Goal: Task Accomplishment & Management: Manage account settings

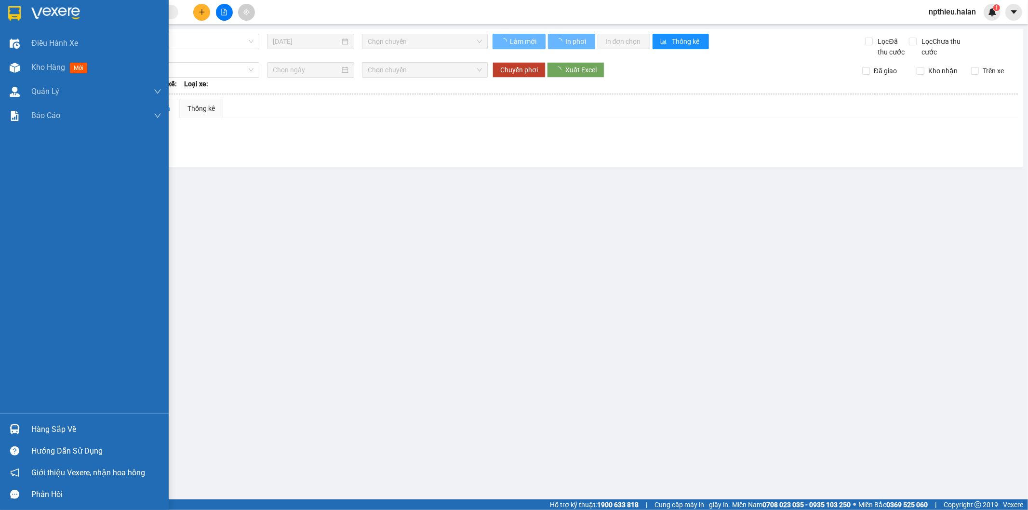
click at [23, 426] on div "Hàng sắp về" at bounding box center [84, 430] width 169 height 22
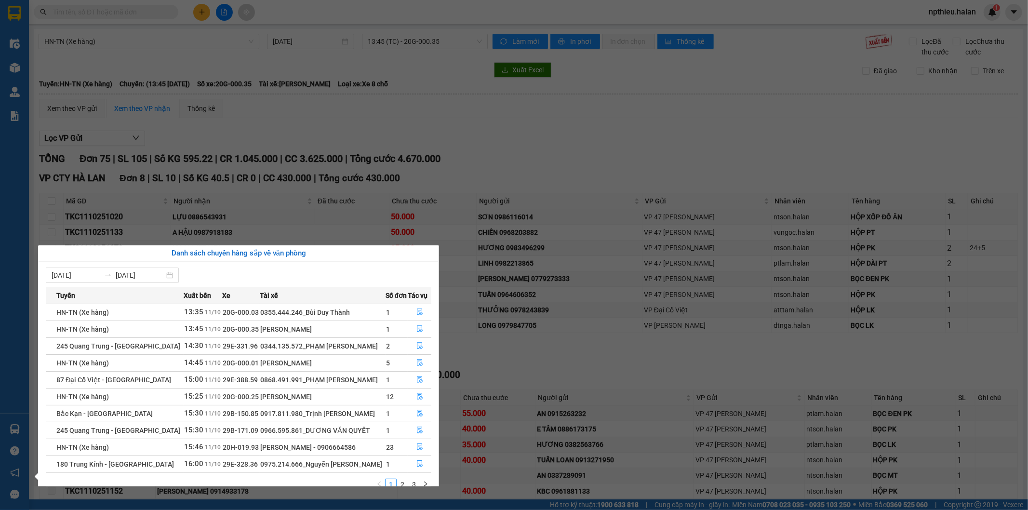
click at [618, 146] on section "Kết quả tìm kiếm ( 0 ) Bộ lọc No Data npthieu.halan 1 Điều hành xe Kho hàng mới…" at bounding box center [514, 255] width 1028 height 510
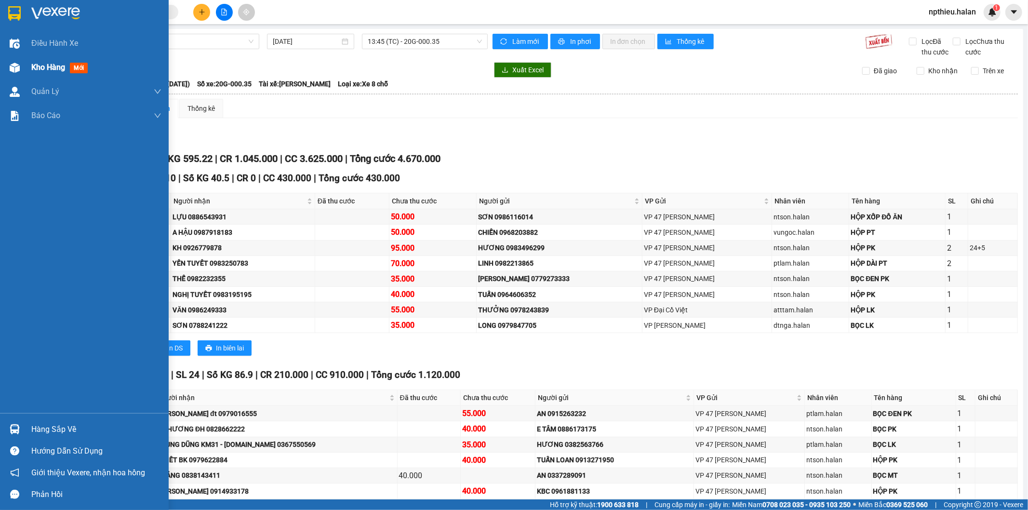
click at [18, 74] on div at bounding box center [14, 67] width 17 height 17
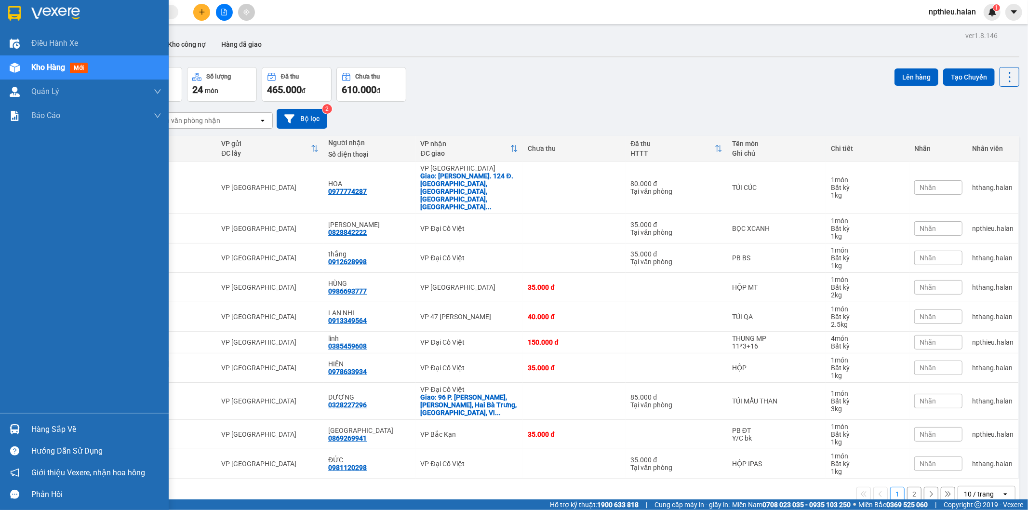
click at [12, 425] on img at bounding box center [15, 429] width 10 height 10
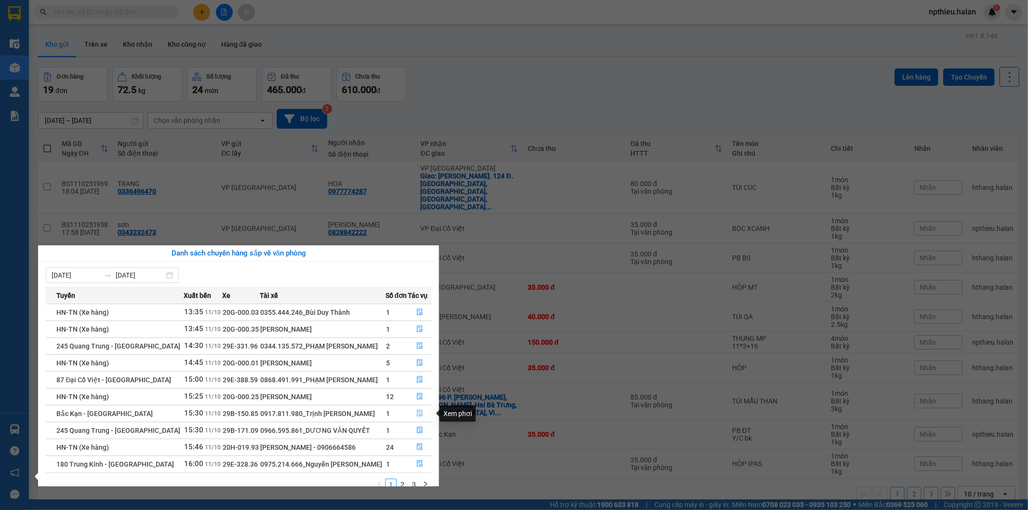
click at [418, 413] on icon "file-done" at bounding box center [420, 413] width 7 height 7
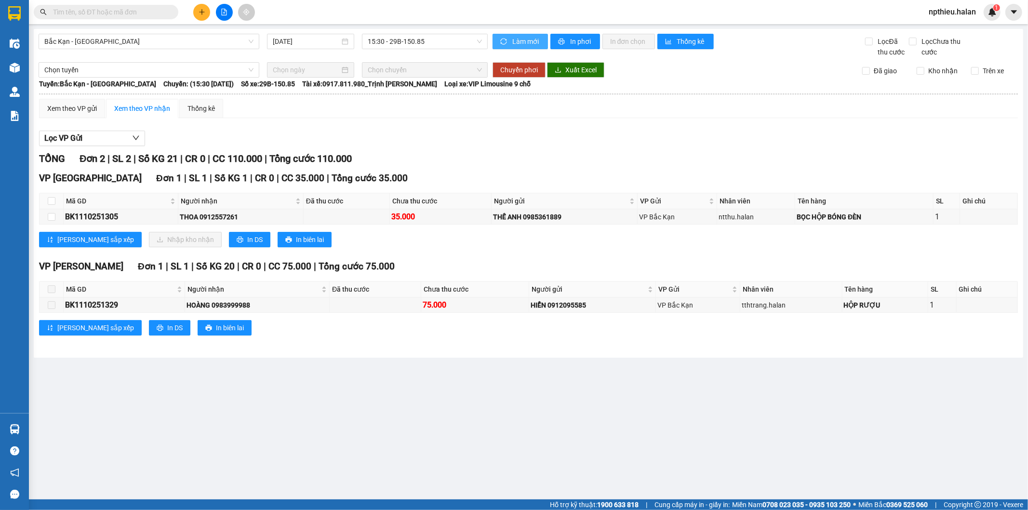
click at [519, 40] on span "Làm mới" at bounding box center [527, 41] width 28 height 11
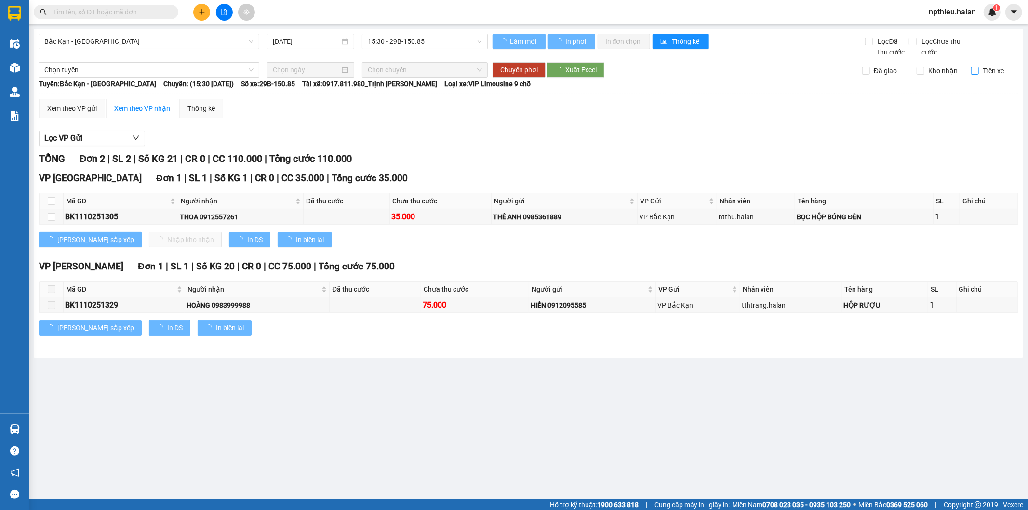
click at [972, 74] on input "Trên xe" at bounding box center [976, 71] width 8 height 8
checkbox input "true"
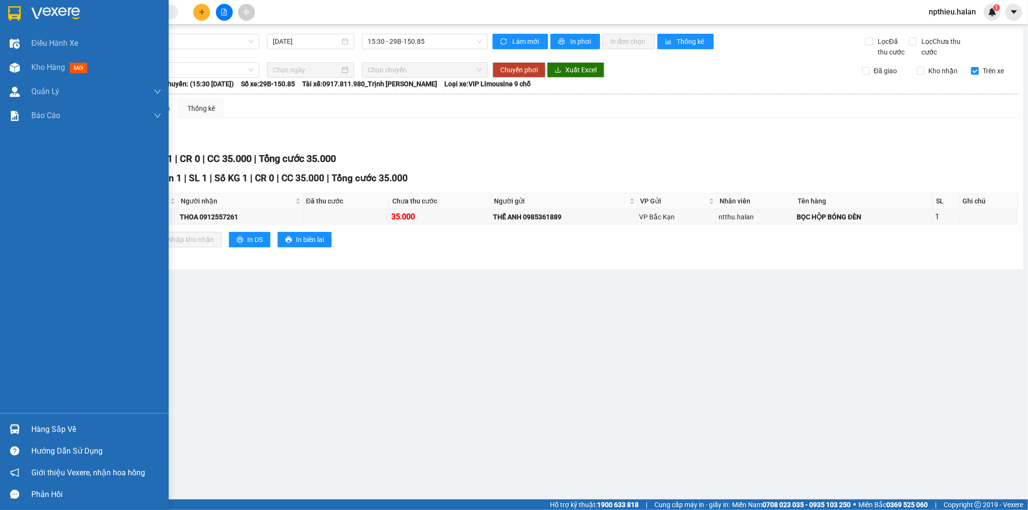
click at [42, 425] on div "Hàng sắp về" at bounding box center [96, 429] width 130 height 14
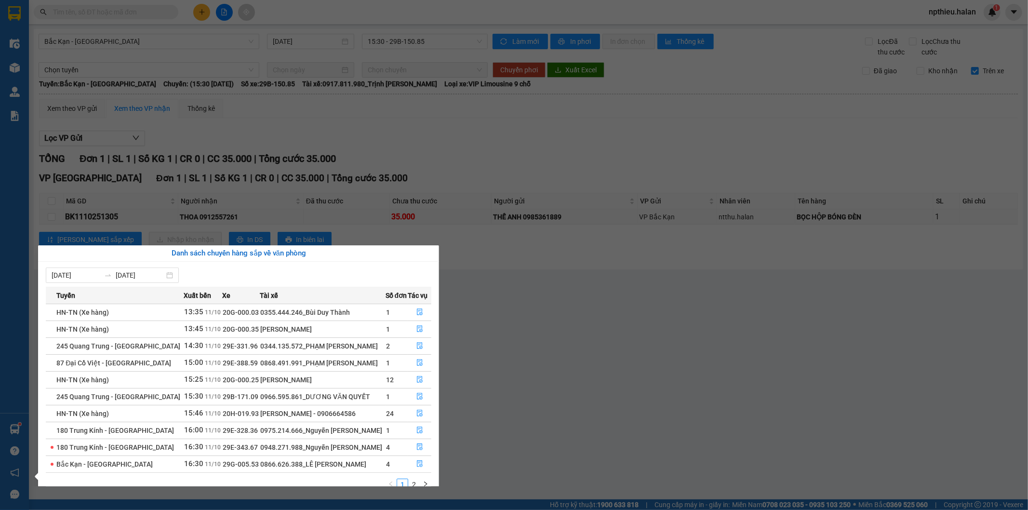
click at [486, 357] on section "Kết quả tìm kiếm ( 0 ) Bộ lọc No Data npthieu.halan 1 Điều hành xe Kho hàng mới…" at bounding box center [514, 255] width 1028 height 510
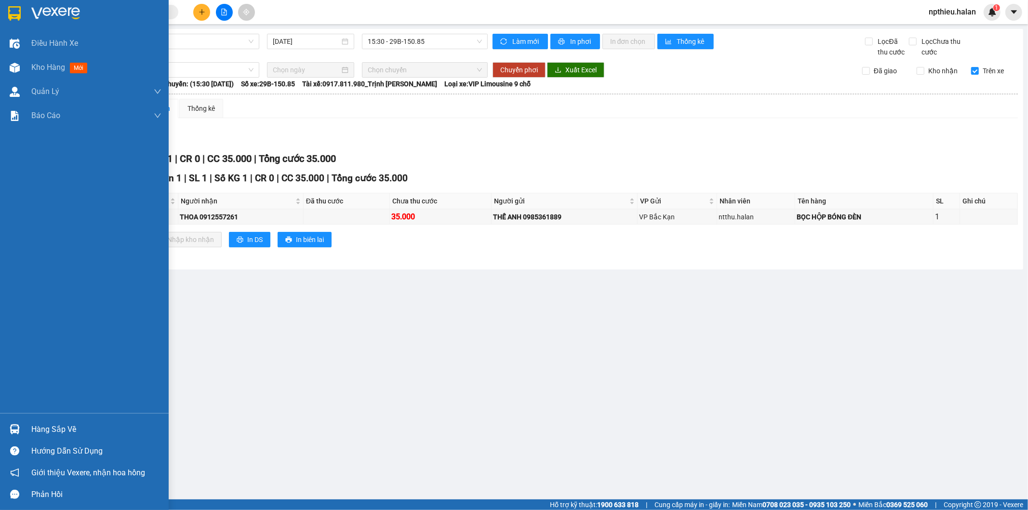
click at [10, 429] on img at bounding box center [15, 429] width 10 height 10
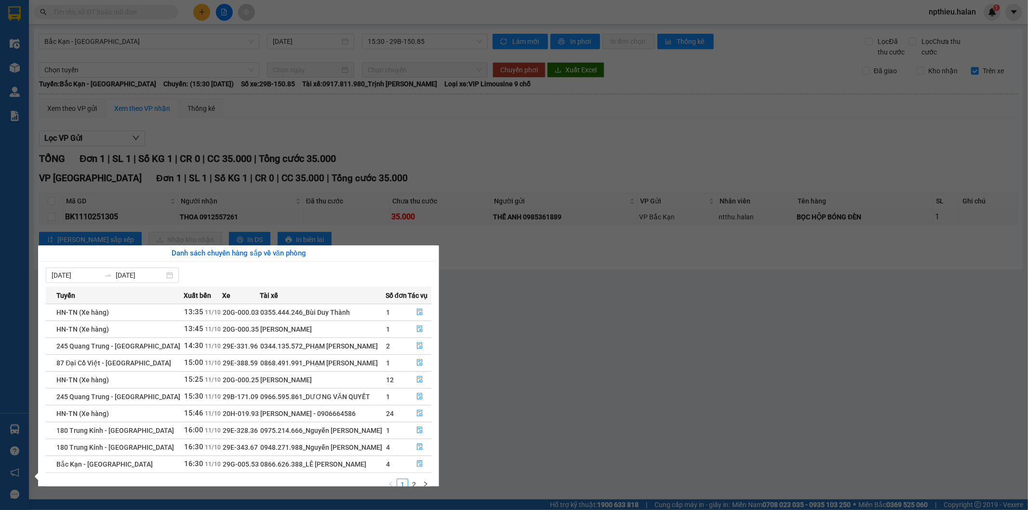
click at [486, 330] on section "Kết quả tìm kiếm ( 0 ) Bộ lọc No Data npthieu.halan 1 Điều hành xe Kho hàng mới…" at bounding box center [514, 255] width 1028 height 510
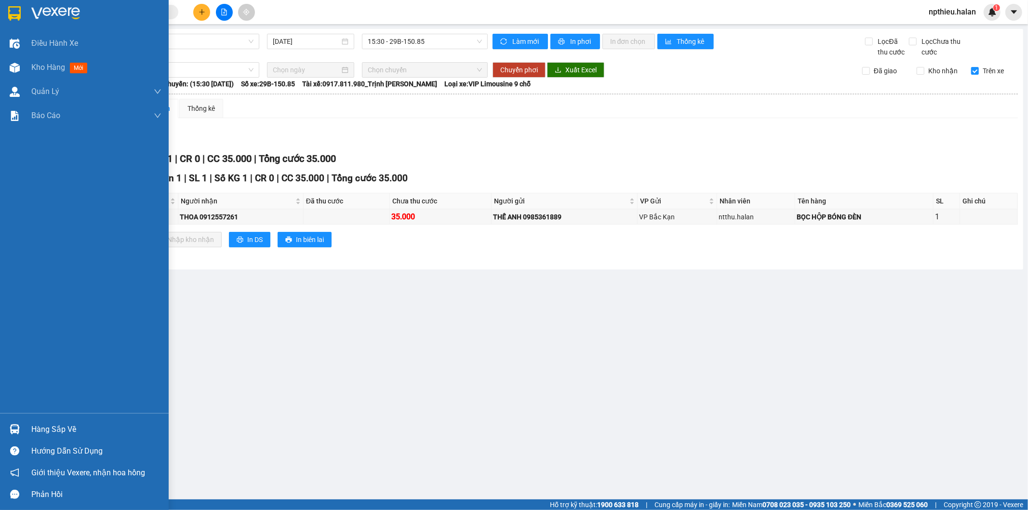
click at [20, 432] on div at bounding box center [14, 429] width 17 height 17
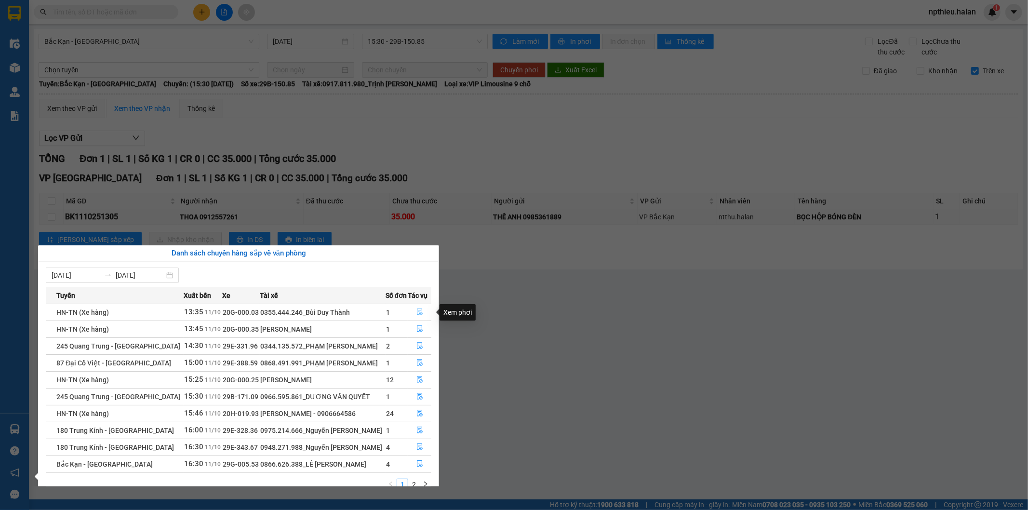
click at [418, 313] on icon "file-done" at bounding box center [420, 312] width 6 height 7
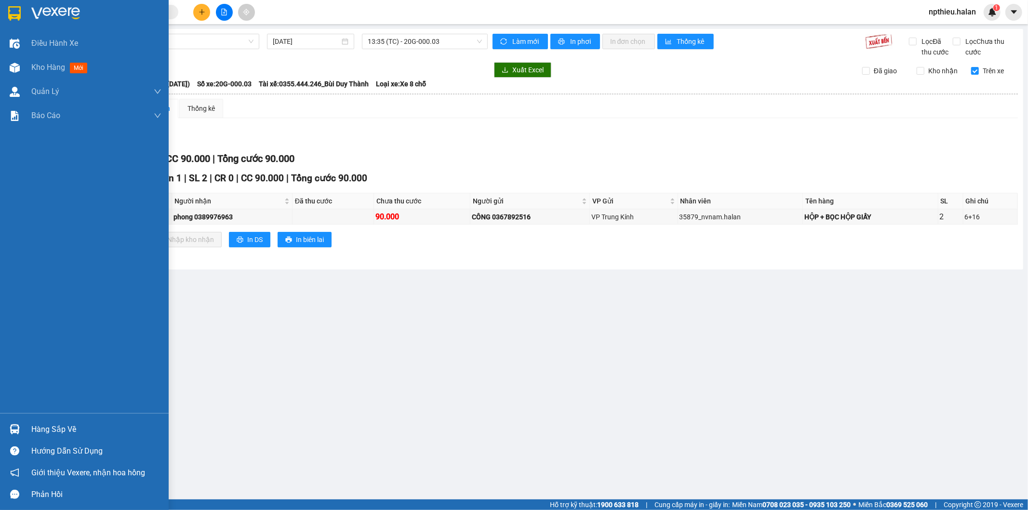
click at [41, 429] on div "Hàng sắp về" at bounding box center [96, 429] width 130 height 14
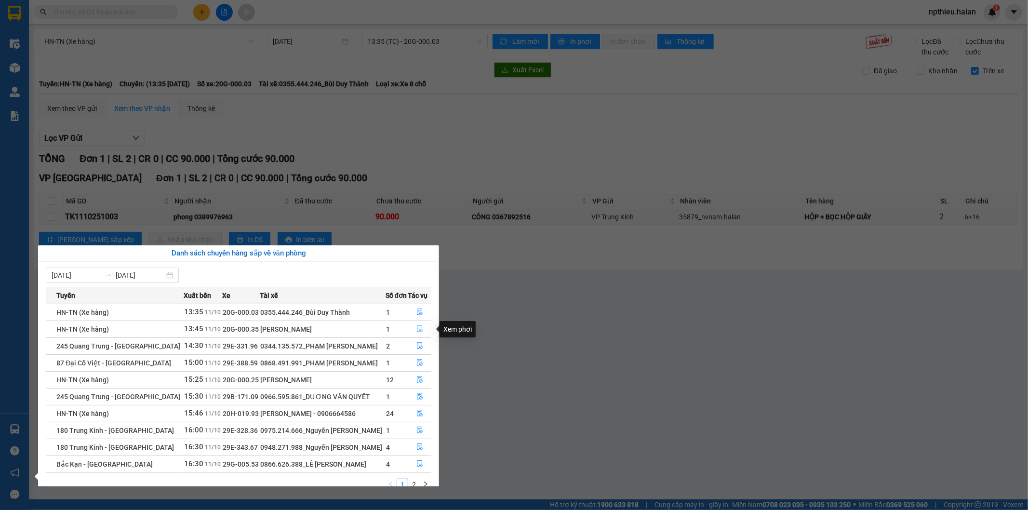
click at [418, 327] on icon "file-done" at bounding box center [420, 328] width 7 height 7
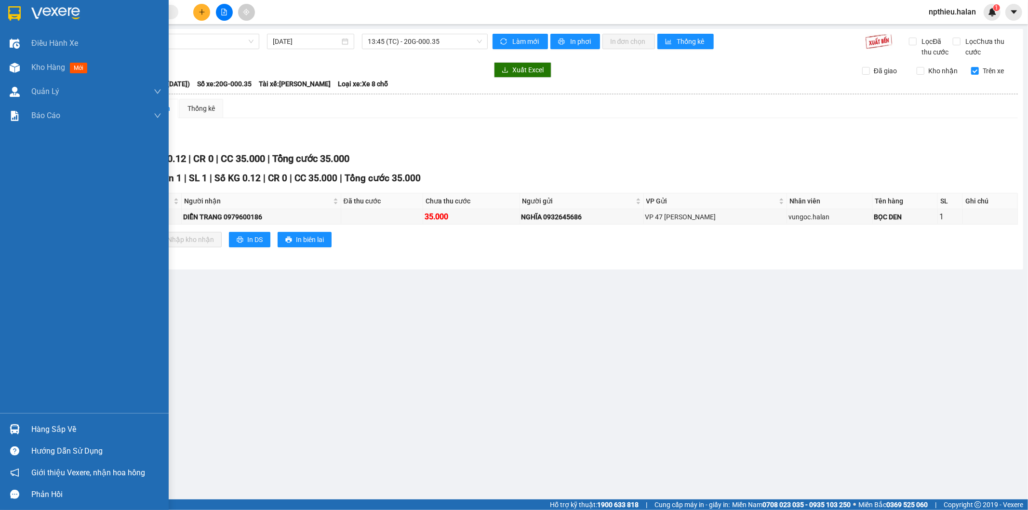
click at [56, 422] on div "Hàng sắp về" at bounding box center [96, 429] width 130 height 14
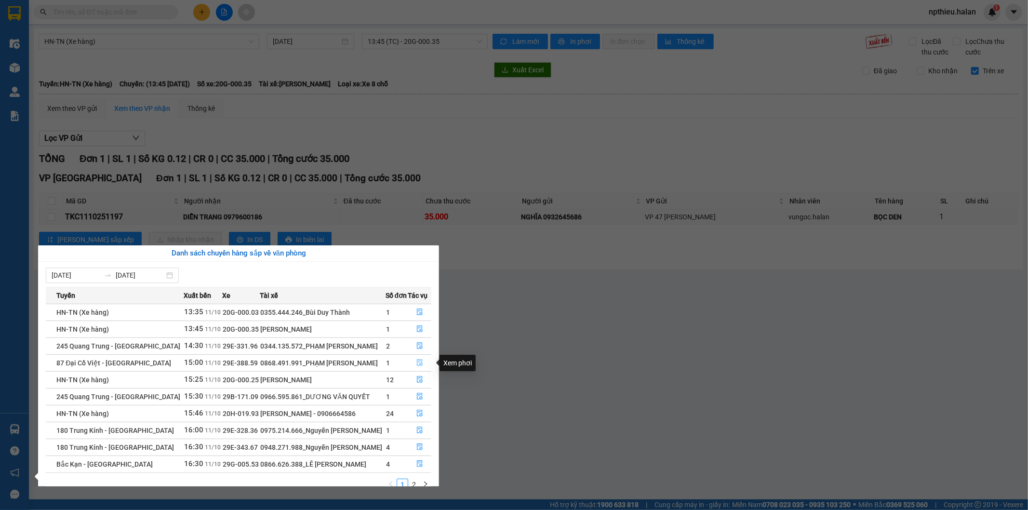
click at [417, 361] on icon "file-done" at bounding box center [420, 362] width 7 height 7
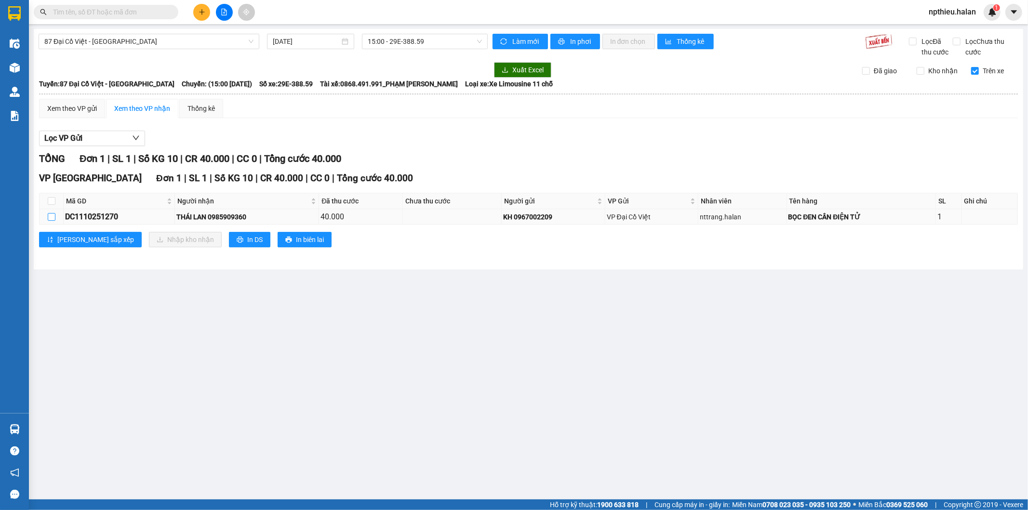
click at [50, 216] on input "checkbox" at bounding box center [52, 217] width 8 height 8
checkbox input "true"
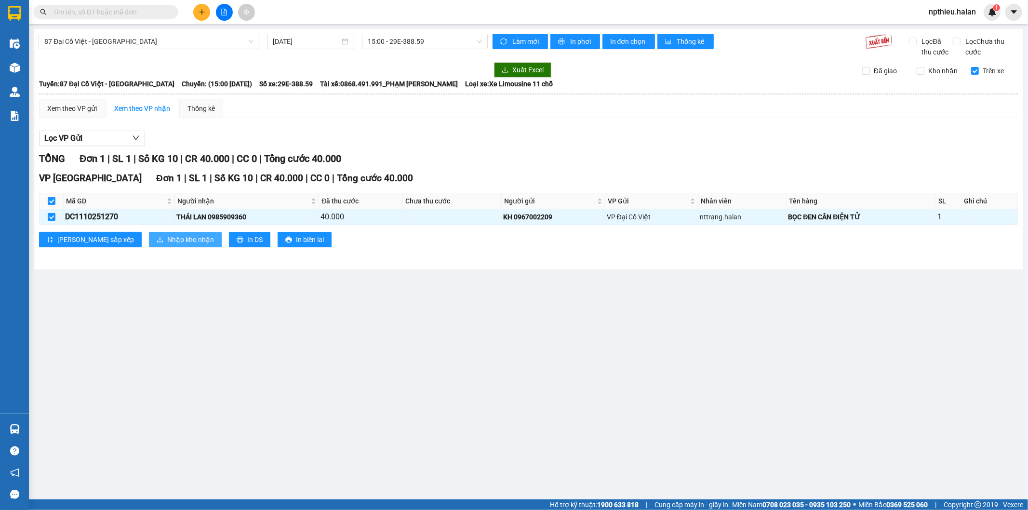
drag, startPoint x: 123, startPoint y: 237, endPoint x: 203, endPoint y: 228, distance: 80.6
click at [149, 237] on button "Nhập kho nhận" at bounding box center [185, 239] width 73 height 15
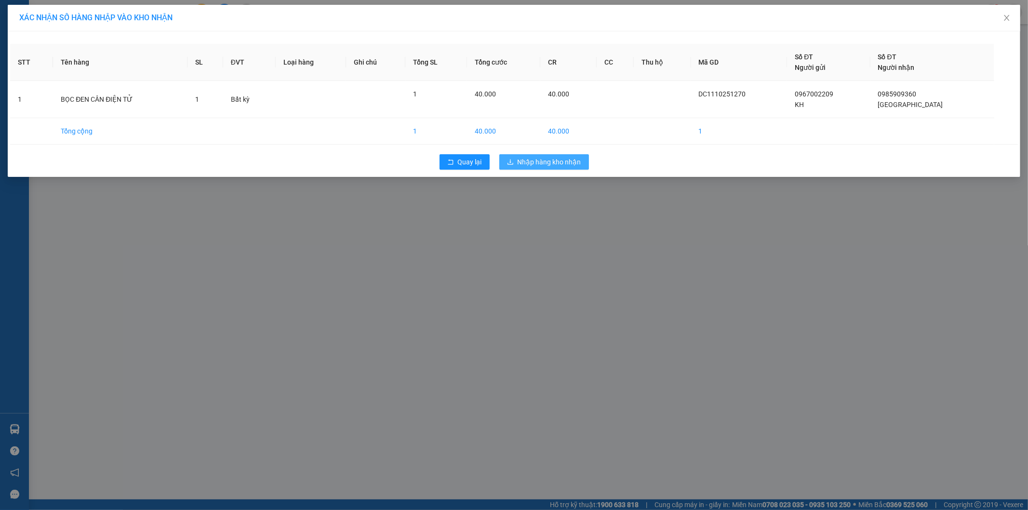
click at [530, 165] on span "Nhập hàng kho nhận" at bounding box center [550, 162] width 64 height 11
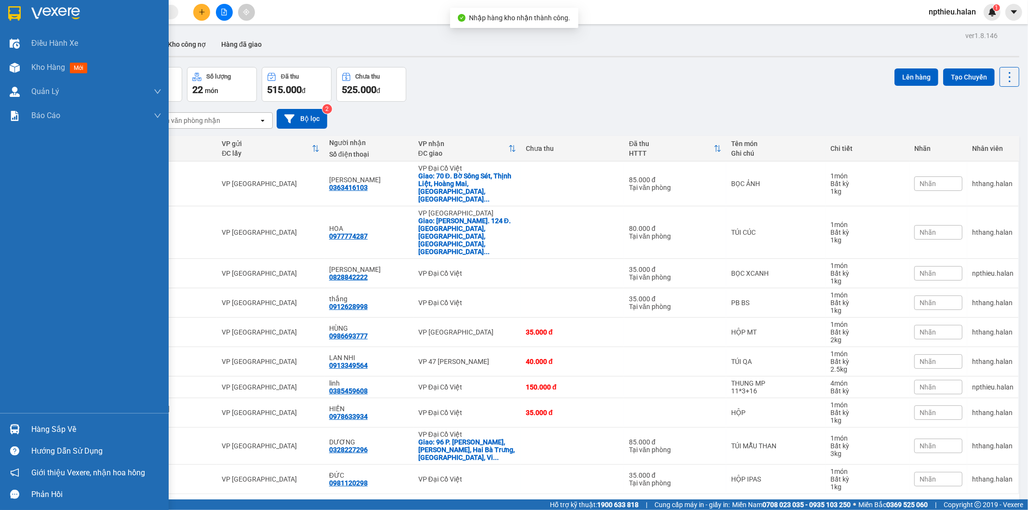
click at [14, 426] on img at bounding box center [15, 429] width 10 height 10
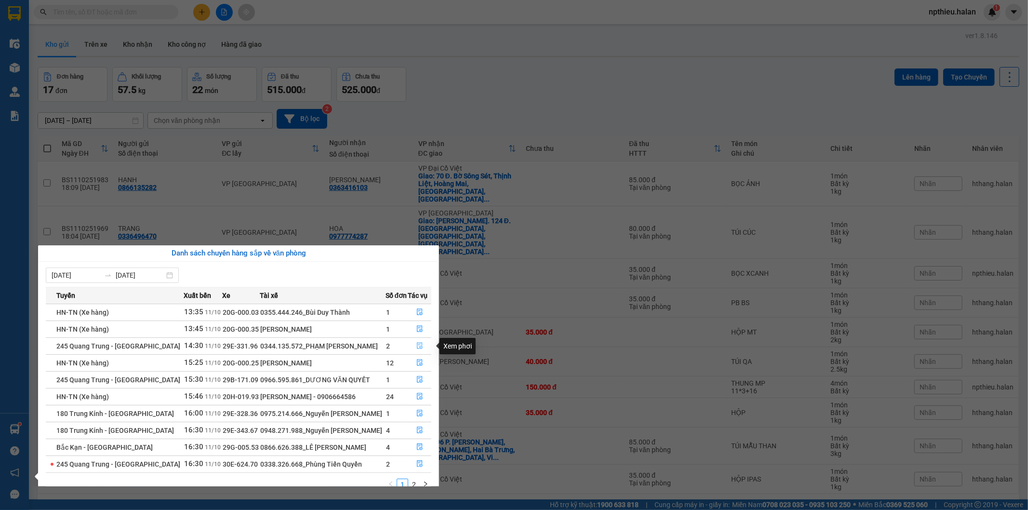
click at [417, 346] on icon "file-done" at bounding box center [420, 345] width 7 height 7
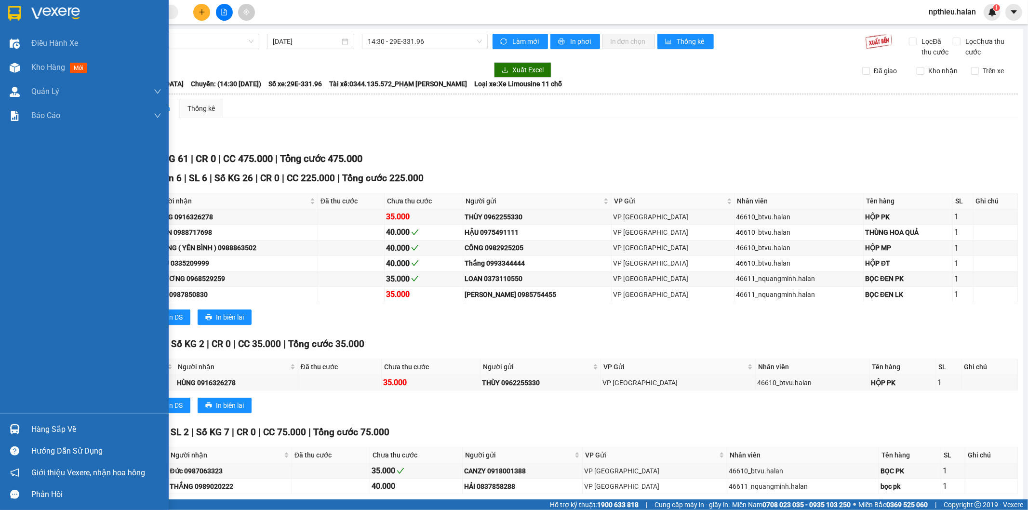
click at [51, 428] on div "Hàng sắp về" at bounding box center [96, 429] width 130 height 14
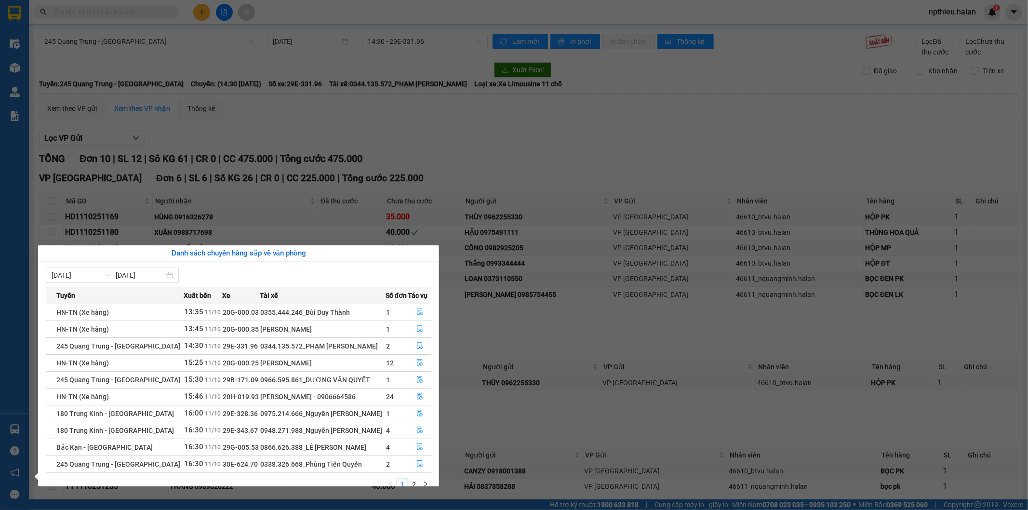
click at [311, 113] on section "Kết quả tìm kiếm ( 0 ) Bộ lọc No Data npthieu.halan 1 Điều hành xe Kho hàng mới…" at bounding box center [514, 255] width 1028 height 510
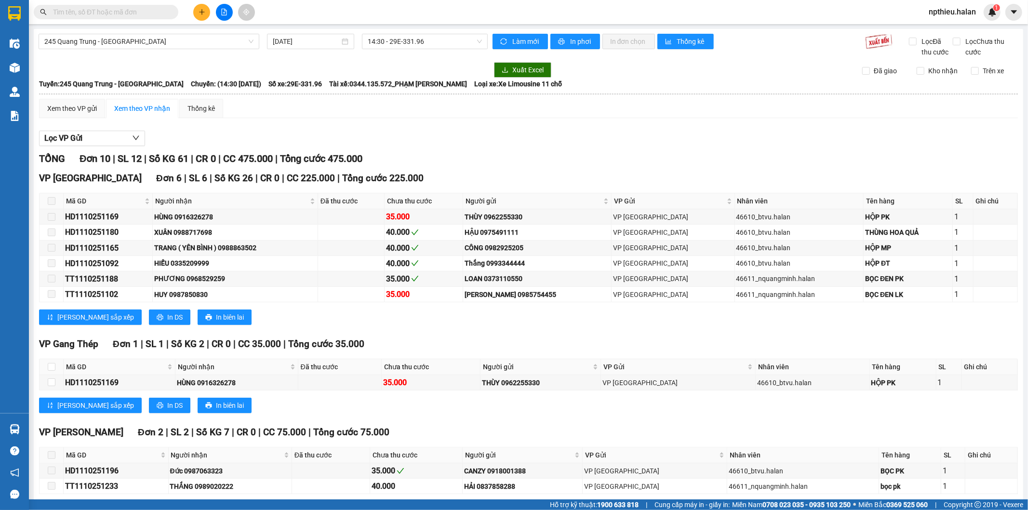
click at [197, 13] on button at bounding box center [201, 12] width 17 height 17
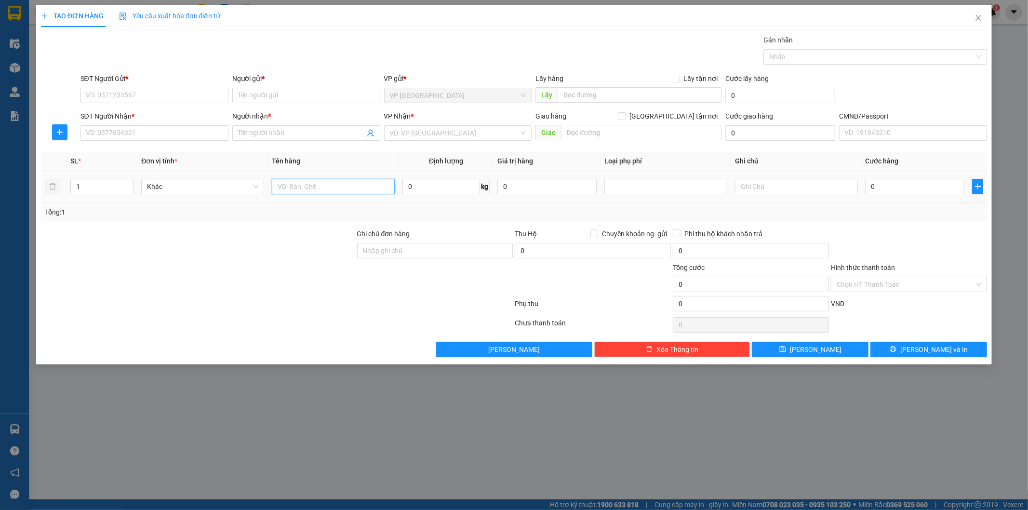
click at [292, 190] on input "text" at bounding box center [333, 186] width 123 height 15
type input "HỘP MÁY KHOAN"
click at [451, 189] on input "0" at bounding box center [442, 186] width 78 height 15
type input "28"
click at [157, 100] on input "SĐT Người Gửi *" at bounding box center [155, 95] width 148 height 15
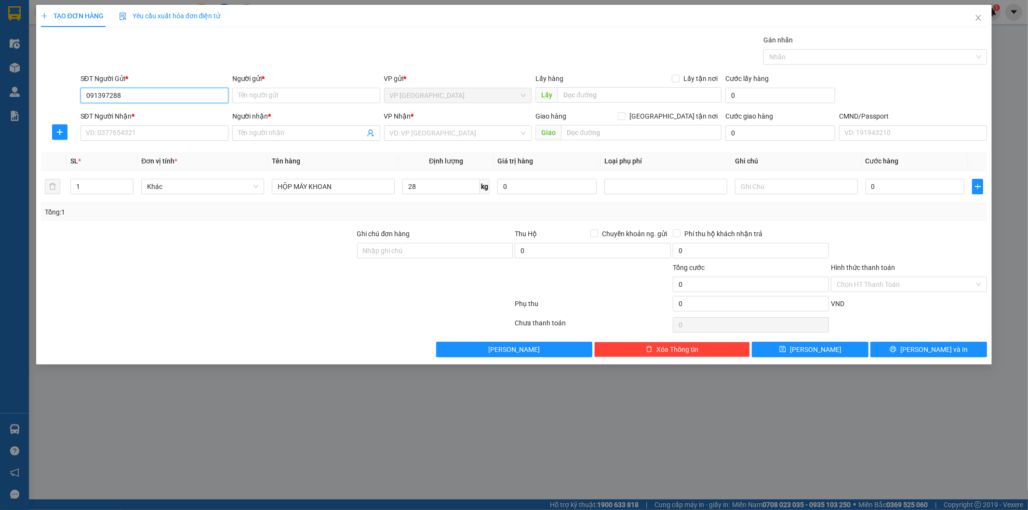
type input "0913972888"
click at [146, 113] on div "0913972888 - Hoàng" at bounding box center [154, 114] width 136 height 11
type input "Hoàng"
type input "0913972888"
click at [143, 127] on input "SĐT Người Nhận *" at bounding box center [155, 132] width 148 height 15
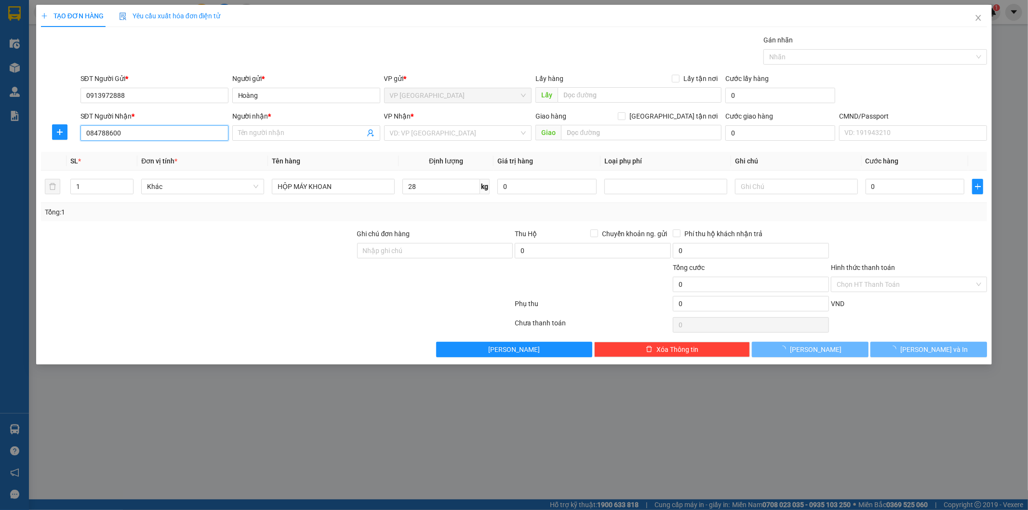
type input "0847886000"
click at [156, 148] on div "0847886000 - LINH" at bounding box center [154, 152] width 136 height 11
type input "LINH"
type input "0847886000"
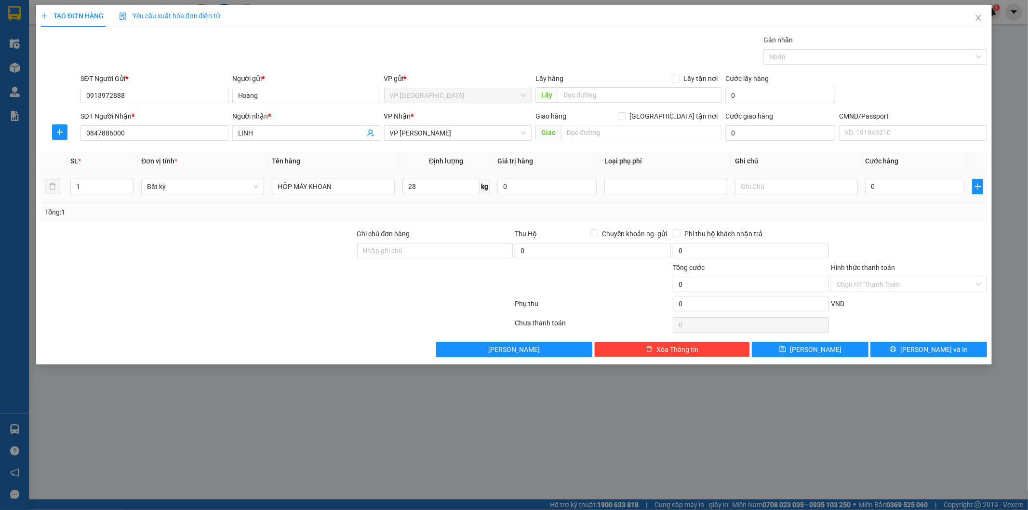
click at [455, 195] on div "28 kg" at bounding box center [446, 186] width 87 height 19
click at [455, 193] on input "28" at bounding box center [442, 186] width 78 height 15
click at [455, 203] on div "Tổng: 1" at bounding box center [514, 212] width 947 height 18
type input "65.000"
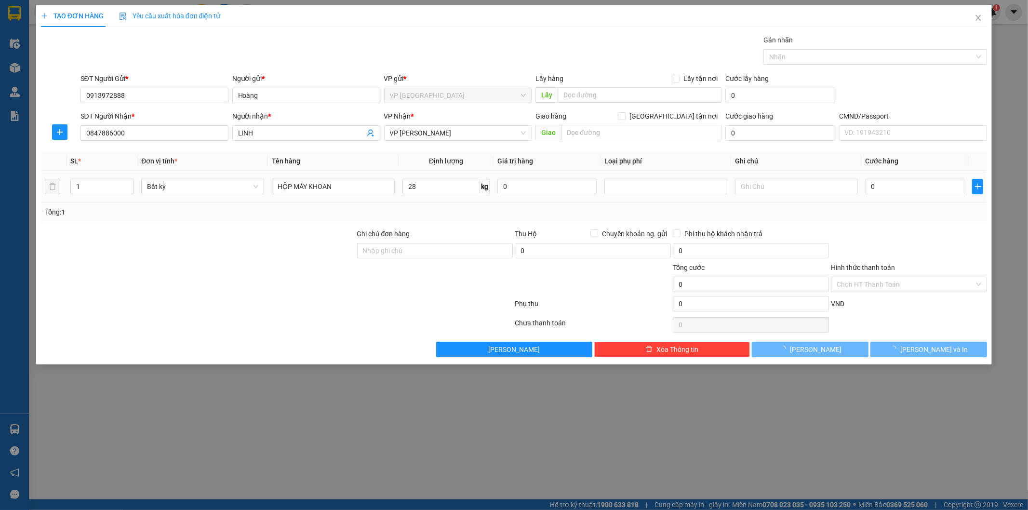
type input "65.000"
click at [908, 348] on button "Lưu và In" at bounding box center [929, 349] width 117 height 15
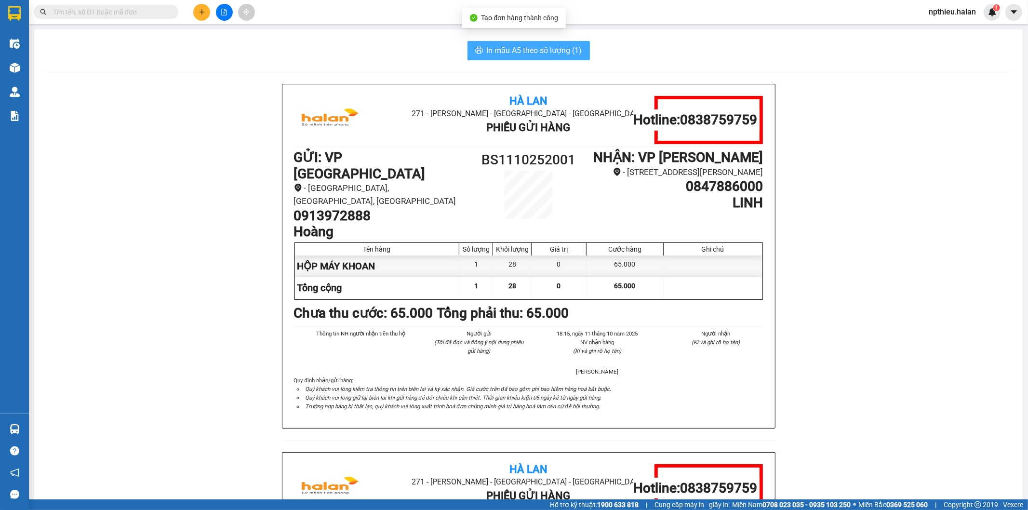
click at [497, 54] on span "In mẫu A5 theo số lượng (1)" at bounding box center [534, 50] width 95 height 12
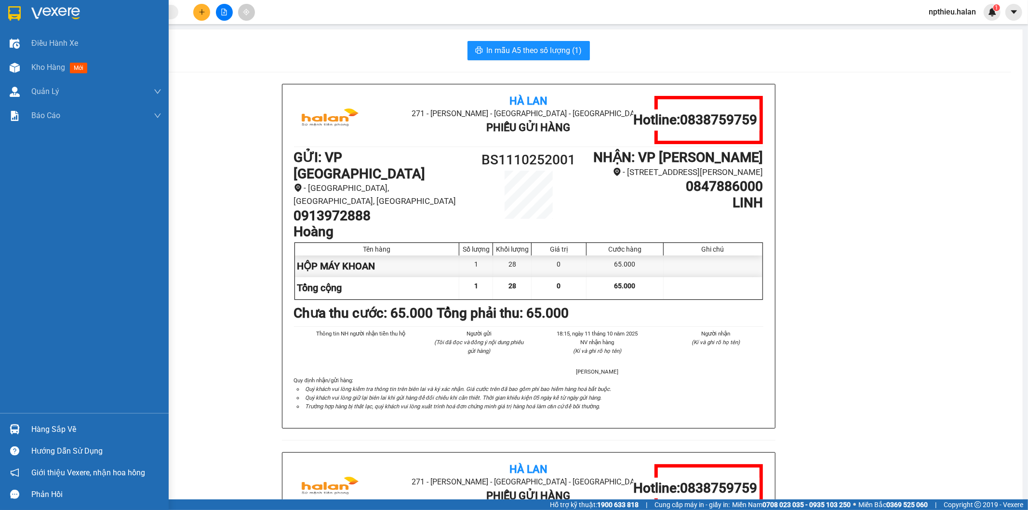
click at [32, 426] on div "Hàng sắp về" at bounding box center [96, 429] width 130 height 14
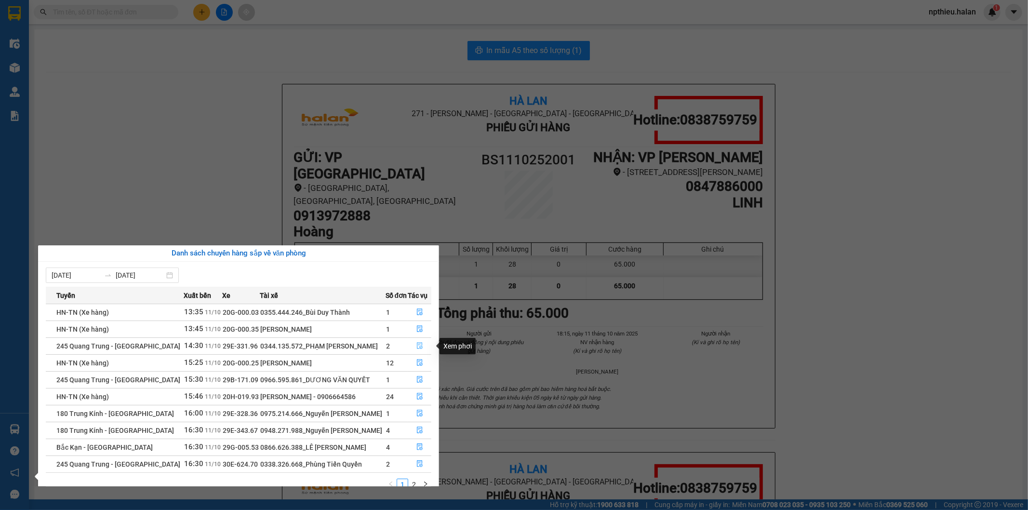
click at [419, 346] on icon "file-done" at bounding box center [420, 345] width 7 height 7
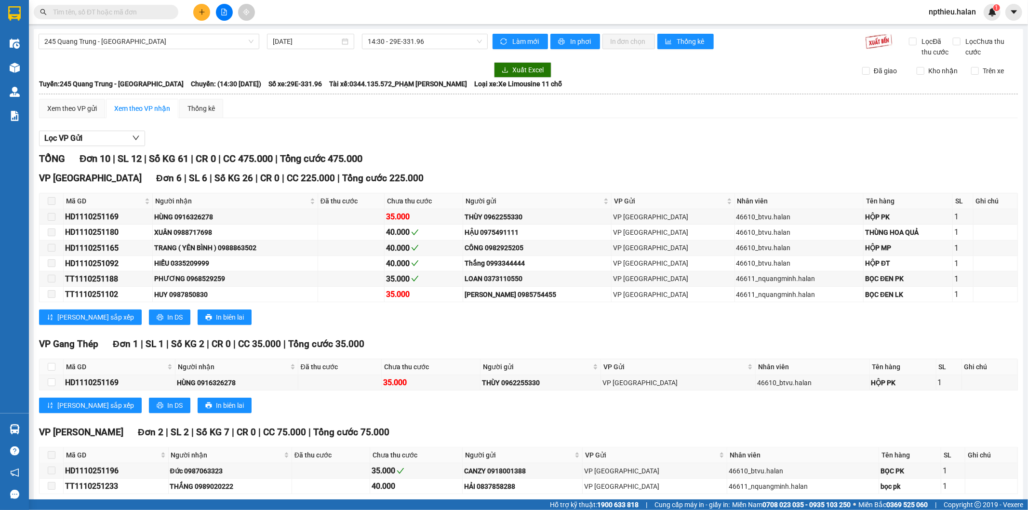
scroll to position [214, 0]
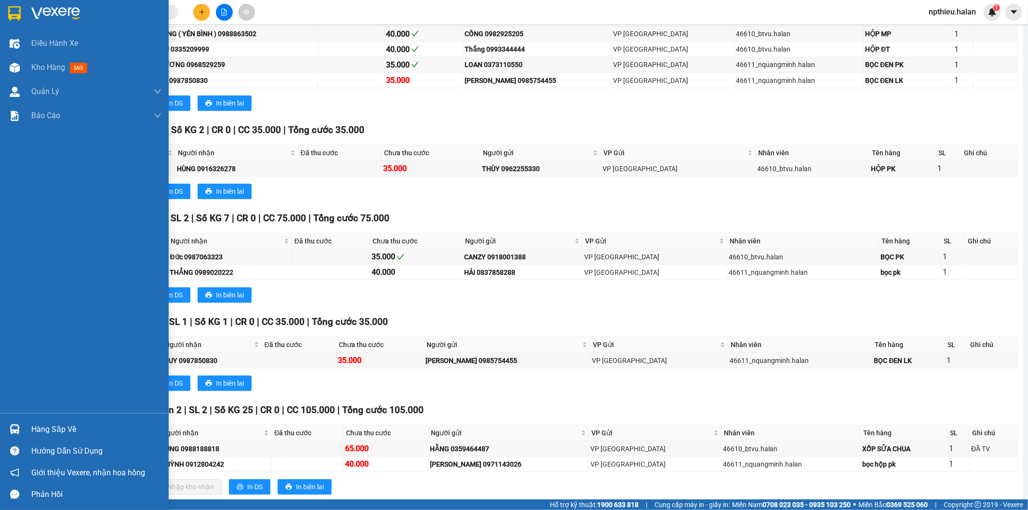
click at [22, 430] on div at bounding box center [14, 429] width 17 height 17
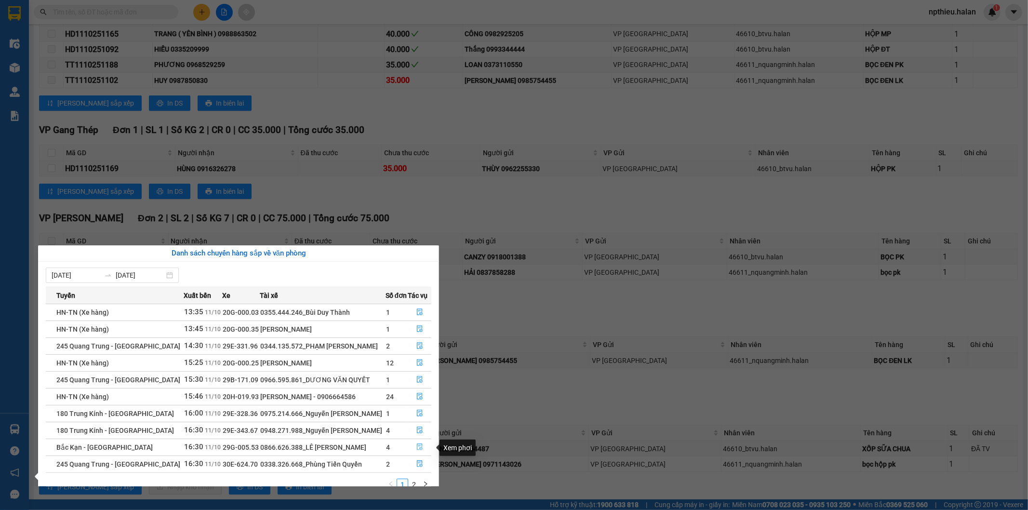
click at [419, 448] on icon "file-done" at bounding box center [420, 447] width 6 height 7
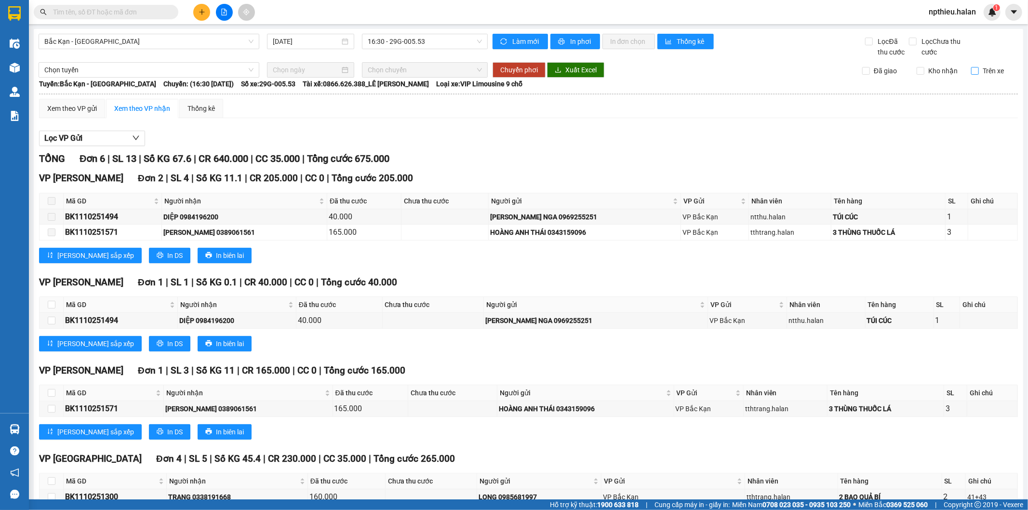
click at [972, 71] on input "Trên xe" at bounding box center [976, 71] width 8 height 8
checkbox input "true"
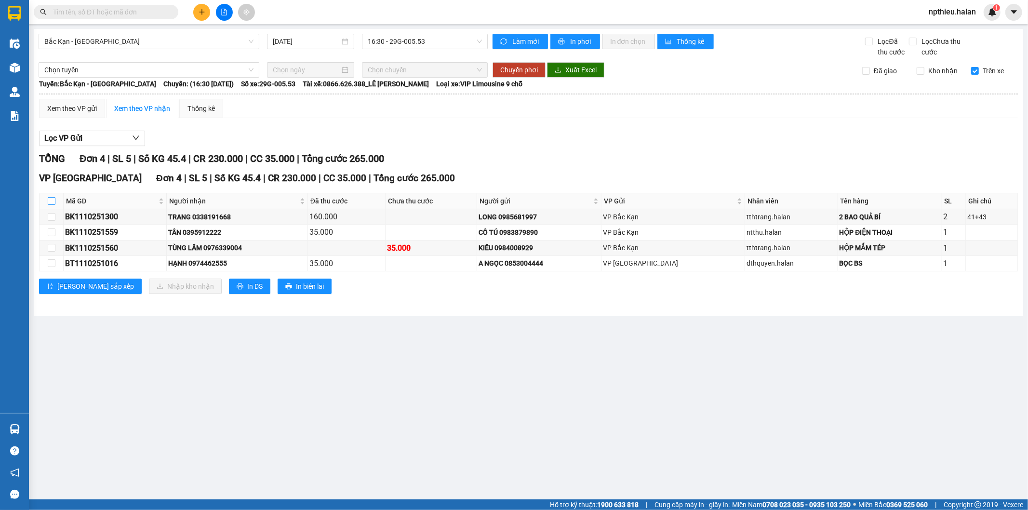
click at [51, 200] on input "checkbox" at bounding box center [52, 201] width 8 height 8
checkbox input "true"
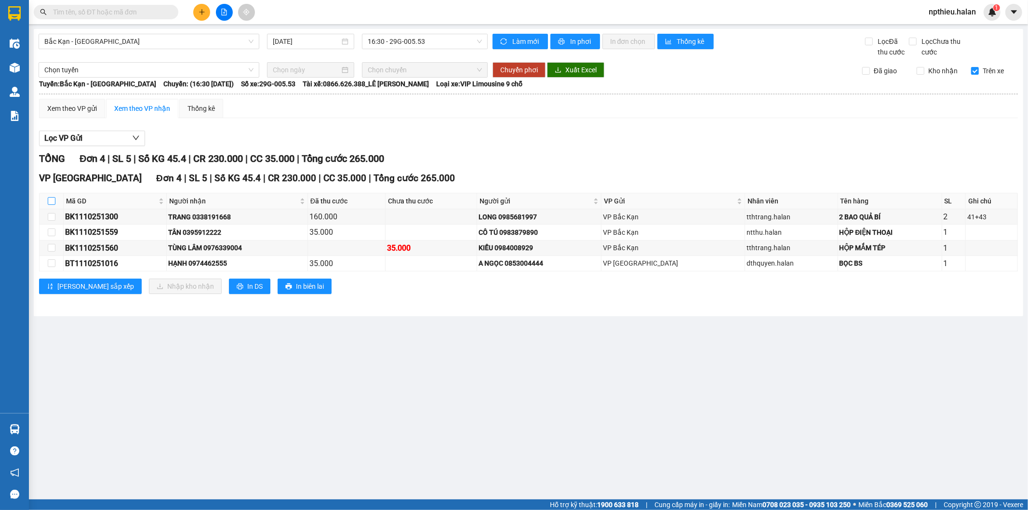
checkbox input "true"
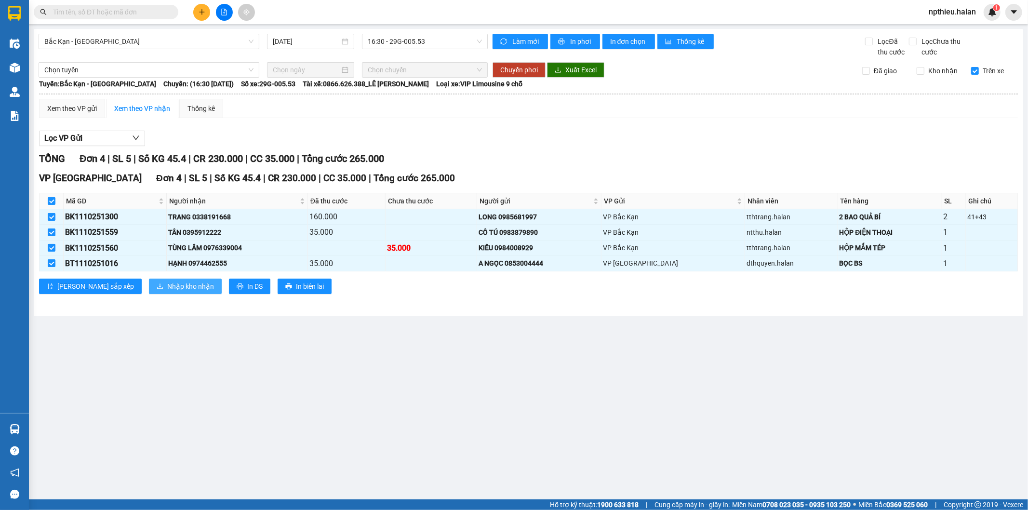
click at [167, 288] on span "Nhập kho nhận" at bounding box center [190, 286] width 47 height 11
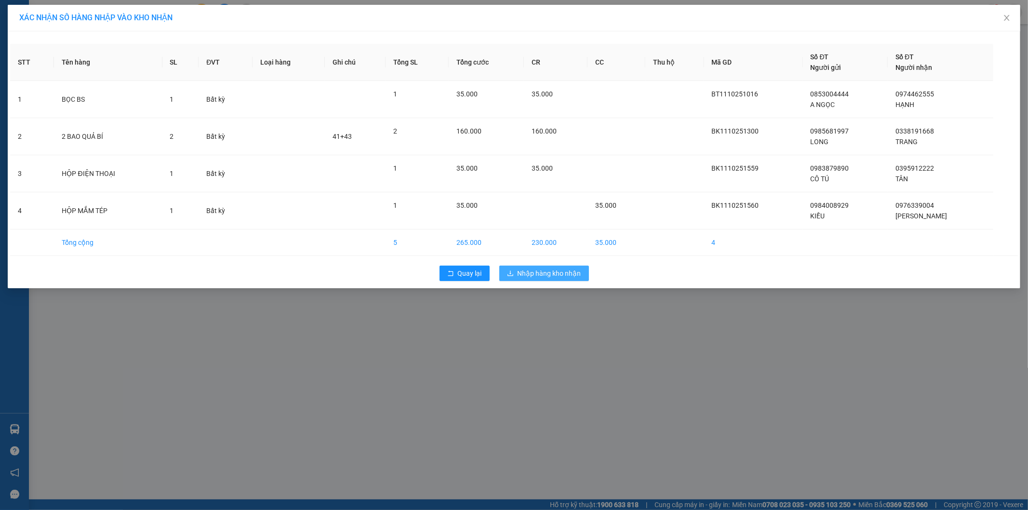
click at [537, 270] on span "Nhập hàng kho nhận" at bounding box center [550, 273] width 64 height 11
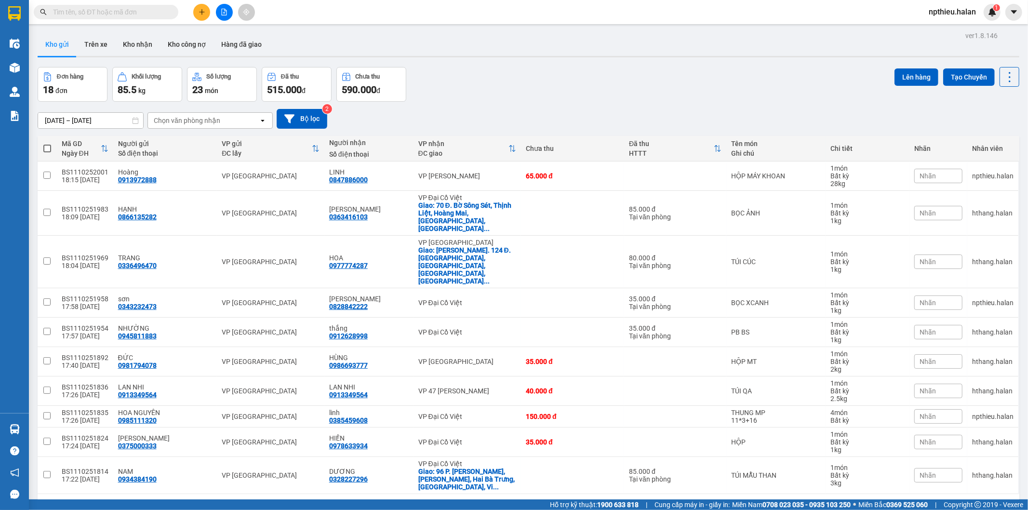
click at [594, 109] on div "28/08/2025 – 11/10/2025 Press the down arrow key to interact with the calendar …" at bounding box center [529, 119] width 982 height 20
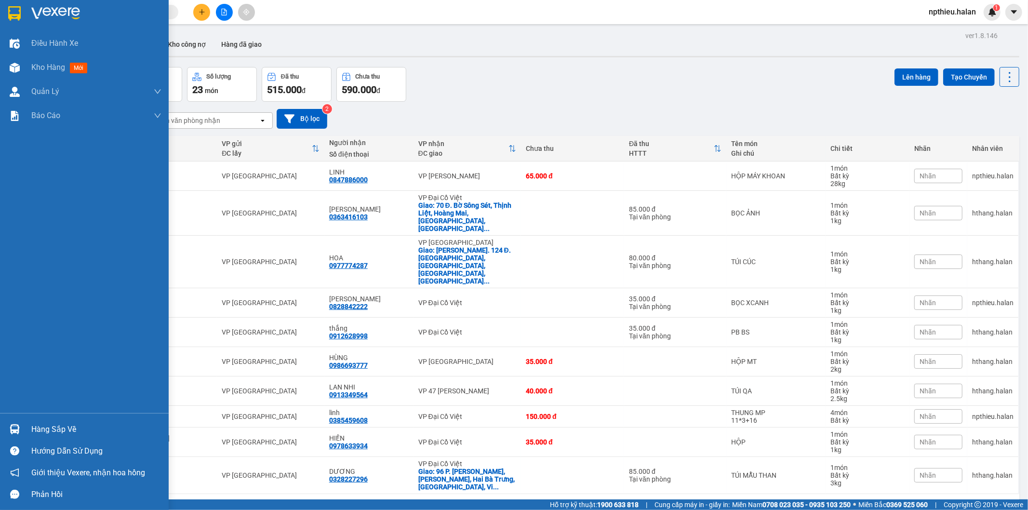
click at [21, 425] on div at bounding box center [14, 429] width 17 height 17
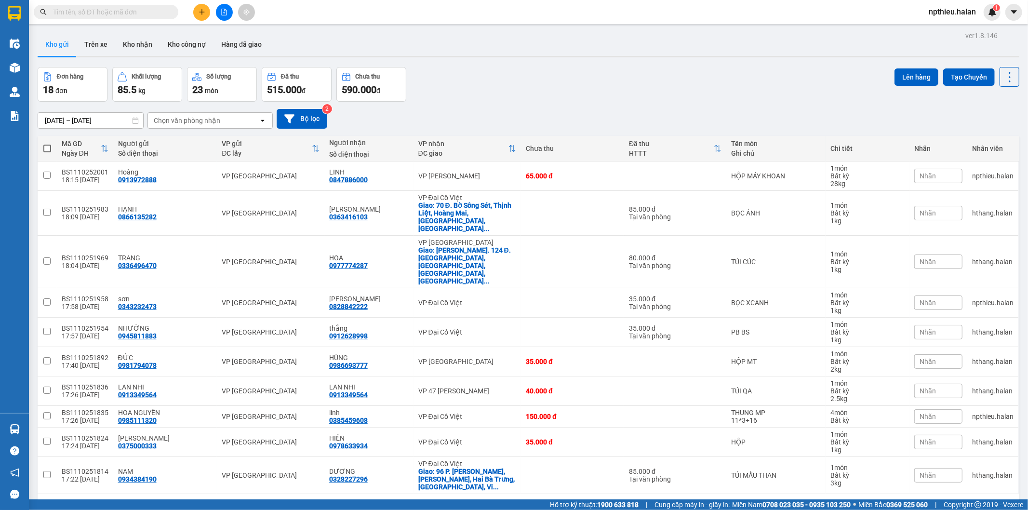
click at [616, 124] on section "Kết quả tìm kiếm ( 0 ) Bộ lọc No Data npthieu.halan 1 Điều hành xe Kho hàng mới…" at bounding box center [514, 255] width 1028 height 510
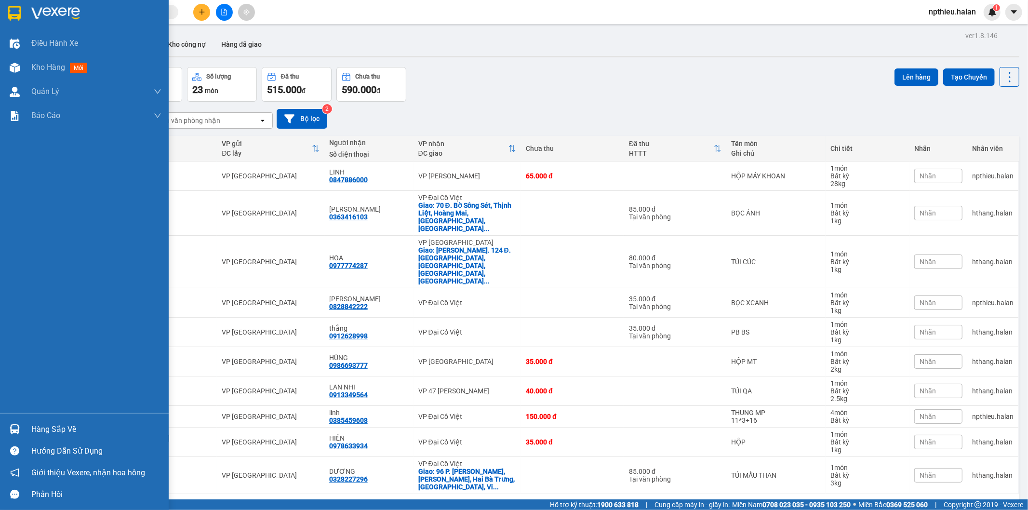
click at [13, 427] on img at bounding box center [15, 429] width 10 height 10
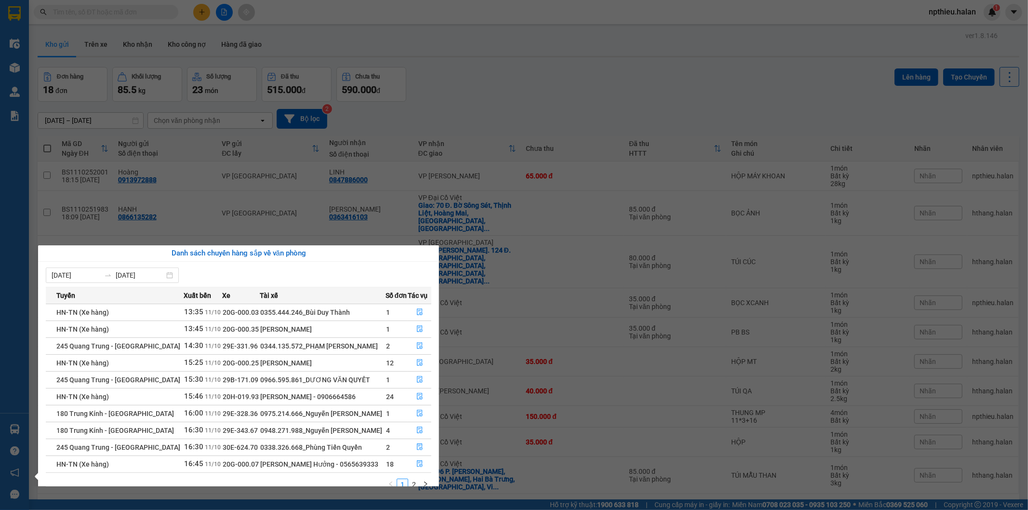
scroll to position [16, 0]
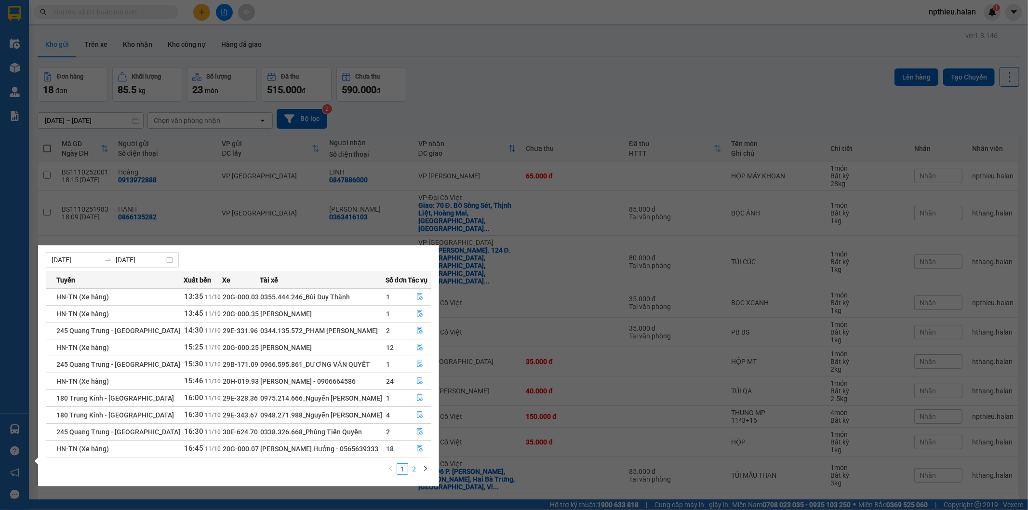
click at [411, 470] on link "2" at bounding box center [414, 469] width 11 height 11
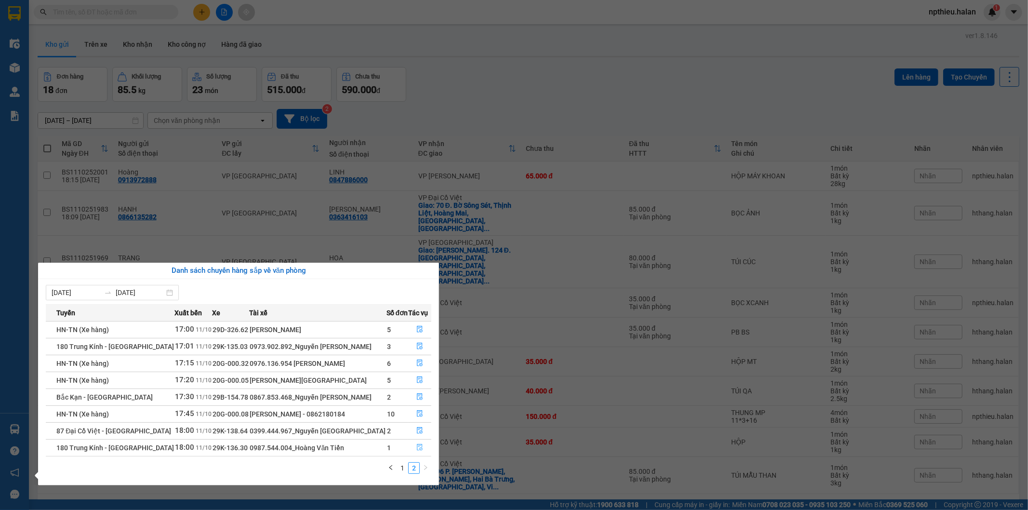
scroll to position [0, 0]
click at [398, 469] on link "1" at bounding box center [402, 468] width 11 height 11
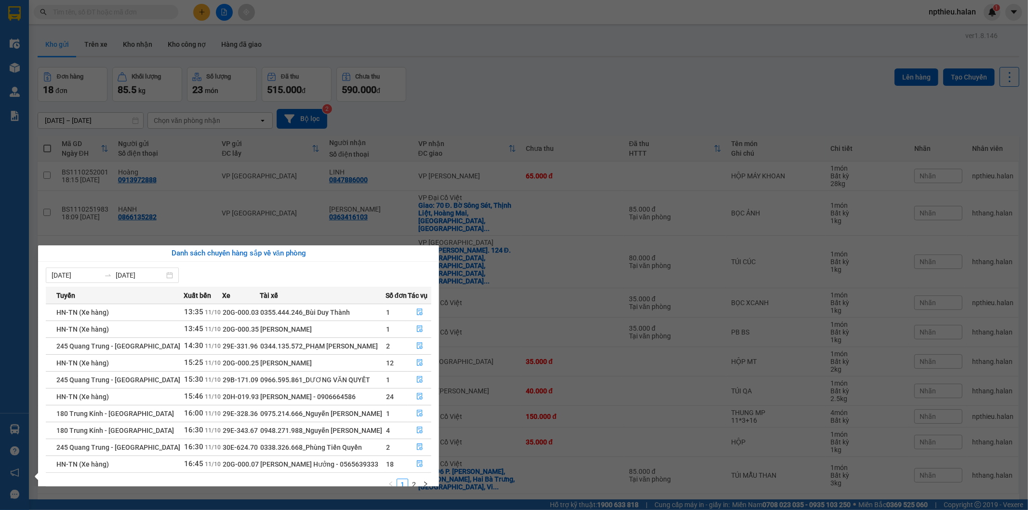
click at [532, 69] on section "Kết quả tìm kiếm ( 0 ) Bộ lọc No Data npthieu.halan 1 Điều hành xe Kho hàng mới…" at bounding box center [514, 255] width 1028 height 510
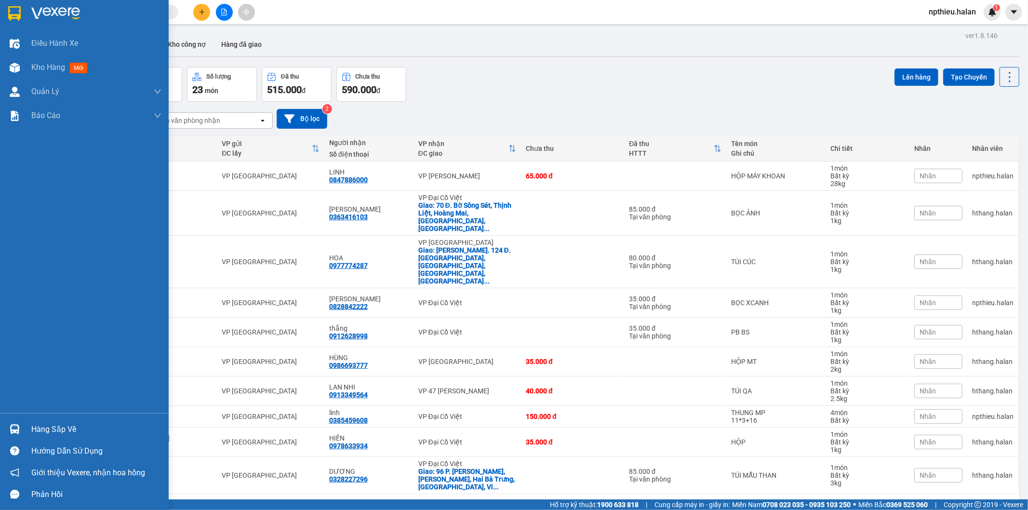
click at [37, 428] on div "Hàng sắp về" at bounding box center [96, 429] width 130 height 14
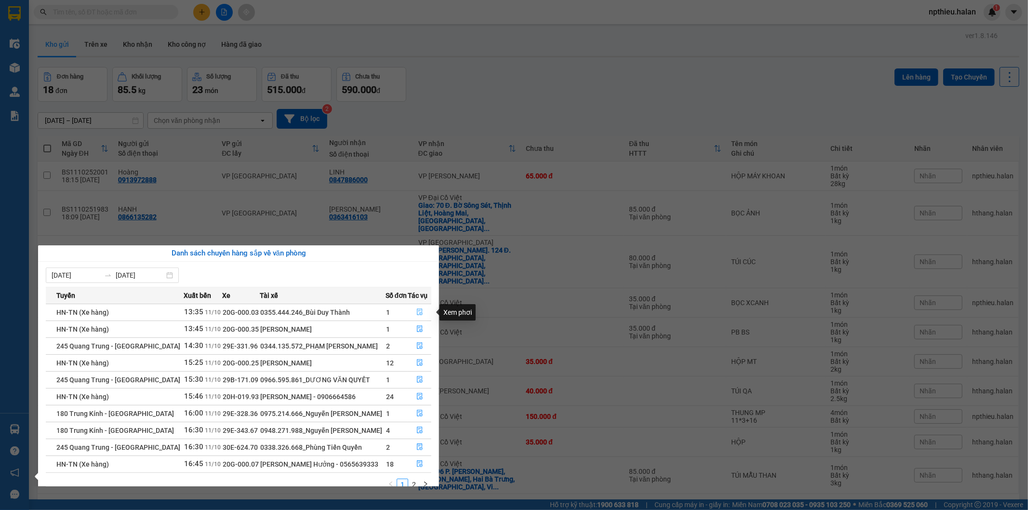
click at [413, 314] on button "button" at bounding box center [419, 312] width 23 height 15
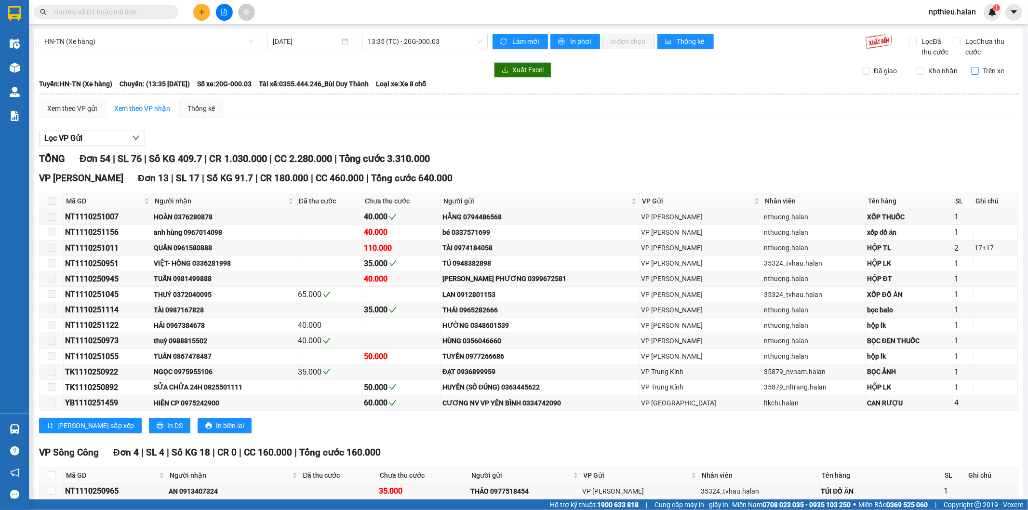
click at [972, 69] on input "Trên xe" at bounding box center [976, 71] width 8 height 8
checkbox input "true"
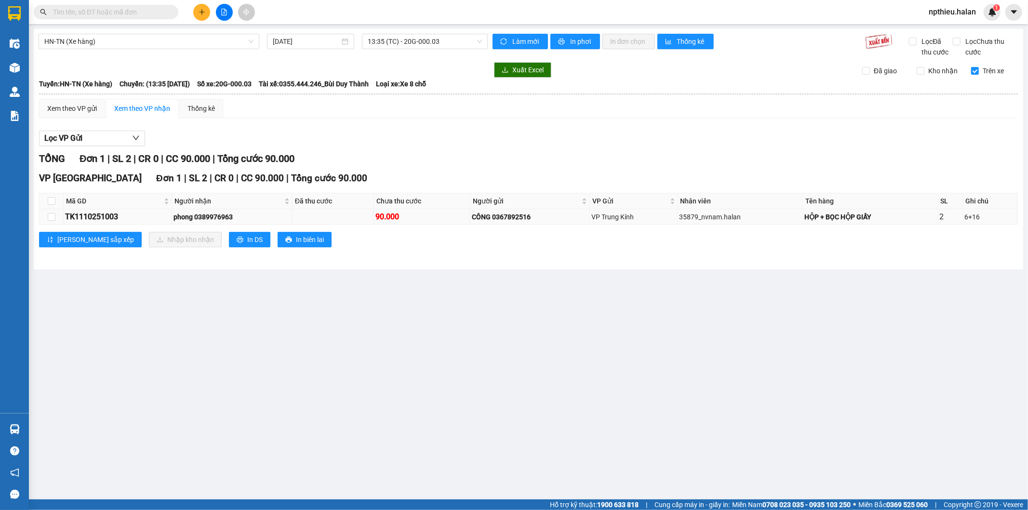
click at [101, 219] on div "TK1110251003" at bounding box center [117, 217] width 105 height 12
click at [101, 218] on div "TK1110251003" at bounding box center [117, 217] width 105 height 12
copy div "TK1110251003"
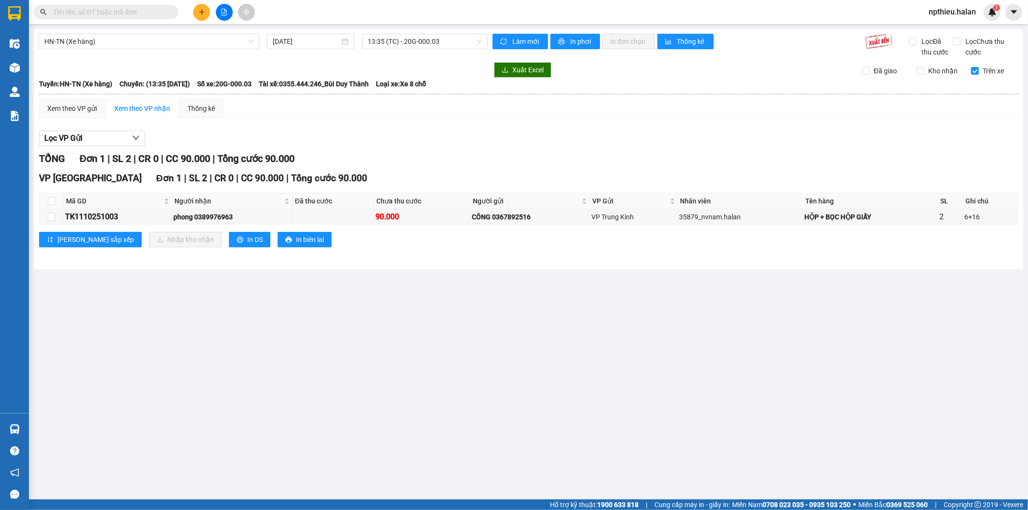
click at [119, 6] on span at bounding box center [106, 12] width 145 height 14
click at [118, 14] on input "text" at bounding box center [110, 12] width 114 height 11
paste input "TK1110251003"
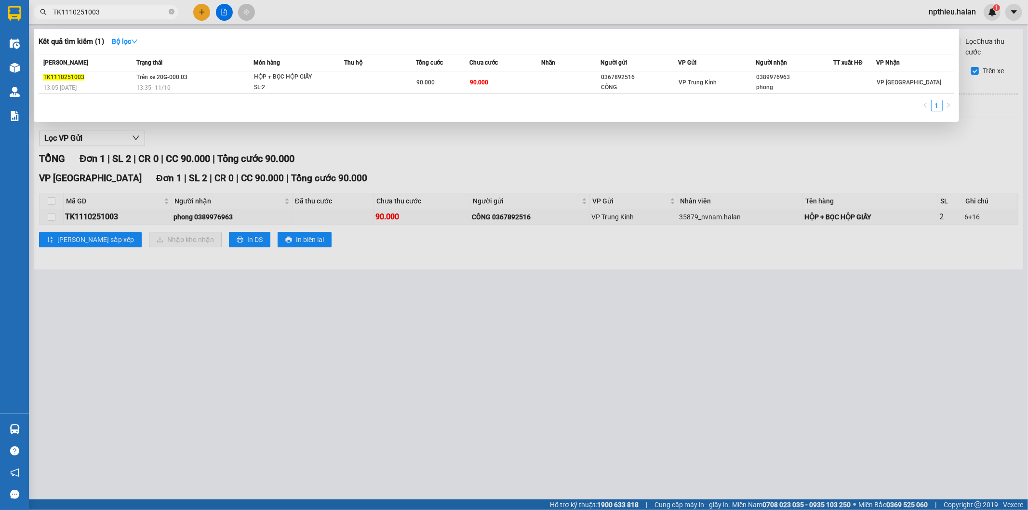
type input "TK1110251003"
drag, startPoint x: 494, startPoint y: 149, endPoint x: 454, endPoint y: 150, distance: 40.0
click at [495, 148] on div at bounding box center [514, 255] width 1028 height 510
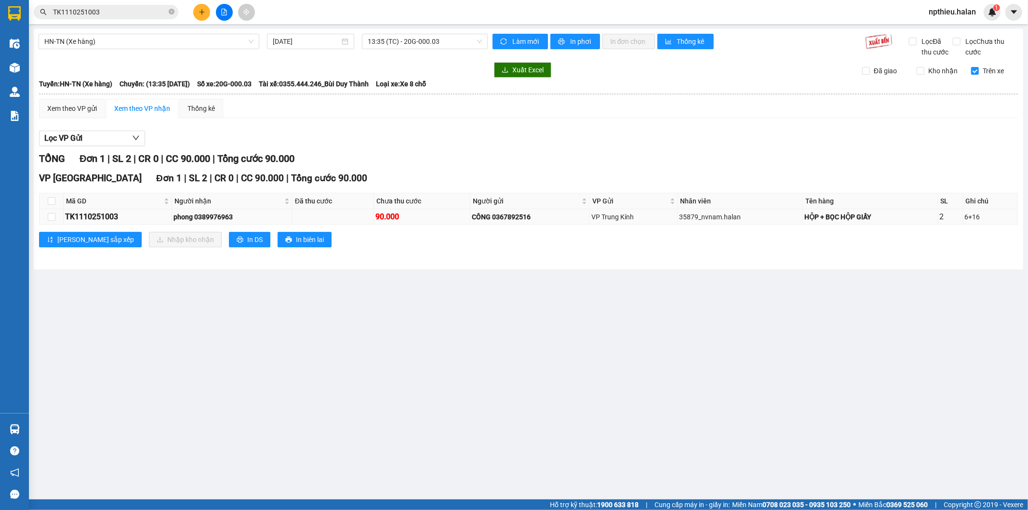
click at [110, 210] on td "TK1110251003" at bounding box center [118, 216] width 108 height 15
click at [109, 210] on td "TK1110251003" at bounding box center [118, 216] width 108 height 15
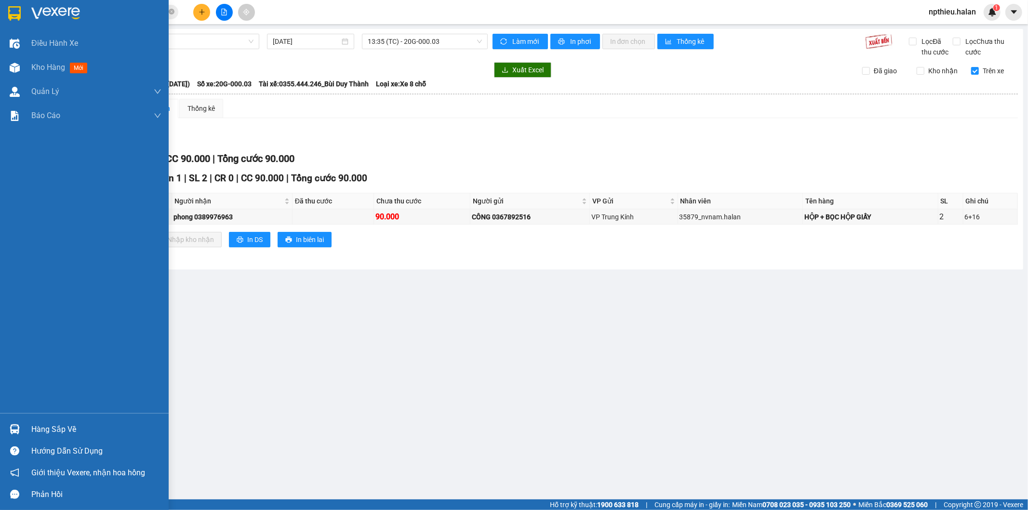
click at [31, 423] on div "Hàng sắp về" at bounding box center [96, 429] width 130 height 14
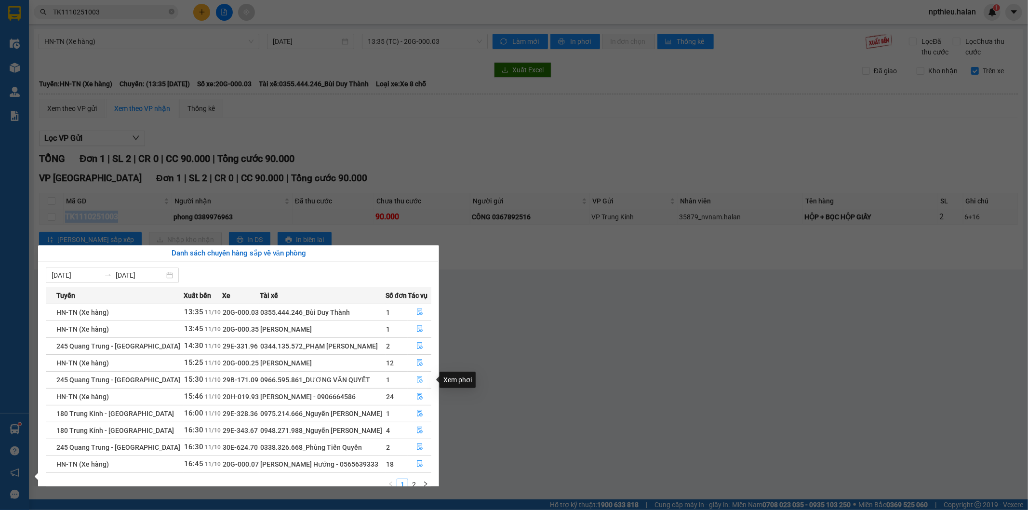
click at [420, 381] on icon "file-done" at bounding box center [420, 379] width 6 height 7
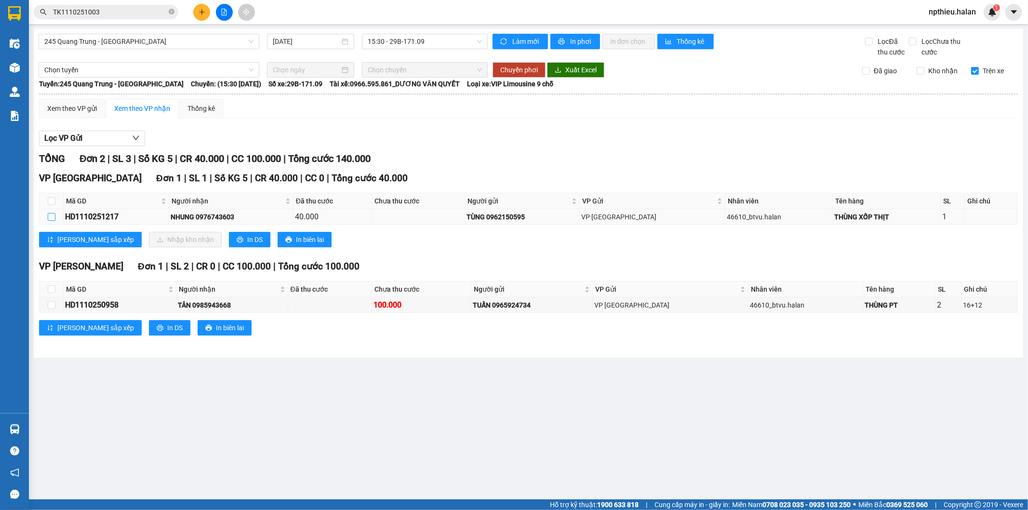
click at [51, 216] on input "checkbox" at bounding box center [52, 217] width 8 height 8
checkbox input "true"
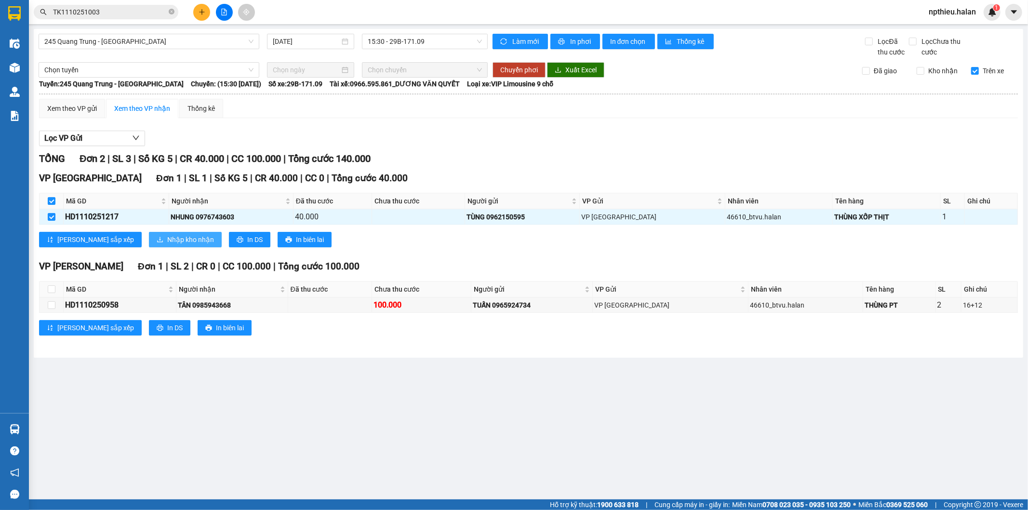
click at [167, 242] on span "Nhập kho nhận" at bounding box center [190, 239] width 47 height 11
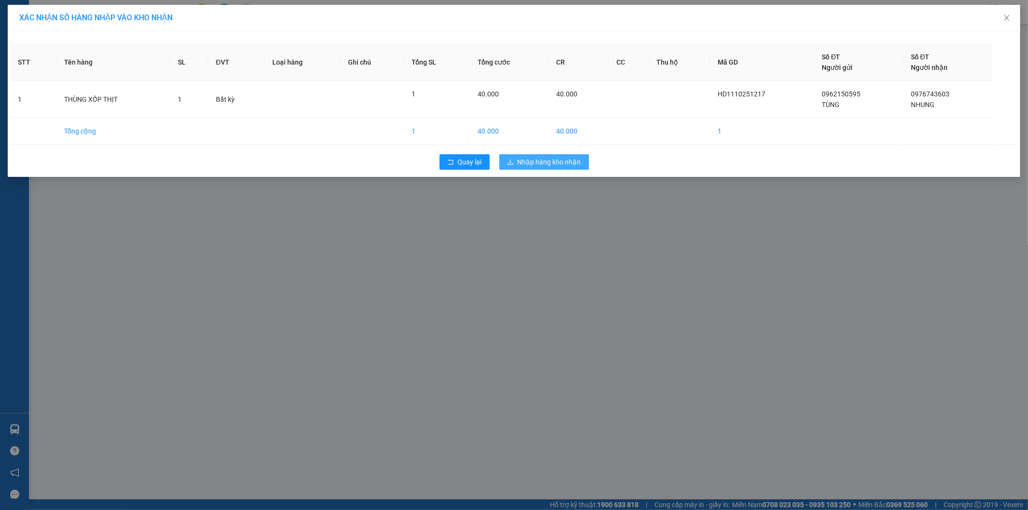
click at [520, 162] on span "Nhập hàng kho nhận" at bounding box center [550, 162] width 64 height 11
click at [20, 424] on div at bounding box center [14, 429] width 17 height 17
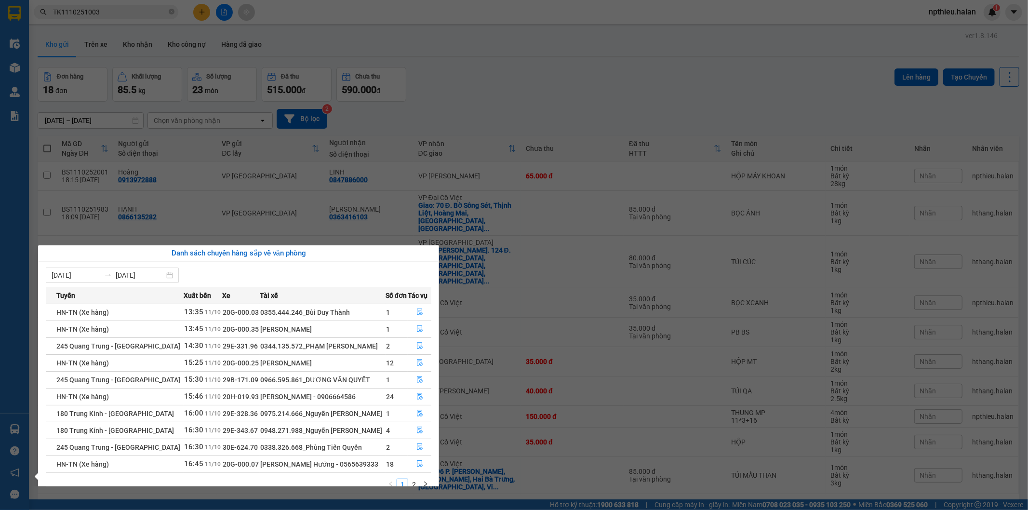
click at [497, 91] on section "Kết quả tìm kiếm ( 1 ) Bộ lọc Mã ĐH Trạng thái Món hàng Thu hộ Tổng cước Chưa c…" at bounding box center [514, 255] width 1028 height 510
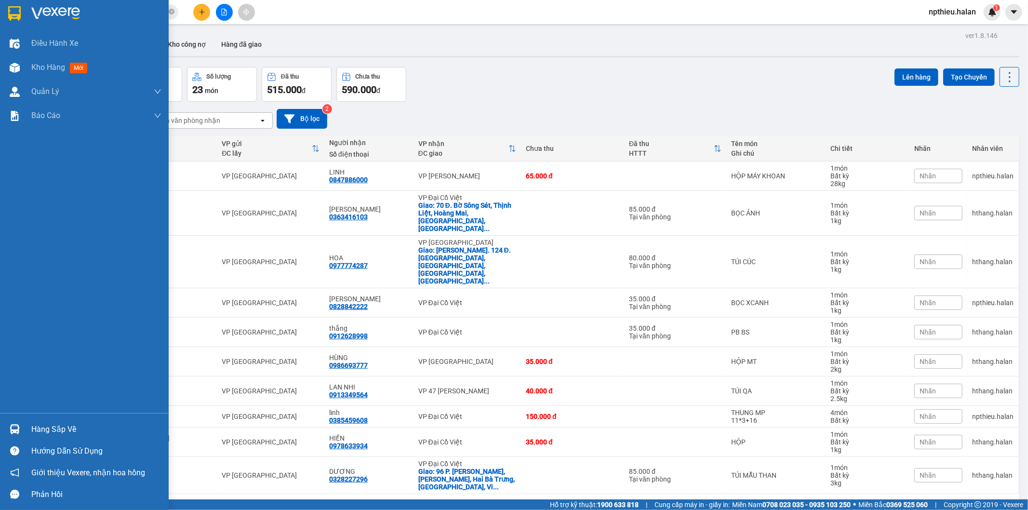
click at [35, 422] on div "Hàng sắp về" at bounding box center [96, 429] width 130 height 14
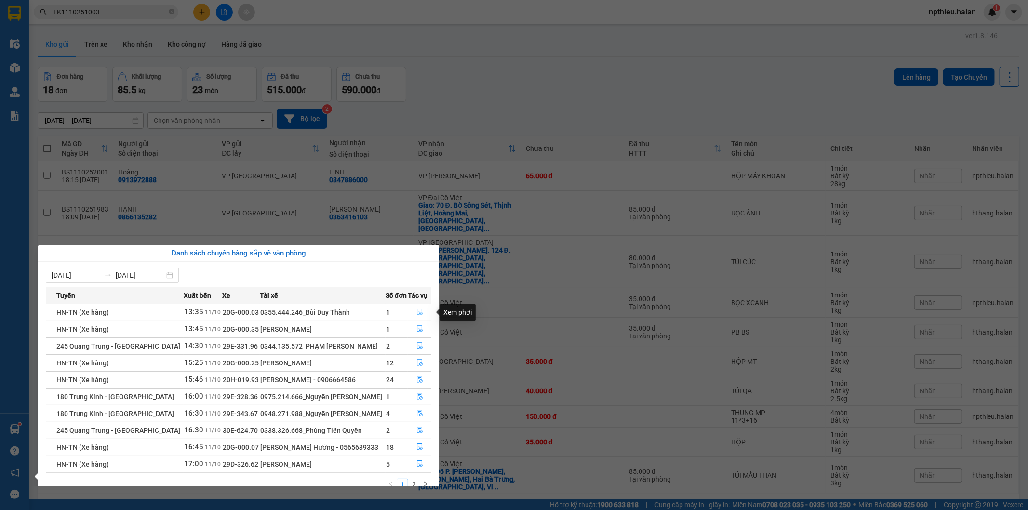
click at [417, 312] on icon "file-done" at bounding box center [420, 312] width 6 height 7
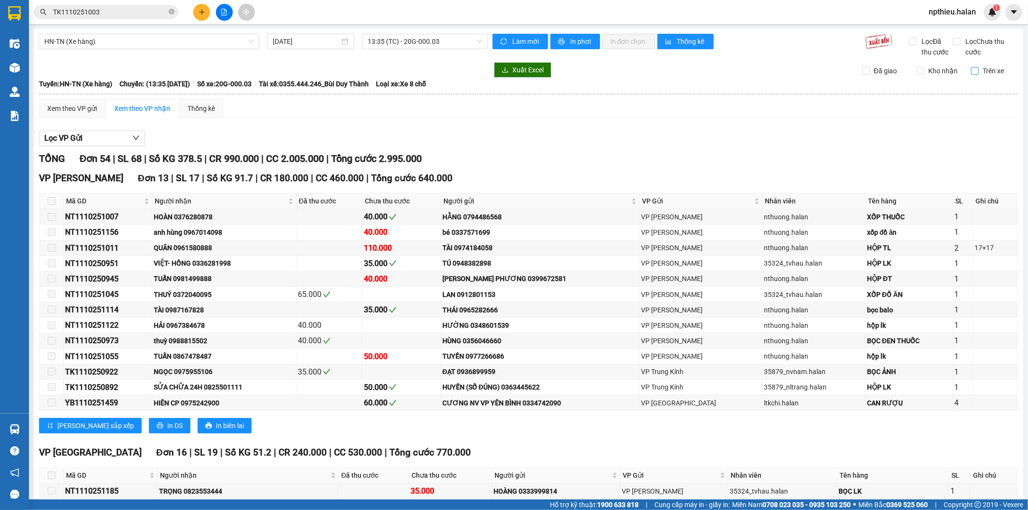
click at [972, 73] on input "Trên xe" at bounding box center [976, 71] width 8 height 8
checkbox input "true"
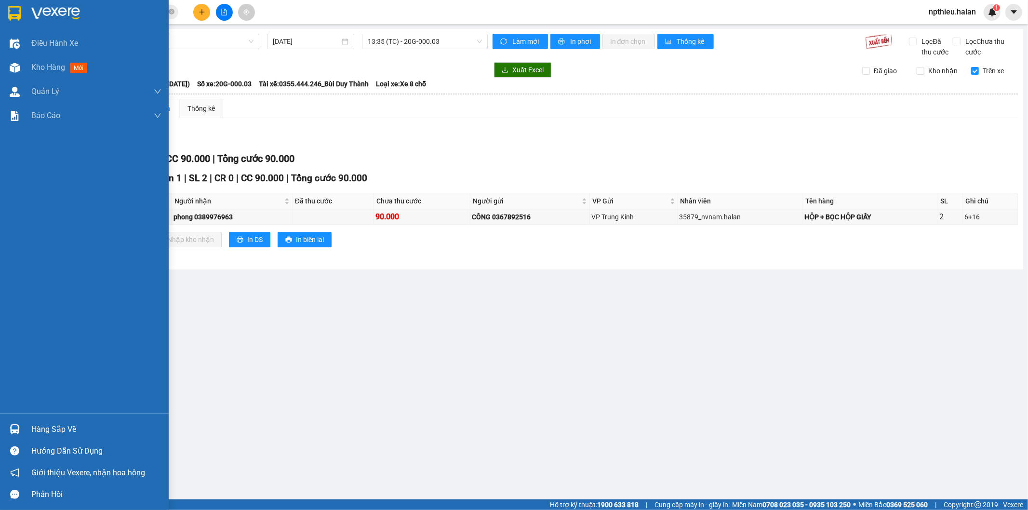
click at [45, 431] on div "Hàng sắp về" at bounding box center [96, 429] width 130 height 14
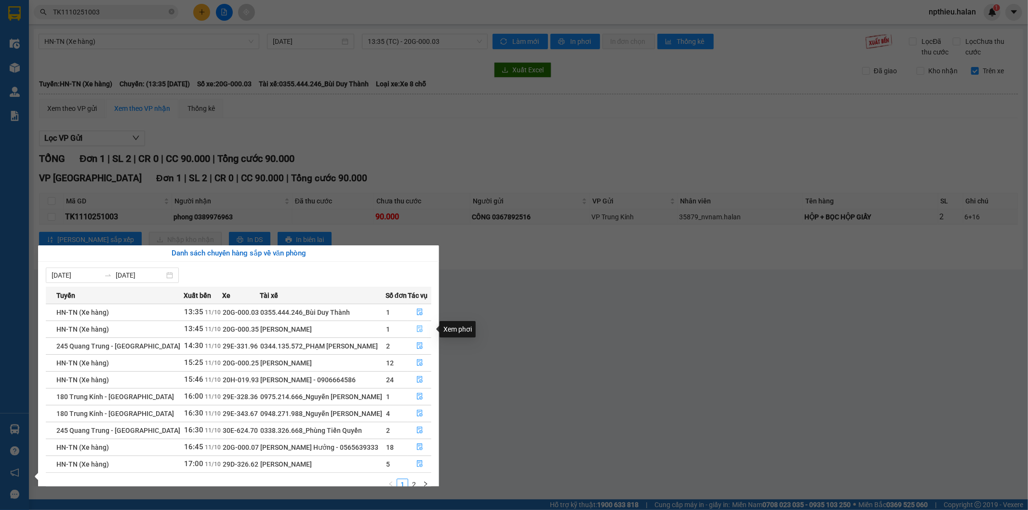
click at [418, 326] on icon "file-done" at bounding box center [420, 328] width 6 height 7
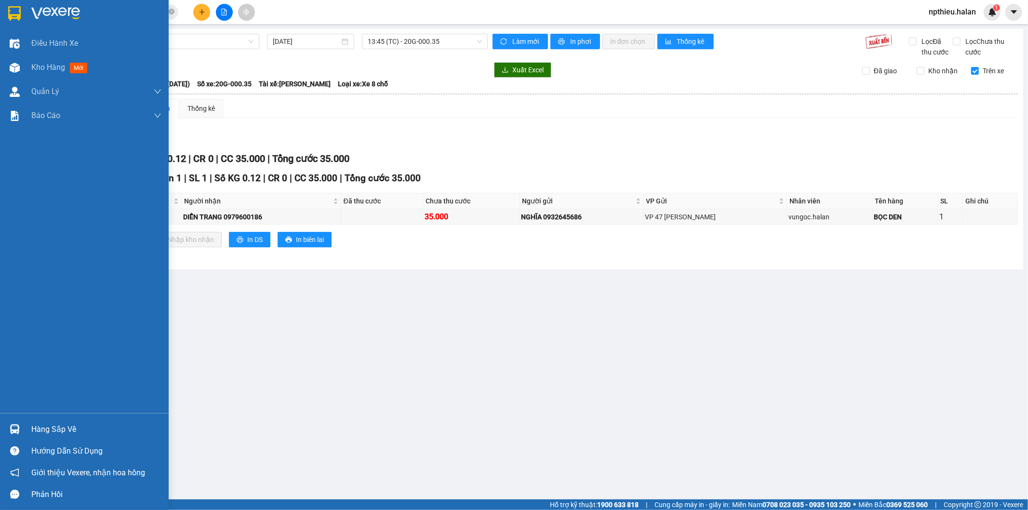
click at [49, 433] on div "Hàng sắp về" at bounding box center [96, 429] width 130 height 14
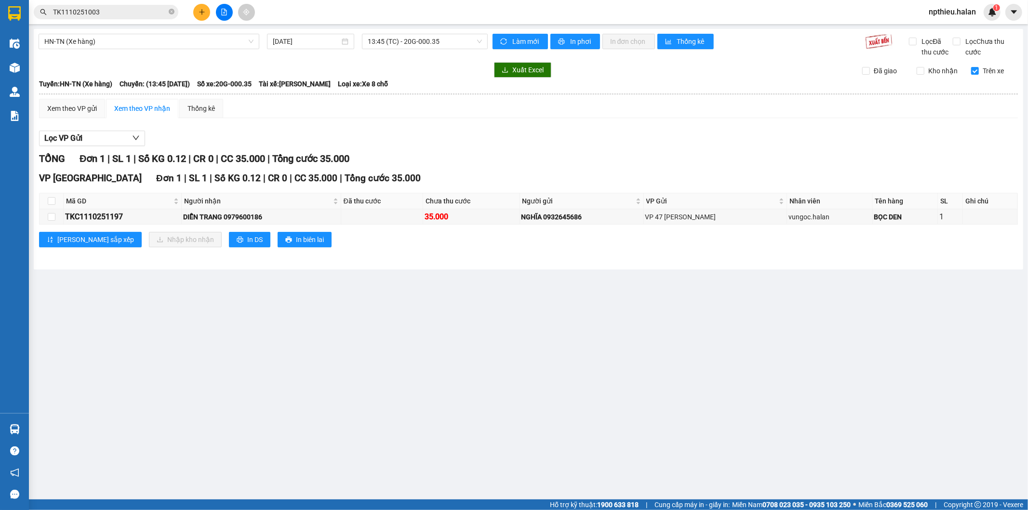
drag, startPoint x: 565, startPoint y: 341, endPoint x: 471, endPoint y: 94, distance: 265.2
click at [566, 324] on section "Kết quả tìm kiếm ( 1 ) Bộ lọc Mã ĐH Trạng thái Món hàng Thu hộ Tổng cước Chưa c…" at bounding box center [514, 255] width 1028 height 510
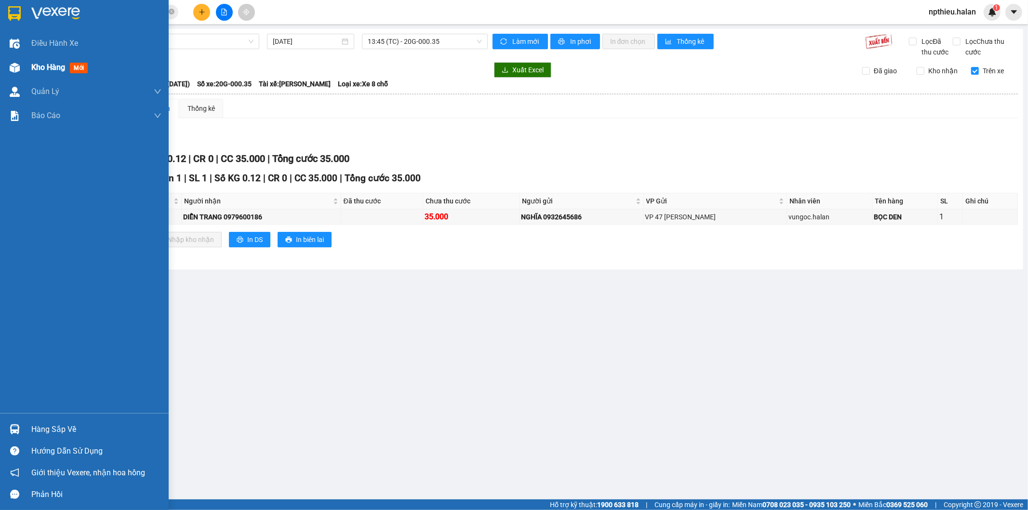
click at [13, 66] on img at bounding box center [15, 68] width 10 height 10
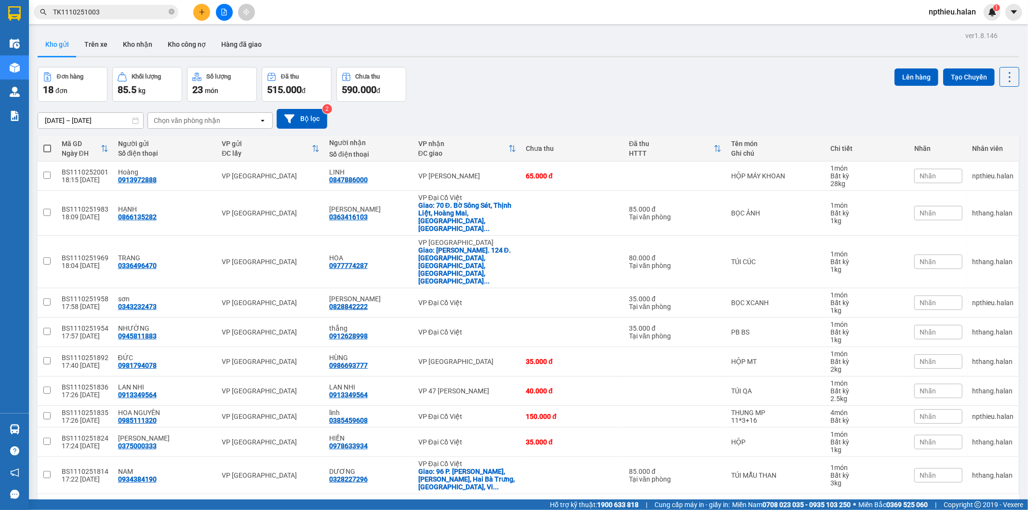
click at [148, 15] on input "TK1110251003" at bounding box center [110, 12] width 114 height 11
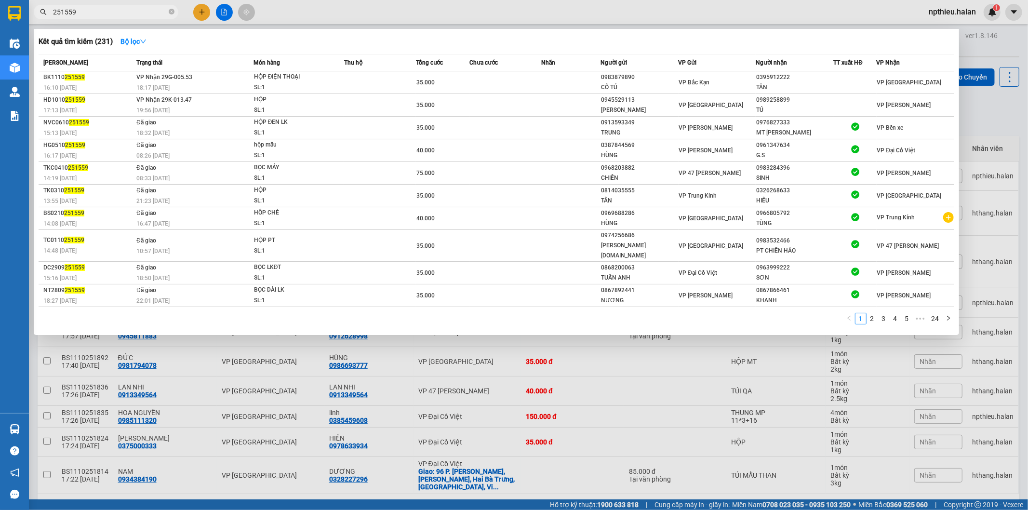
type input "251559"
click at [189, 338] on div at bounding box center [514, 255] width 1028 height 510
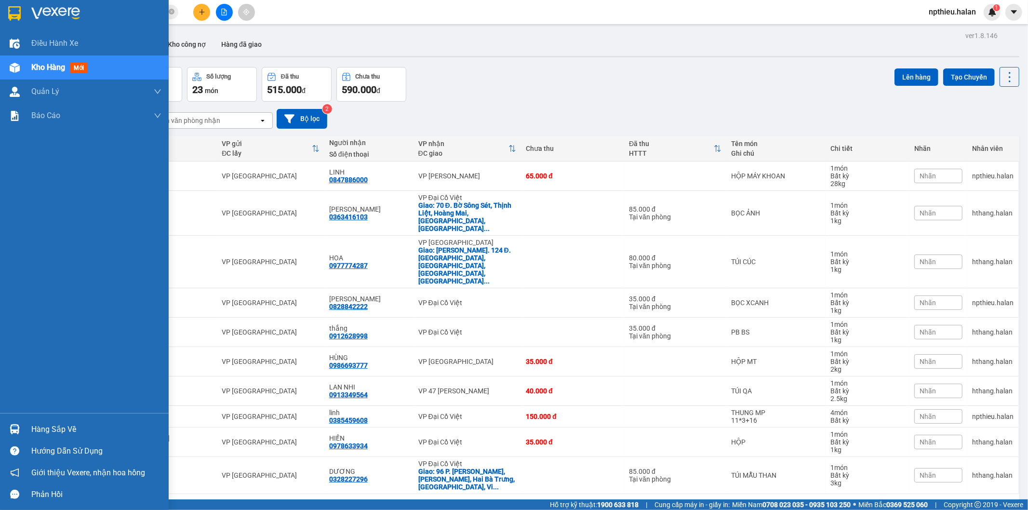
drag, startPoint x: 46, startPoint y: 432, endPoint x: 51, endPoint y: 426, distance: 8.2
click at [46, 431] on div "Hàng sắp về" at bounding box center [96, 429] width 130 height 14
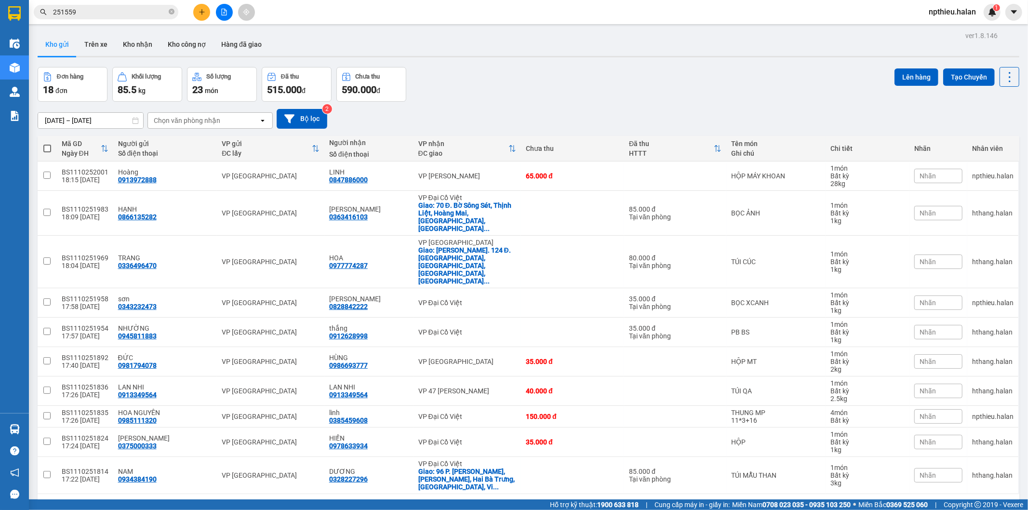
click at [543, 90] on section "Kết quả tìm kiếm ( 231 ) Bộ lọc Mã ĐH Trạng thái Món hàng Thu hộ Tổng cước Chưa…" at bounding box center [514, 255] width 1028 height 510
click at [964, 505] on div "10 / trang" at bounding box center [979, 510] width 30 height 10
click at [966, 401] on div "50 / trang" at bounding box center [979, 408] width 58 height 17
click at [216, 119] on div "Chọn văn phòng nhận" at bounding box center [187, 121] width 67 height 10
type input "NT"
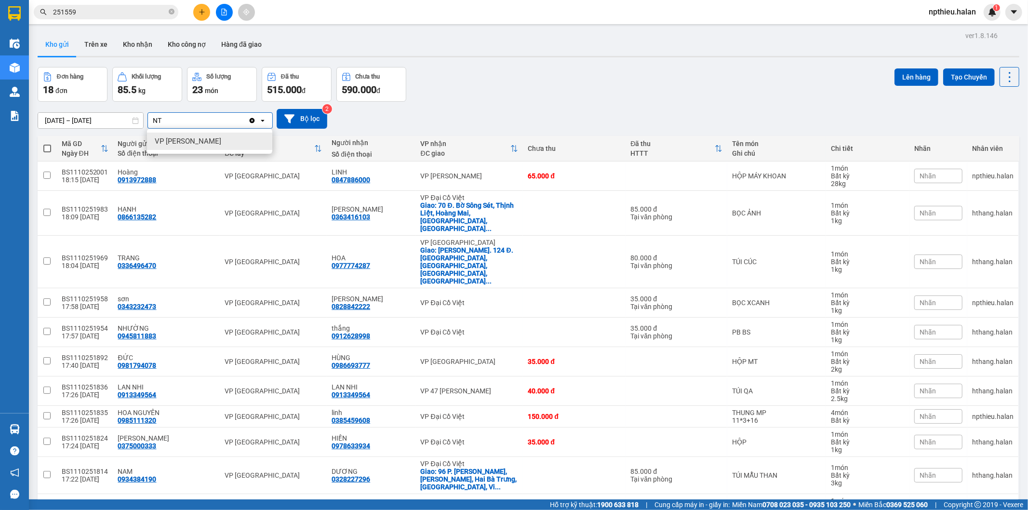
click at [222, 144] on div "VP [PERSON_NAME]" at bounding box center [209, 141] width 125 height 17
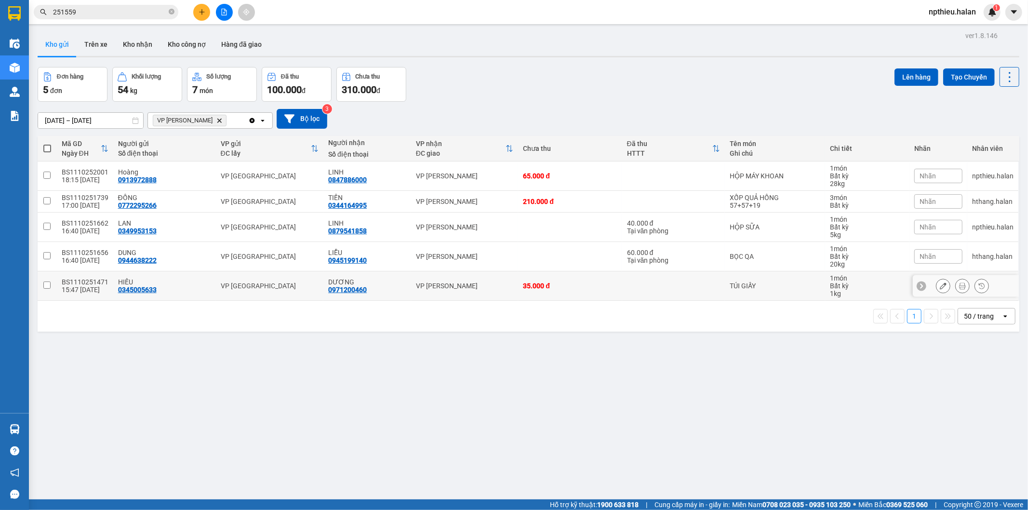
click at [459, 290] on div "VP [PERSON_NAME]" at bounding box center [464, 286] width 97 height 8
checkbox input "true"
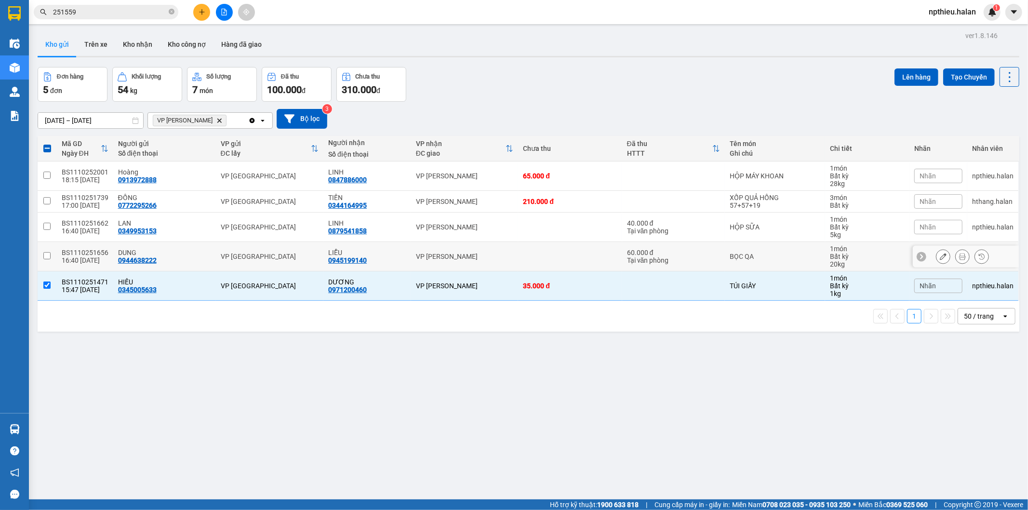
click at [456, 261] on td "VP [PERSON_NAME]" at bounding box center [464, 256] width 107 height 29
checkbox input "true"
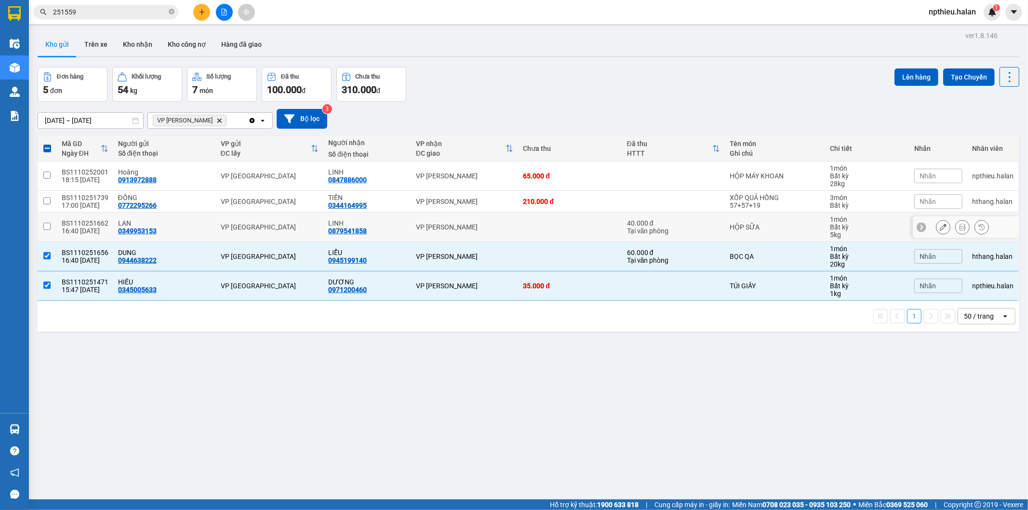
click at [459, 228] on div "VP [PERSON_NAME]" at bounding box center [464, 227] width 97 height 8
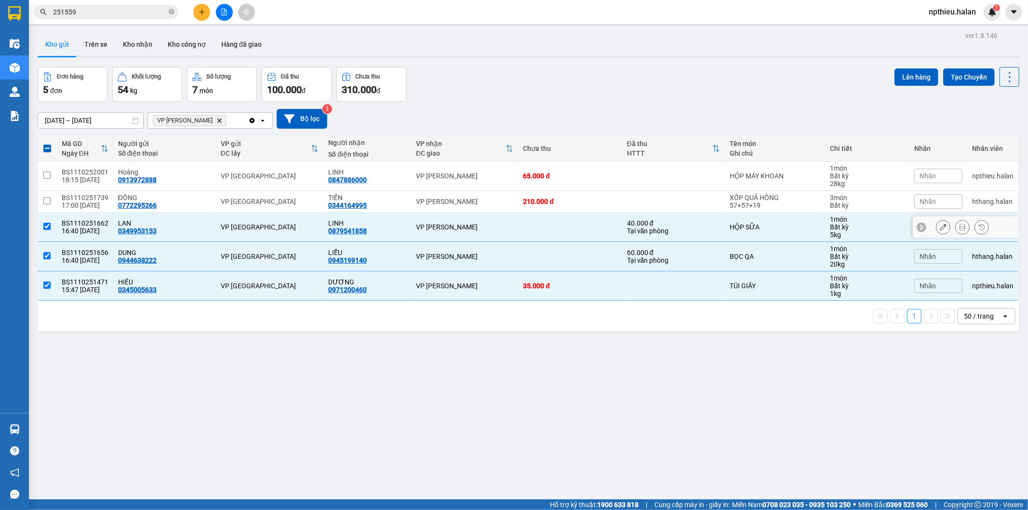
checkbox input "true"
click at [902, 76] on button "Lên hàng" at bounding box center [917, 76] width 44 height 17
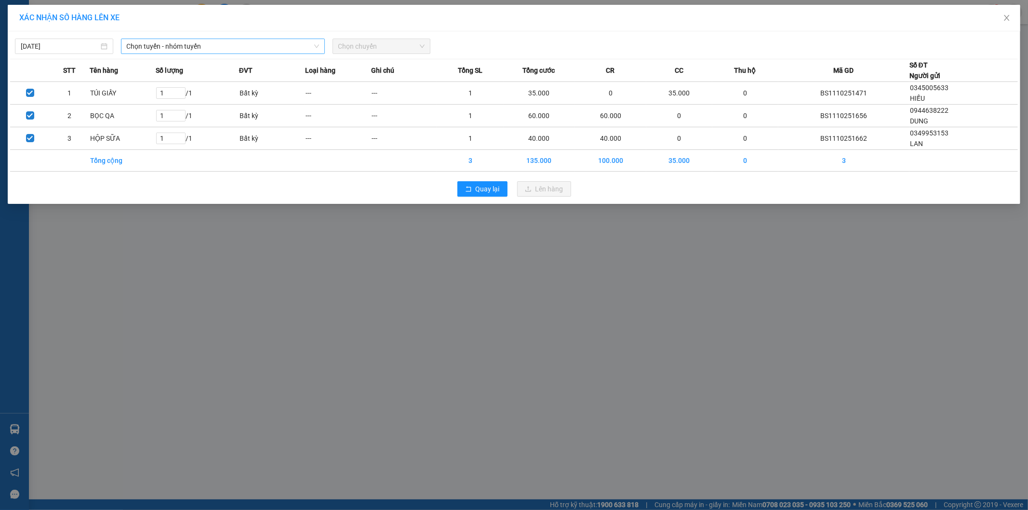
click at [256, 51] on span "Chọn tuyến - nhóm tuyến" at bounding box center [223, 46] width 192 height 14
click at [451, 220] on div "XÁC NHẬN SỐ HÀNG LÊN XE 11/10/2025 Chọn tuyến - nhóm tuyến LỌC THEO Nhóm tuyến …" at bounding box center [514, 255] width 1028 height 510
click at [41, 399] on section "Kết quả tìm kiếm ( 231 ) Bộ lọc Mã ĐH Trạng thái Món hàng Thu hộ Tổng cước Chưa…" at bounding box center [514, 255] width 1028 height 510
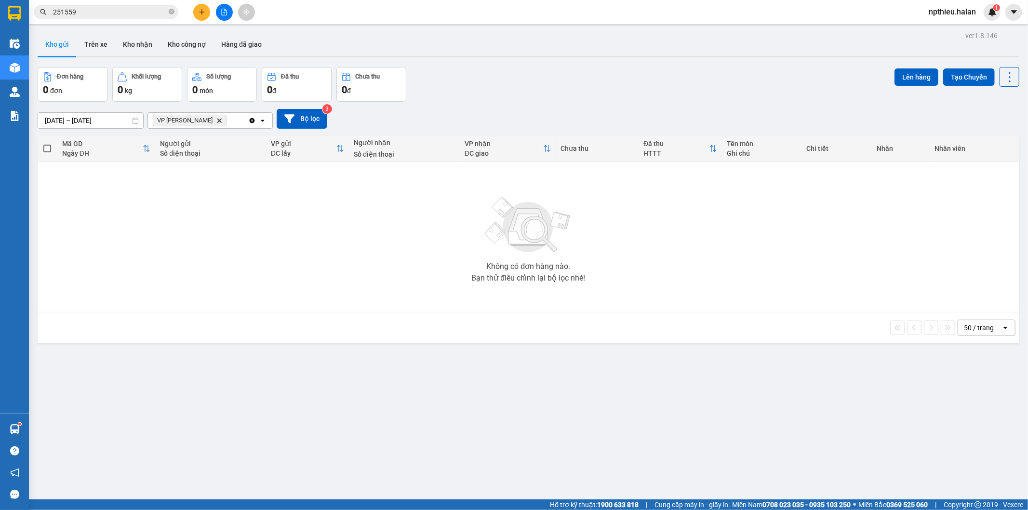
click at [438, 83] on div "Đơn hàng 0 đơn Khối lượng 0 kg Số lượng 0 món Đã thu 0 đ Chưa thu 0 đ Lên hàng …" at bounding box center [529, 84] width 982 height 35
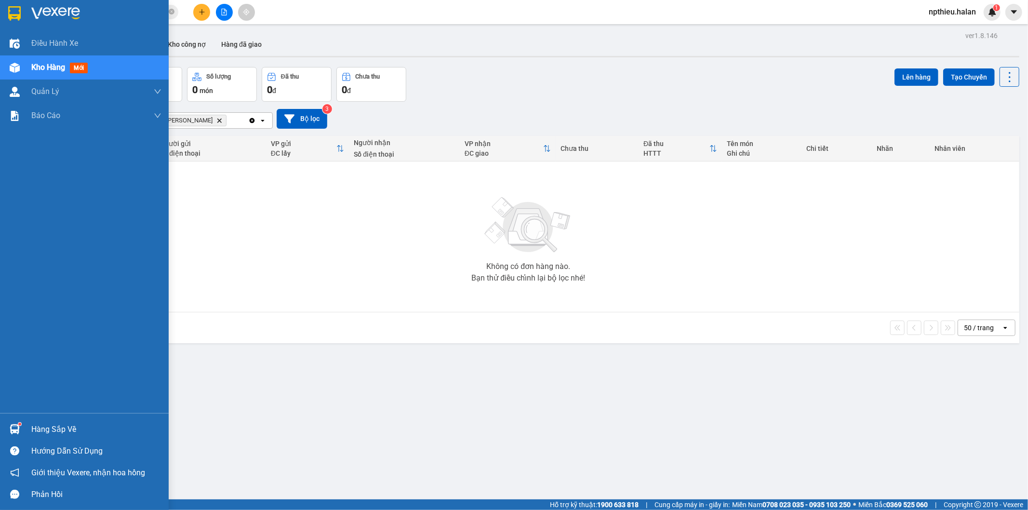
click at [37, 436] on div "Hàng sắp về" at bounding box center [96, 429] width 130 height 14
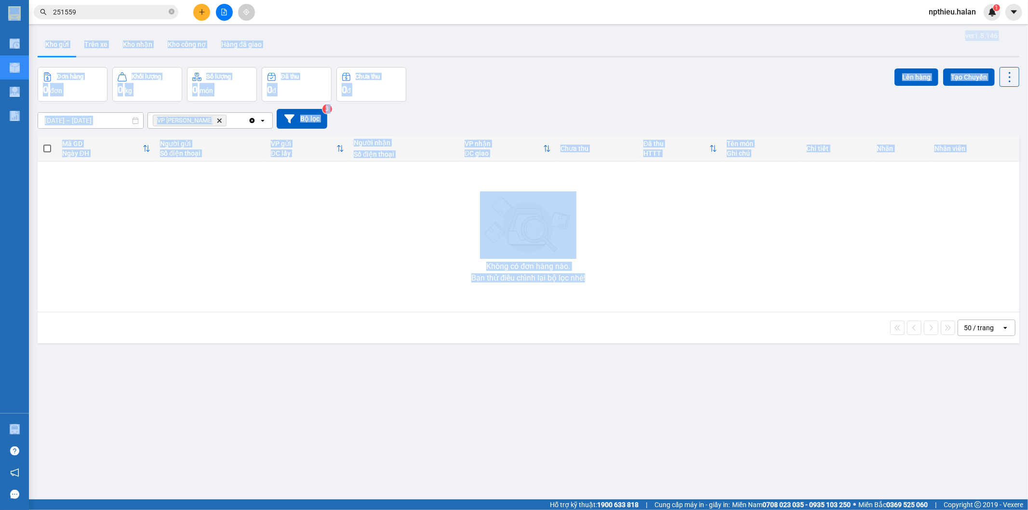
click at [685, 118] on section "Kết quả tìm kiếm ( 231 ) Bộ lọc Mã ĐH Trạng thái Món hàng Thu hộ Tổng cước Chưa…" at bounding box center [514, 255] width 1028 height 510
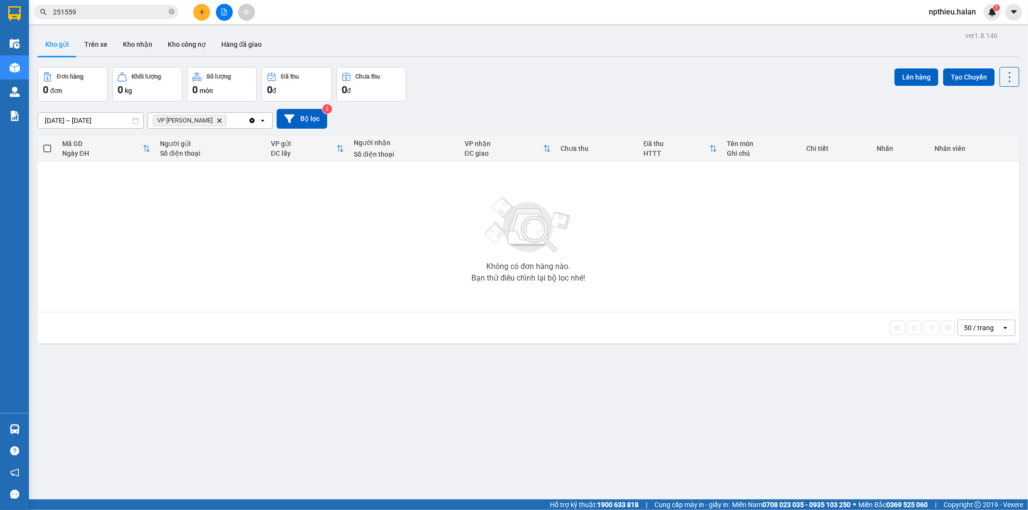
click at [254, 117] on icon "Clear all" at bounding box center [252, 121] width 8 height 8
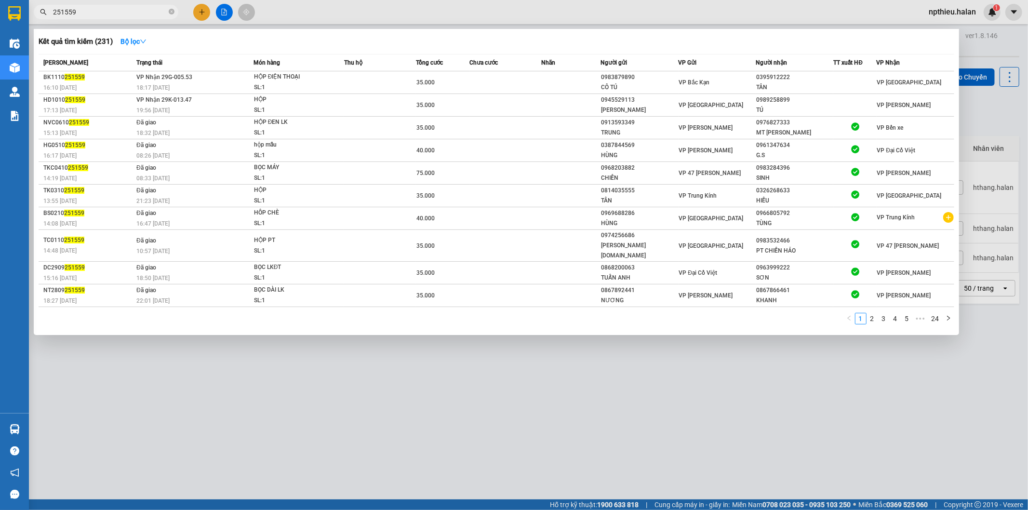
click at [156, 14] on input "251559" at bounding box center [110, 12] width 114 height 11
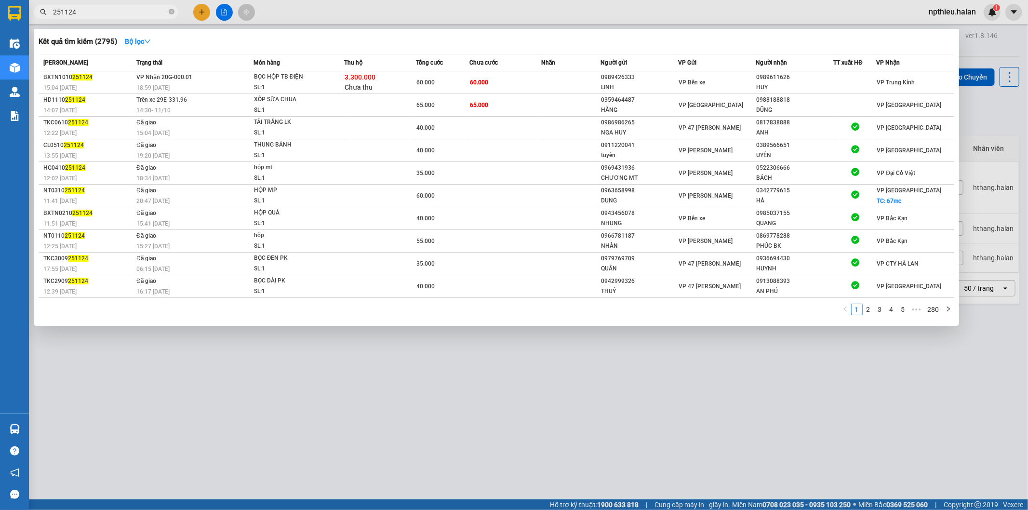
type input "251124"
click at [149, 15] on input "251124" at bounding box center [110, 12] width 114 height 11
drag, startPoint x: 149, startPoint y: 15, endPoint x: 151, endPoint y: 2, distance: 13.1
click at [149, 11] on input "251124" at bounding box center [110, 12] width 114 height 11
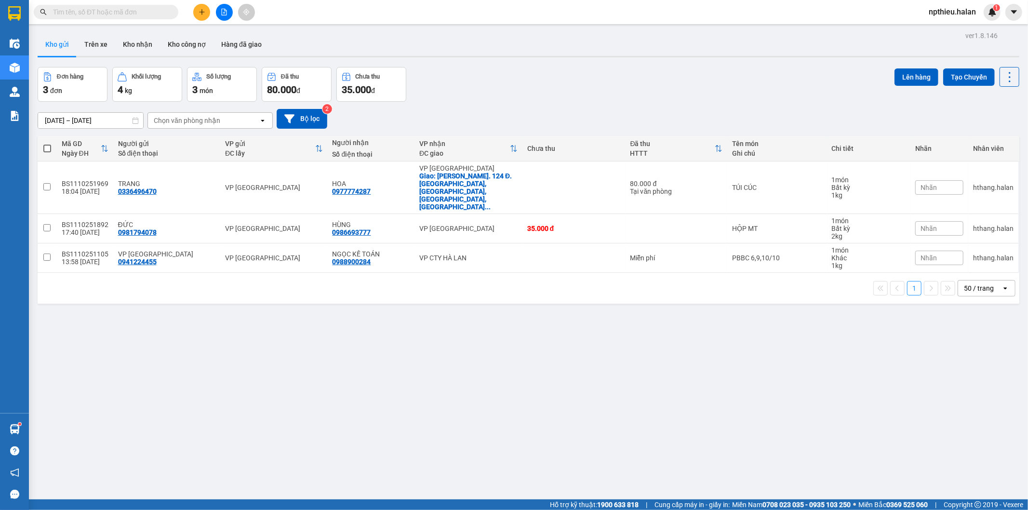
click at [117, 14] on input "text" at bounding box center [110, 12] width 114 height 11
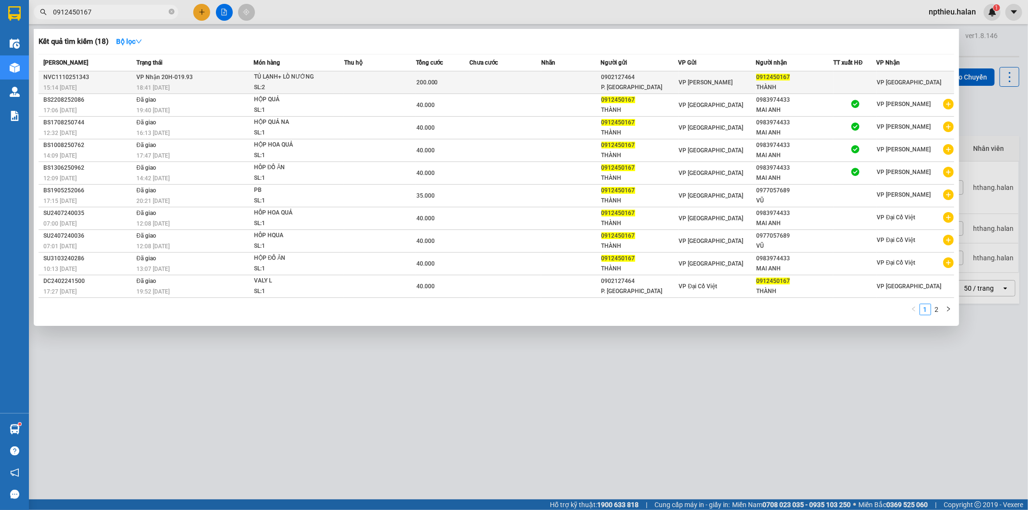
type input "0912450167"
click at [562, 85] on td at bounding box center [571, 82] width 60 height 23
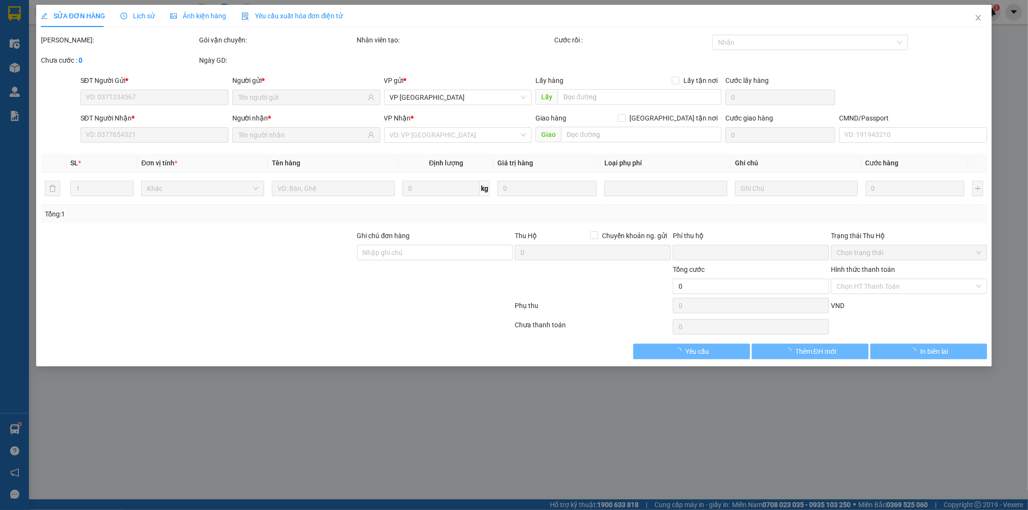
type input "0902127464"
type input "P. ANH"
type input "0912450167"
type input "THÀNH"
type input "0"
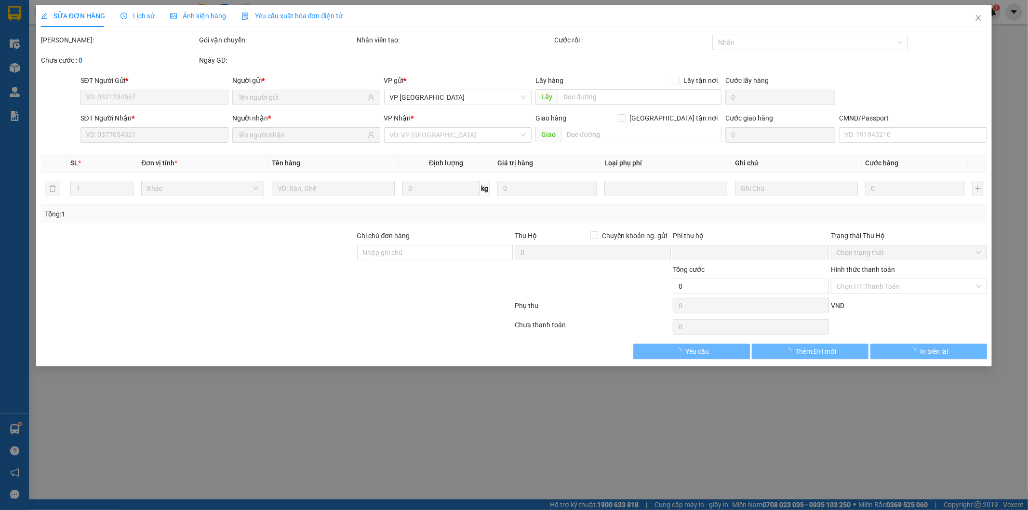
type input "200.000"
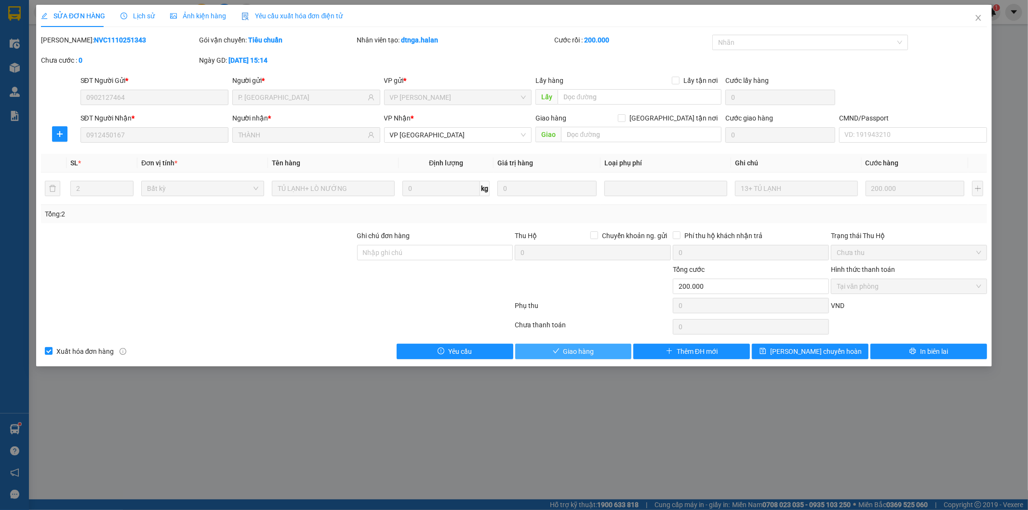
click at [562, 356] on button "Giao hàng" at bounding box center [573, 351] width 117 height 15
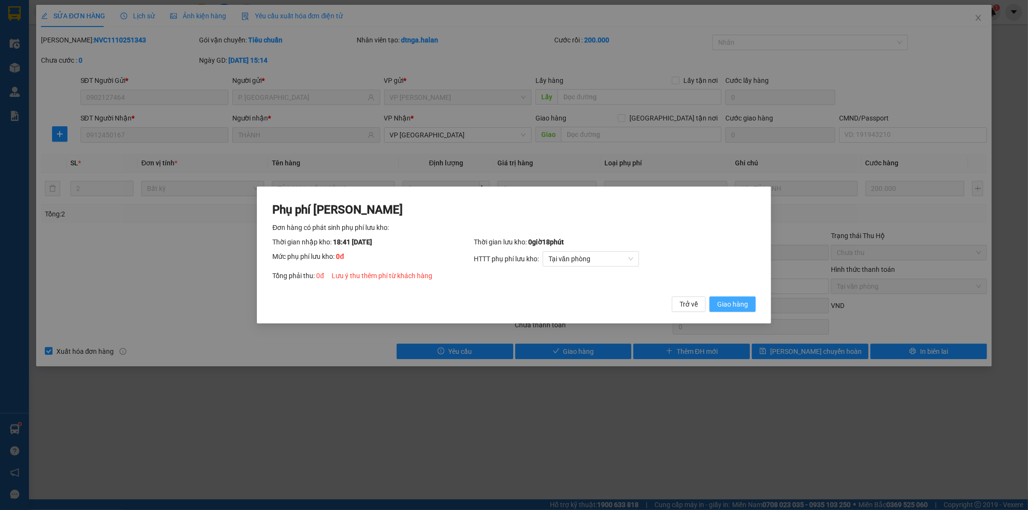
click at [742, 300] on span "Giao hàng" at bounding box center [732, 304] width 31 height 11
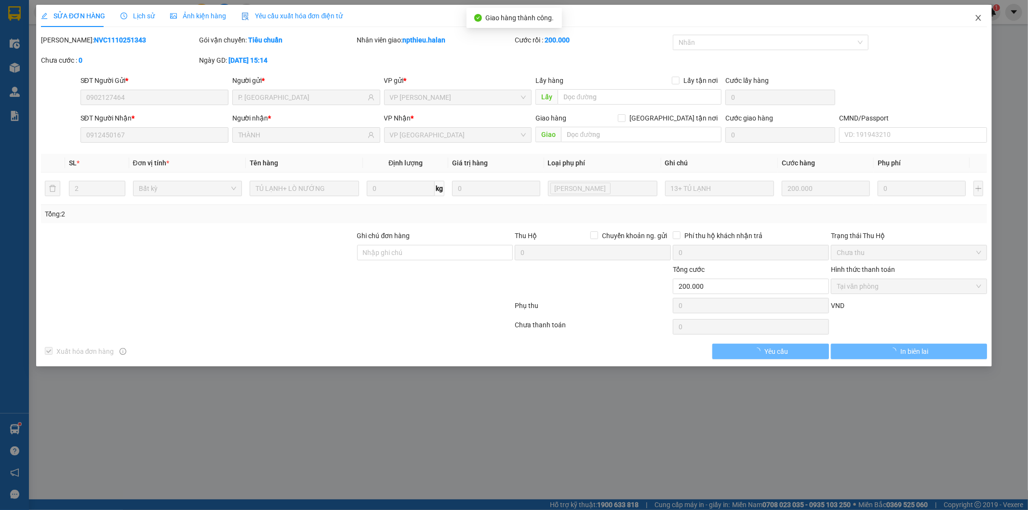
click at [974, 22] on span "Close" at bounding box center [978, 18] width 27 height 27
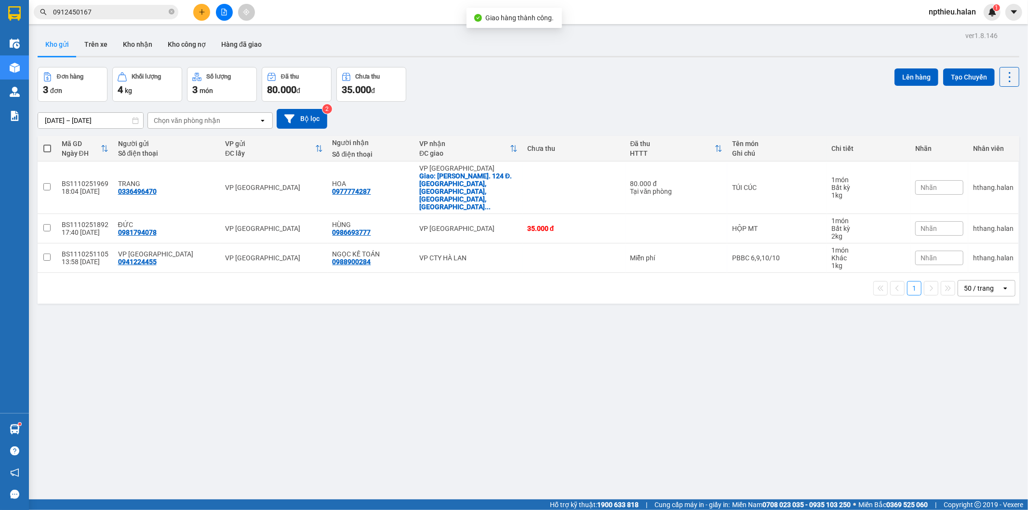
click at [255, 346] on div "ver 1.8.146 Kho gửi Trên xe Kho nhận Kho công nợ Hàng đã giao Đơn hàng 3 đơn Kh…" at bounding box center [529, 284] width 990 height 510
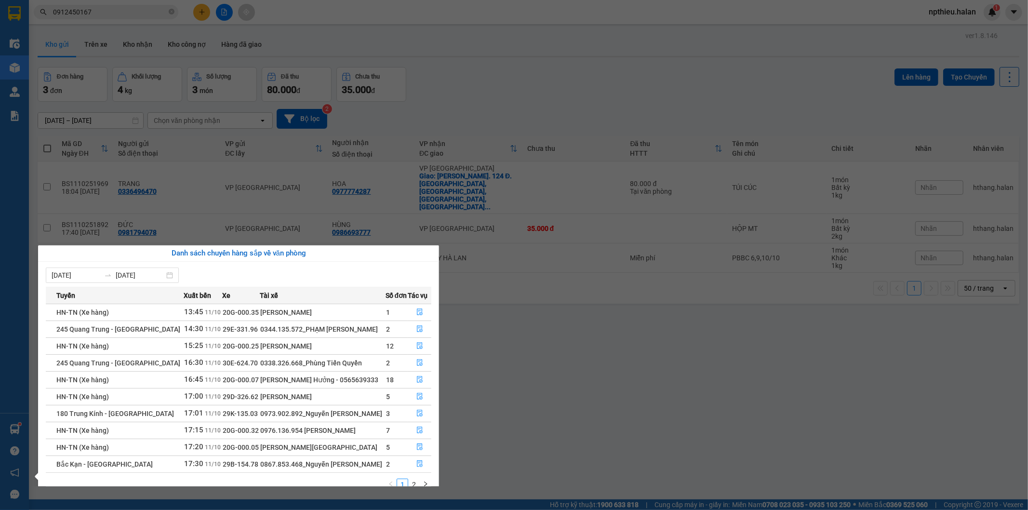
click at [662, 316] on section "Kết quả tìm kiếm ( 18 ) Bộ lọc Mã ĐH Trạng thái Món hàng Thu hộ Tổng cước Chưa …" at bounding box center [514, 255] width 1028 height 510
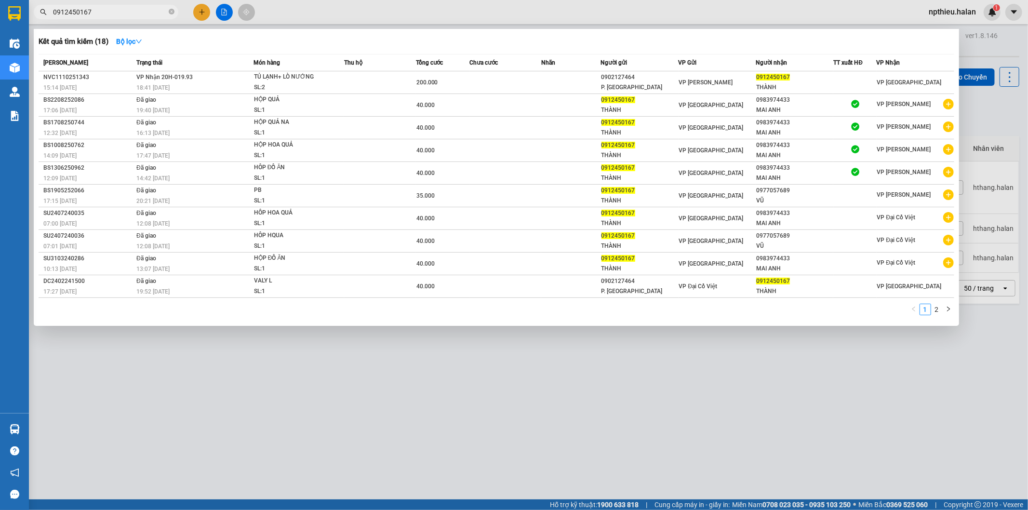
click at [90, 12] on input "0912450167" at bounding box center [110, 12] width 114 height 11
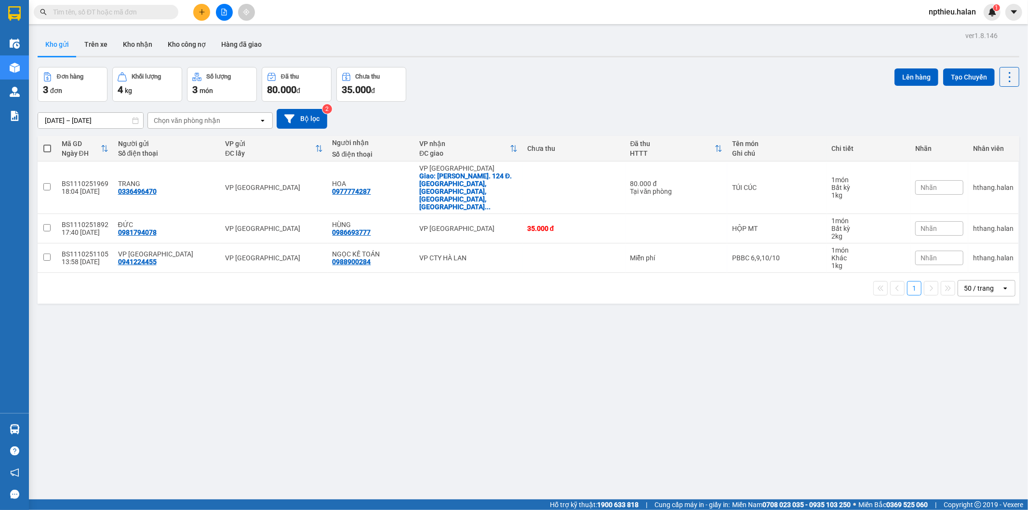
click at [200, 19] on button at bounding box center [201, 12] width 17 height 17
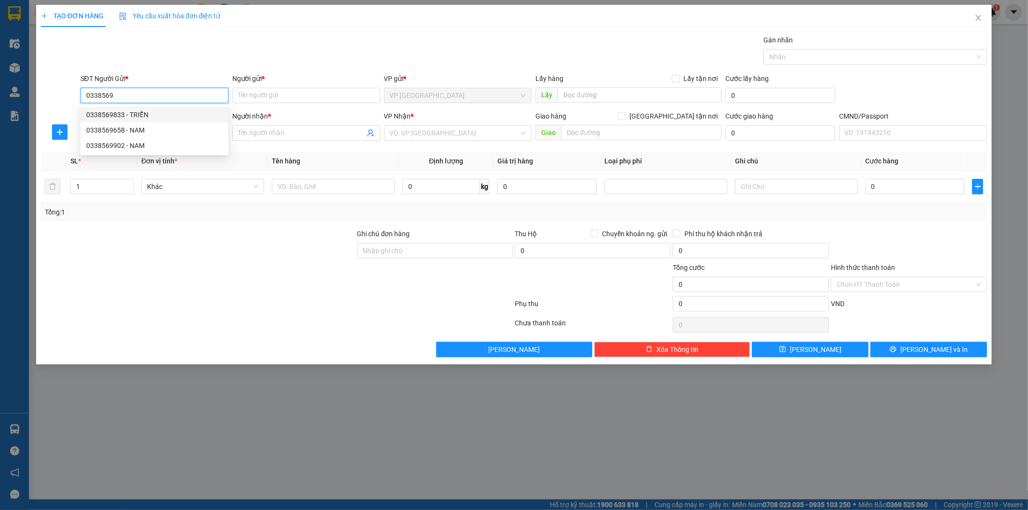
click at [117, 111] on div "0338569833 - TRIỂN" at bounding box center [154, 114] width 136 height 11
type input "0338569833"
type input "TRIỂN"
type input "0338569833"
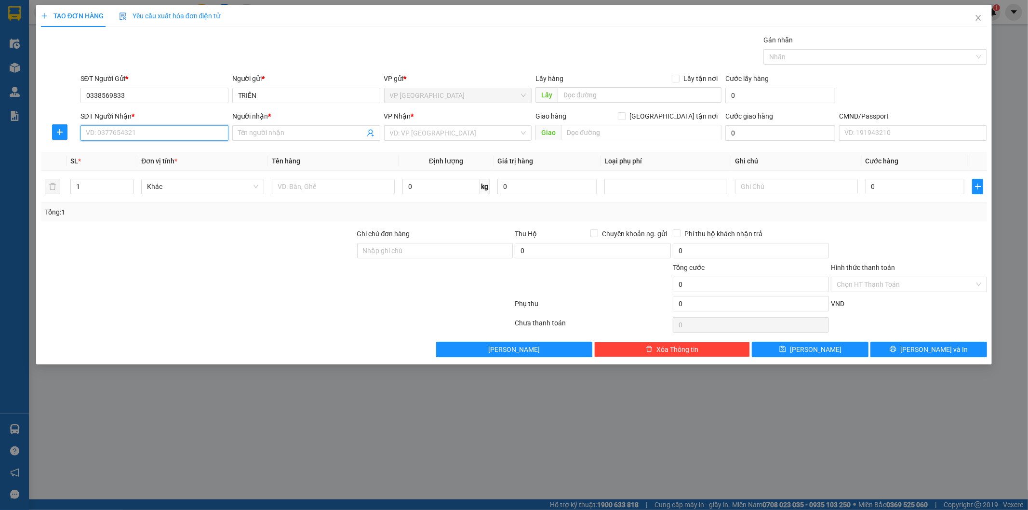
click at [131, 136] on input "SĐT Người Nhận *" at bounding box center [155, 132] width 148 height 15
type input "0345075604"
click at [137, 153] on div "0345075604 - YẾN" at bounding box center [154, 152] width 136 height 11
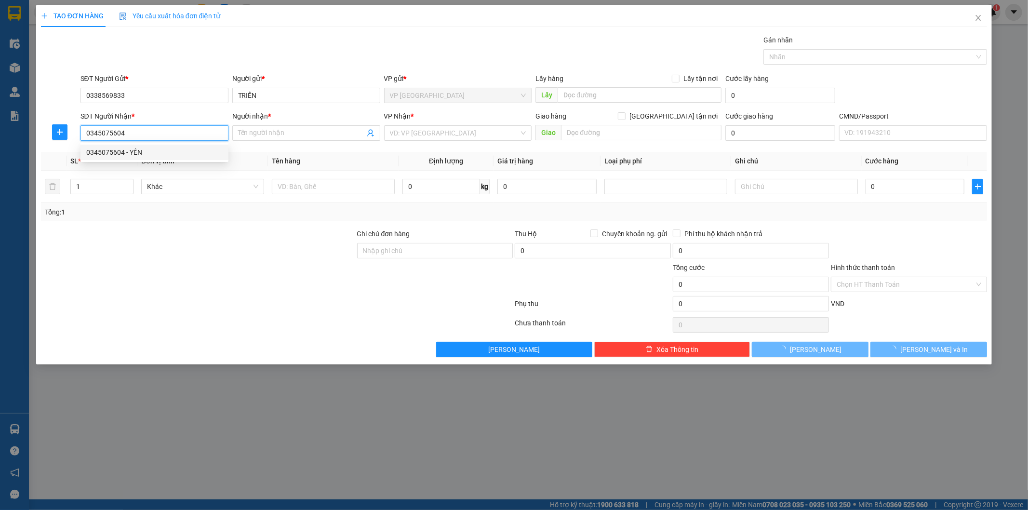
type input "YẾN"
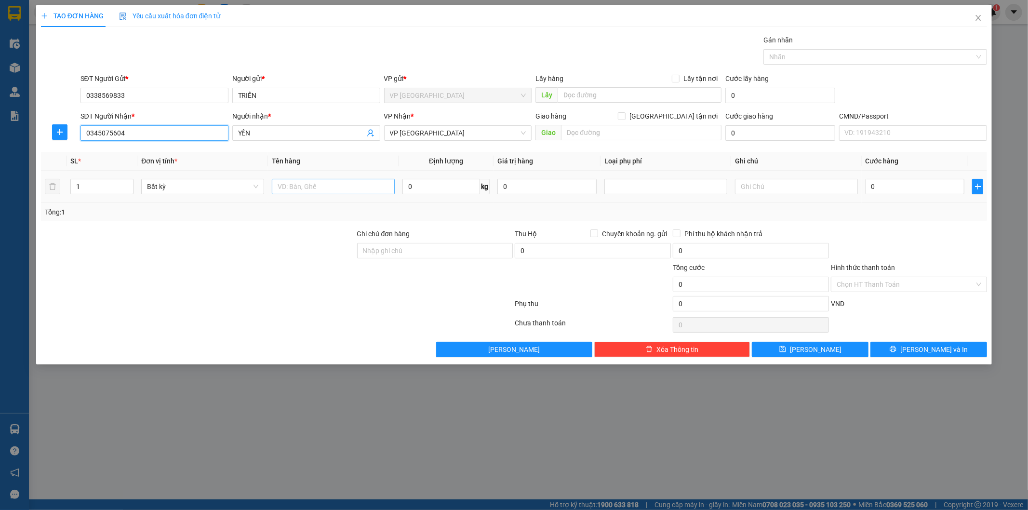
type input "0345075604"
click at [338, 186] on input "text" at bounding box center [333, 186] width 123 height 15
type input "PB LK"
click at [947, 190] on input "0" at bounding box center [915, 186] width 99 height 15
type input "2"
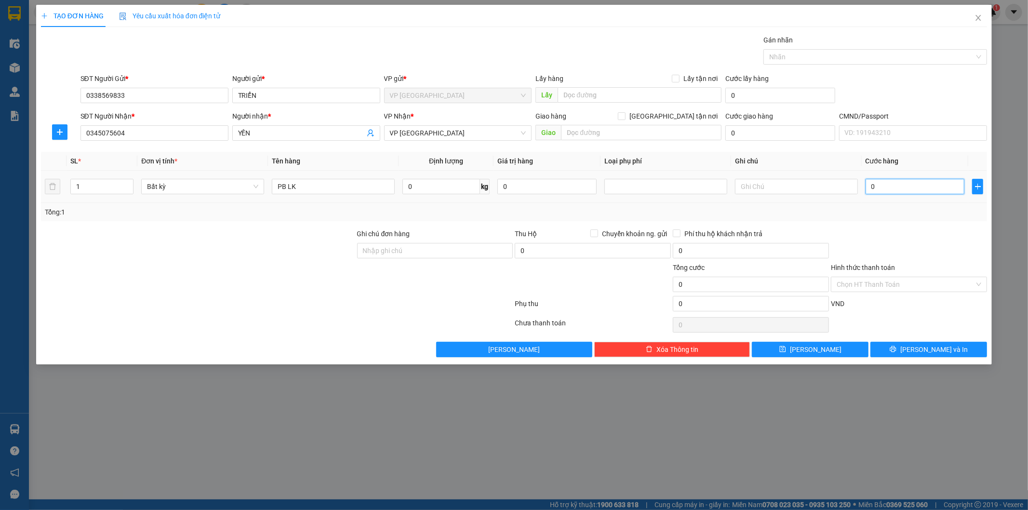
type input "2"
type input "20"
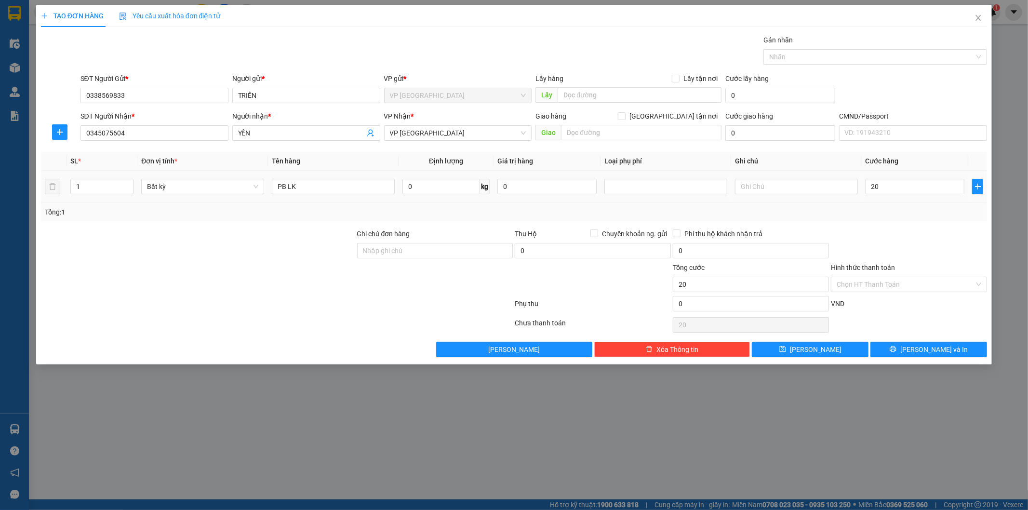
type input "20.000"
click at [960, 217] on div "Tổng: 1" at bounding box center [514, 212] width 939 height 11
click at [924, 354] on span "Lưu và In" at bounding box center [935, 349] width 68 height 11
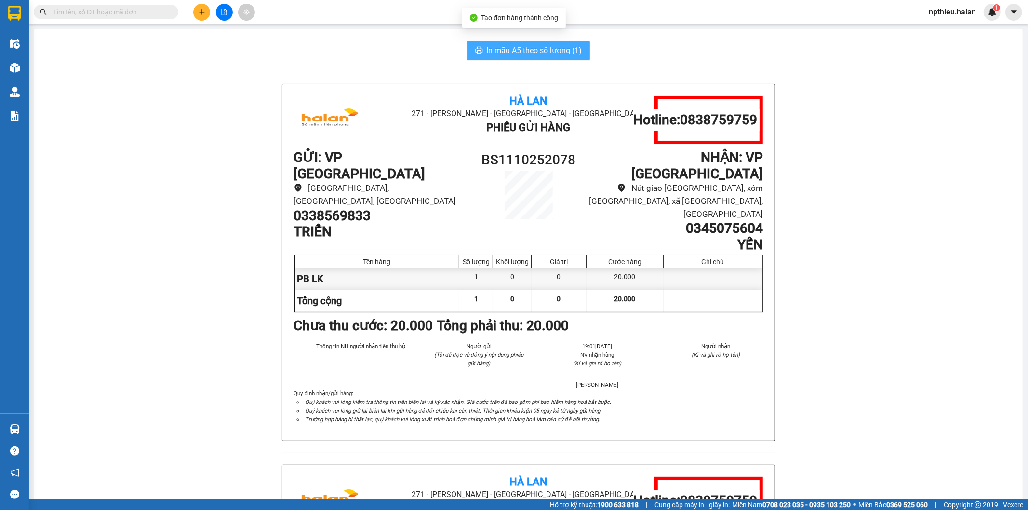
click at [531, 52] on span "In mẫu A5 theo số lượng (1)" at bounding box center [534, 50] width 95 height 12
click at [127, 16] on input "text" at bounding box center [110, 12] width 114 height 11
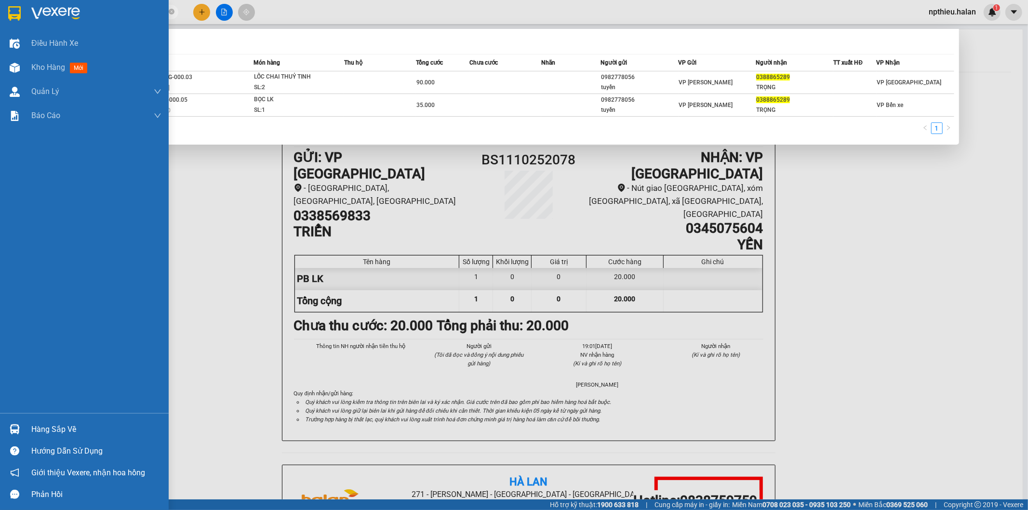
type input "0388865289"
click at [70, 430] on div "Hàng sắp về" at bounding box center [96, 429] width 130 height 14
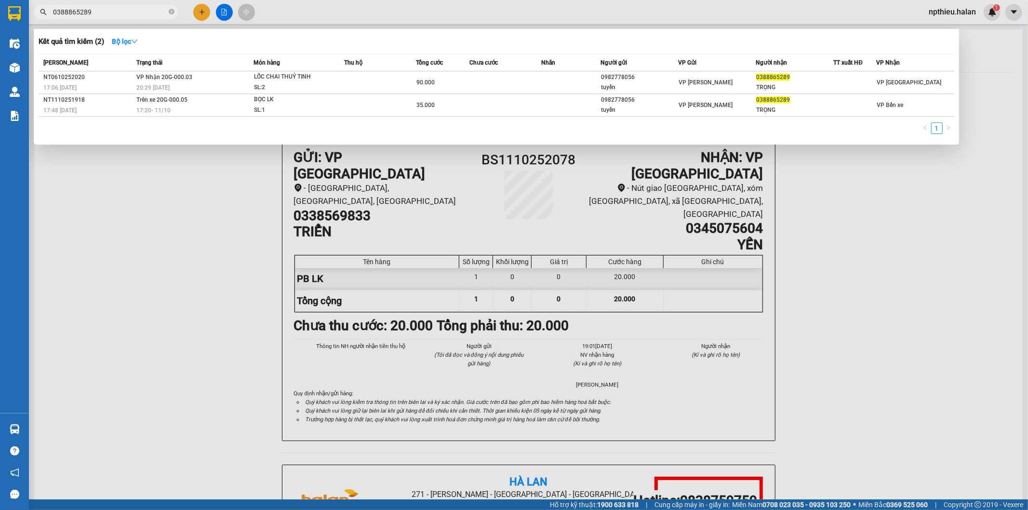
click at [169, 13] on section "Kết quả tìm kiếm ( 2 ) Bộ lọc Mã ĐH Trạng thái Món hàng Thu hộ Tổng cước Chưa c…" at bounding box center [514, 255] width 1028 height 510
click at [144, 14] on input "0388865289" at bounding box center [110, 12] width 114 height 11
click at [116, 8] on input "0388865289" at bounding box center [110, 12] width 114 height 11
click at [194, 80] on td "VP Nhận 20G-000.03 20:29 - 06/10" at bounding box center [194, 82] width 120 height 23
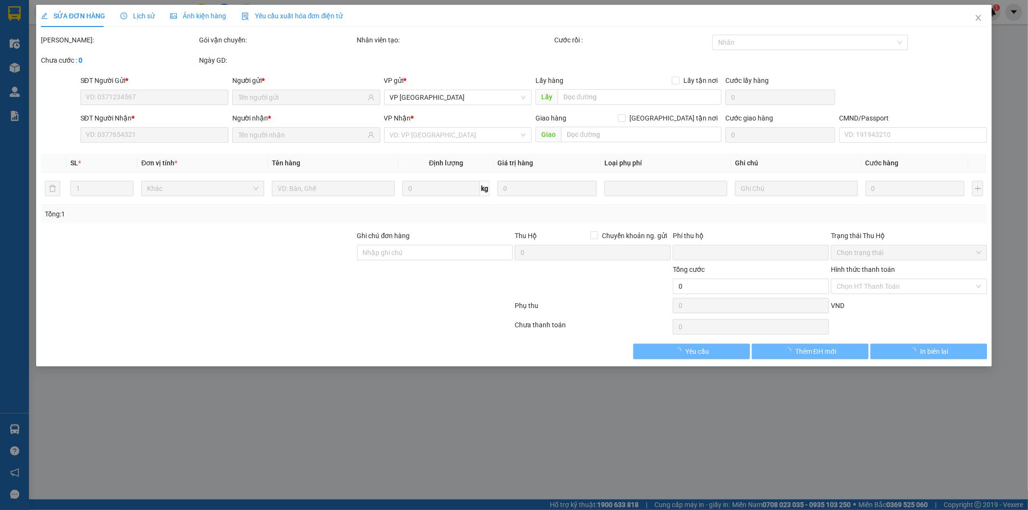
type input "0982778056"
type input "tuyền"
type input "0388865289"
type input "TRỌNG"
type input "0"
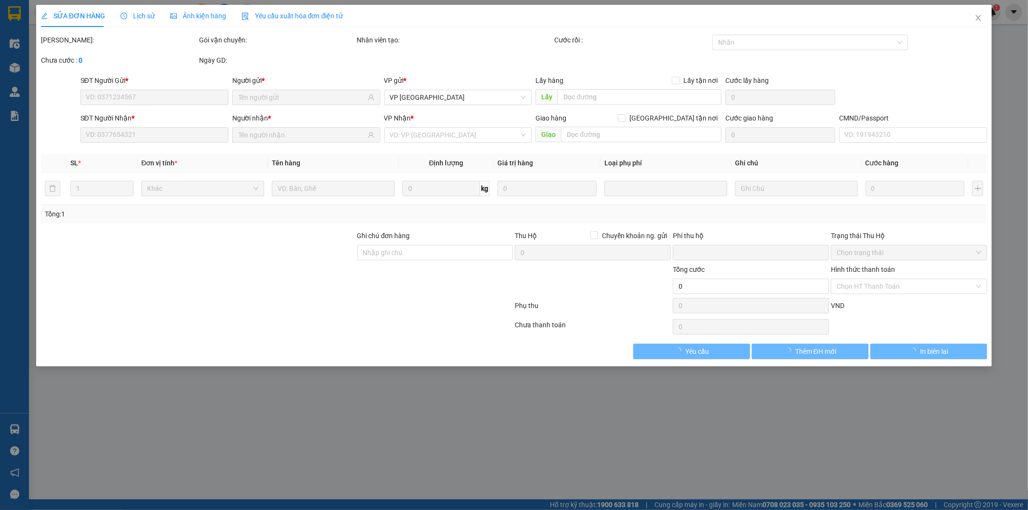
type input "90.000"
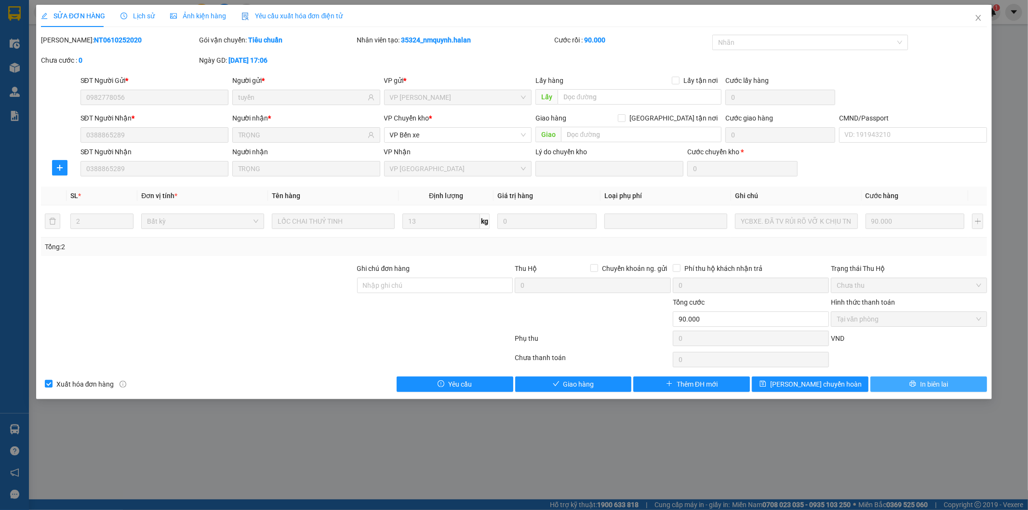
click at [910, 382] on icon "printer" at bounding box center [913, 383] width 7 height 7
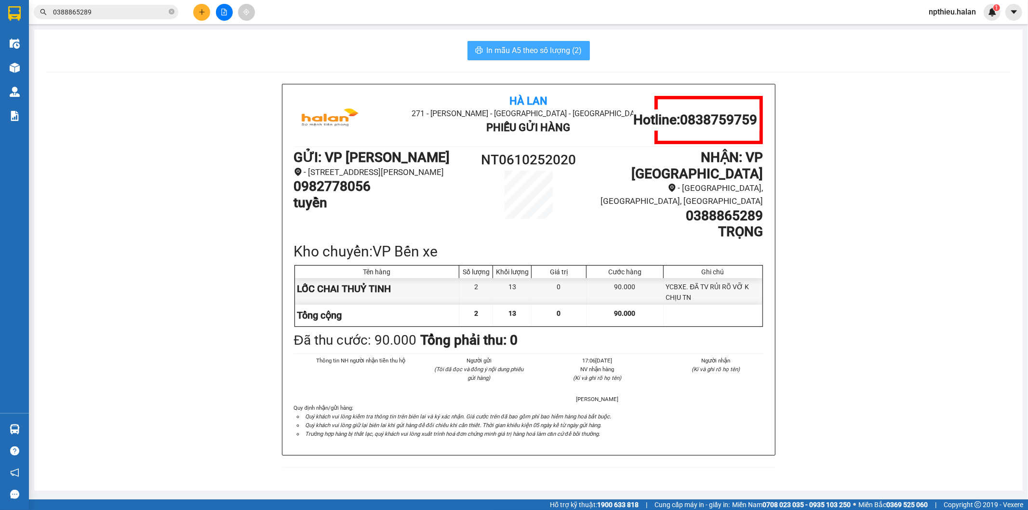
click at [516, 46] on span "In mẫu A5 theo số lượng (2)" at bounding box center [534, 50] width 95 height 12
click at [146, 0] on div "Kết quả tìm kiếm ( 2 ) Bộ lọc Mã ĐH Trạng thái Món hàng Thu hộ Tổng cước Chưa c…" at bounding box center [514, 12] width 1028 height 24
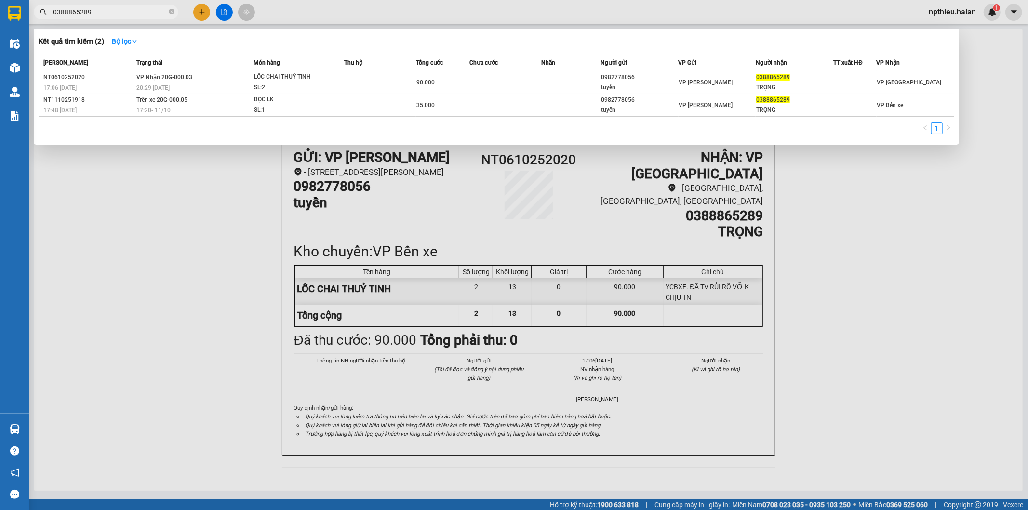
click at [142, 14] on input "0388865289" at bounding box center [110, 12] width 114 height 11
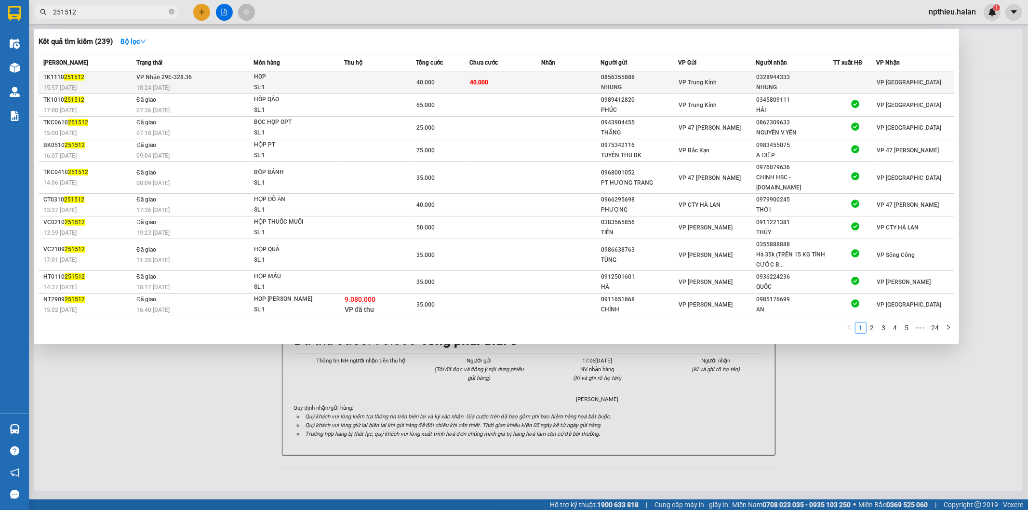
type input "251512"
click at [339, 75] on span "HOP SL: 1" at bounding box center [299, 82] width 90 height 21
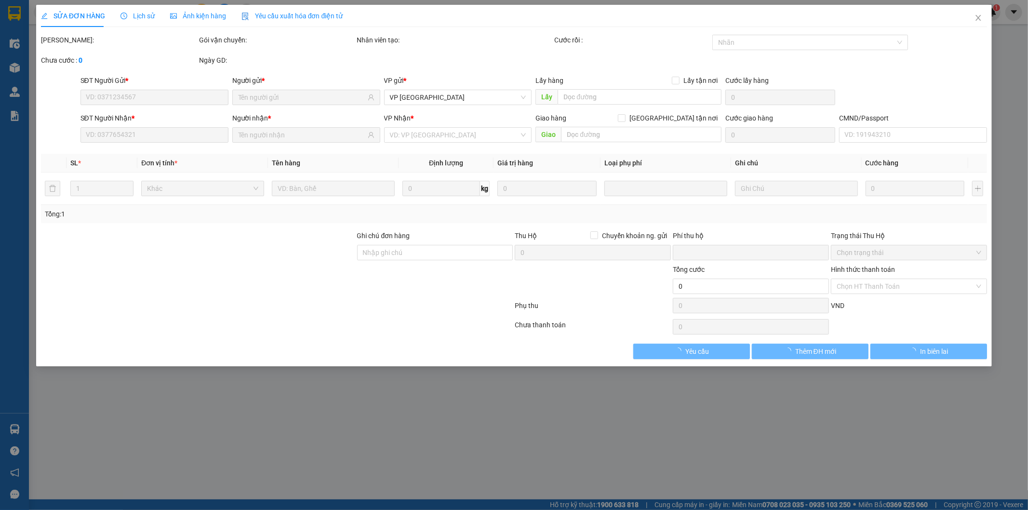
type input "0856355888"
type input "NHUNG"
type input "0328944333"
type input "NHUNG"
type input "0"
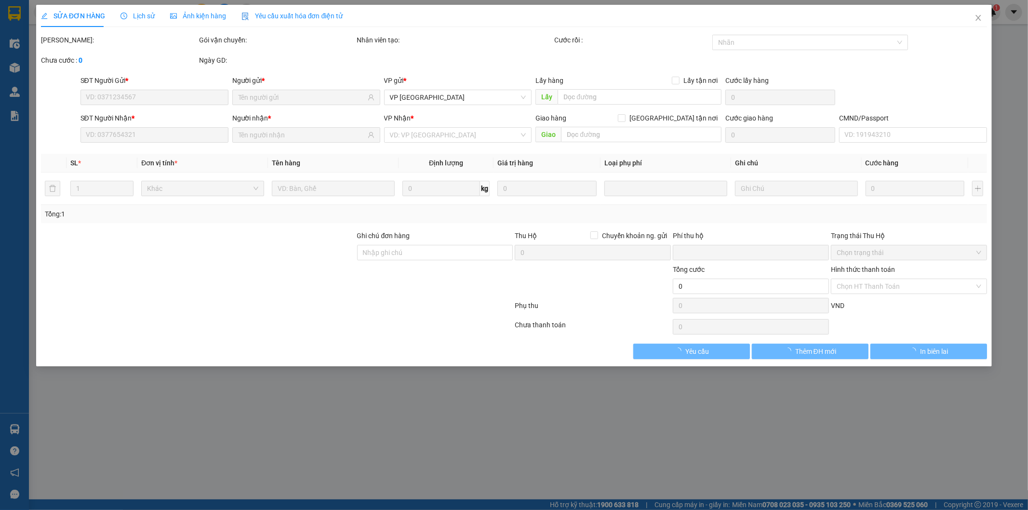
type input "40.000"
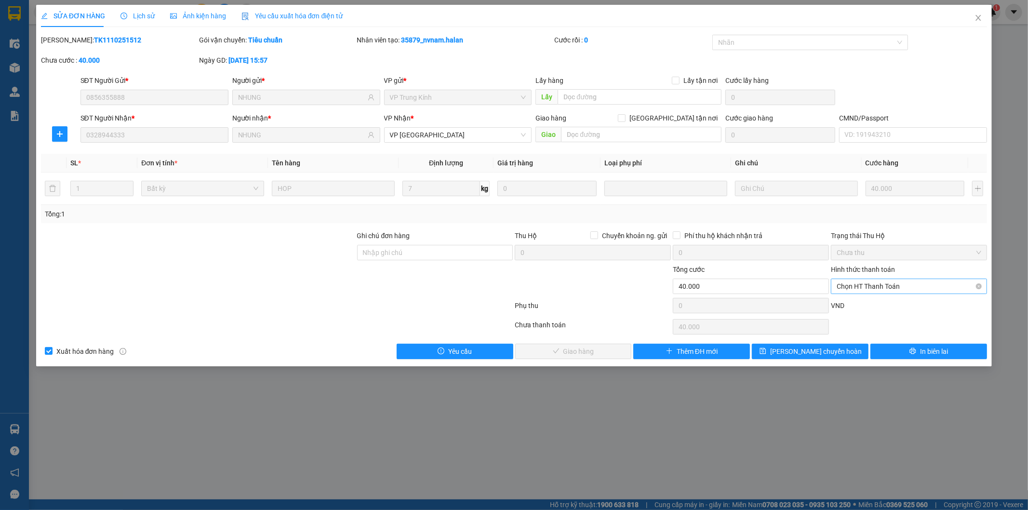
click at [866, 289] on span "Chọn HT Thanh Toán" at bounding box center [909, 286] width 145 height 14
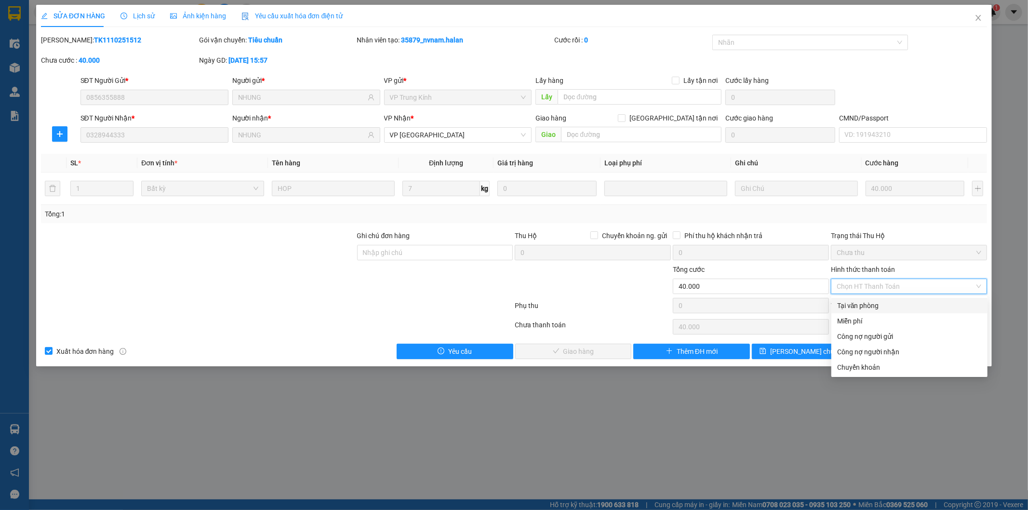
drag, startPoint x: 868, startPoint y: 307, endPoint x: 746, endPoint y: 325, distance: 123.8
click at [868, 308] on div "Tại văn phòng" at bounding box center [909, 305] width 145 height 11
type input "0"
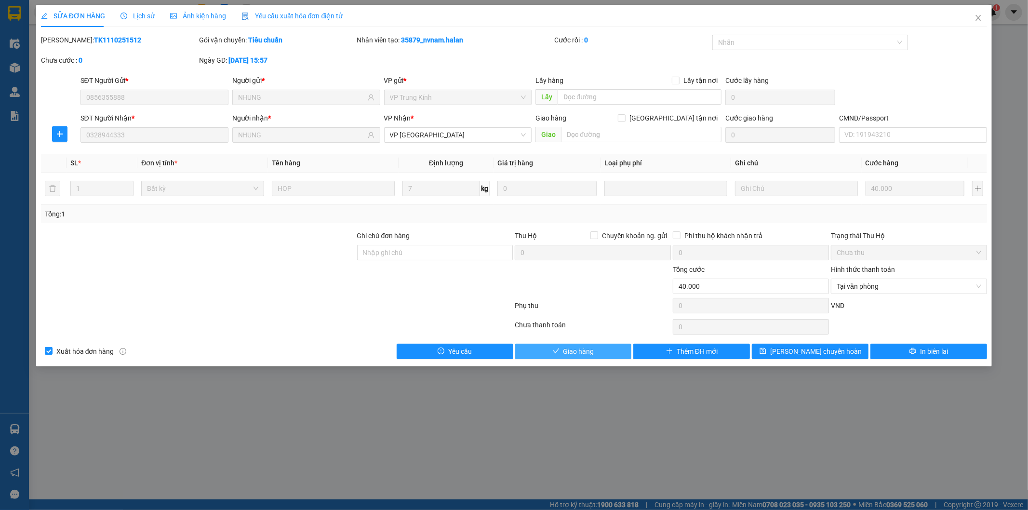
click at [616, 346] on button "Giao hàng" at bounding box center [573, 351] width 117 height 15
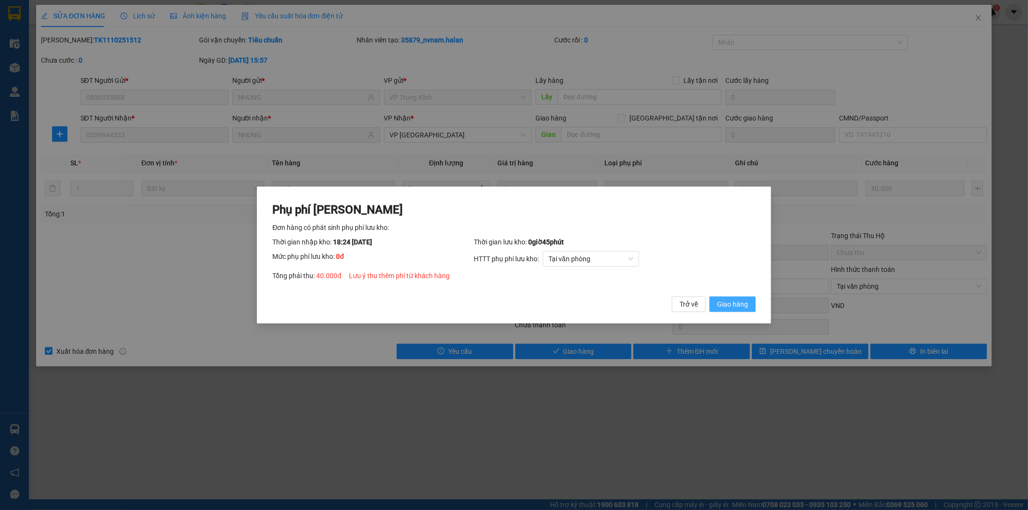
click at [734, 306] on span "Giao hàng" at bounding box center [732, 304] width 31 height 11
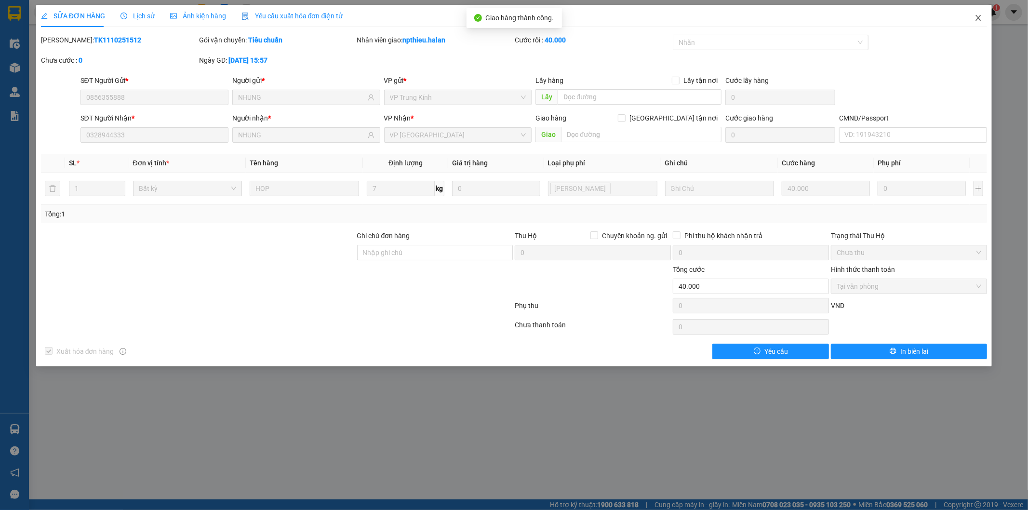
click at [974, 20] on span "Close" at bounding box center [978, 18] width 27 height 27
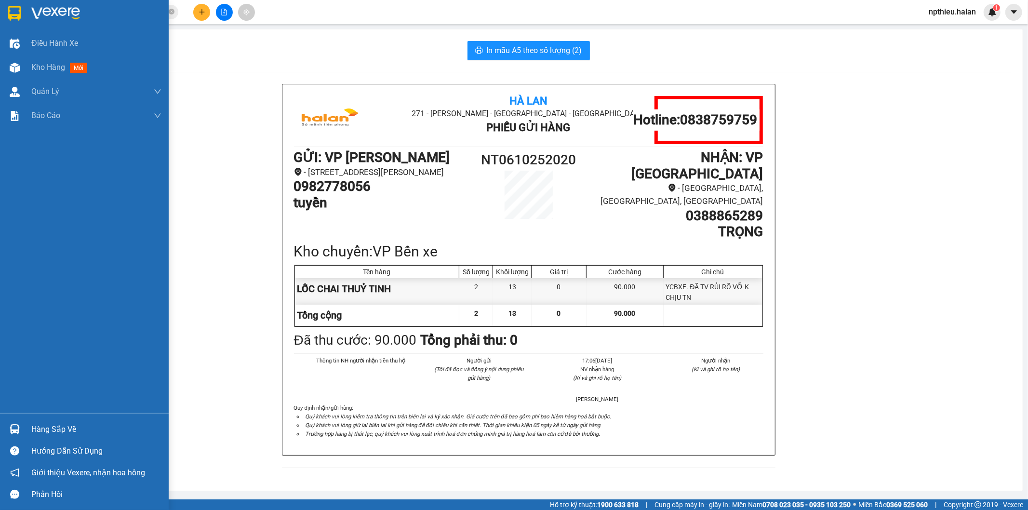
click at [29, 422] on div "Hàng sắp về" at bounding box center [84, 430] width 169 height 22
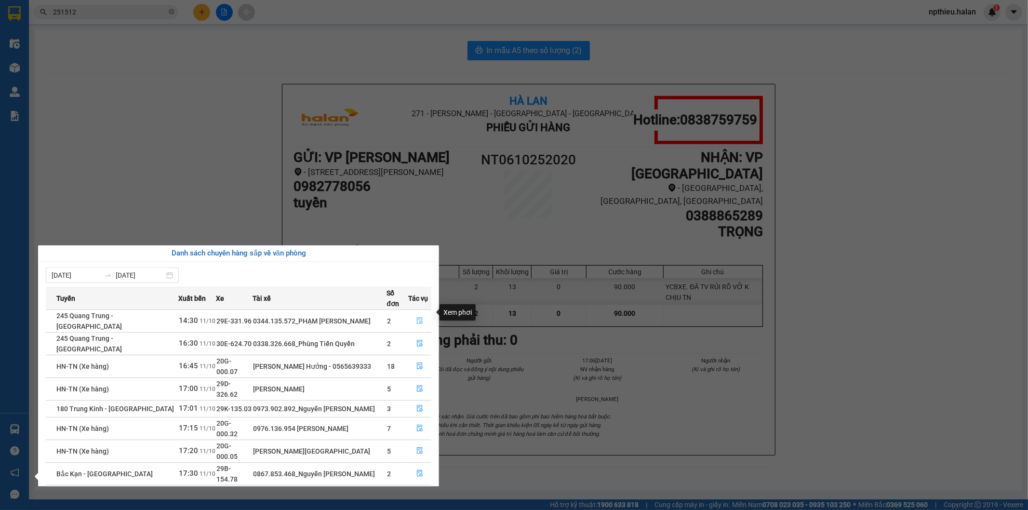
click at [421, 317] on icon "file-done" at bounding box center [420, 320] width 7 height 7
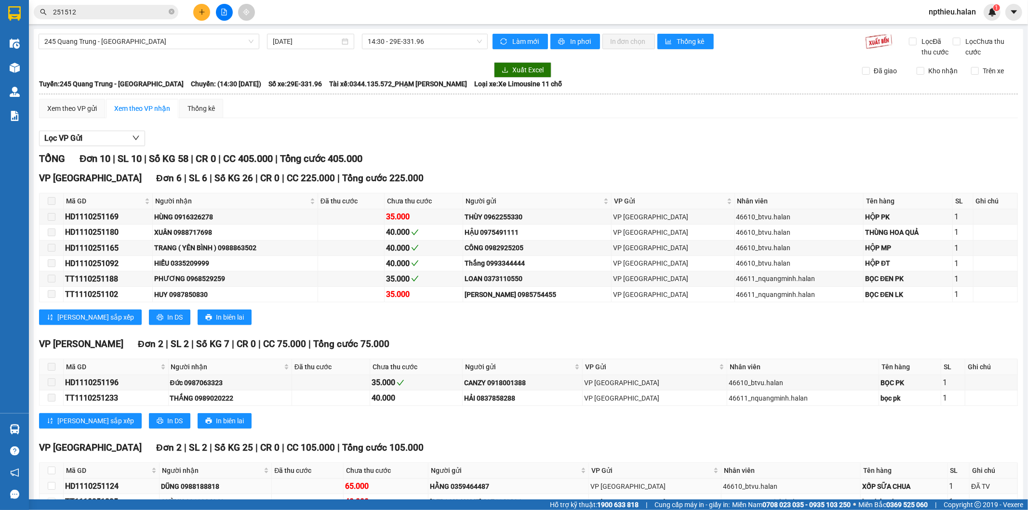
scroll to position [60, 0]
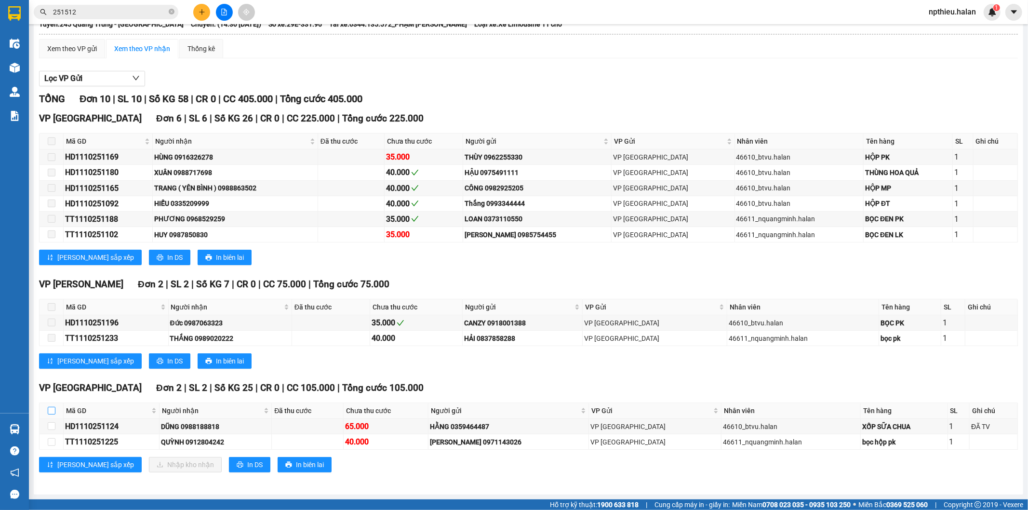
click at [48, 410] on input "checkbox" at bounding box center [52, 411] width 8 height 8
checkbox input "true"
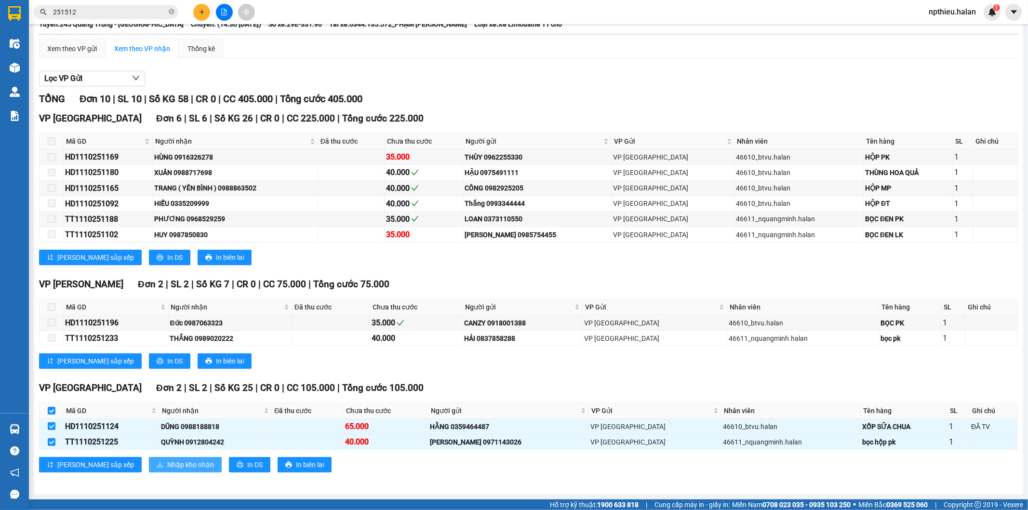
click at [149, 463] on button "Nhập kho nhận" at bounding box center [185, 464] width 73 height 15
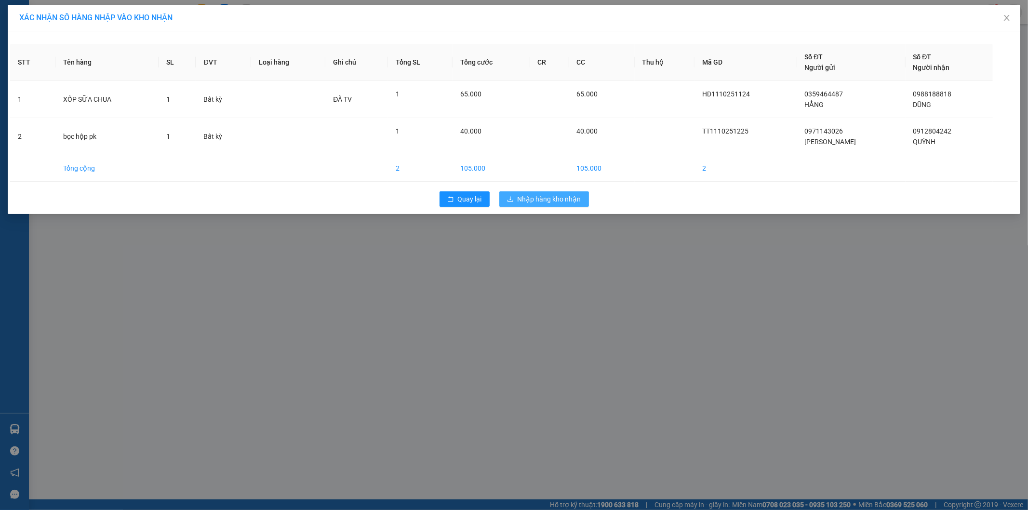
click at [528, 203] on span "Nhập hàng kho nhận" at bounding box center [550, 199] width 64 height 11
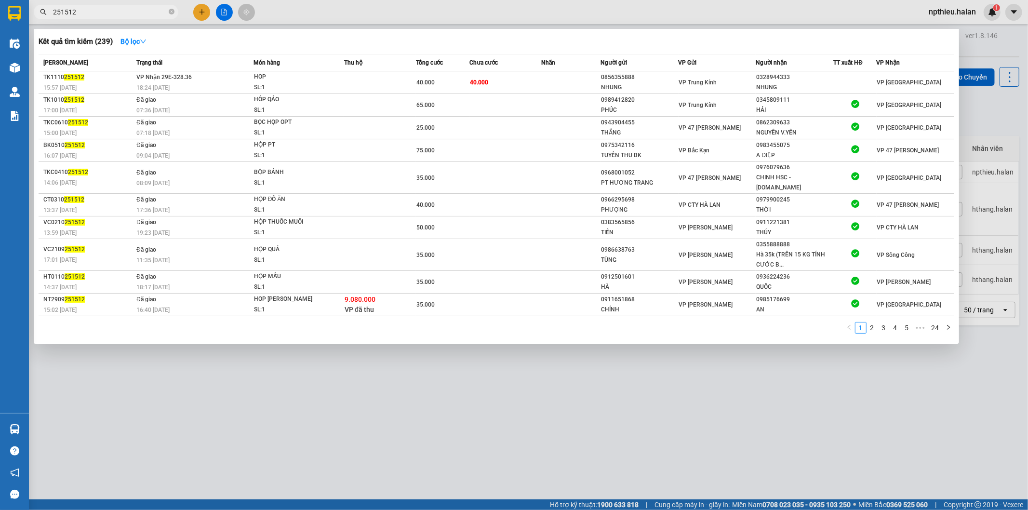
click at [146, 9] on input "251512" at bounding box center [110, 12] width 114 height 11
click at [141, 12] on input "251512" at bounding box center [110, 12] width 114 height 11
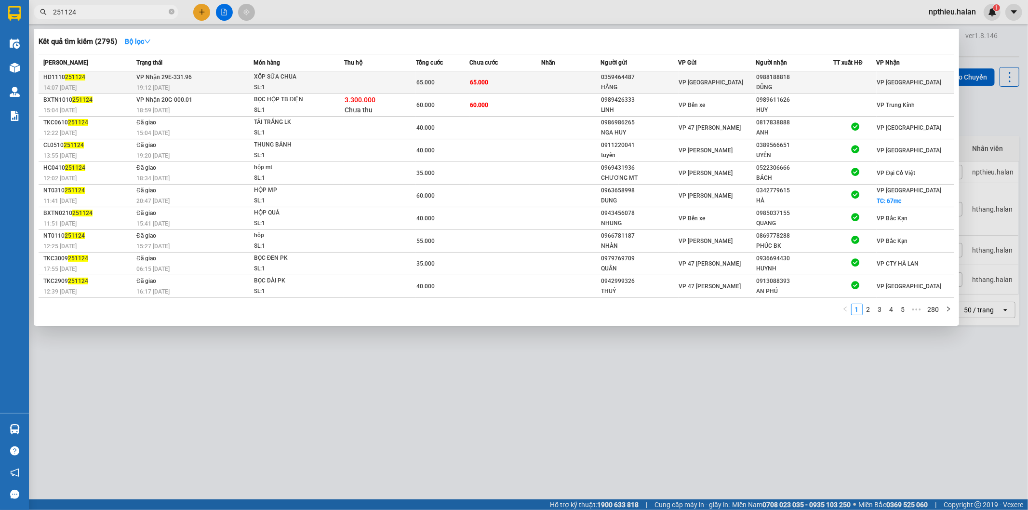
type input "251124"
click at [724, 81] on div "VP [GEOGRAPHIC_DATA]" at bounding box center [717, 82] width 77 height 11
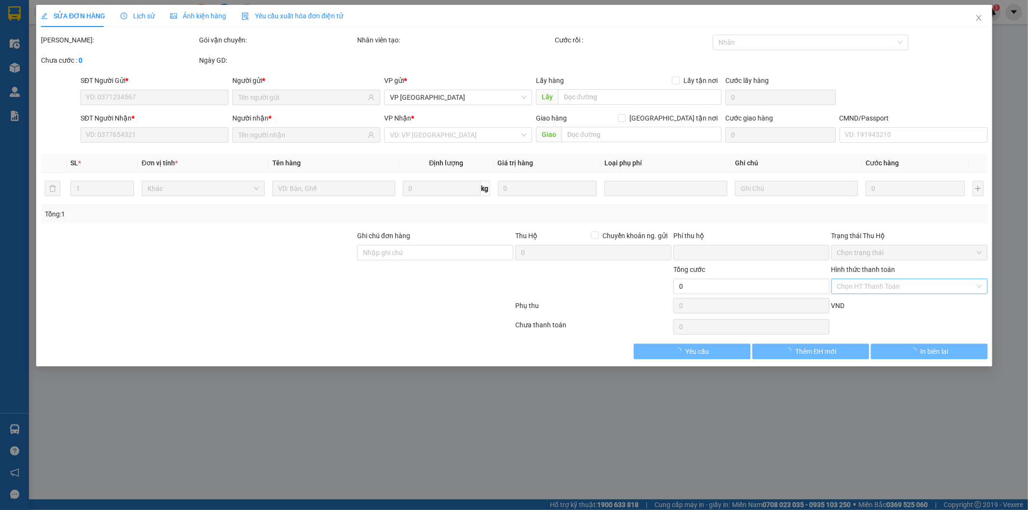
type input "0359464487"
type input "HẰNG"
type input "0988188818"
type input "DŨNG"
type input "0"
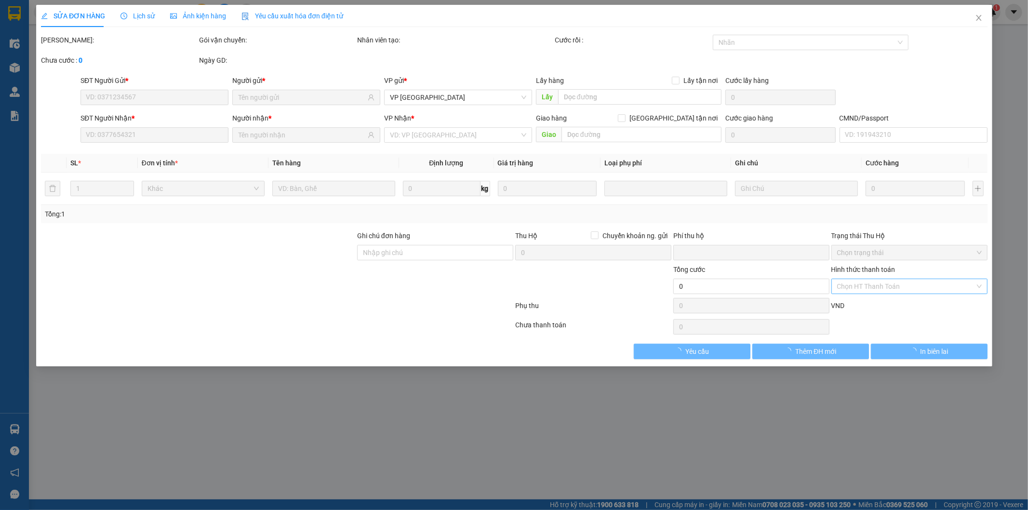
type input "65.000"
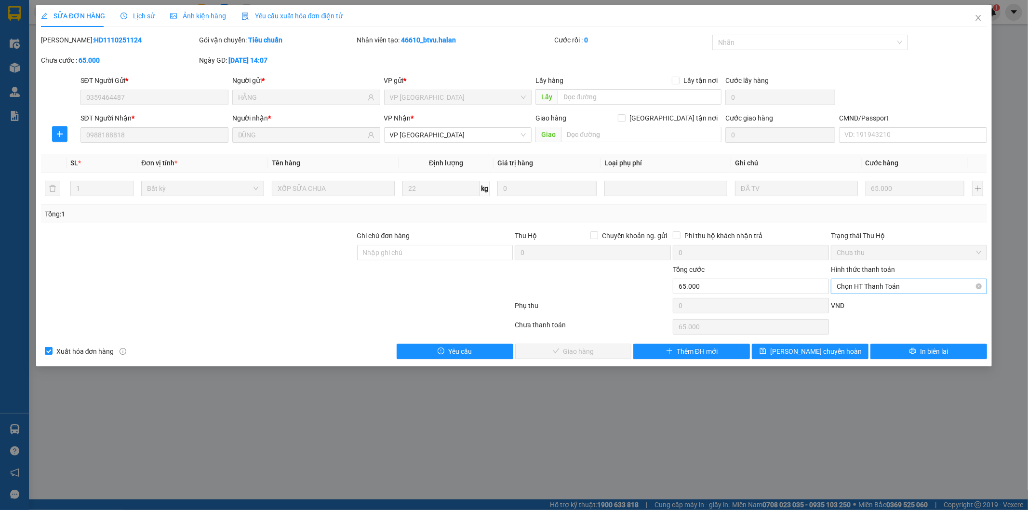
click at [928, 291] on span "Chọn HT Thanh Toán" at bounding box center [909, 286] width 145 height 14
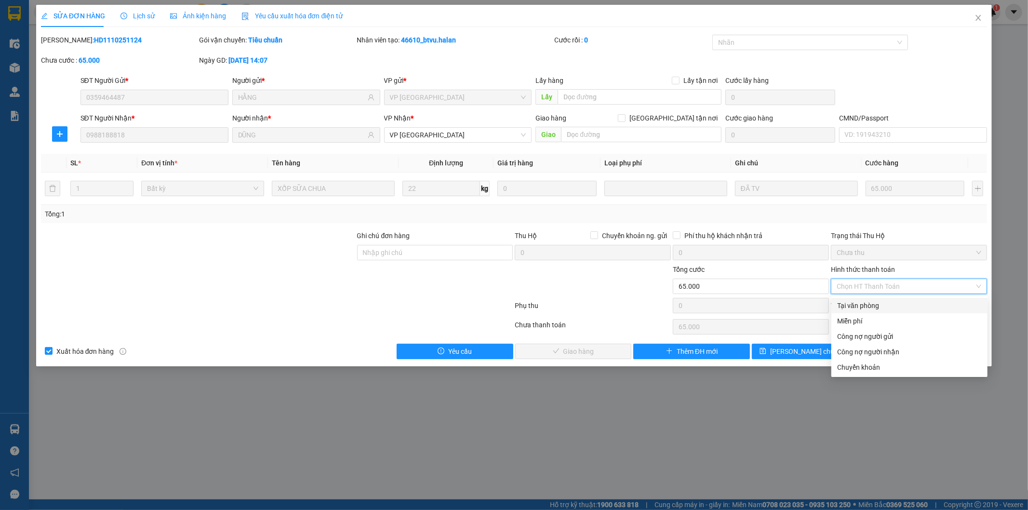
click at [917, 301] on div "Tại văn phòng" at bounding box center [909, 305] width 145 height 11
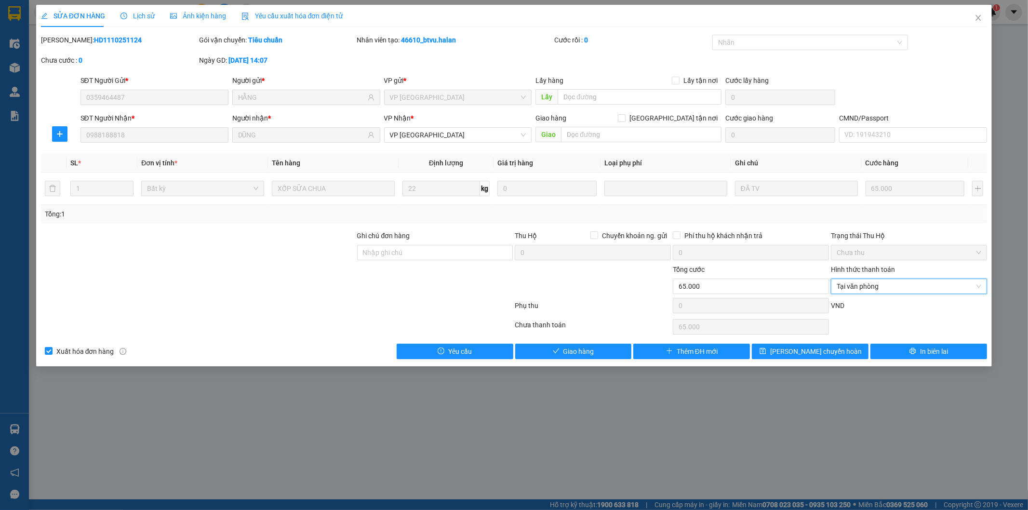
type input "0"
click at [617, 349] on button "Giao hàng" at bounding box center [573, 351] width 117 height 15
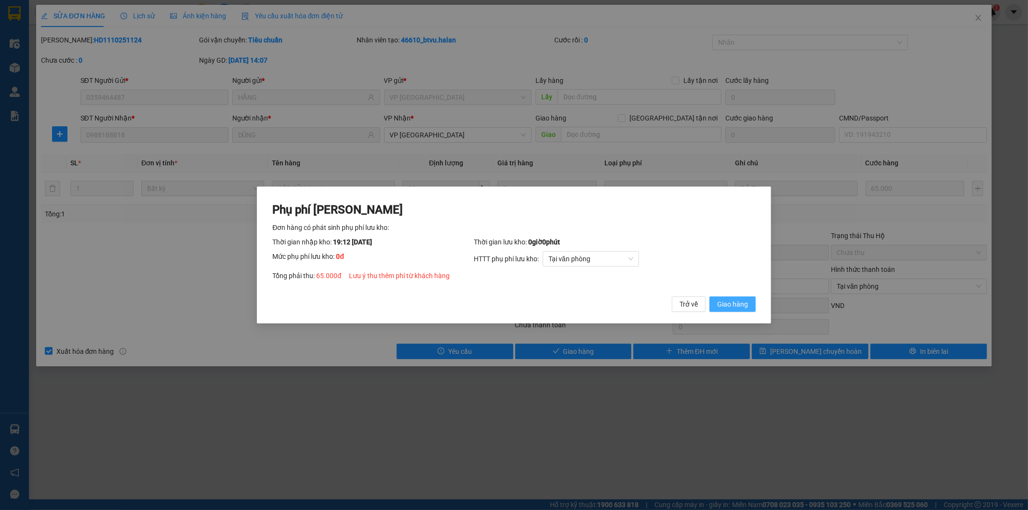
click at [726, 302] on span "Giao hàng" at bounding box center [732, 304] width 31 height 11
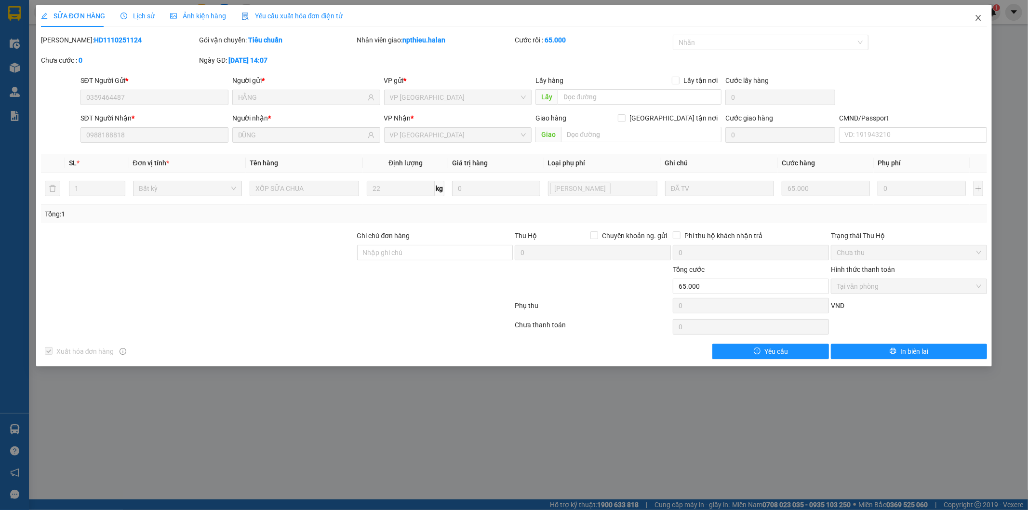
click at [977, 21] on icon "close" at bounding box center [979, 18] width 8 height 8
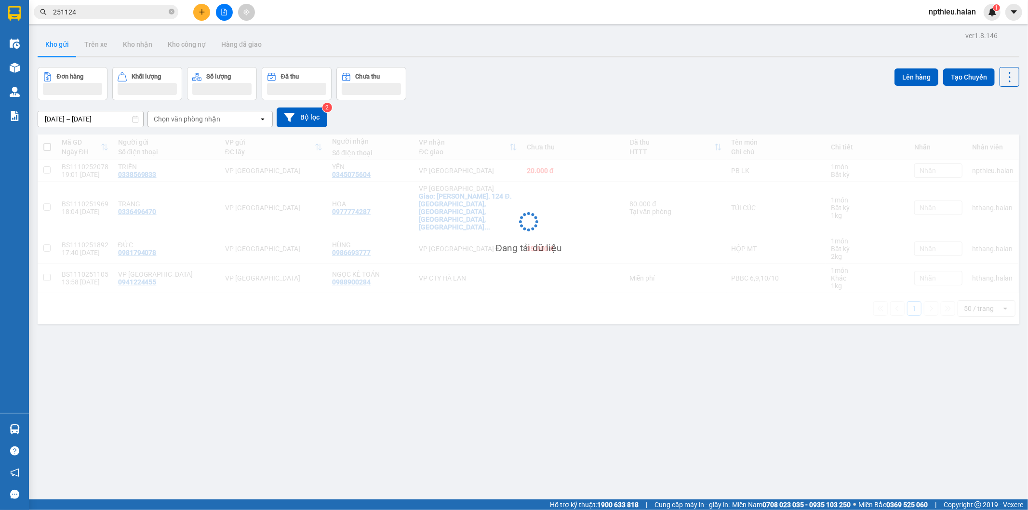
click at [152, 8] on input "251124" at bounding box center [110, 12] width 114 height 11
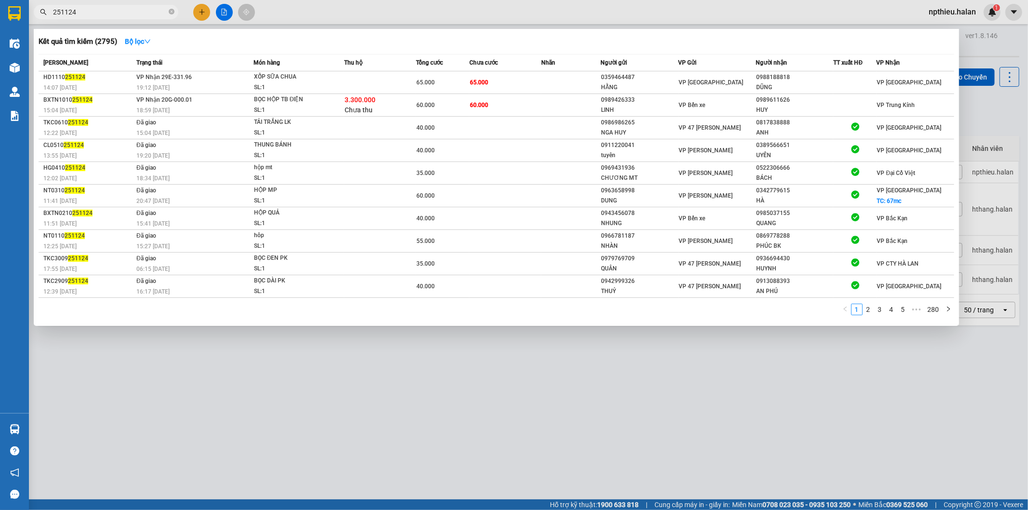
click at [152, 8] on input "251124" at bounding box center [110, 12] width 114 height 11
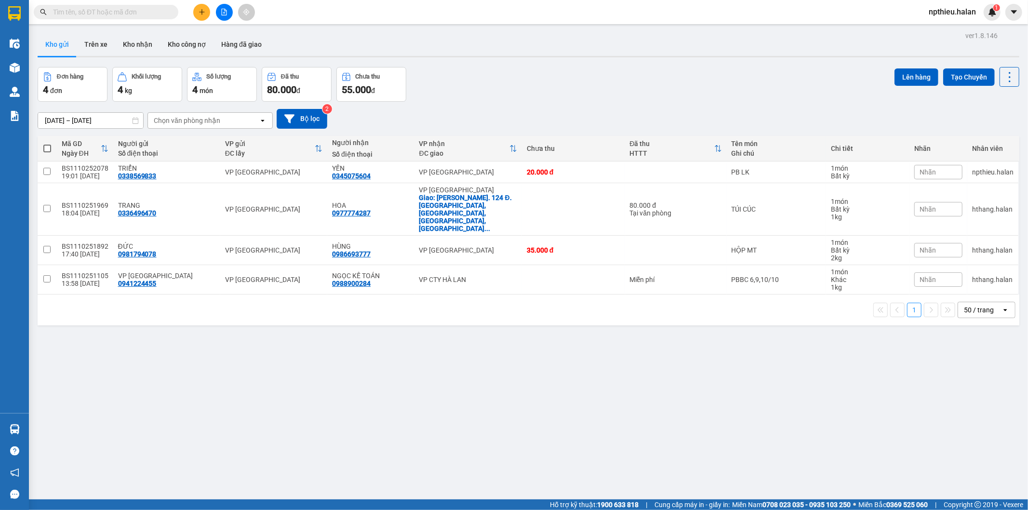
click at [148, 12] on input "text" at bounding box center [110, 12] width 114 height 11
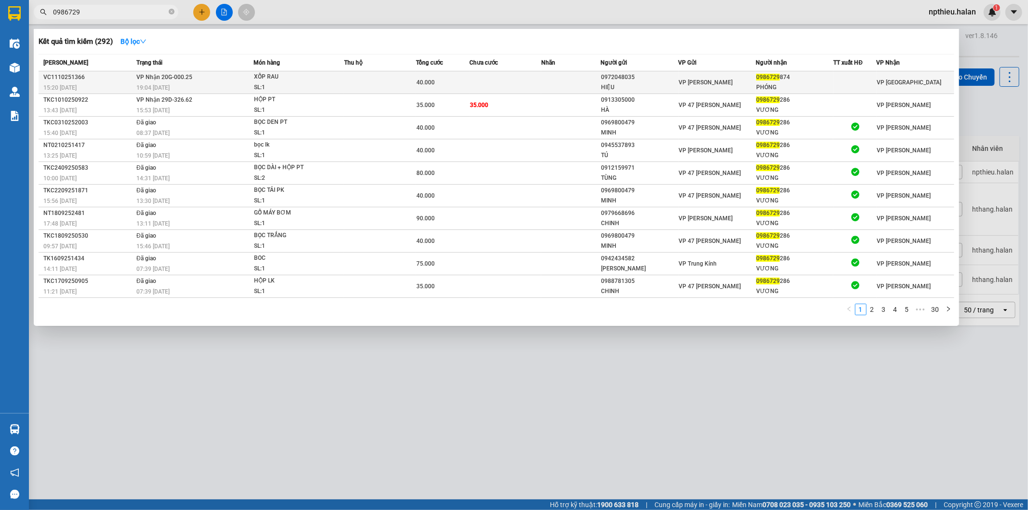
type input "0986729"
click at [450, 83] on div "40.000" at bounding box center [443, 82] width 53 height 11
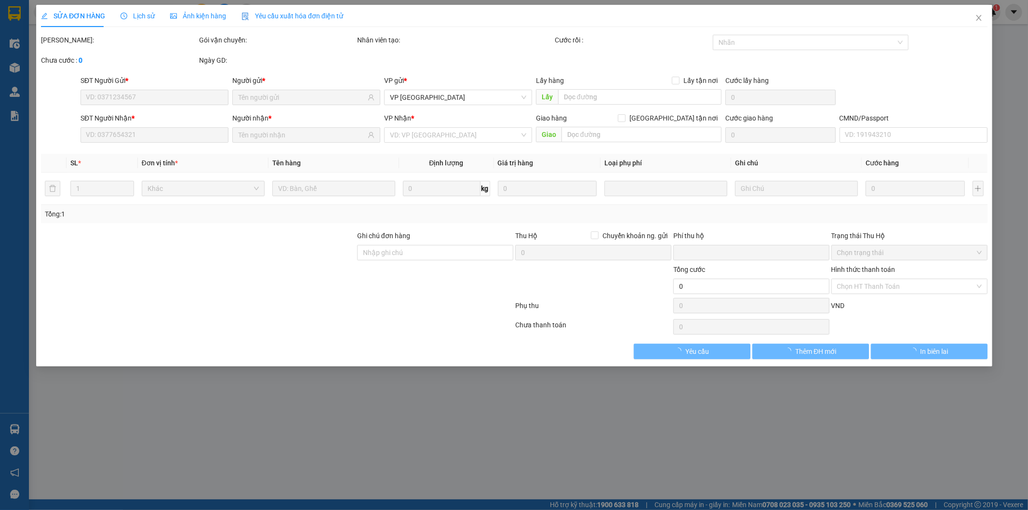
type input "0972048035"
type input "HIỆU"
type input "0986729874"
type input "PHÓNG"
type input "0"
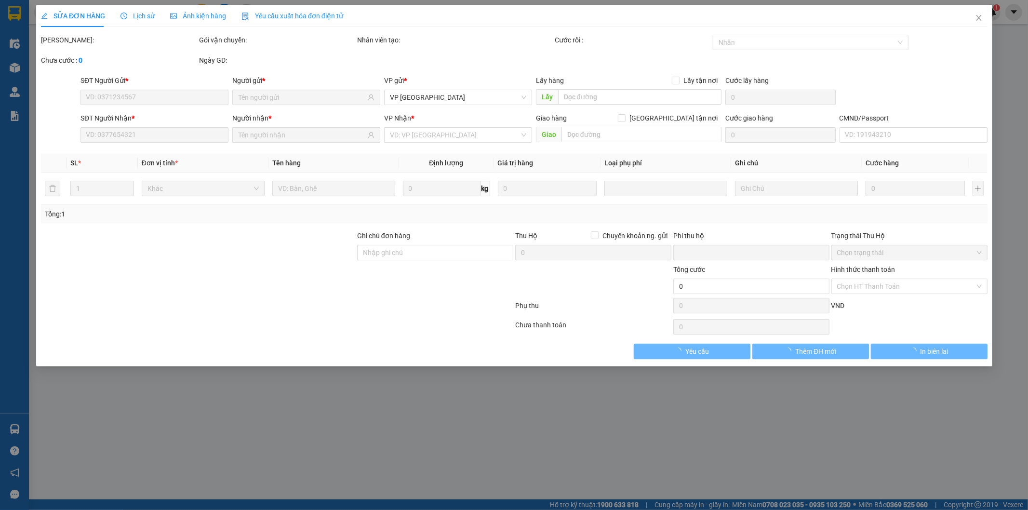
type input "40.000"
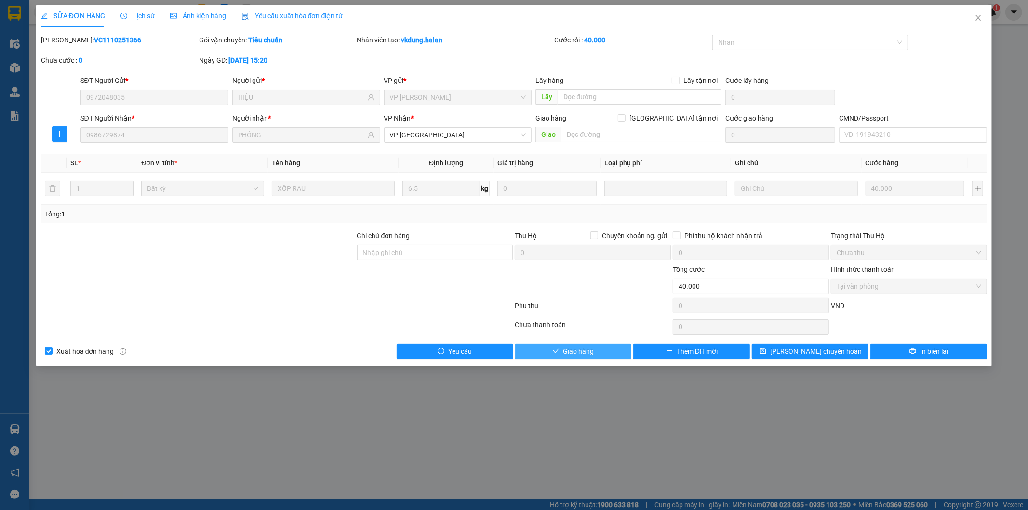
drag, startPoint x: 596, startPoint y: 355, endPoint x: 606, endPoint y: 348, distance: 11.8
click at [596, 354] on button "Giao hàng" at bounding box center [573, 351] width 117 height 15
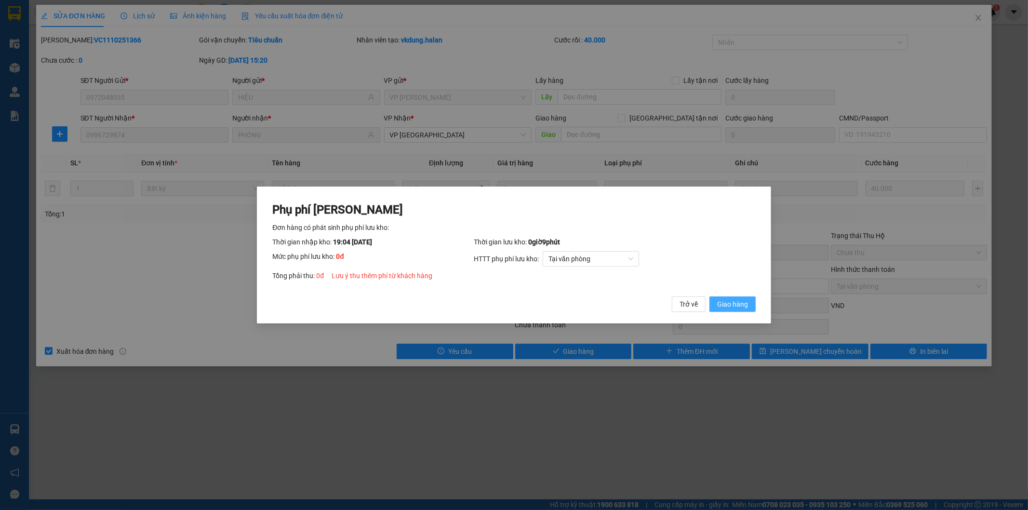
click at [732, 309] on span "Giao hàng" at bounding box center [732, 304] width 31 height 11
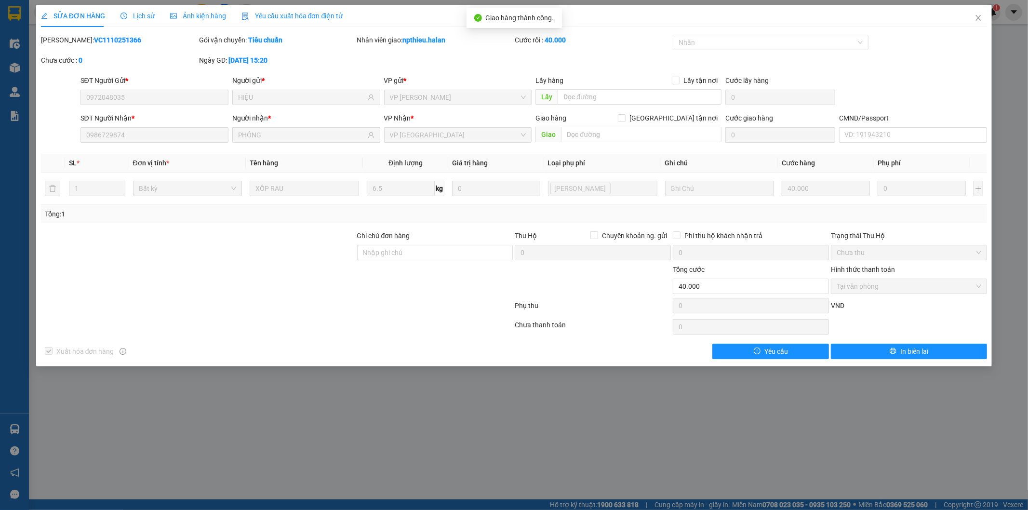
click at [10, 430] on div "SỬA ĐƠN HÀNG Lịch sử Ảnh kiện hàng Yêu cầu xuất hóa đơn điện tử Total Paid Fee …" at bounding box center [514, 255] width 1028 height 510
click at [985, 23] on span "Close" at bounding box center [978, 18] width 27 height 27
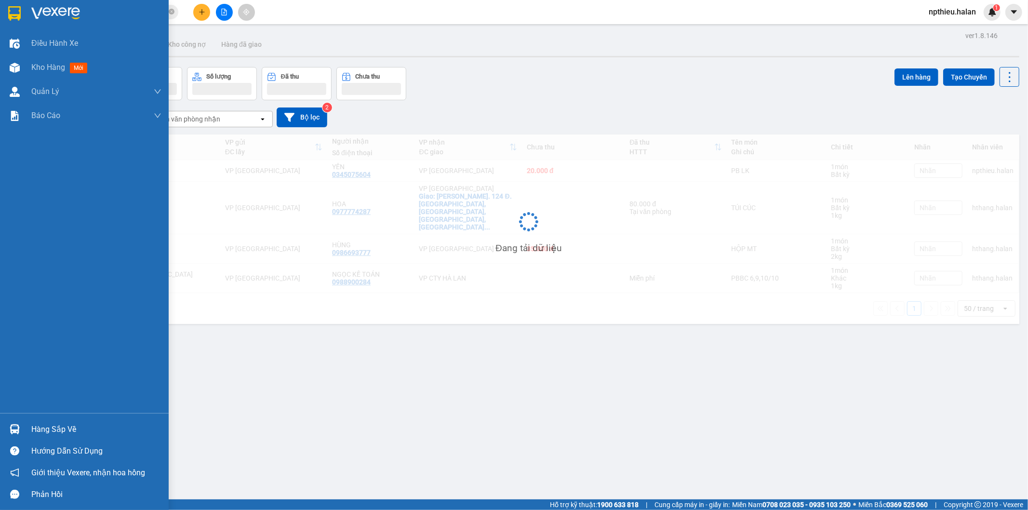
click at [24, 424] on div "Hàng sắp về" at bounding box center [84, 430] width 169 height 22
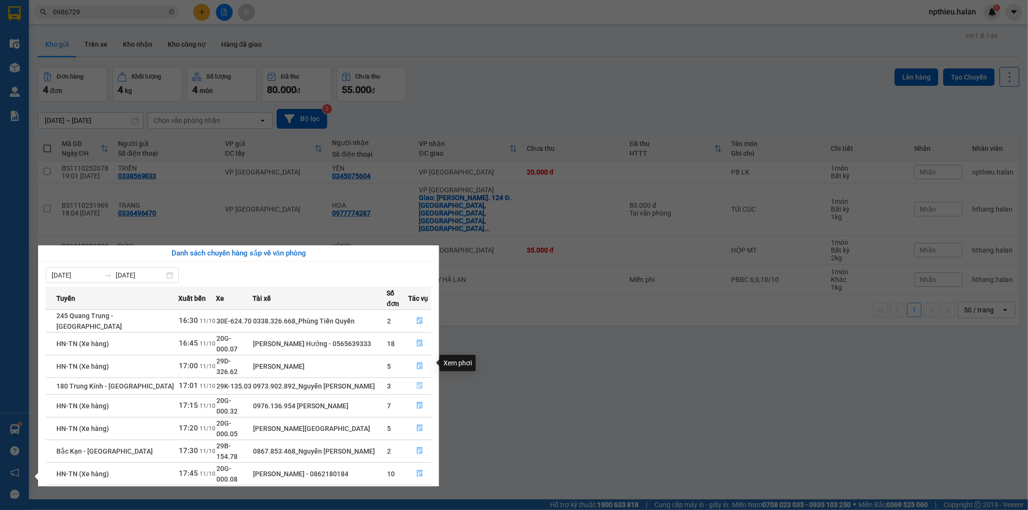
click at [419, 382] on icon "file-done" at bounding box center [420, 385] width 6 height 7
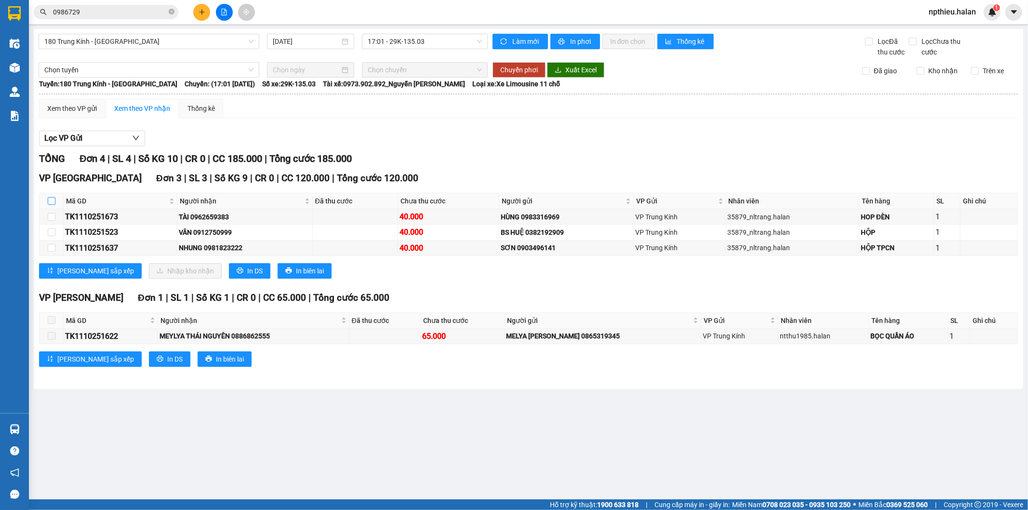
click at [48, 199] on input "checkbox" at bounding box center [52, 201] width 8 height 8
checkbox input "true"
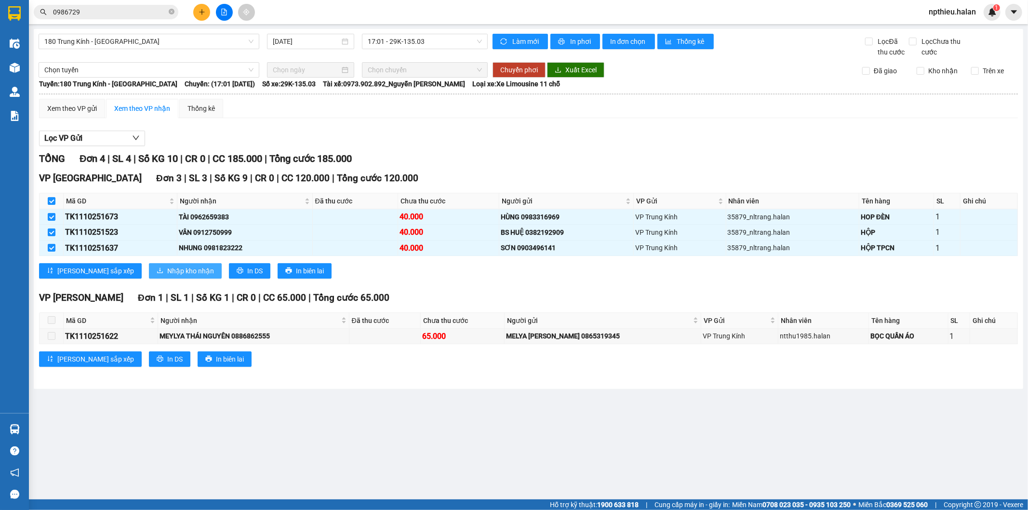
click at [149, 272] on button "Nhập kho nhận" at bounding box center [185, 270] width 73 height 15
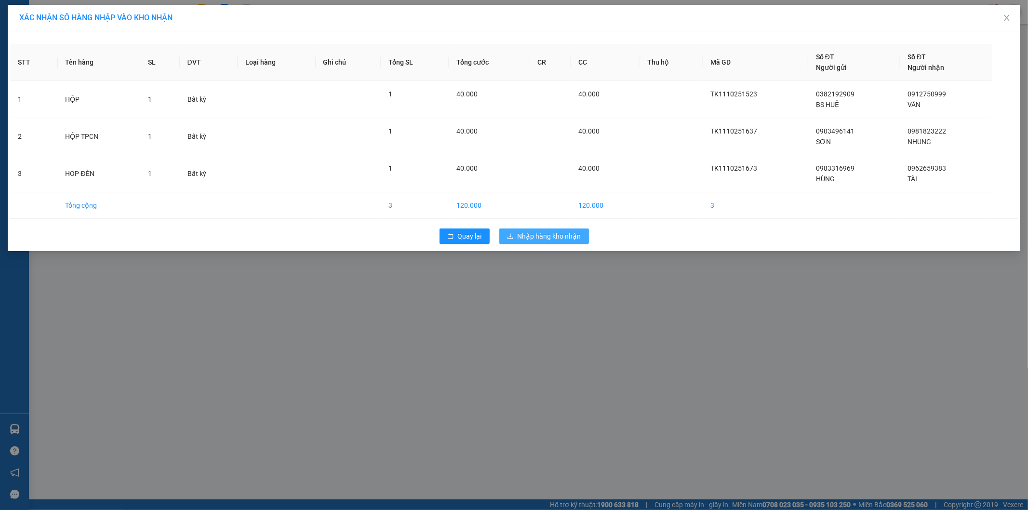
click at [523, 229] on button "Nhập hàng kho nhận" at bounding box center [545, 236] width 90 height 15
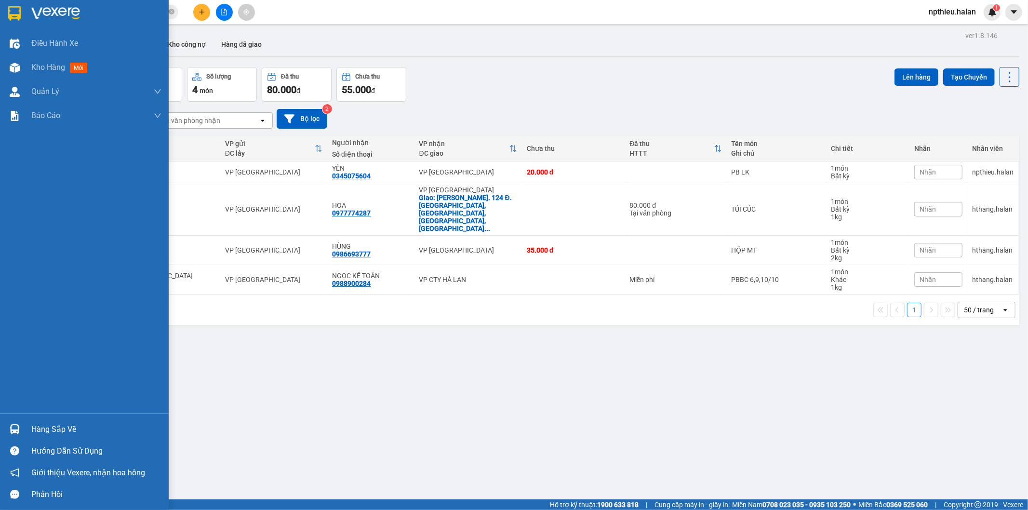
click at [63, 427] on div "Hàng sắp về" at bounding box center [96, 429] width 130 height 14
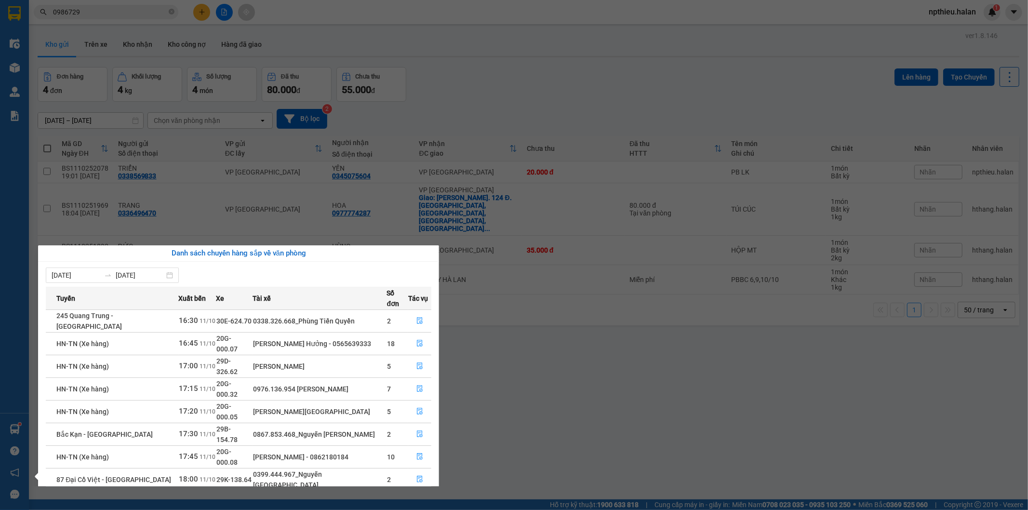
click at [584, 351] on section "Kết quả tìm kiếm ( 292 ) Bộ lọc Mã ĐH Trạng thái Món hàng Thu hộ Tổng cước Chưa…" at bounding box center [514, 255] width 1028 height 510
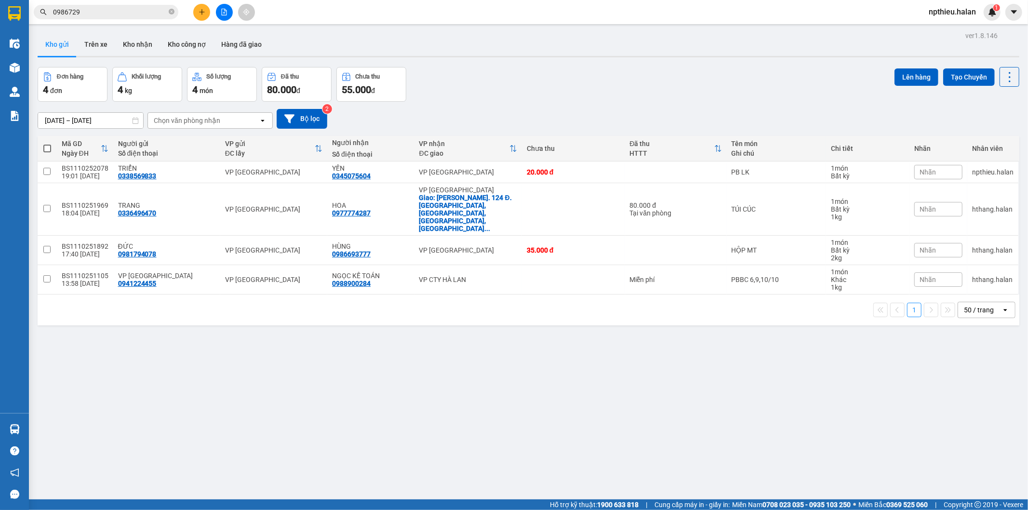
click at [587, 354] on div "ver 1.8.146 Kho gửi Trên xe Kho nhận Kho công nợ Hàng đã giao Đơn hàng 4 đơn Kh…" at bounding box center [529, 284] width 990 height 510
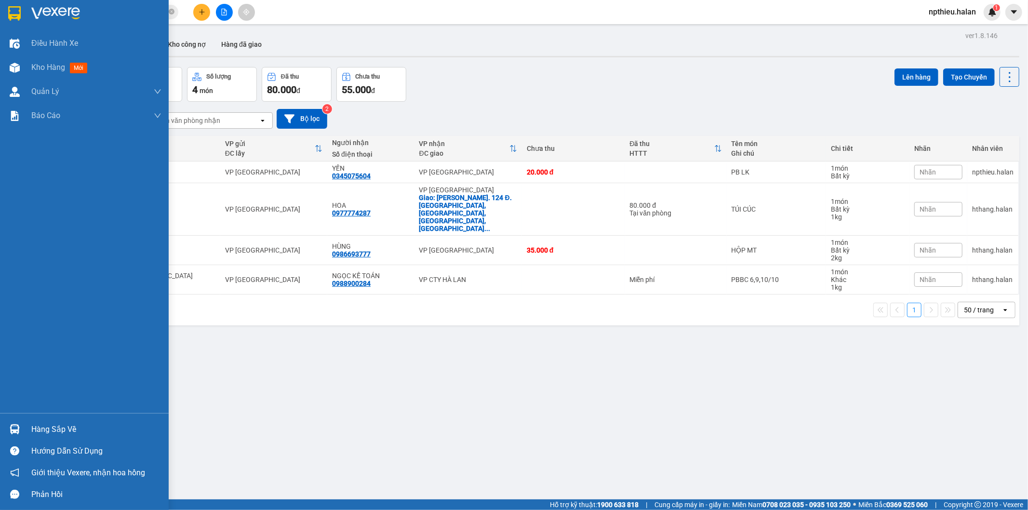
click at [41, 421] on div "Hàng sắp về" at bounding box center [84, 430] width 169 height 22
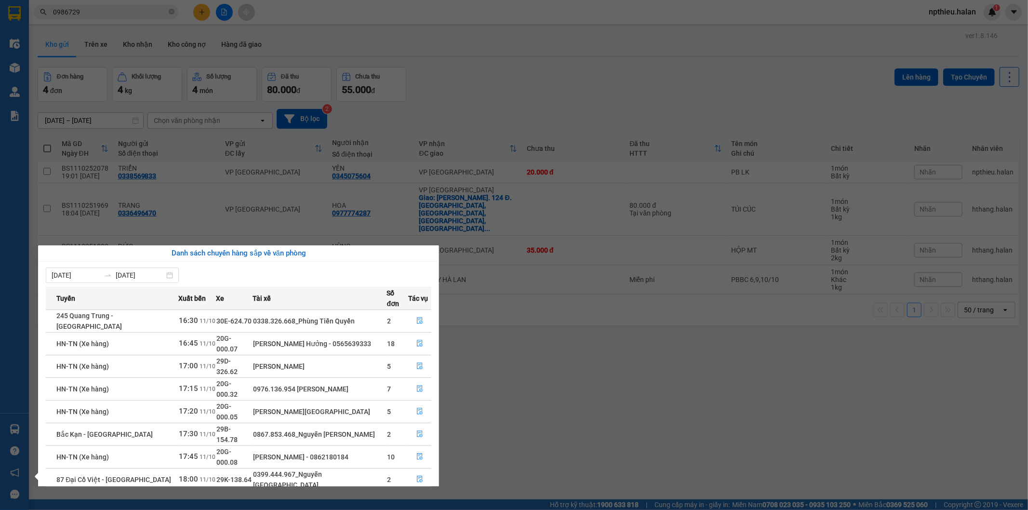
click at [654, 401] on section "Kết quả tìm kiếm ( 292 ) Bộ lọc Mã ĐH Trạng thái Món hàng Thu hộ Tổng cước Chưa…" at bounding box center [514, 255] width 1028 height 510
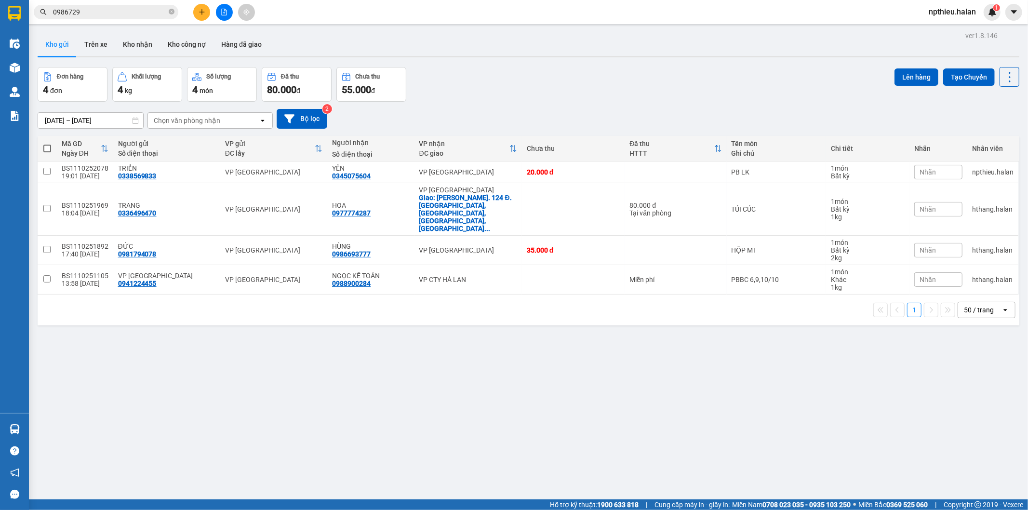
click at [698, 403] on div "ver 1.8.146 Kho gửi Trên xe Kho nhận Kho công nợ Hàng đã giao Đơn hàng 4 đơn Kh…" at bounding box center [529, 284] width 990 height 510
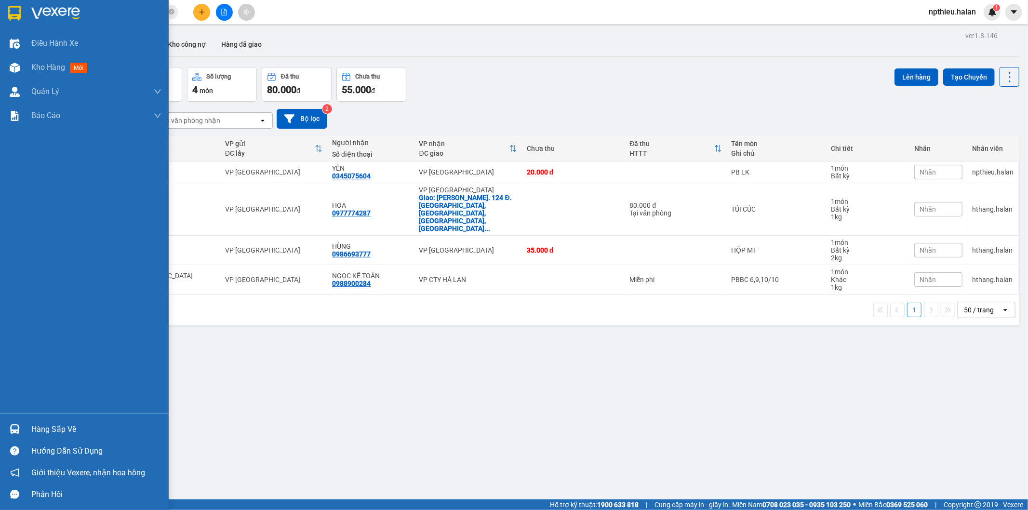
click at [140, 398] on div "Điều hành xe Kho hàng mới Quản Lý Quản lý chuyến Quản lý kiểm kho Báo cáo 12. T…" at bounding box center [84, 222] width 169 height 382
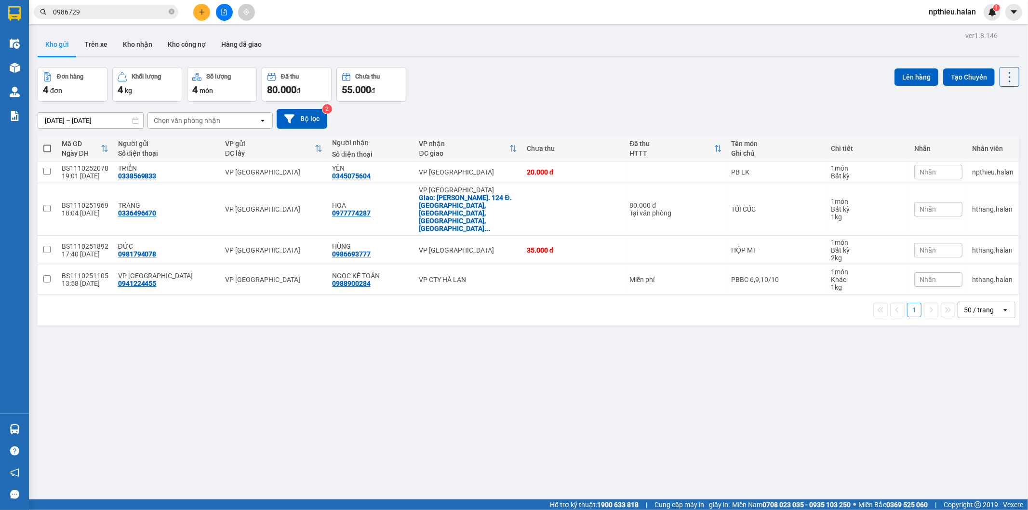
click at [306, 410] on div "ver 1.8.146 Kho gửi Trên xe Kho nhận Kho công nợ Hàng đã giao Đơn hàng 4 đơn Kh…" at bounding box center [529, 284] width 990 height 510
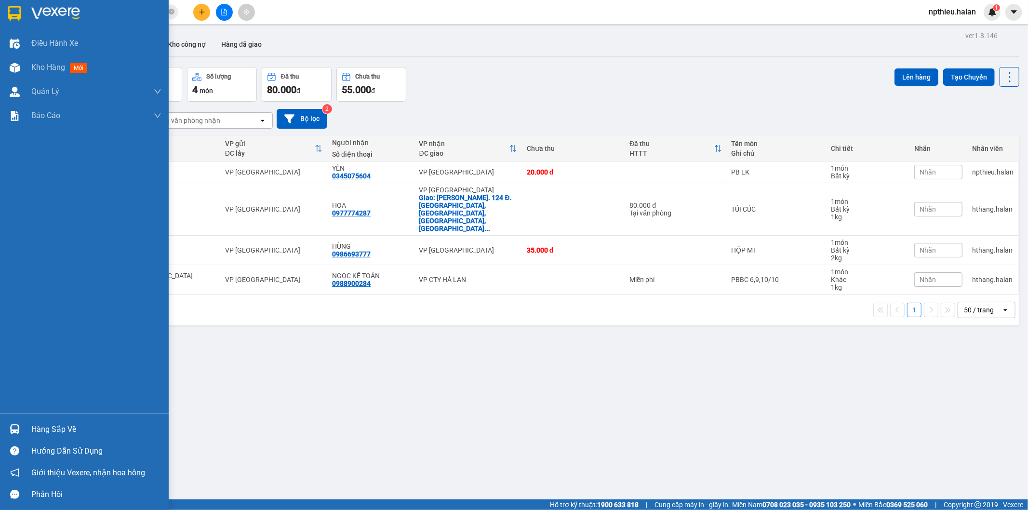
click at [31, 421] on div "Hàng sắp về" at bounding box center [84, 430] width 169 height 22
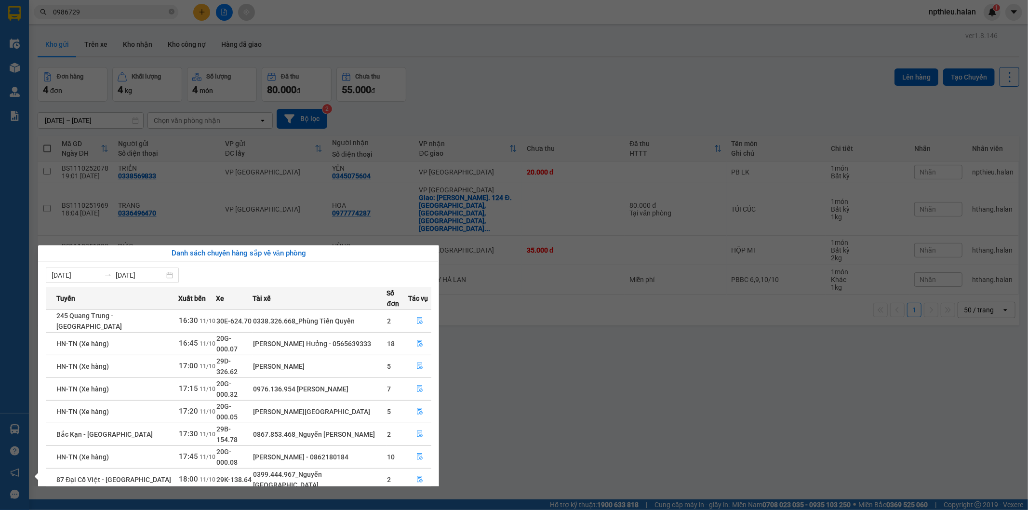
click at [606, 358] on section "Kết quả tìm kiếm ( 292 ) Bộ lọc Mã ĐH Trạng thái Món hàng Thu hộ Tổng cước Chưa…" at bounding box center [514, 255] width 1028 height 510
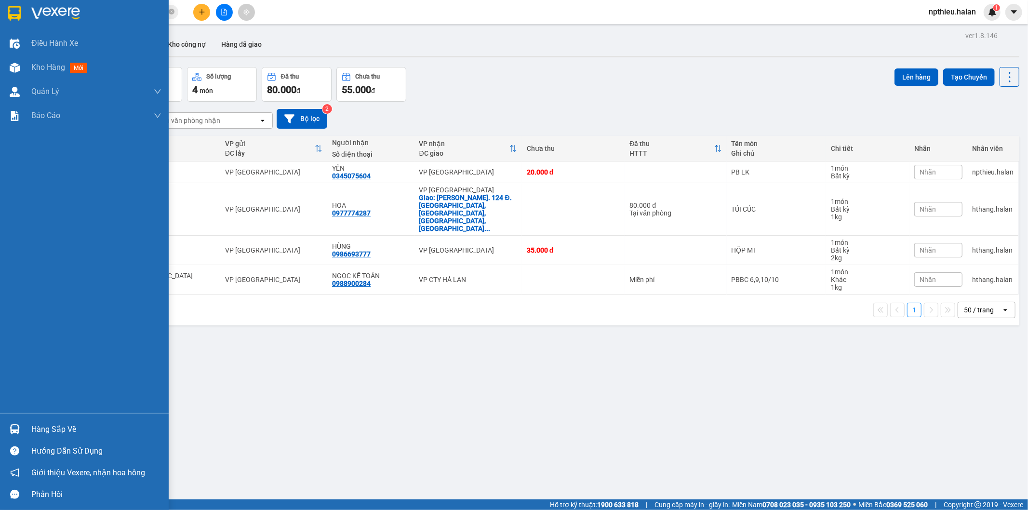
click at [59, 419] on div "Hàng sắp về" at bounding box center [84, 430] width 169 height 22
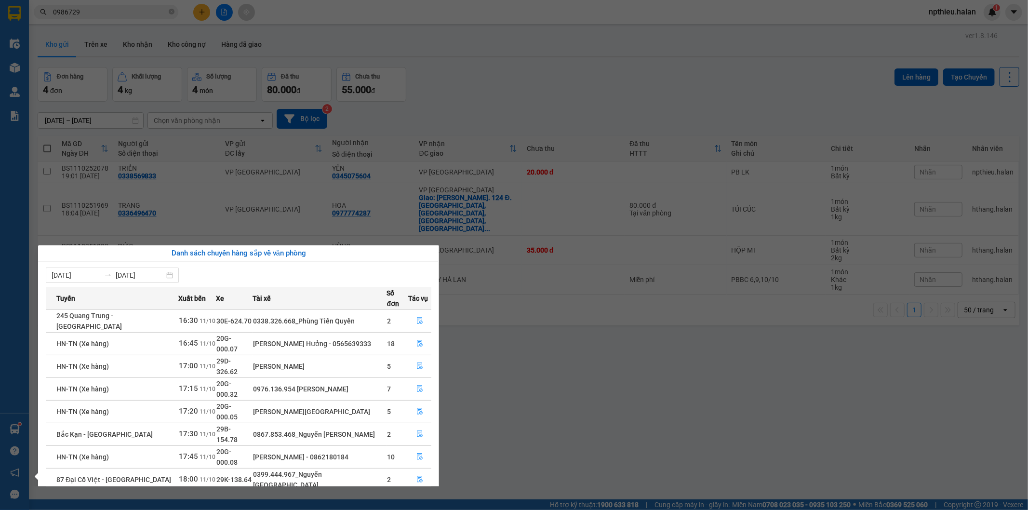
click at [526, 415] on section "Kết quả tìm kiếm ( 292 ) Bộ lọc Mã ĐH Trạng thái Món hàng Thu hộ Tổng cước Chưa…" at bounding box center [514, 255] width 1028 height 510
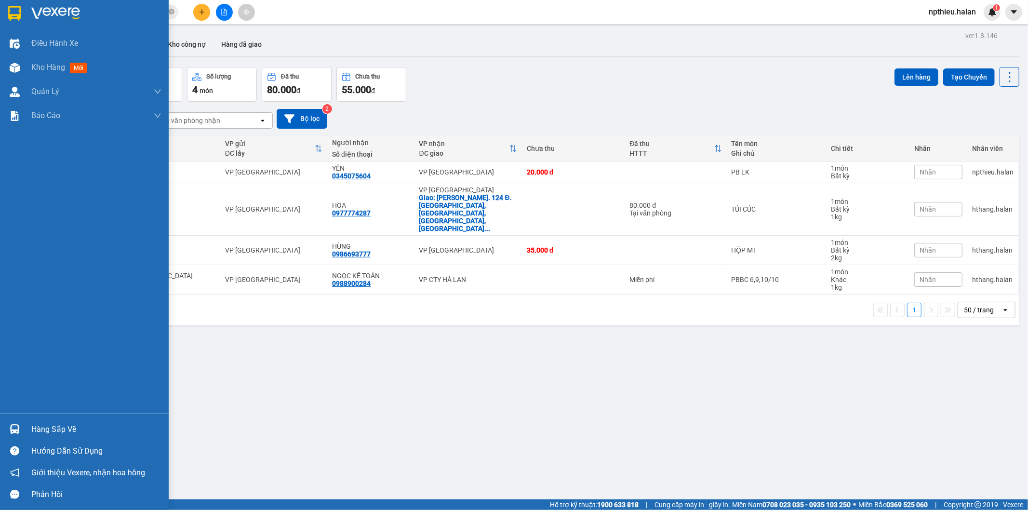
click at [20, 426] on div at bounding box center [14, 429] width 17 height 17
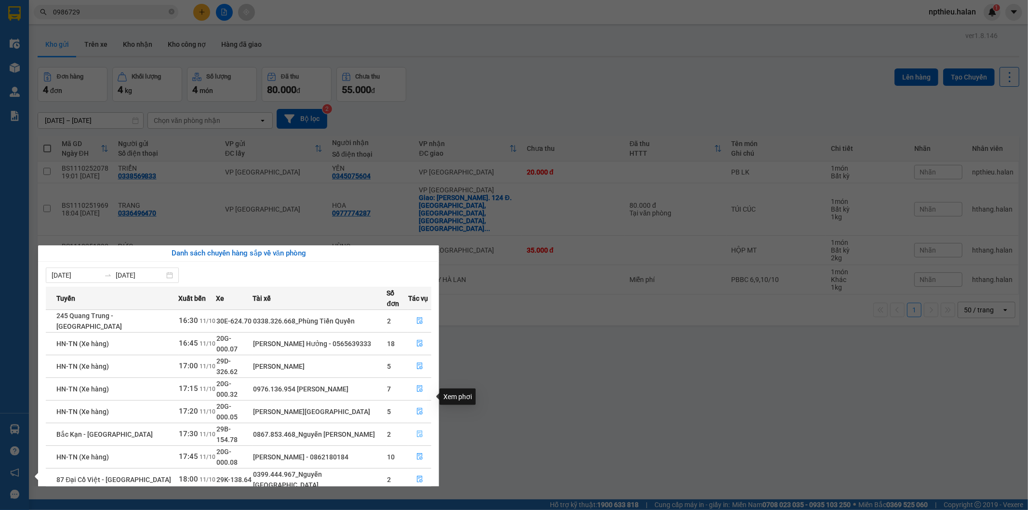
click at [419, 431] on icon "file-done" at bounding box center [420, 434] width 7 height 7
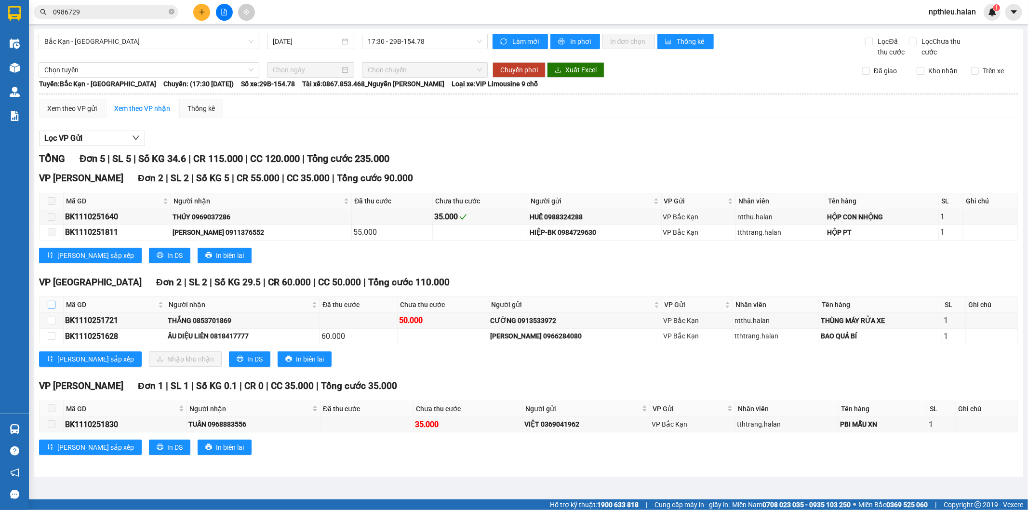
click at [52, 304] on input "checkbox" at bounding box center [52, 305] width 8 height 8
checkbox input "true"
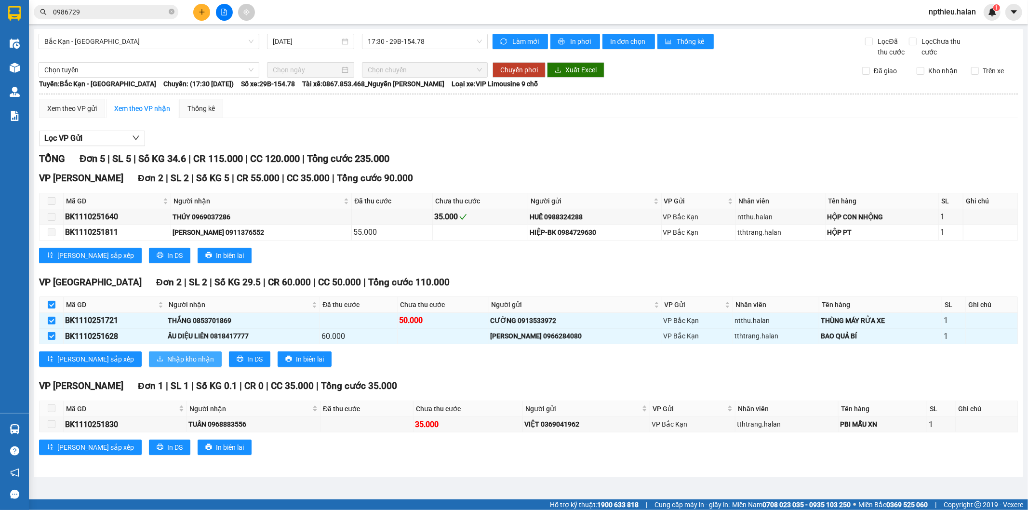
click at [167, 362] on span "Nhập kho nhận" at bounding box center [190, 359] width 47 height 11
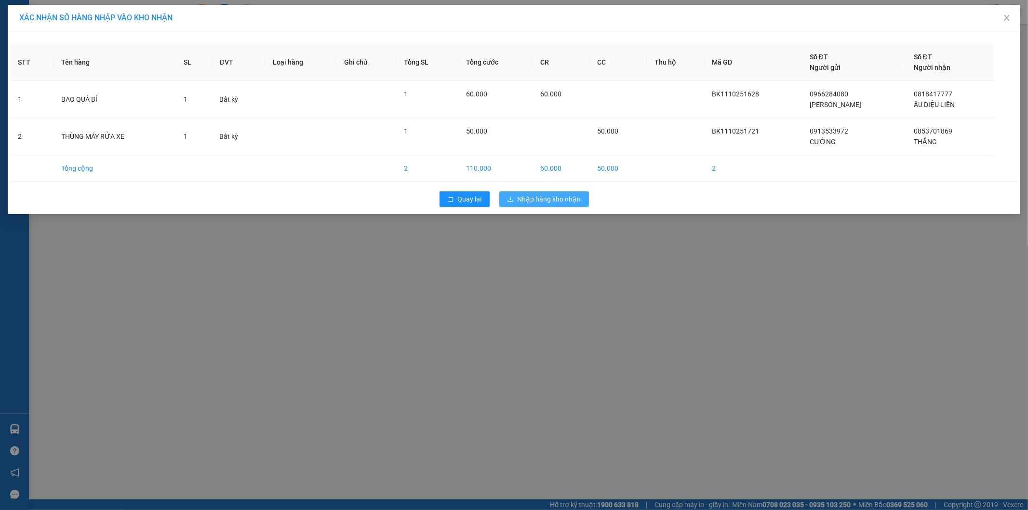
click at [553, 198] on span "Nhập hàng kho nhận" at bounding box center [550, 199] width 64 height 11
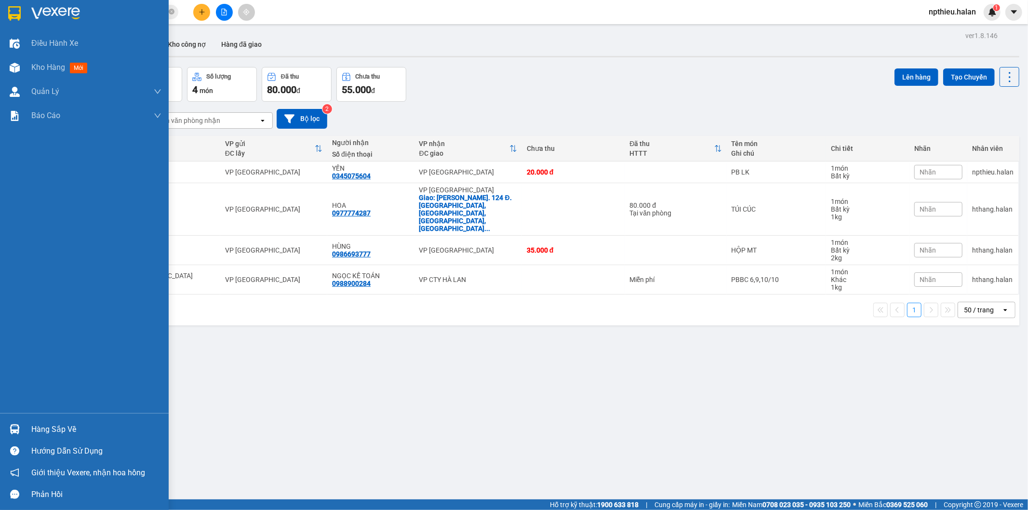
click at [70, 422] on div "Hàng sắp về" at bounding box center [96, 429] width 130 height 14
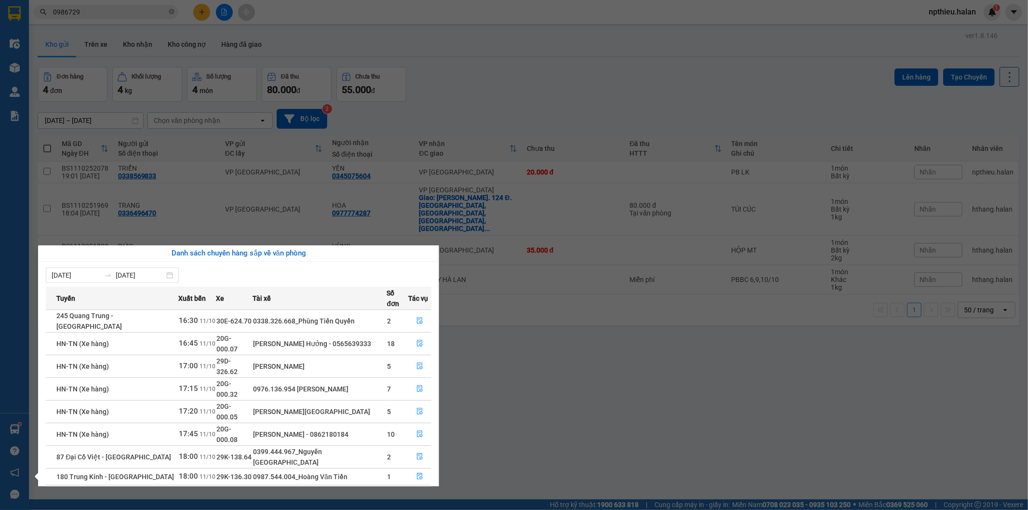
click at [540, 384] on section "Kết quả tìm kiếm ( 292 ) Bộ lọc Mã ĐH Trạng thái Món hàng Thu hộ Tổng cước Chưa…" at bounding box center [514, 255] width 1028 height 510
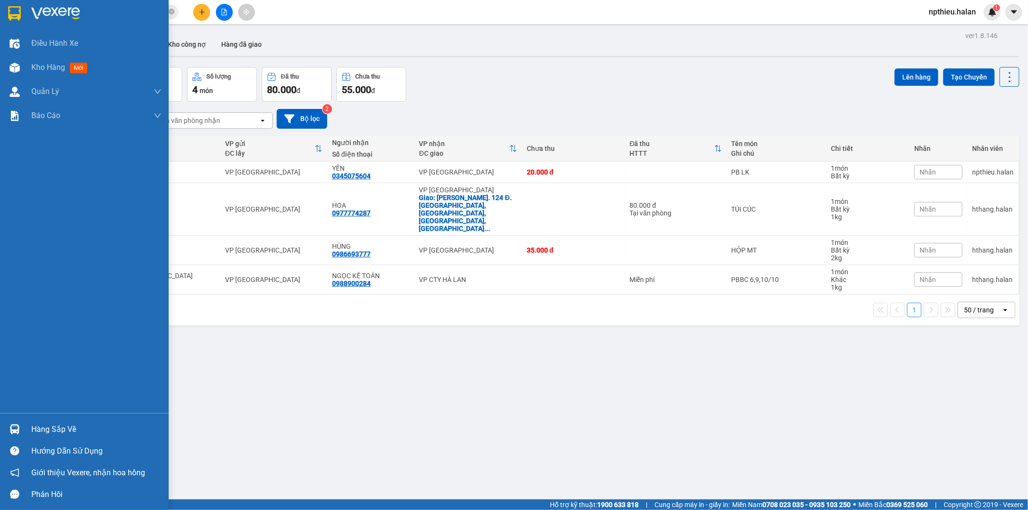
click at [41, 432] on div "Hàng sắp về" at bounding box center [96, 429] width 130 height 14
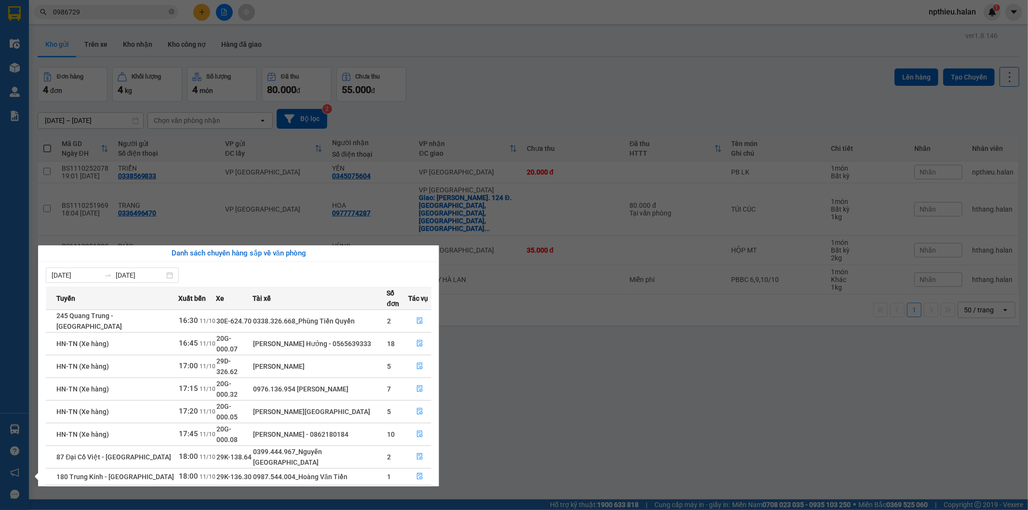
scroll to position [16, 0]
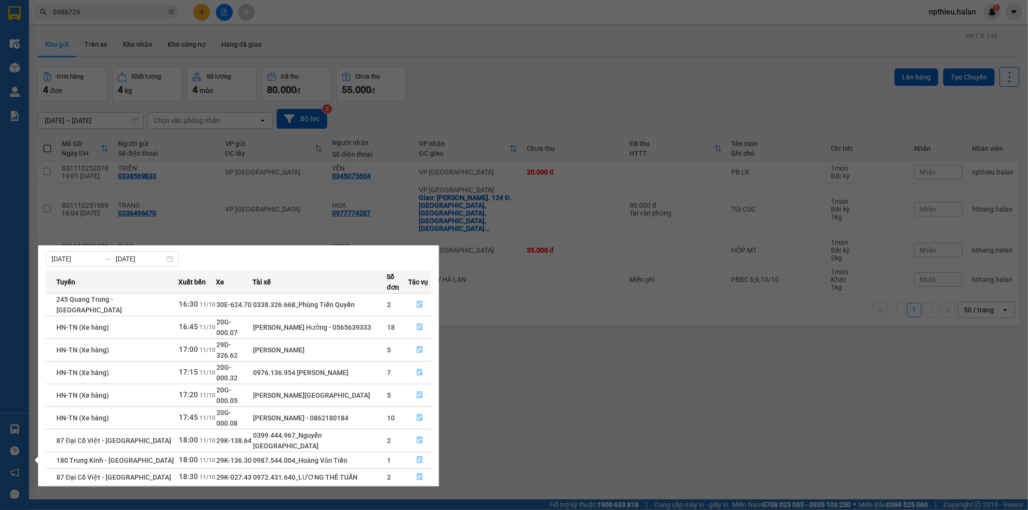
click at [485, 452] on section "Kết quả tìm kiếm ( 292 ) Bộ lọc Mã ĐH Trạng thái Món hàng Thu hộ Tổng cước Chưa…" at bounding box center [514, 255] width 1028 height 510
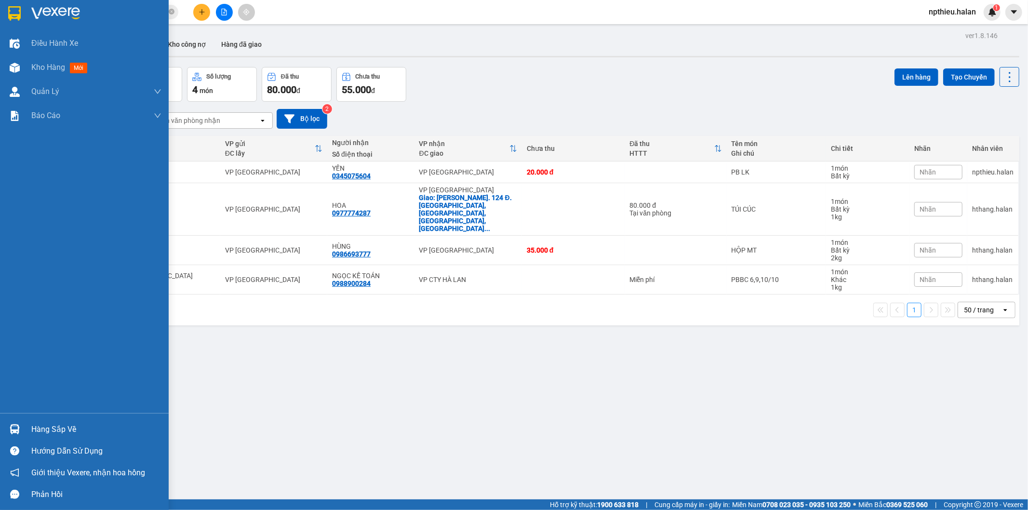
click at [29, 416] on div "Hàng sắp về Hướng dẫn sử dụng Giới thiệu Vexere, nhận hoa hồng Phản hồi" at bounding box center [84, 459] width 169 height 92
click at [36, 421] on div "Hàng sắp về" at bounding box center [84, 430] width 169 height 22
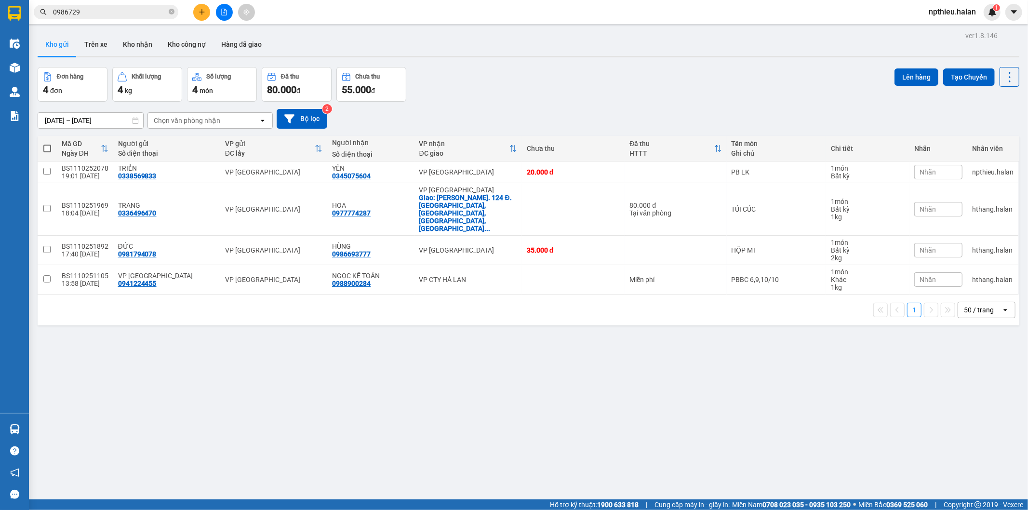
click at [725, 339] on section "Kết quả tìm kiếm ( 292 ) Bộ lọc Mã ĐH Trạng thái Món hàng Thu hộ Tổng cước Chưa…" at bounding box center [514, 255] width 1028 height 510
click at [508, 410] on div "ver 1.8.146 Kho gửi Trên xe Kho nhận Kho công nợ Hàng đã giao Đơn hàng 4 đơn Kh…" at bounding box center [529, 284] width 990 height 510
click at [100, 8] on input "0986729" at bounding box center [110, 12] width 114 height 11
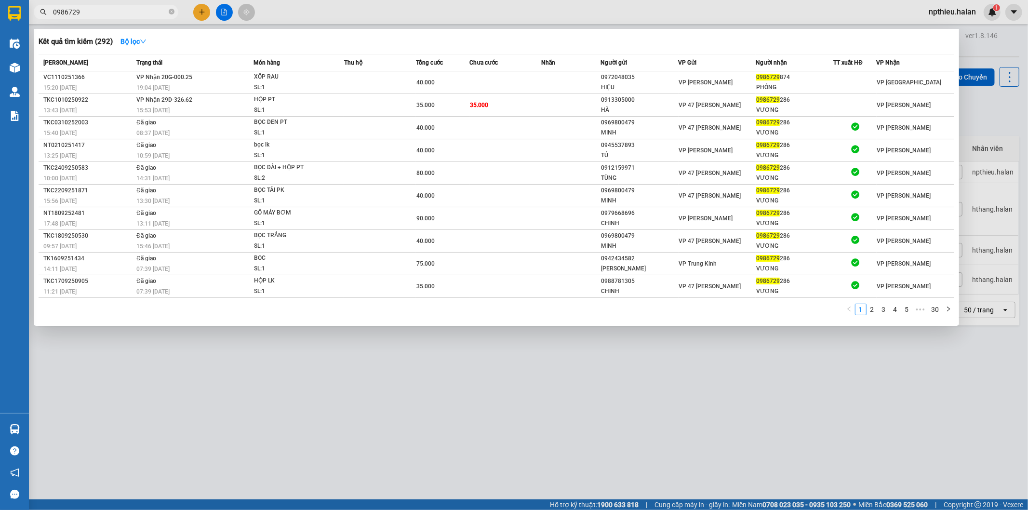
click at [100, 8] on input "0986729" at bounding box center [110, 12] width 114 height 11
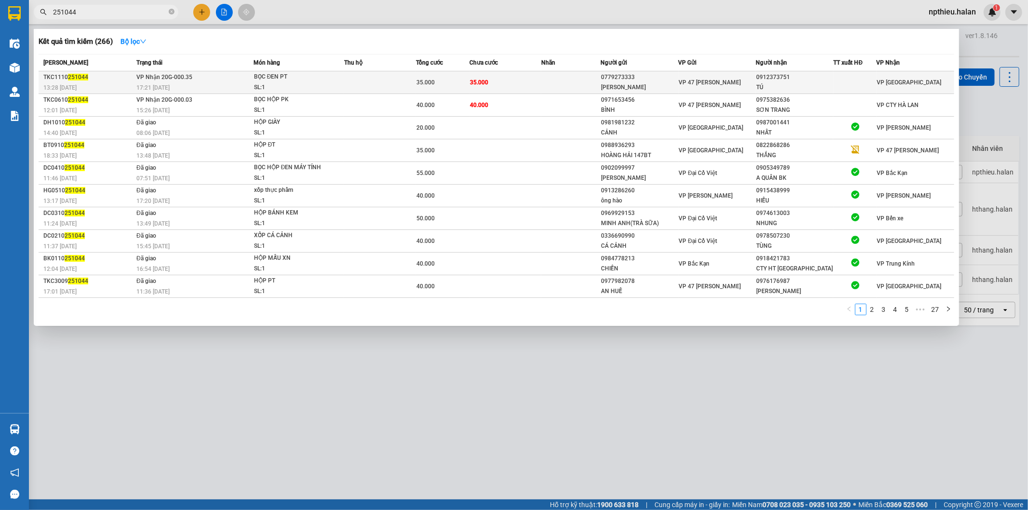
type input "251044"
click at [316, 79] on div "BỌC ĐEN PT" at bounding box center [290, 77] width 72 height 11
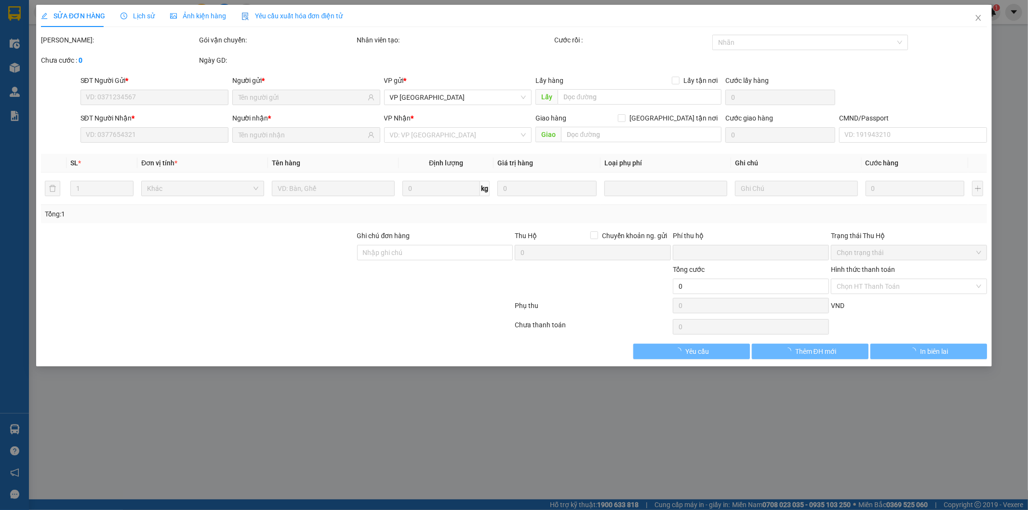
type input "0779273333"
type input "ĐỨC KHẢI"
type input "0912373751"
type input "TÚ"
type input "0"
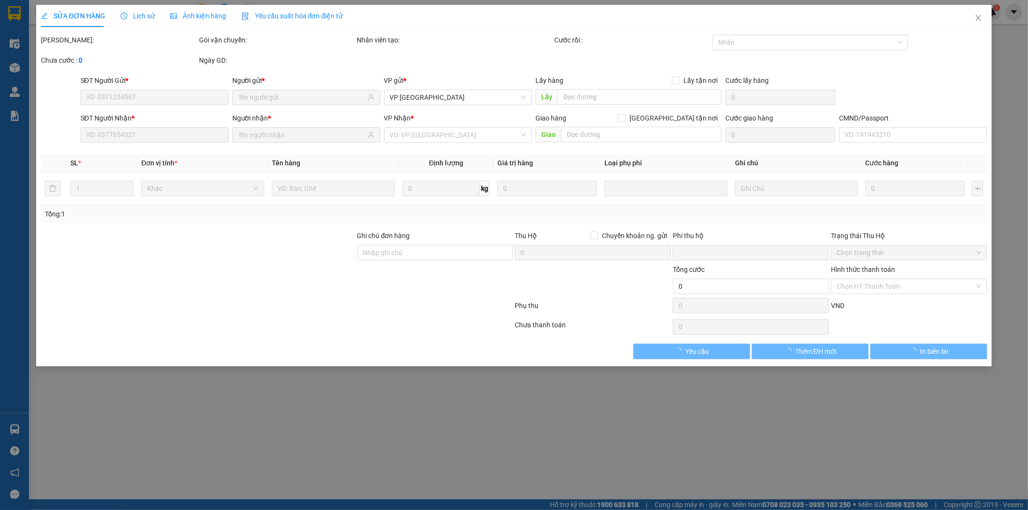
type input "35.000"
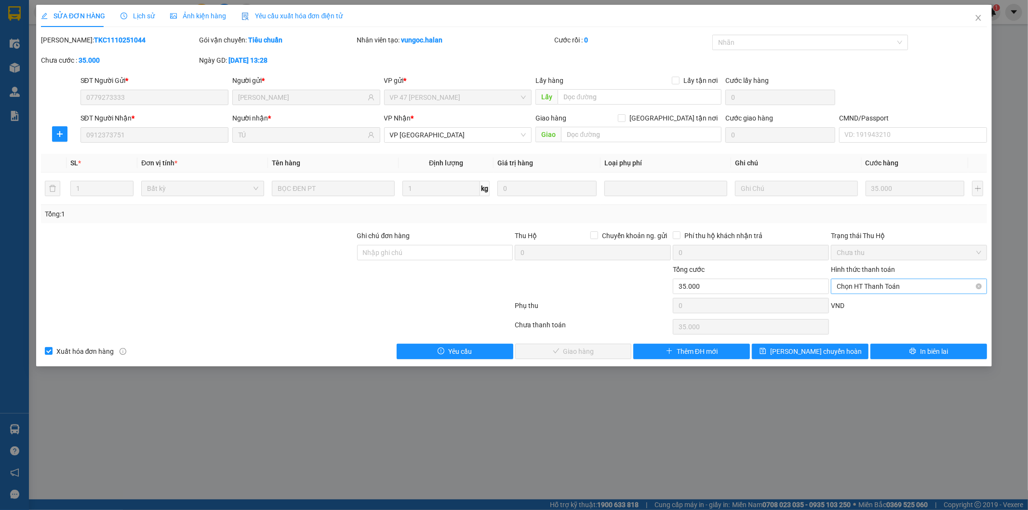
click at [959, 287] on span "Chọn HT Thanh Toán" at bounding box center [909, 286] width 145 height 14
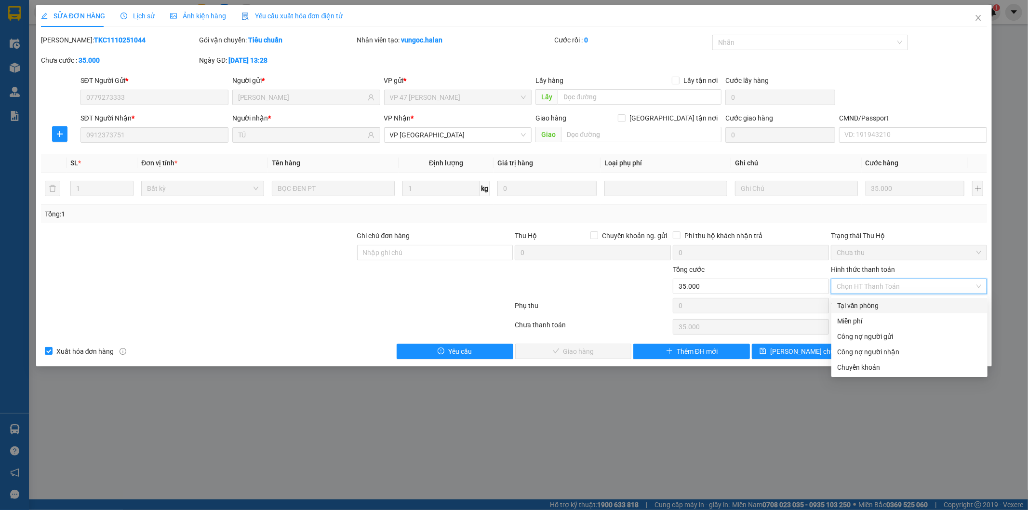
click at [902, 300] on div "Tại văn phòng" at bounding box center [909, 305] width 145 height 11
type input "0"
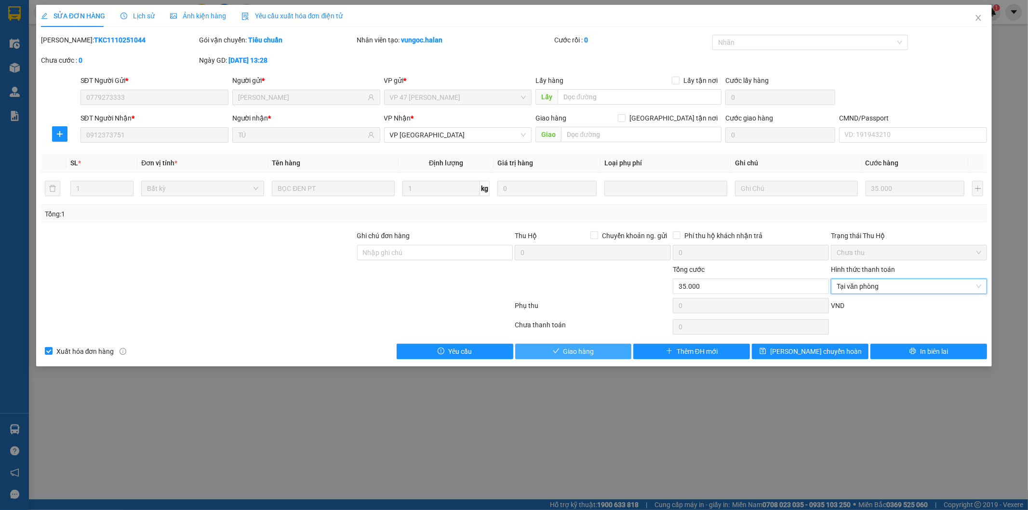
click at [586, 350] on span "Giao hàng" at bounding box center [579, 351] width 31 height 11
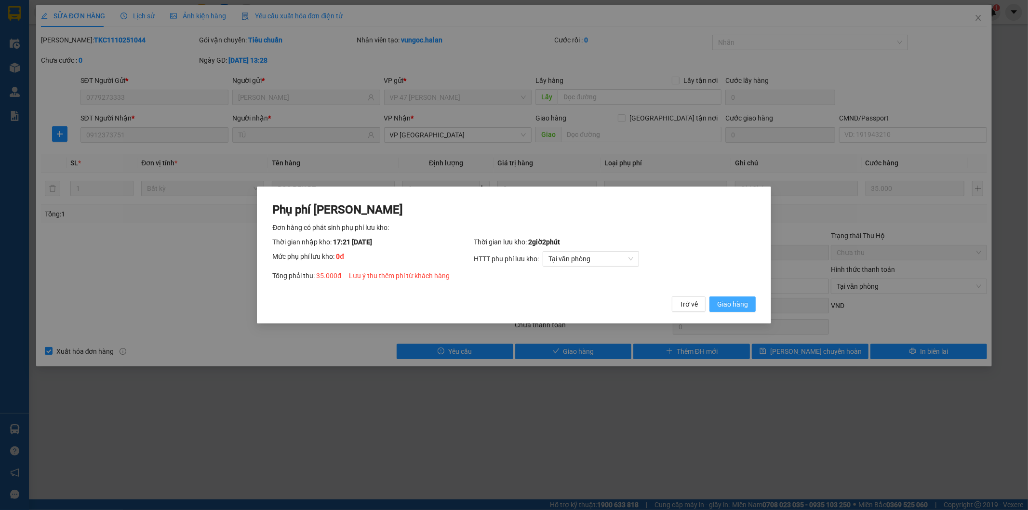
click at [729, 302] on span "Giao hàng" at bounding box center [732, 304] width 31 height 11
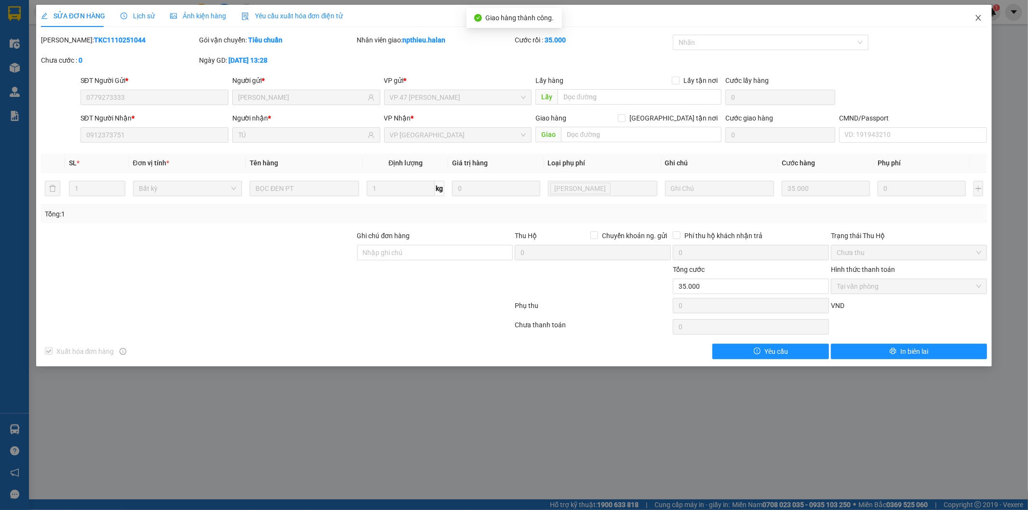
click at [973, 22] on span "Close" at bounding box center [978, 18] width 27 height 27
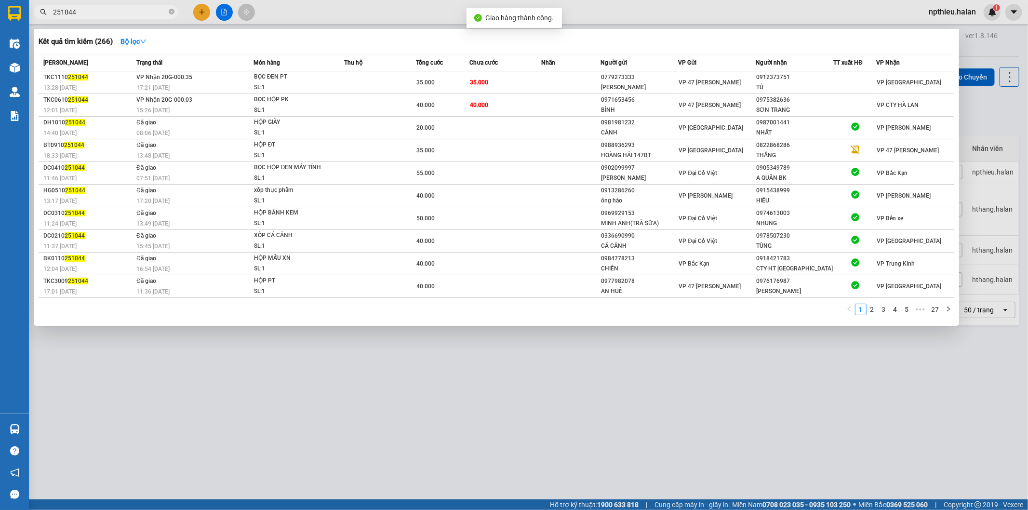
click at [137, 14] on input "251044" at bounding box center [110, 12] width 114 height 11
type input "2"
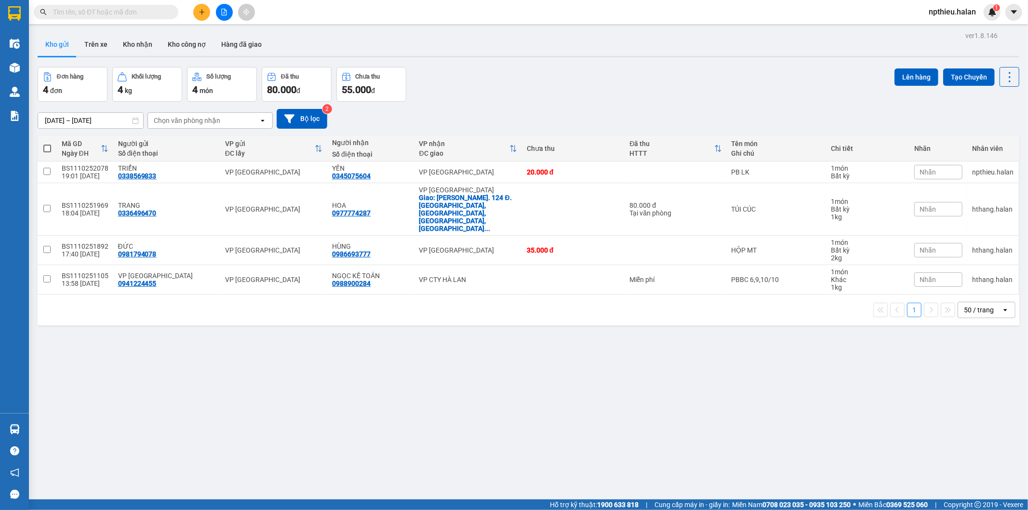
click at [121, 6] on span at bounding box center [106, 12] width 145 height 14
click at [121, 7] on input "text" at bounding box center [110, 12] width 114 height 11
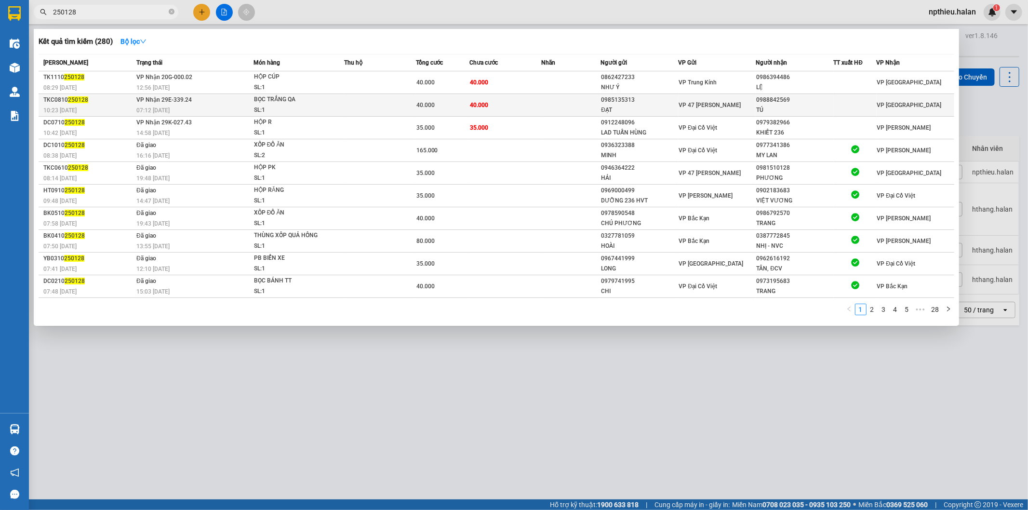
type input "250128"
click at [386, 100] on td at bounding box center [380, 105] width 72 height 23
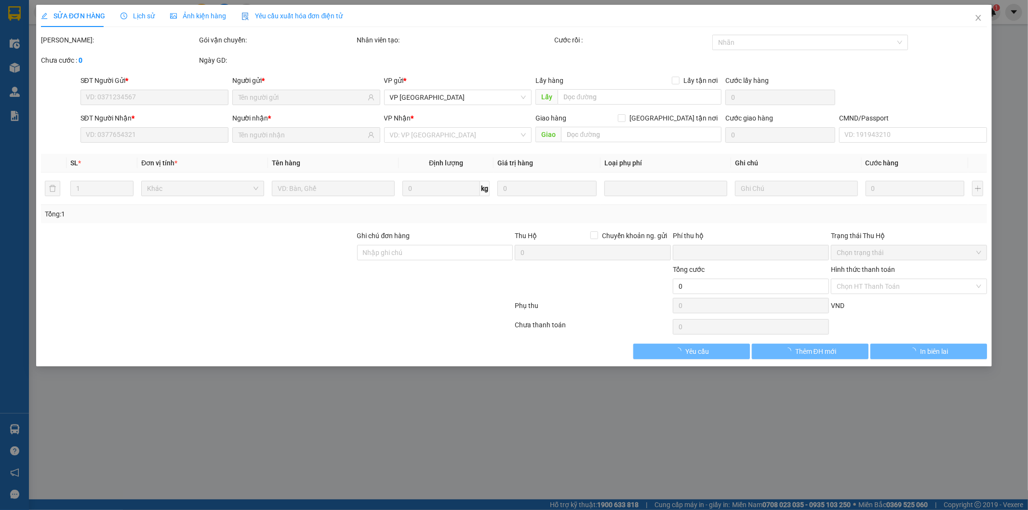
type input "0985135313"
type input "ĐẠT"
type input "0988842569"
type input "TÚ"
type input "0"
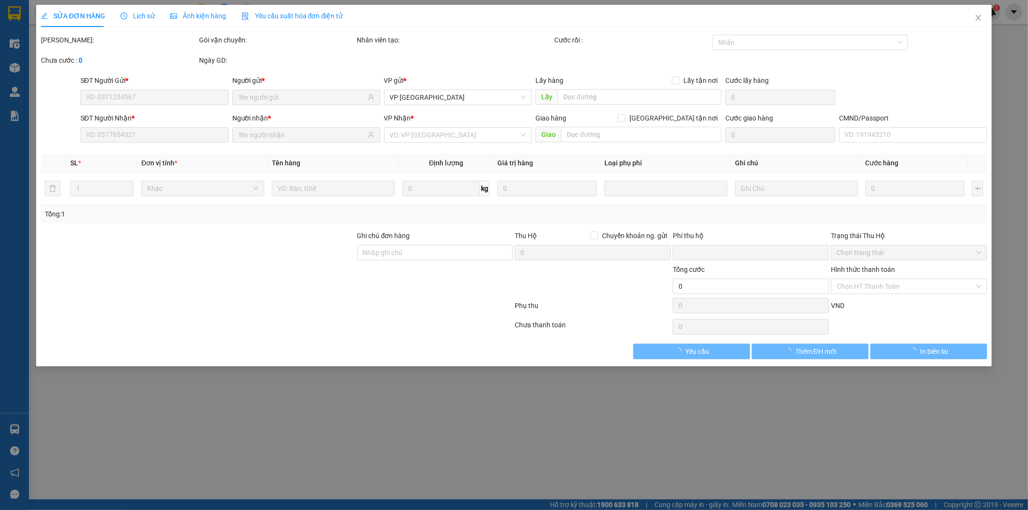
type input "40.000"
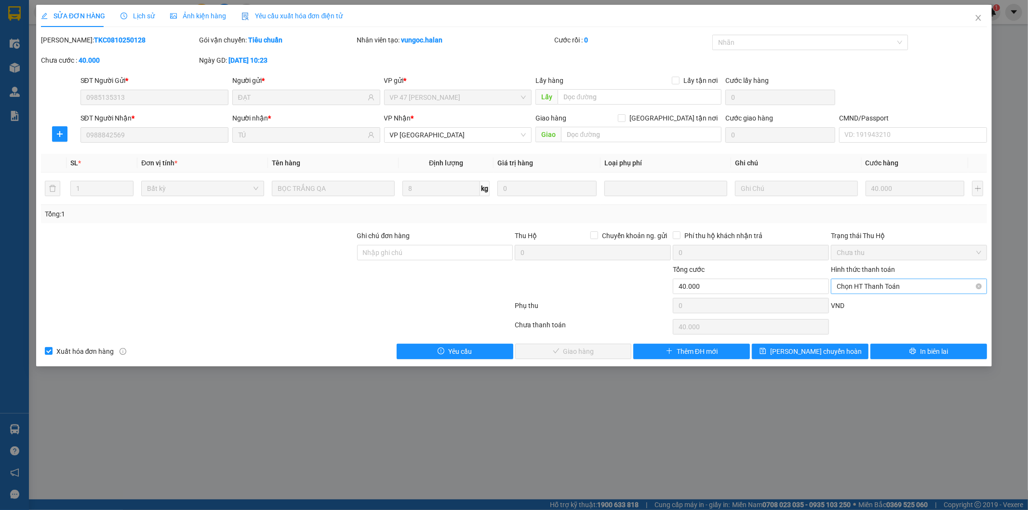
click at [860, 286] on span "Chọn HT Thanh Toán" at bounding box center [909, 286] width 145 height 14
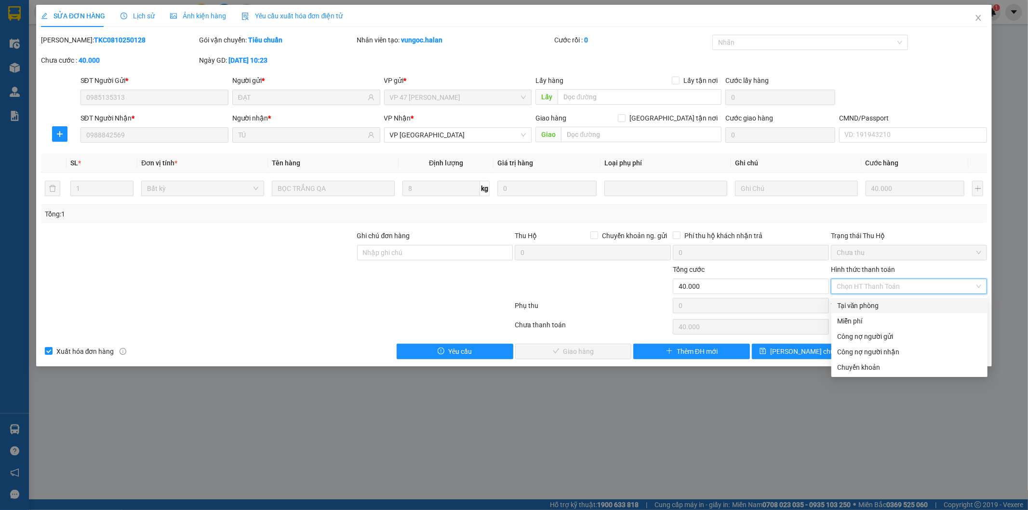
click at [857, 304] on div "Tại văn phòng" at bounding box center [909, 305] width 145 height 11
type input "0"
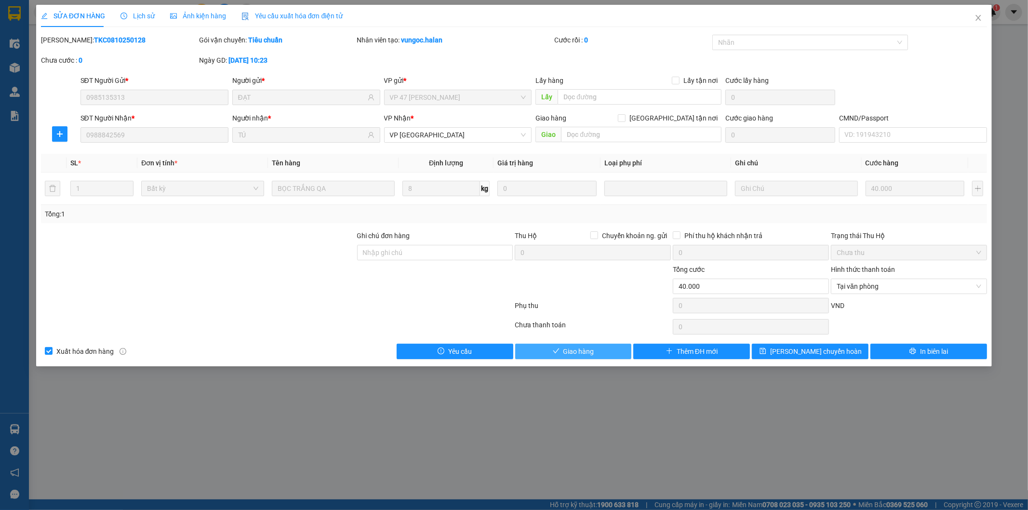
click at [617, 352] on button "Giao hàng" at bounding box center [573, 351] width 117 height 15
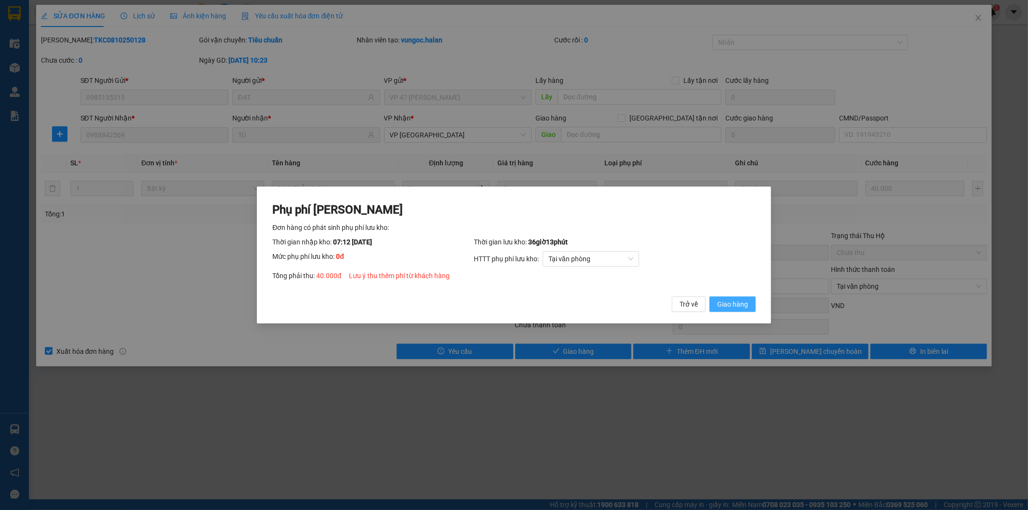
click at [741, 301] on span "Giao hàng" at bounding box center [732, 304] width 31 height 11
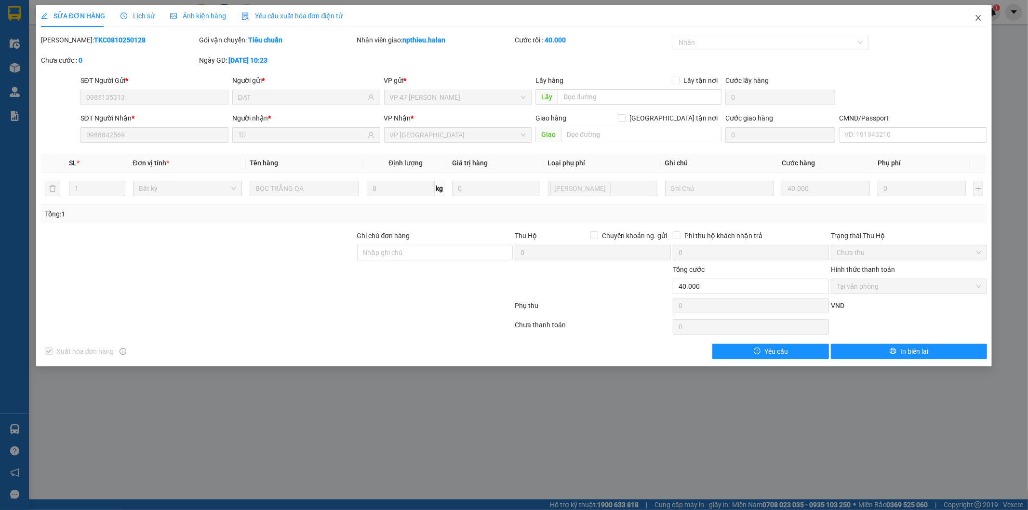
click at [978, 18] on icon "close" at bounding box center [979, 18] width 8 height 8
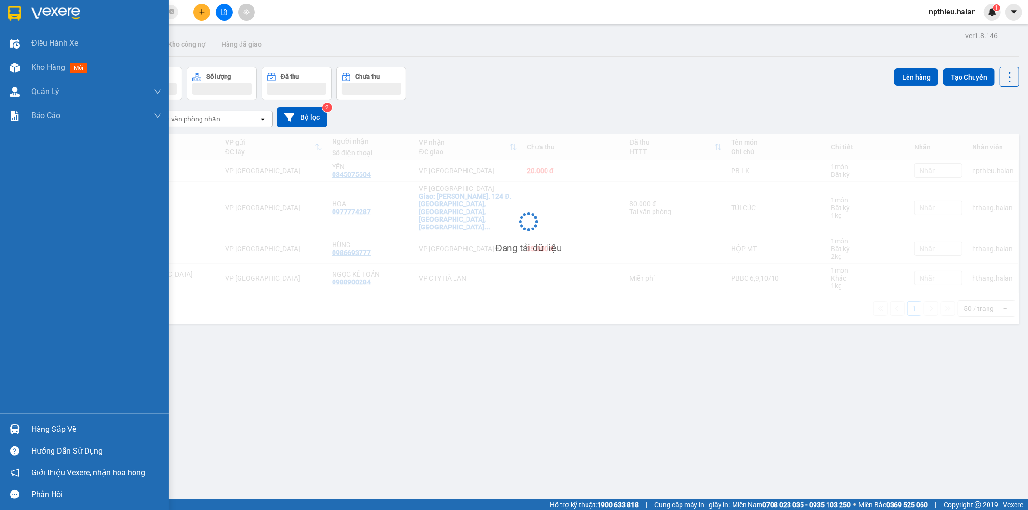
click at [17, 432] on img at bounding box center [15, 429] width 10 height 10
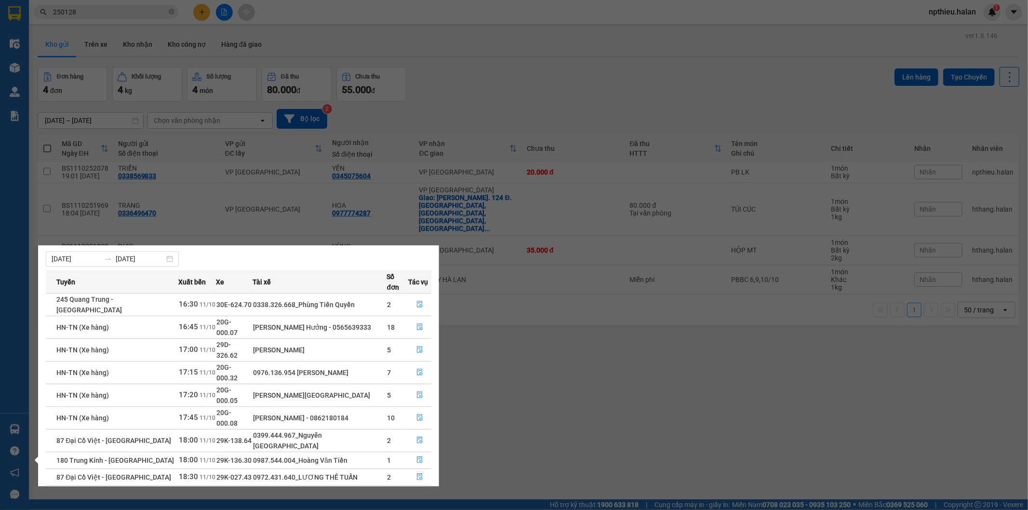
click at [410, 510] on link "2" at bounding box center [414, 520] width 11 height 11
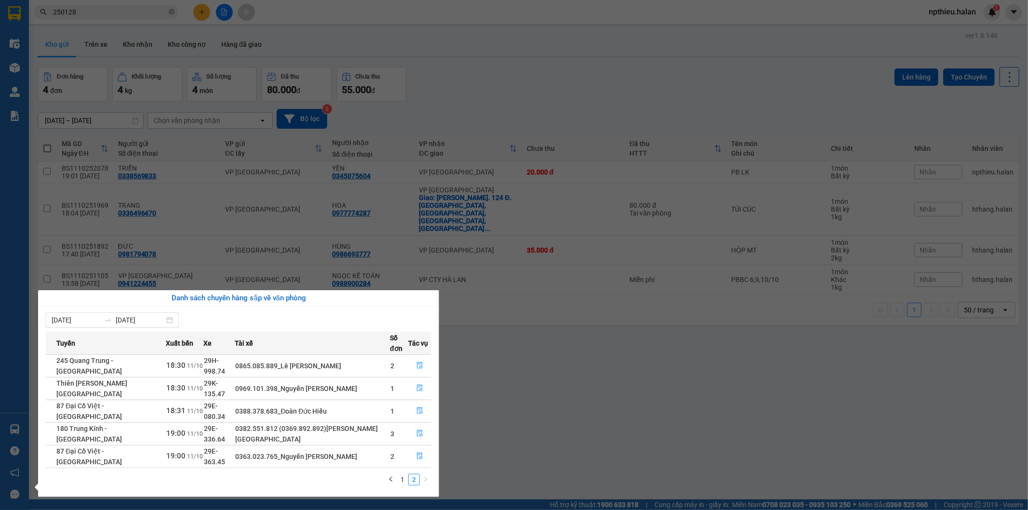
click at [662, 389] on section "Kết quả tìm kiếm ( 280 ) Bộ lọc Mã ĐH Trạng thái Món hàng Thu hộ Tổng cước Chưa…" at bounding box center [514, 255] width 1028 height 510
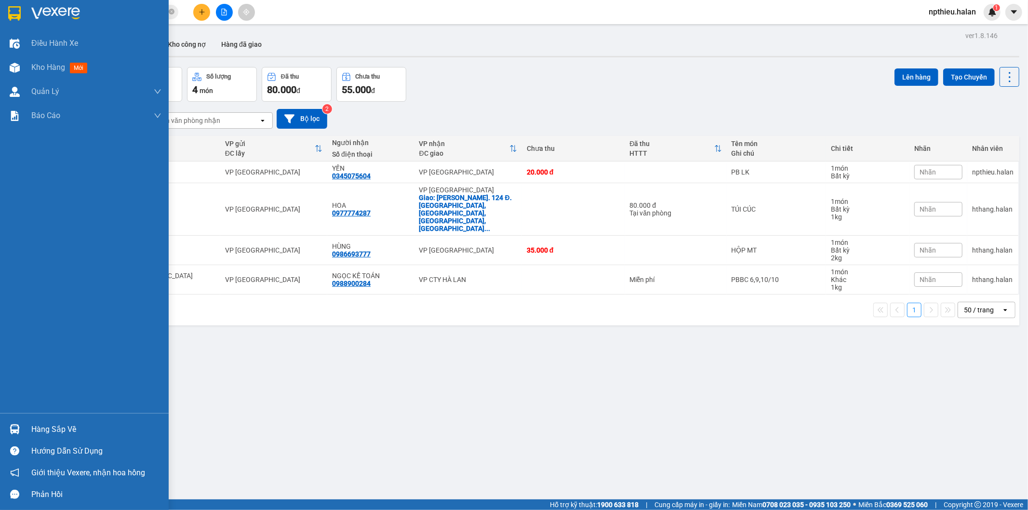
click at [16, 428] on img at bounding box center [15, 429] width 10 height 10
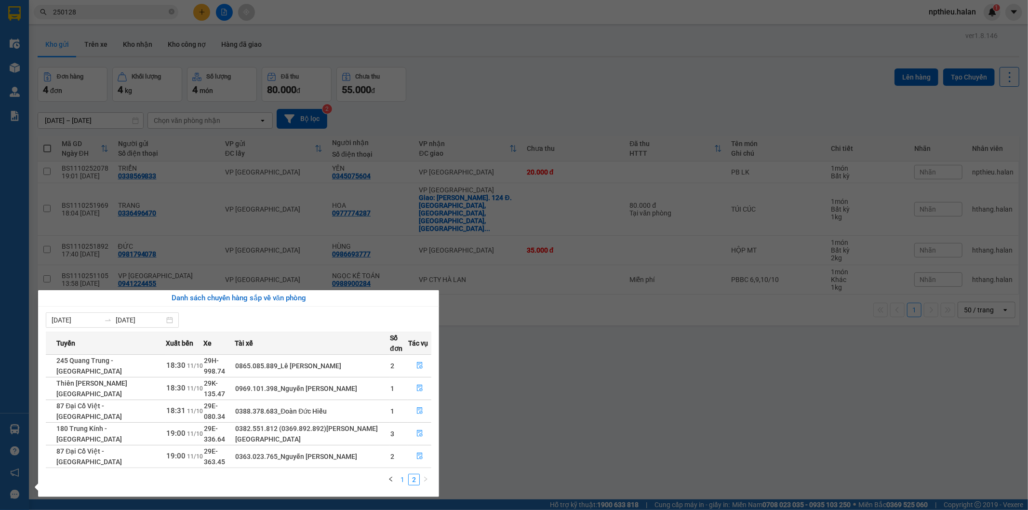
click at [401, 474] on link "1" at bounding box center [402, 479] width 11 height 11
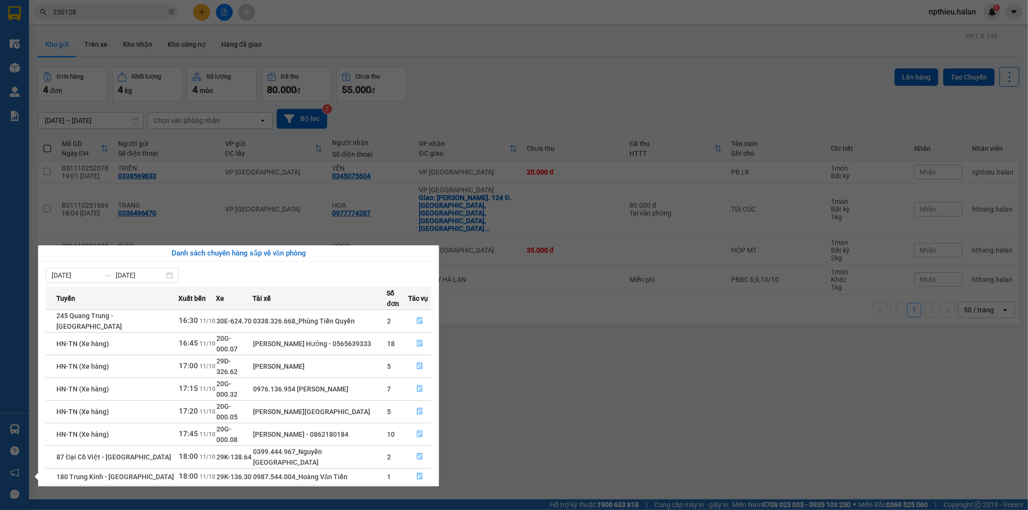
scroll to position [16, 0]
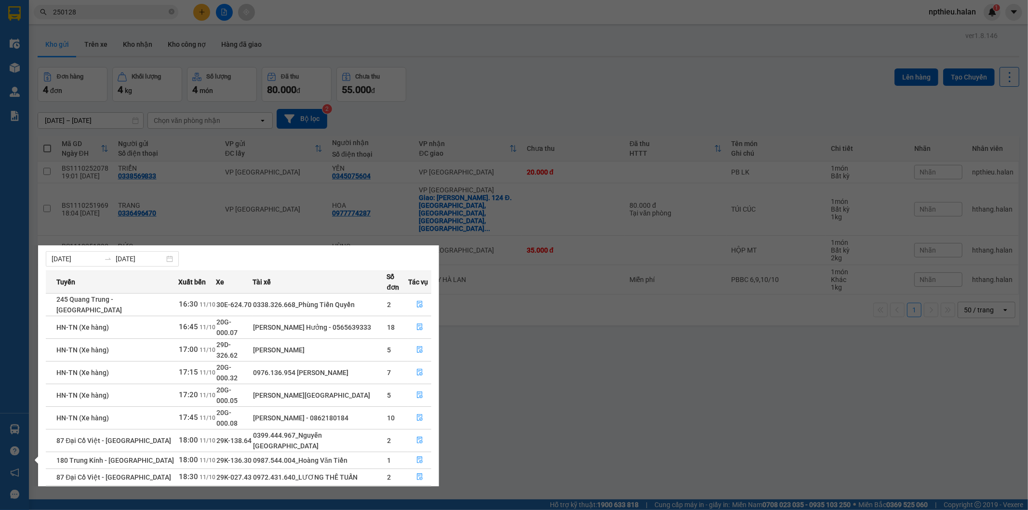
click at [415, 510] on link "2" at bounding box center [414, 520] width 11 height 11
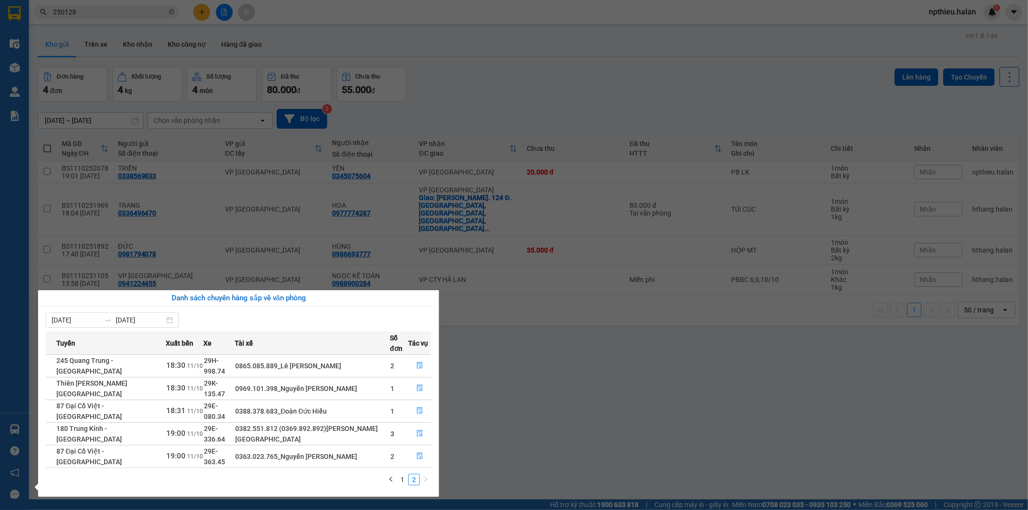
scroll to position [0, 0]
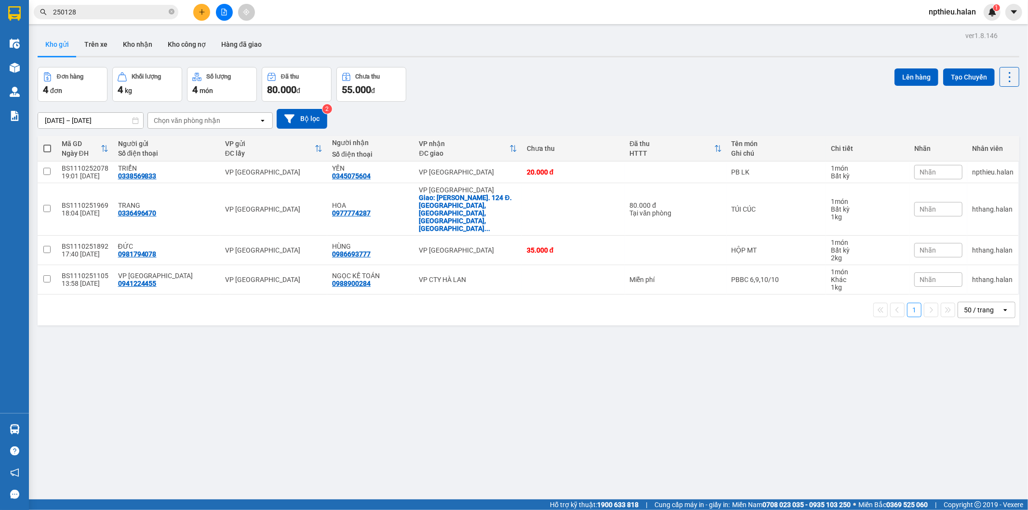
click at [529, 446] on section "Kết quả tìm kiếm ( 280 ) Bộ lọc Mã ĐH Trạng thái Món hàng Thu hộ Tổng cước Chưa…" at bounding box center [514, 255] width 1028 height 510
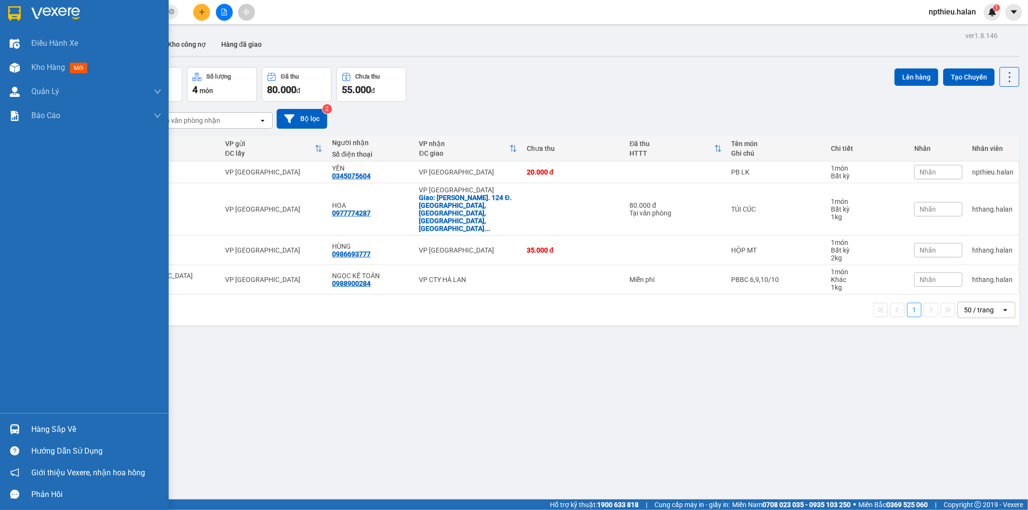
click at [87, 425] on div "Hàng sắp về" at bounding box center [96, 429] width 130 height 14
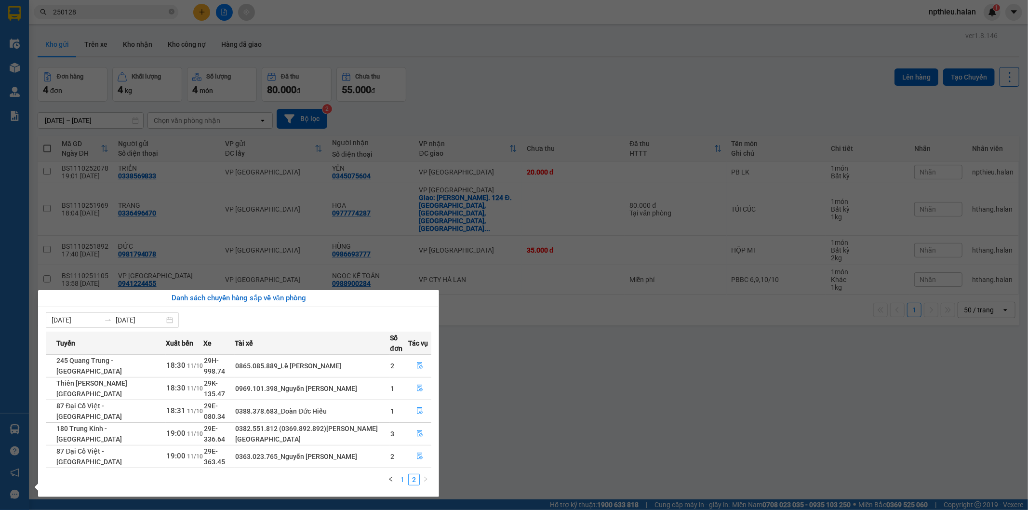
click at [400, 474] on link "1" at bounding box center [402, 479] width 11 height 11
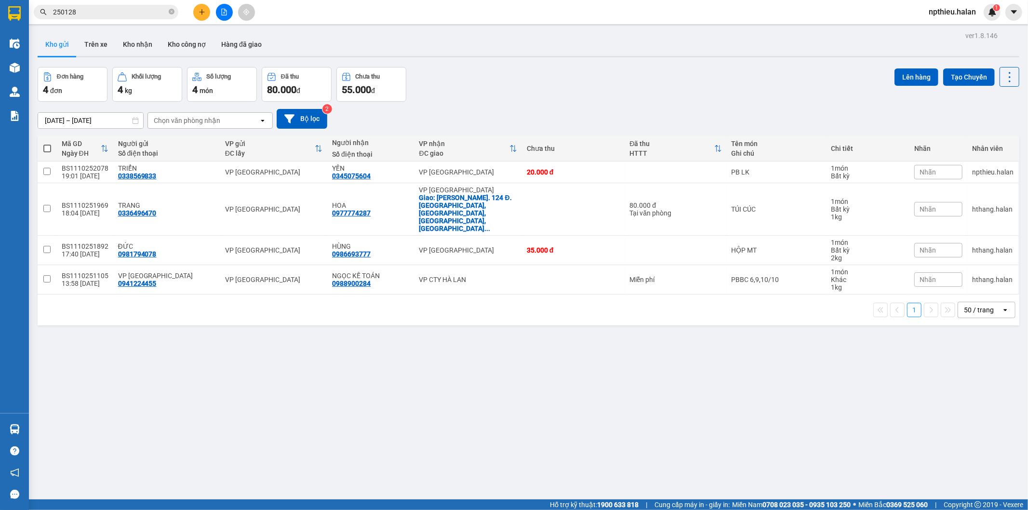
click at [233, 150] on section "Kết quả tìm kiếm ( 280 ) Bộ lọc Mã ĐH Trạng thái Món hàng Thu hộ Tổng cước Chưa…" at bounding box center [514, 255] width 1028 height 510
click at [196, 16] on button at bounding box center [201, 12] width 17 height 17
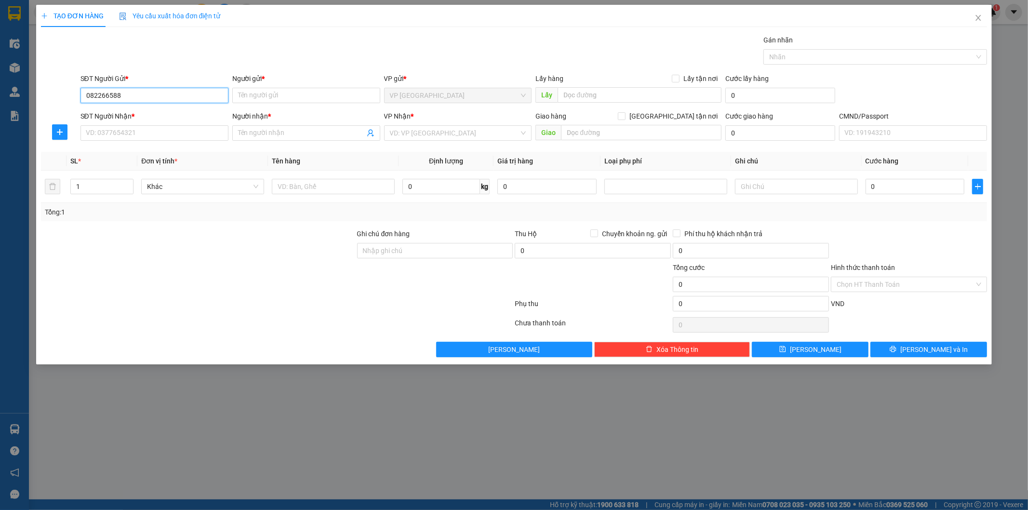
type input "0822665886"
click at [204, 109] on div "0822665886 - AN" at bounding box center [154, 114] width 136 height 11
type input "AN"
type input "0822665886"
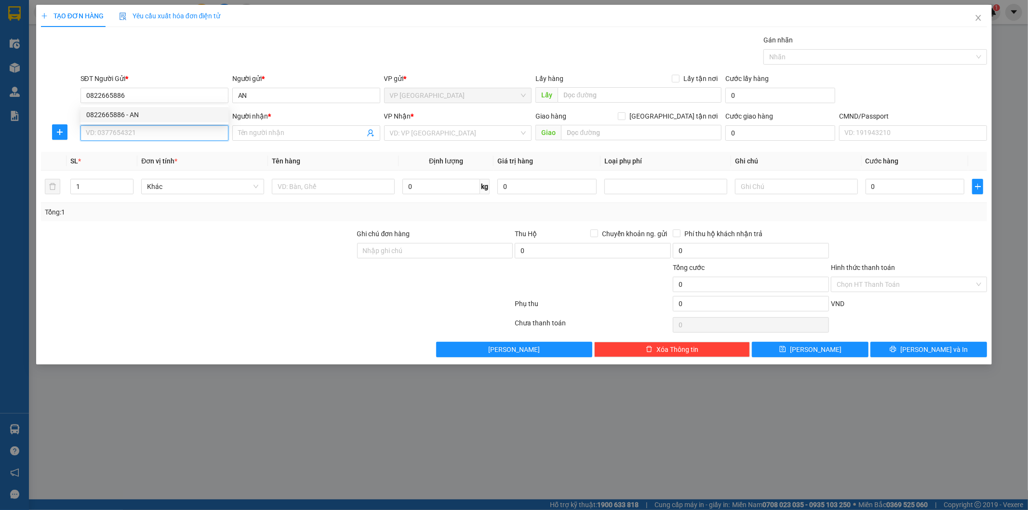
click at [194, 135] on input "SĐT Người Nhận *" at bounding box center [155, 132] width 148 height 15
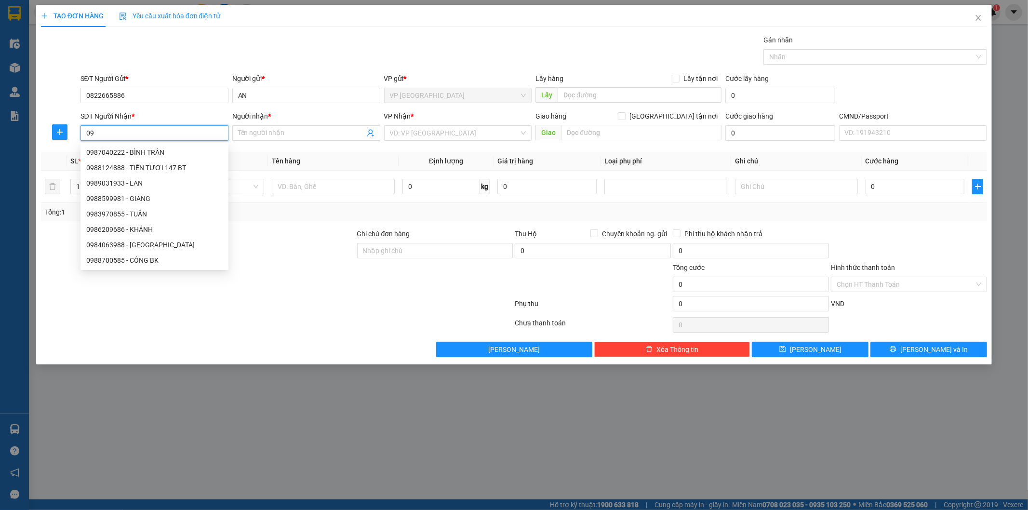
type input "0"
click at [371, 129] on icon "user-add" at bounding box center [371, 133] width 8 height 8
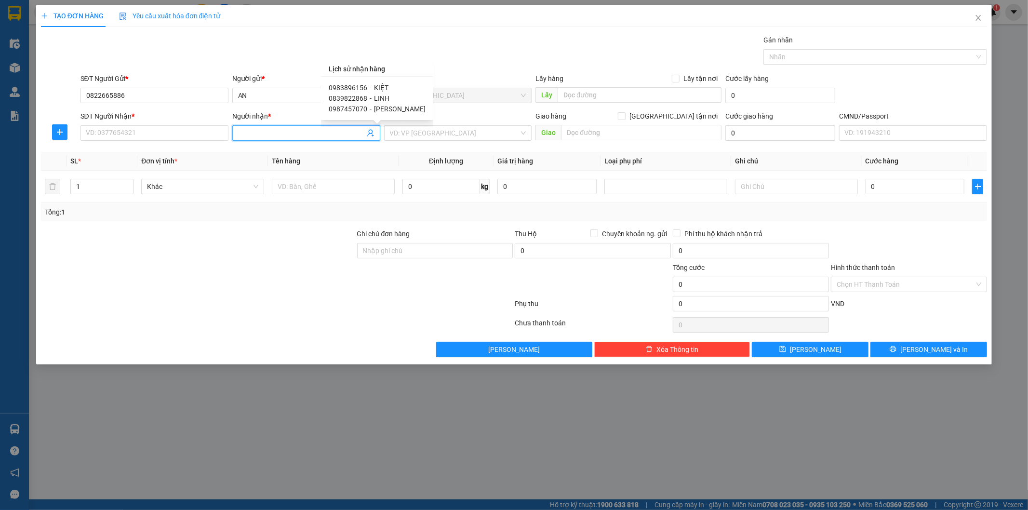
click at [374, 112] on span "HOÀNG ANH" at bounding box center [400, 109] width 52 height 8
type input "0987457070"
type input "HOÀNG ANH"
click at [430, 137] on span "VP [GEOGRAPHIC_DATA]" at bounding box center [458, 133] width 136 height 14
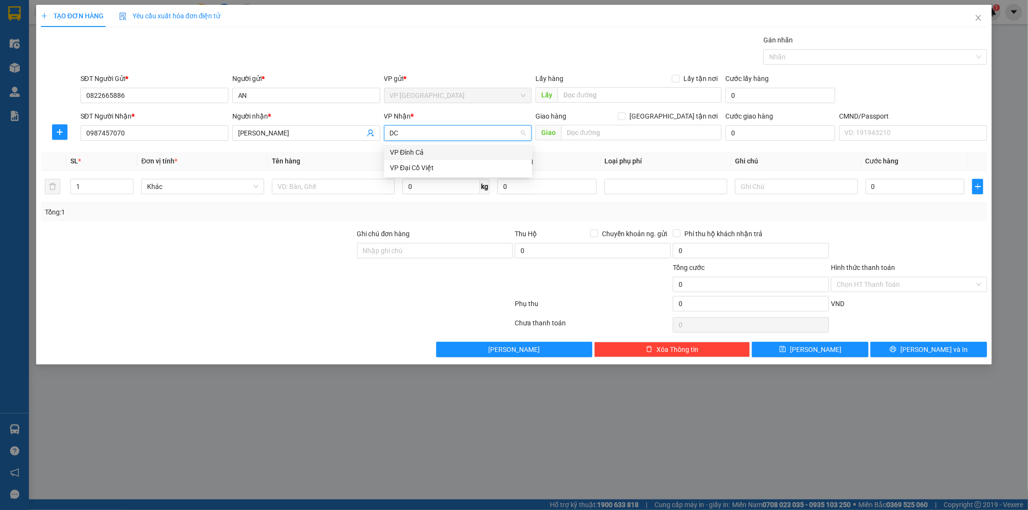
type input "DCV"
click at [401, 151] on div "VP Đại Cồ Việt" at bounding box center [458, 152] width 136 height 11
click at [341, 189] on input "text" at bounding box center [333, 186] width 123 height 15
type input "BỌC ĐỎ QA"
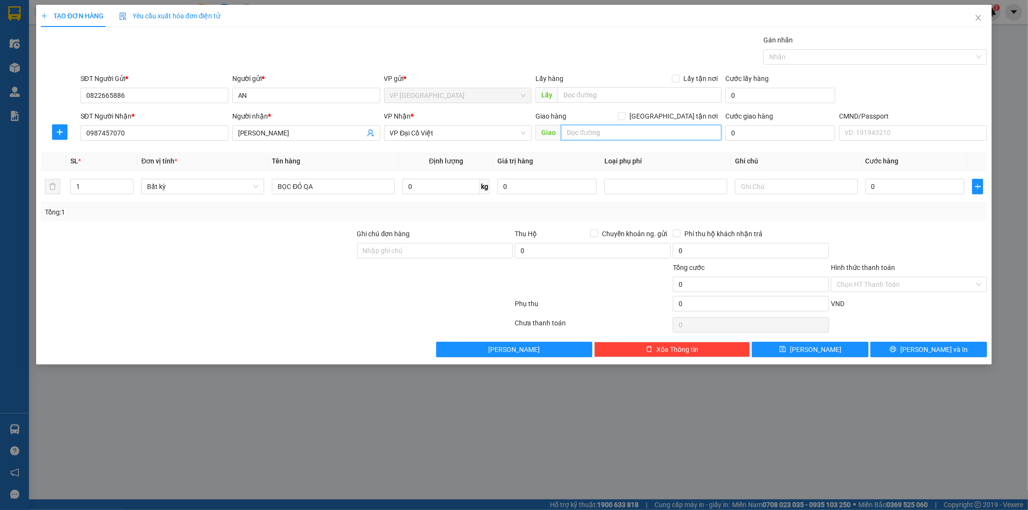
click at [577, 133] on input "text" at bounding box center [641, 132] width 161 height 15
paste input "30 Nguyễn An Ninh, Tương Mai, Hoàng Mai, Hà Nội, Việt Nam"
type input "30 Nguyễn An Ninh, Tương Mai, Hoàng Mai, Hà Nội, Việt Nam"
click at [625, 115] on input "Giao tận nơi" at bounding box center [621, 115] width 7 height 7
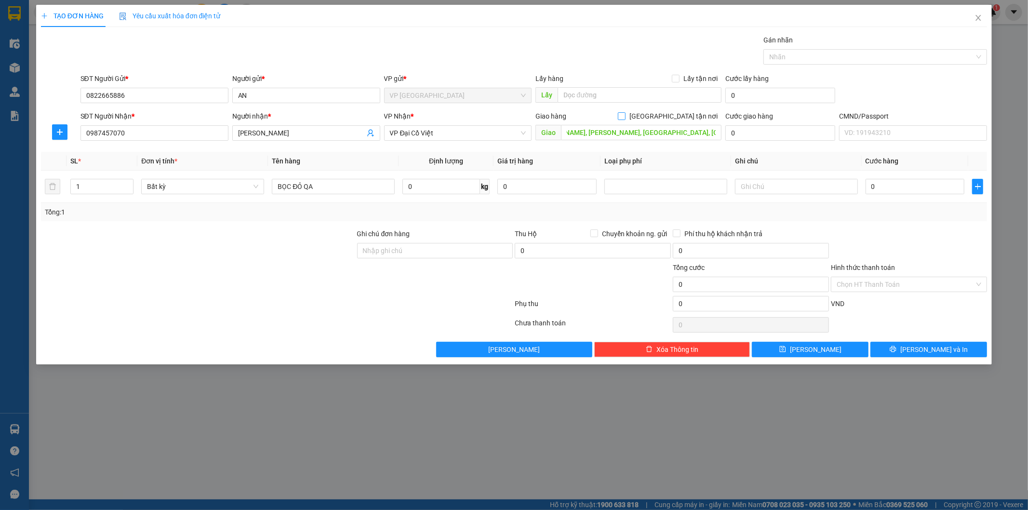
checkbox input "true"
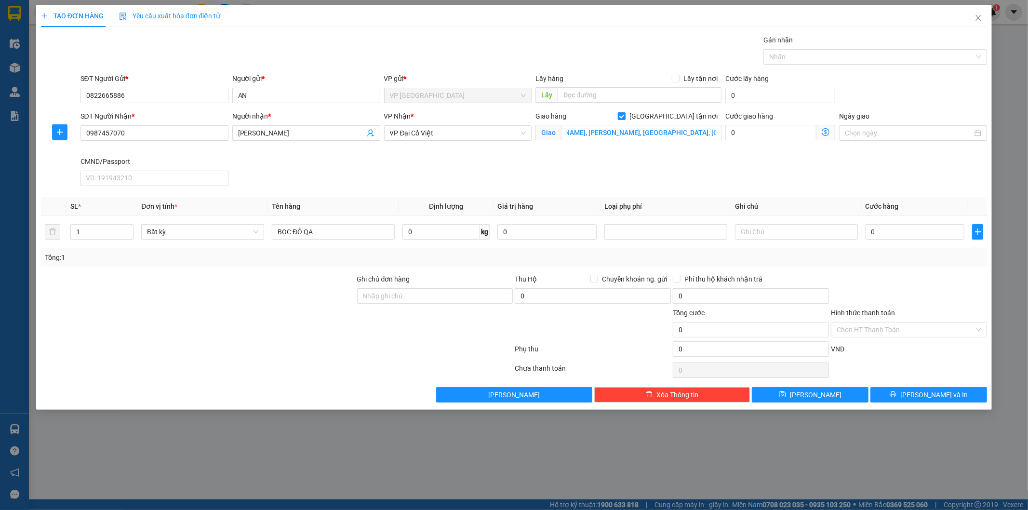
scroll to position [0, 0]
drag, startPoint x: 429, startPoint y: 234, endPoint x: 439, endPoint y: 231, distance: 9.9
click at [430, 234] on input "0" at bounding box center [442, 231] width 78 height 15
type input "1"
click at [505, 165] on div "SĐT Người Nhận * 0987457070 Người nhận * HOÀNG ANH VP Nhận * VP Đại Cồ Việt Gia…" at bounding box center [534, 150] width 911 height 79
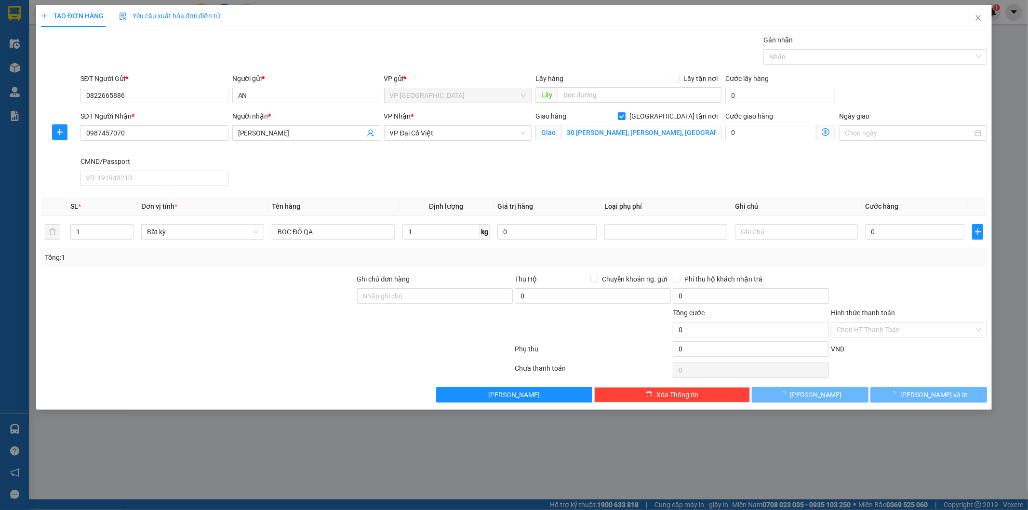
type input "35.000"
click at [821, 132] on span at bounding box center [826, 132] width 19 height 15
click at [823, 132] on icon "dollar-circle" at bounding box center [826, 132] width 8 height 8
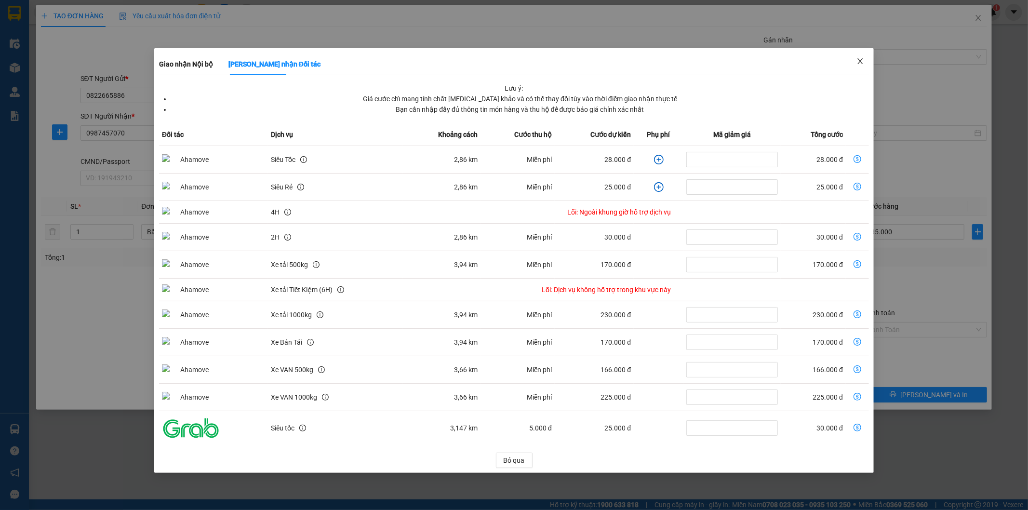
click at [868, 56] on span "Close" at bounding box center [860, 61] width 27 height 27
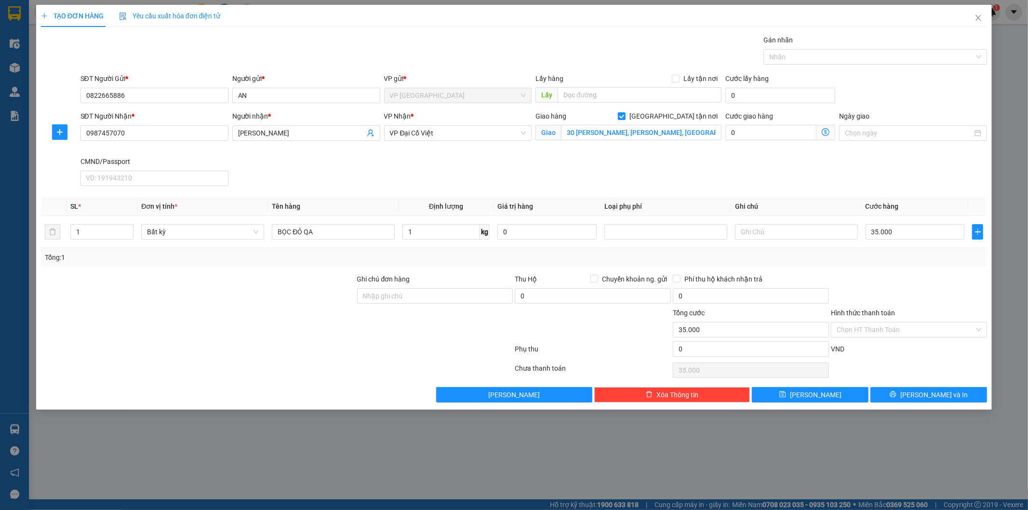
click at [825, 132] on icon "dollar-circle" at bounding box center [826, 132] width 8 height 8
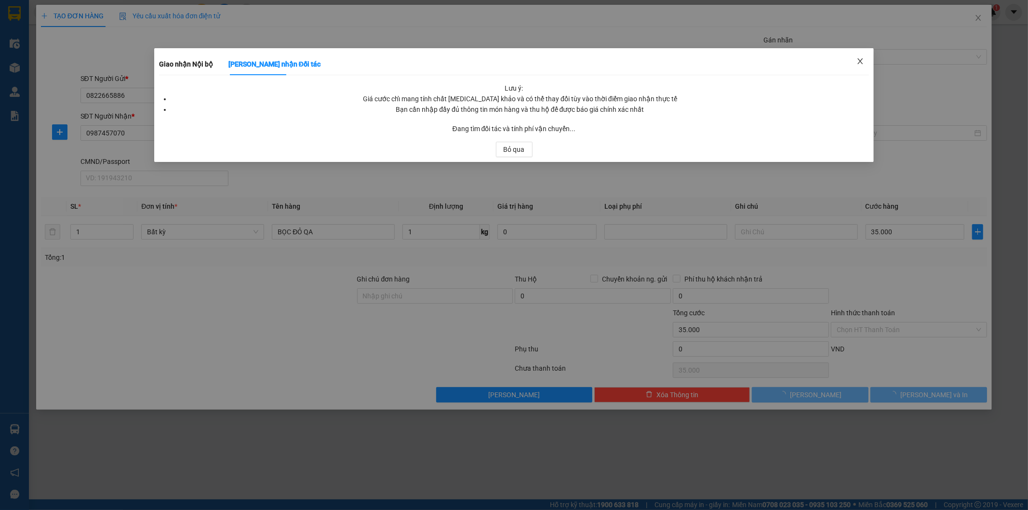
click at [869, 66] on span "Close" at bounding box center [860, 61] width 27 height 27
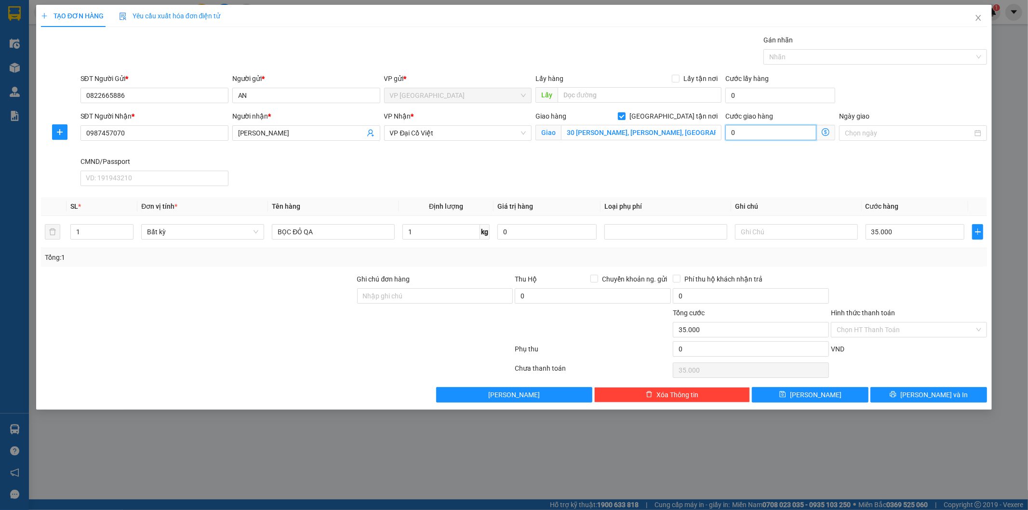
click at [797, 131] on input "0" at bounding box center [771, 132] width 91 height 15
type input "35.003"
type input "3"
type input "35.038"
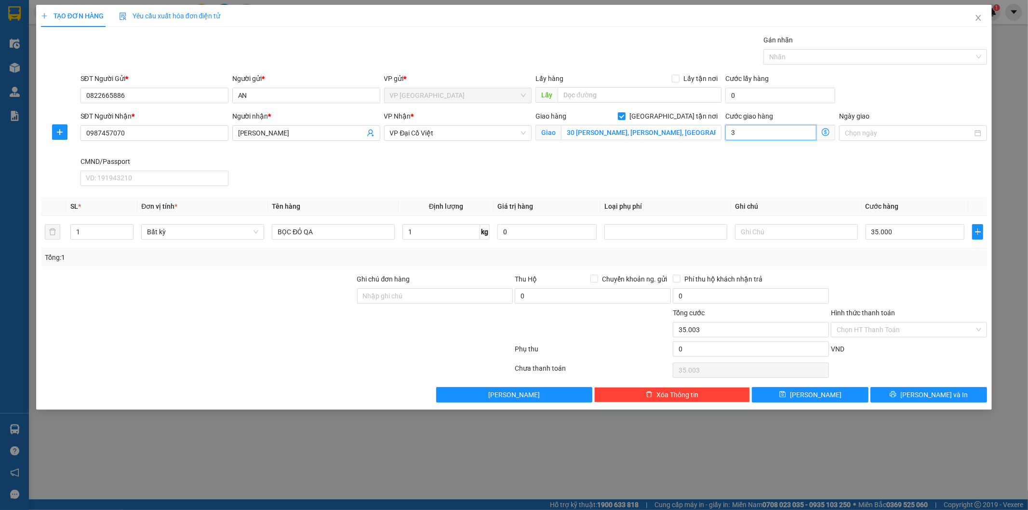
type input "35.038"
type input "38"
type input "73.000"
type input "38.000"
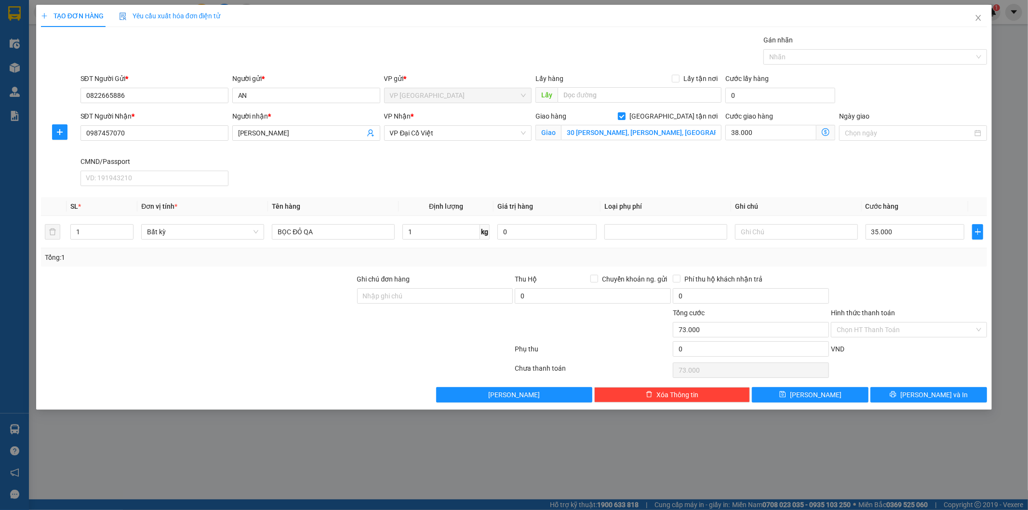
click at [769, 177] on div "SĐT Người Nhận * 0987457070 Người nhận * HOÀNG ANH VP Nhận * VP Đại Cồ Việt Gia…" at bounding box center [534, 150] width 911 height 79
click at [401, 295] on input "Ghi chú đơn hàng" at bounding box center [435, 295] width 156 height 15
type input "SHIP LUÔN"
click at [427, 295] on input "SHIP LUÔN" at bounding box center [435, 295] width 156 height 15
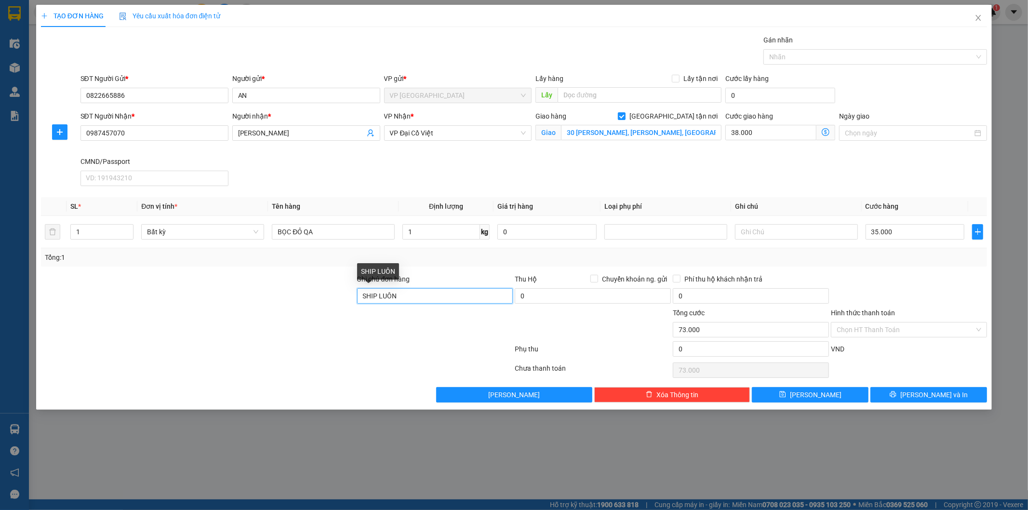
click at [427, 295] on input "SHIP LUÔN" at bounding box center [435, 295] width 156 height 15
click at [418, 301] on input "Ghi chú đơn hàng" at bounding box center [435, 295] width 156 height 15
type input "GỌI NN TRC KHI SHIP"
click at [477, 360] on div at bounding box center [277, 350] width 474 height 19
click at [777, 137] on input "38.000" at bounding box center [771, 132] width 91 height 15
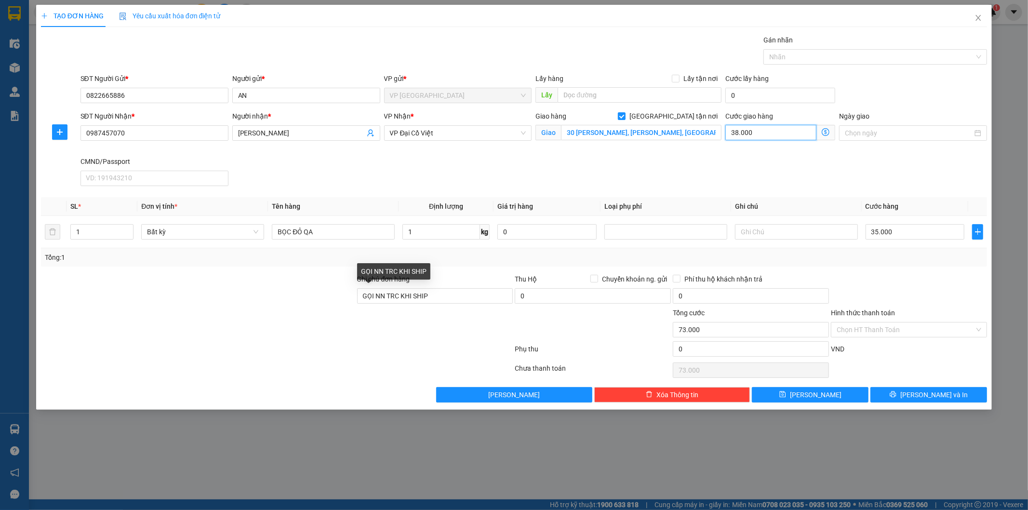
type input "35.004"
type input "4"
type input "35.040"
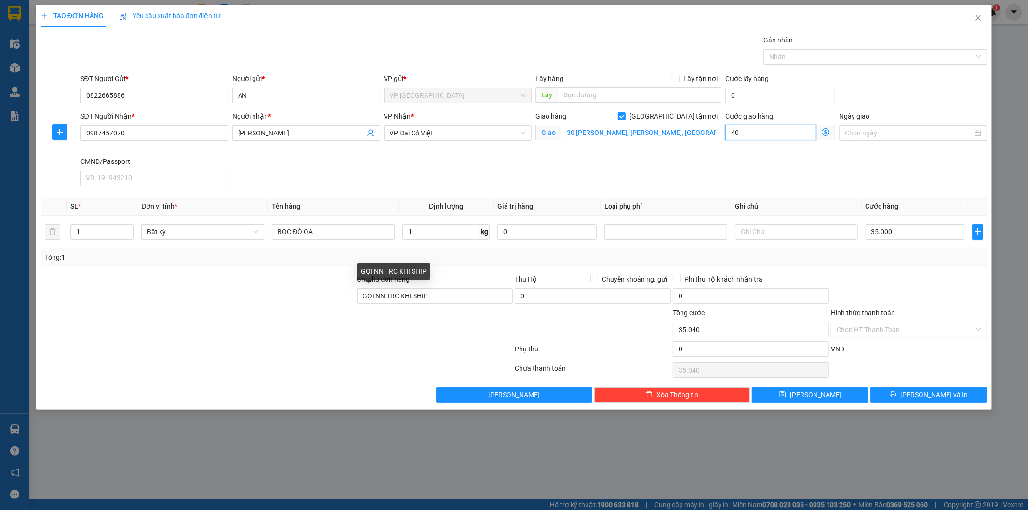
type input "40.000"
type input "75.000"
click at [710, 170] on div "SĐT Người Nhận * 0987457070 Người nhận * HOÀNG ANH VP Nhận * VP Đại Cồ Việt Gia…" at bounding box center [534, 150] width 911 height 79
click at [903, 393] on button "Lưu và In" at bounding box center [929, 394] width 117 height 15
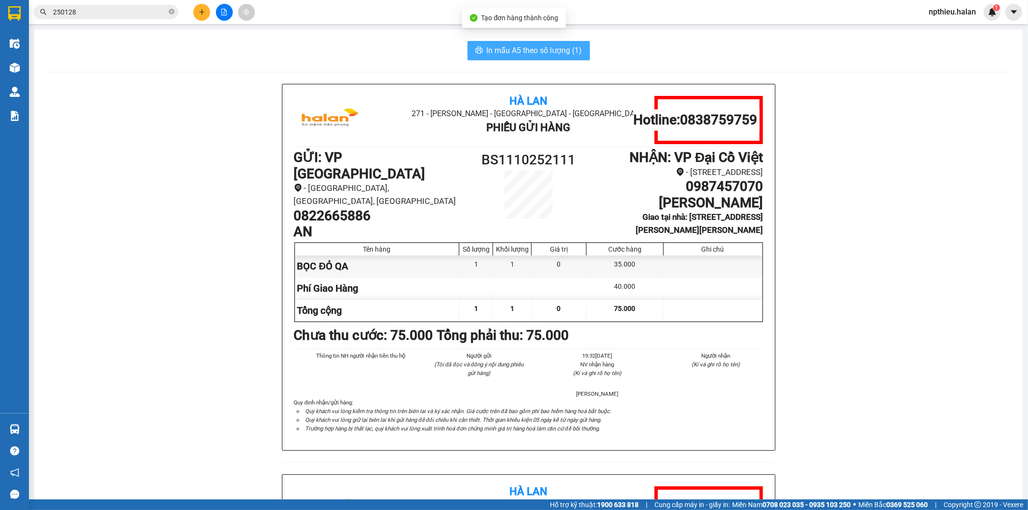
click at [482, 51] on button "In mẫu A5 theo số lượng (1)" at bounding box center [529, 50] width 122 height 19
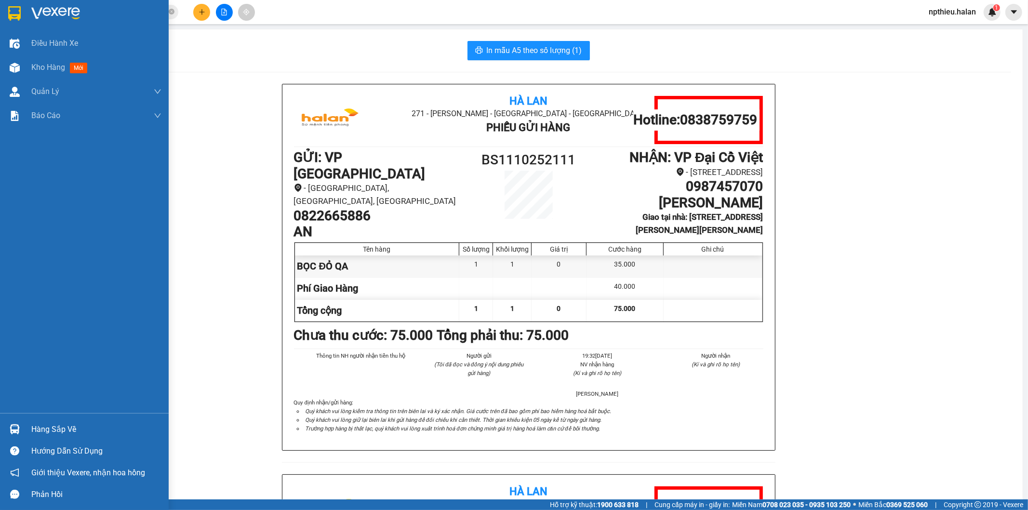
click at [61, 372] on div "Điều hành xe Kho hàng mới Quản Lý Quản lý chuyến Quản lý kiểm kho Báo cáo 12. T…" at bounding box center [84, 222] width 169 height 382
click at [5, 431] on div "Hàng sắp về" at bounding box center [84, 430] width 169 height 22
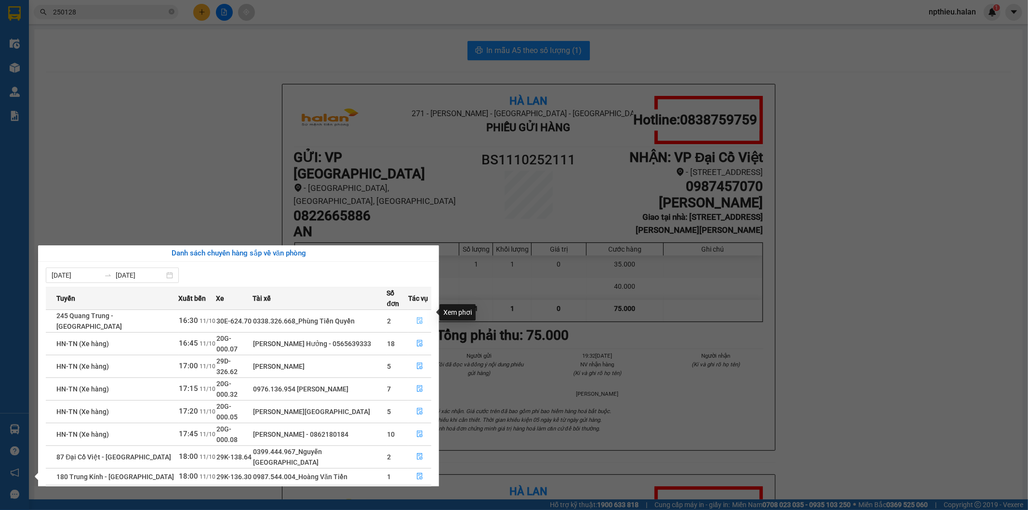
click at [418, 317] on icon "file-done" at bounding box center [420, 320] width 6 height 7
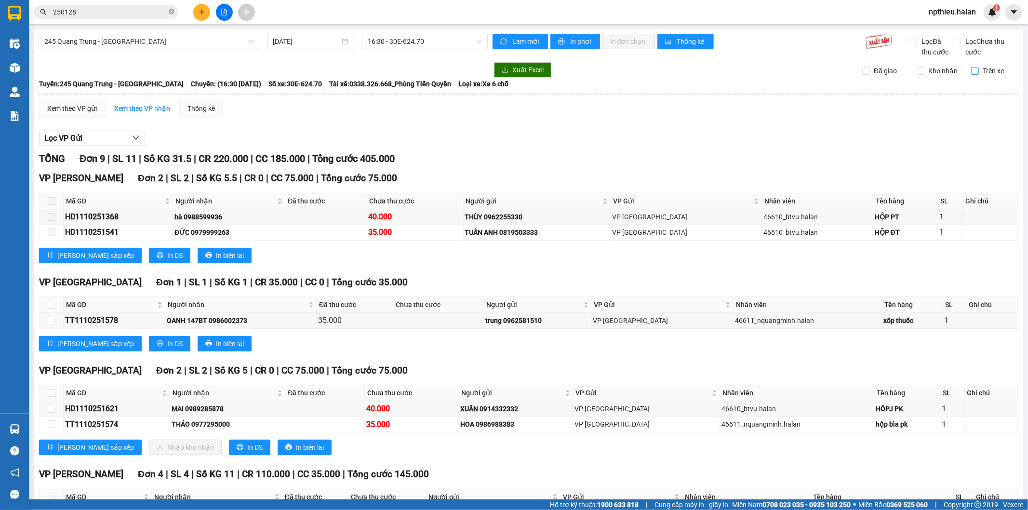
click at [972, 71] on input "Trên xe" at bounding box center [976, 71] width 8 height 8
checkbox input "true"
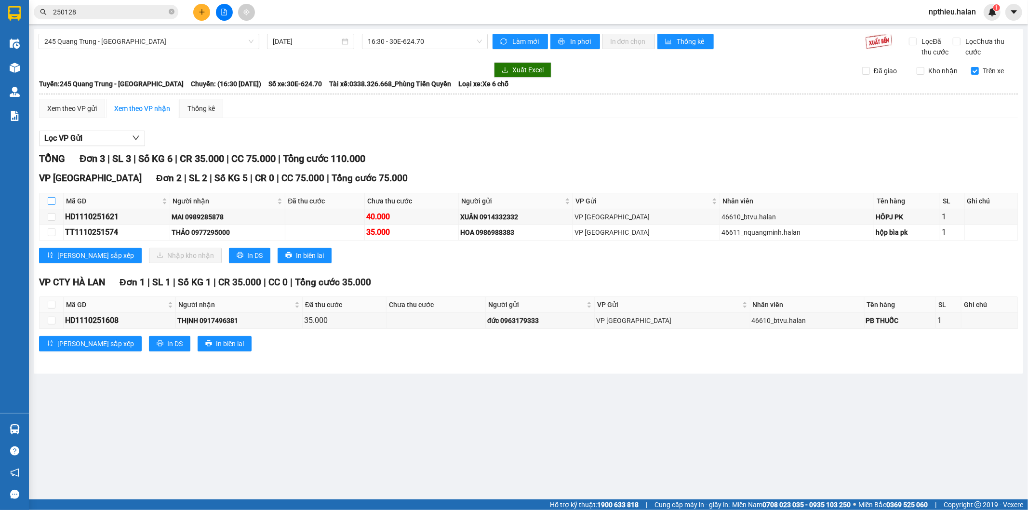
drag, startPoint x: 47, startPoint y: 204, endPoint x: 54, endPoint y: 203, distance: 6.9
click at [48, 203] on input "checkbox" at bounding box center [52, 201] width 8 height 8
checkbox input "true"
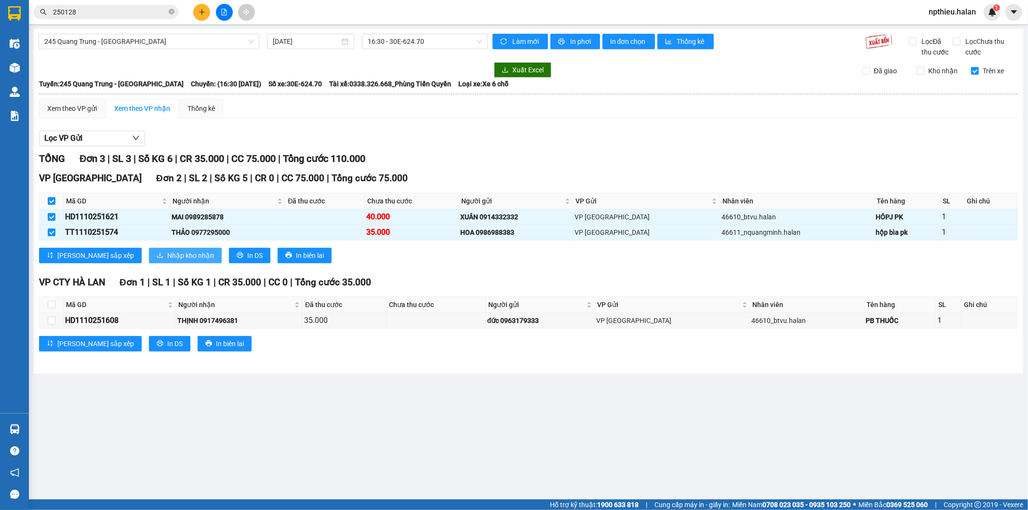
click at [167, 260] on span "Nhập kho nhận" at bounding box center [190, 255] width 47 height 11
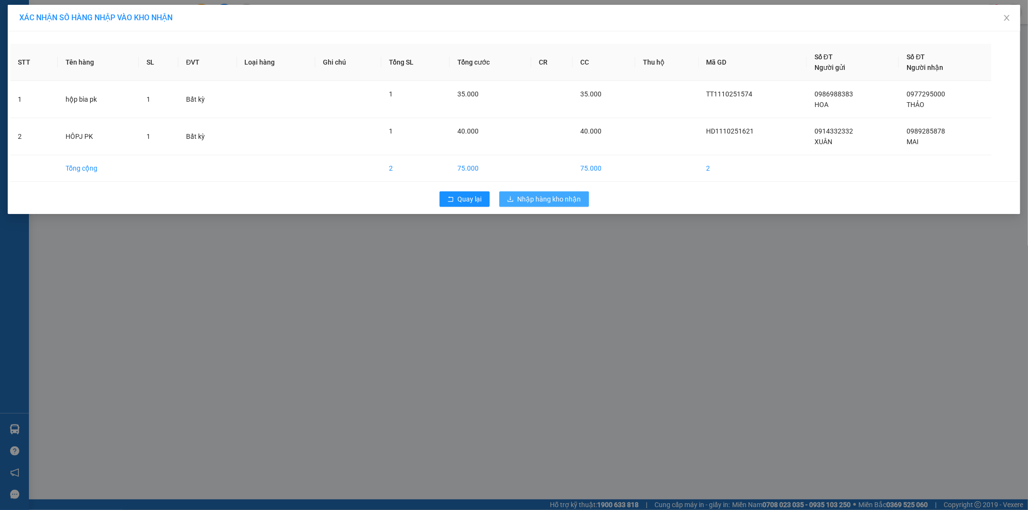
click at [532, 199] on span "Nhập hàng kho nhận" at bounding box center [550, 199] width 64 height 11
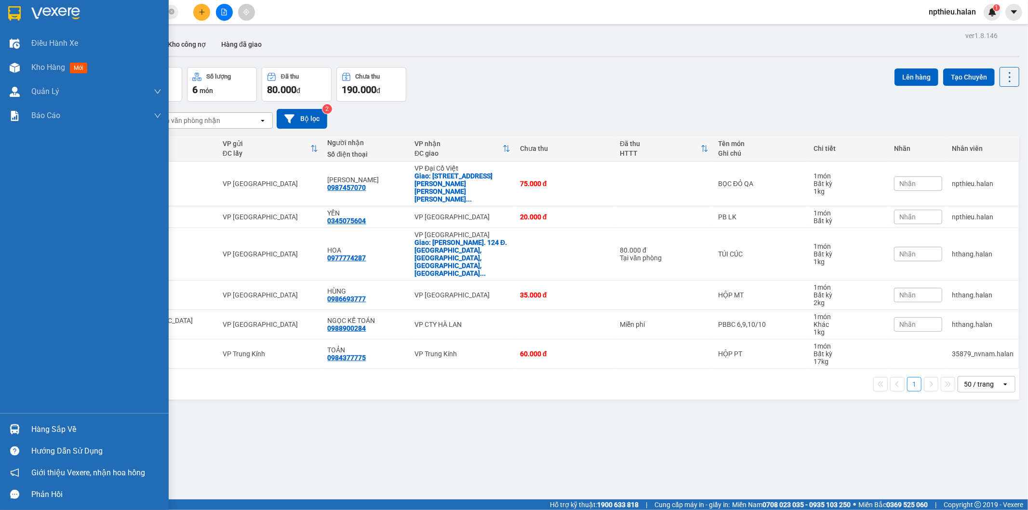
click at [43, 425] on div "Hàng sắp về" at bounding box center [96, 429] width 130 height 14
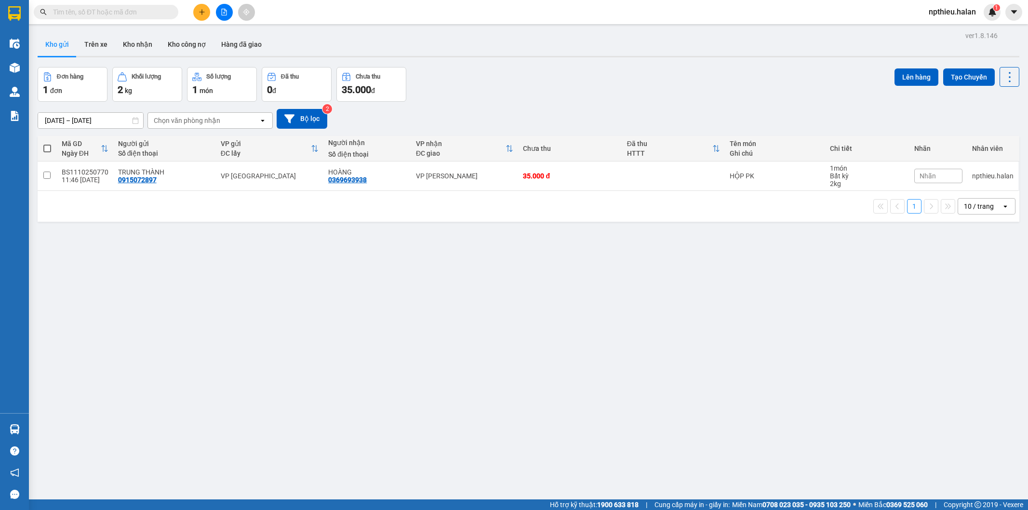
click at [228, 126] on div "Chọn văn phòng nhận" at bounding box center [203, 120] width 111 height 15
type input "DCV"
click at [215, 145] on div "VP Đại Cồ Việt" at bounding box center [209, 141] width 125 height 17
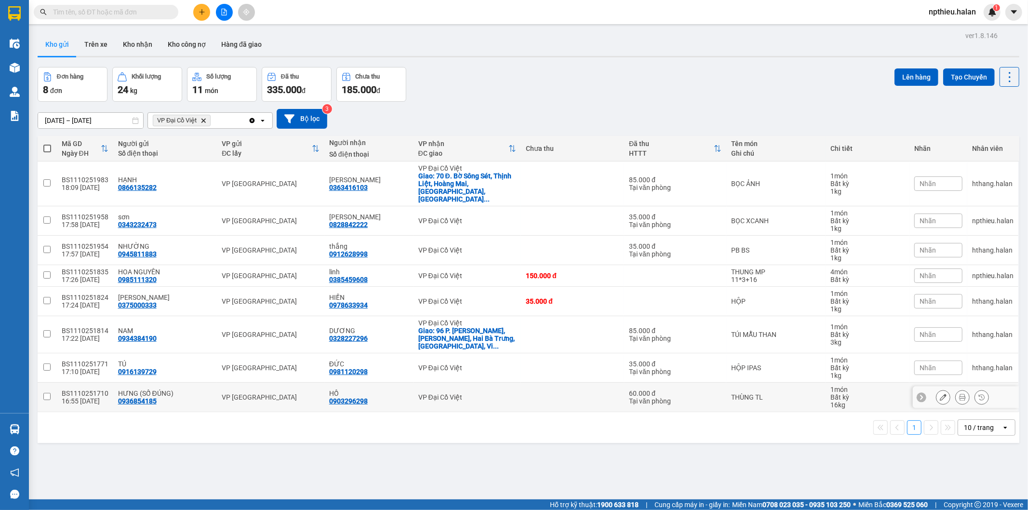
drag, startPoint x: 353, startPoint y: 370, endPoint x: 351, endPoint y: 358, distance: 12.2
click at [353, 390] on div "HỒ" at bounding box center [369, 394] width 80 height 8
checkbox input "true"
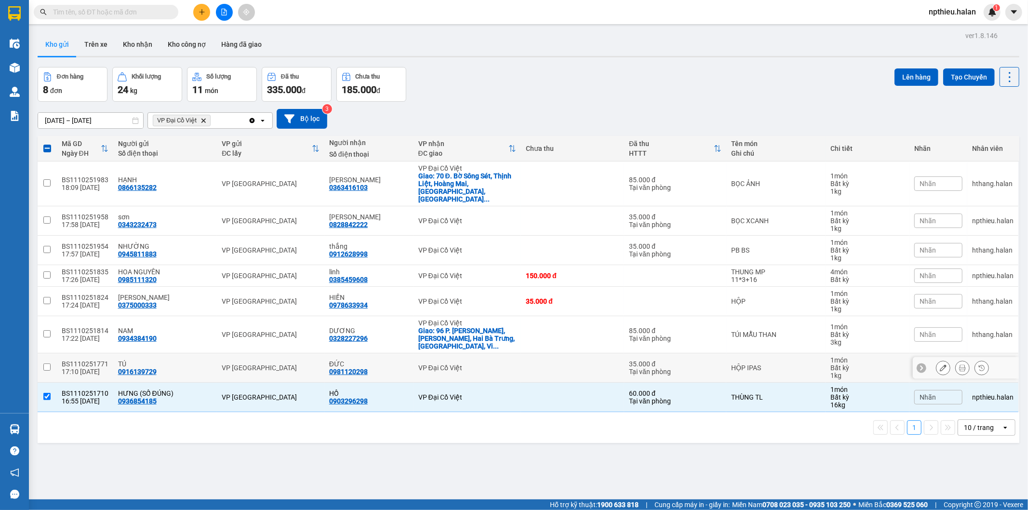
click at [358, 368] on div "0981120298" at bounding box center [348, 372] width 39 height 8
click at [354, 243] on div "thắng" at bounding box center [369, 247] width 80 height 8
checkbox input "true"
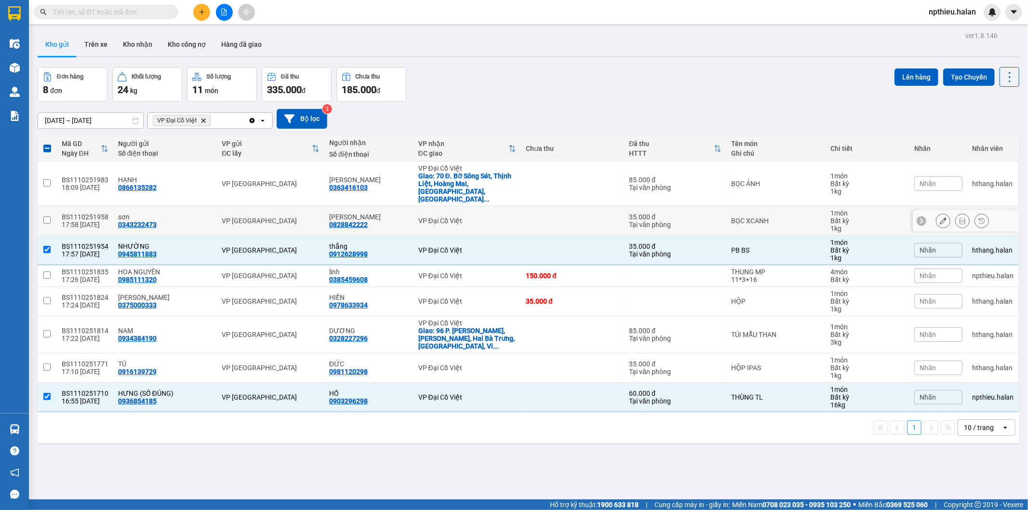
click at [373, 213] on div "NGỌC ANH 0828842222" at bounding box center [369, 220] width 80 height 15
checkbox input "true"
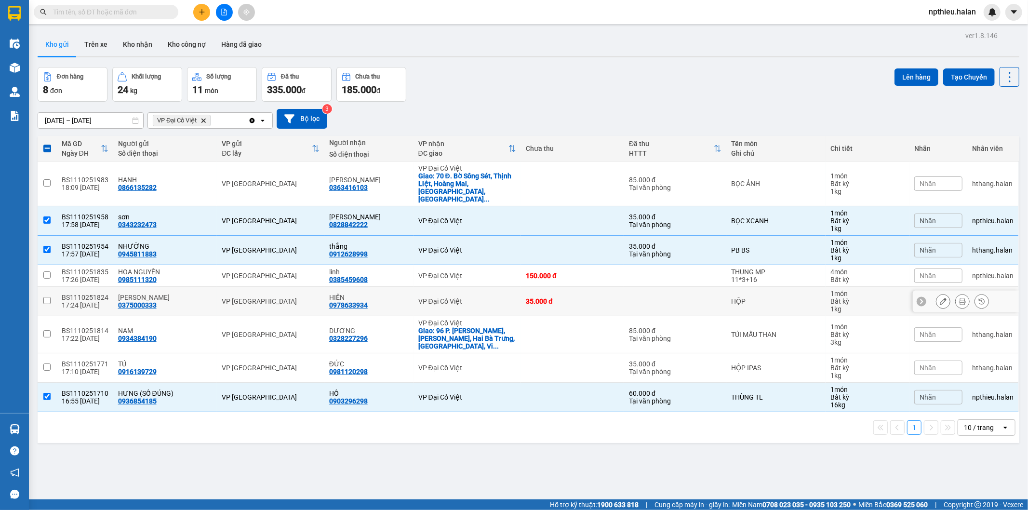
click at [370, 294] on div "HIỀN 0978633934" at bounding box center [369, 301] width 80 height 15
checkbox input "true"
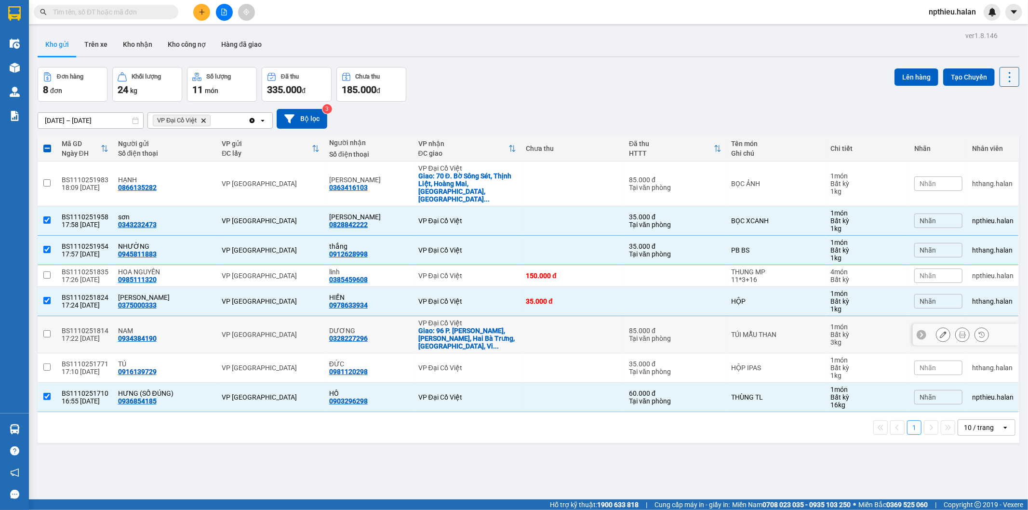
click at [381, 327] on div "DƯƠNG" at bounding box center [369, 331] width 80 height 8
checkbox input "true"
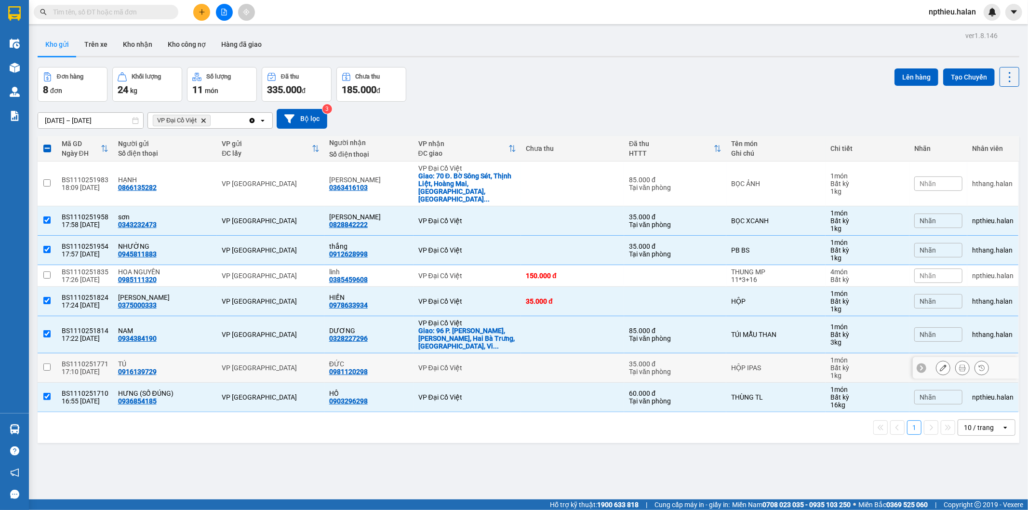
click at [403, 353] on td "ĐỨC 0981120298" at bounding box center [368, 367] width 89 height 29
checkbox input "true"
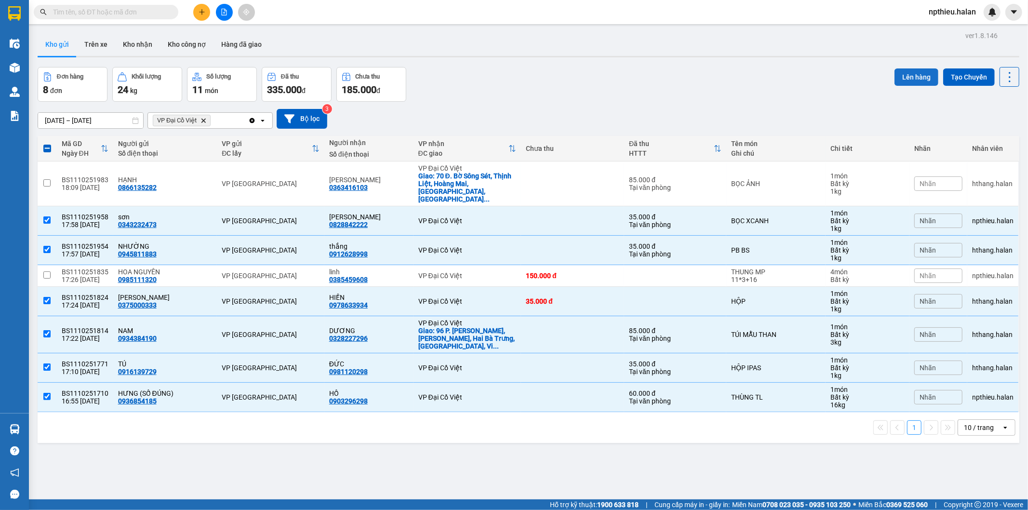
click at [902, 76] on button "Lên hàng" at bounding box center [917, 76] width 44 height 17
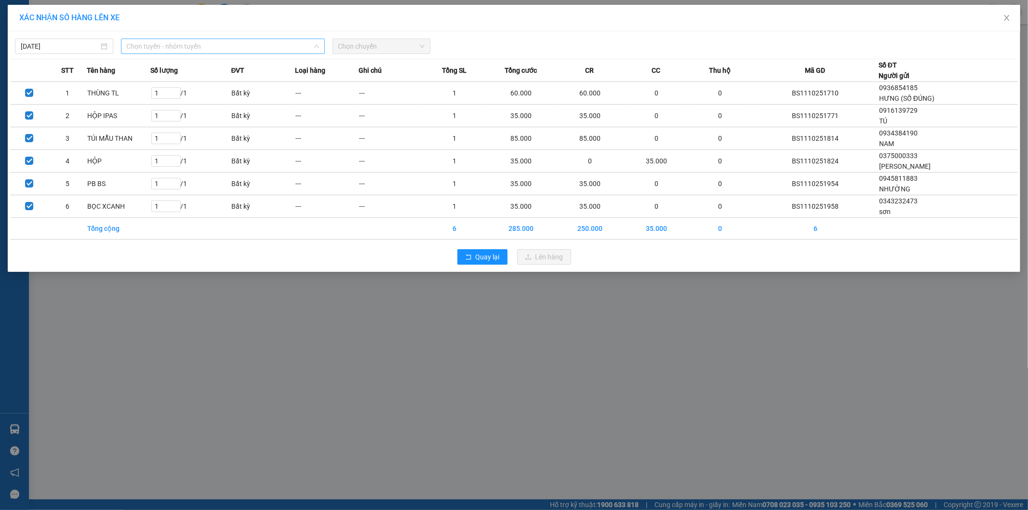
click at [276, 52] on span "Chọn tuyến - nhóm tuyến" at bounding box center [223, 46] width 192 height 14
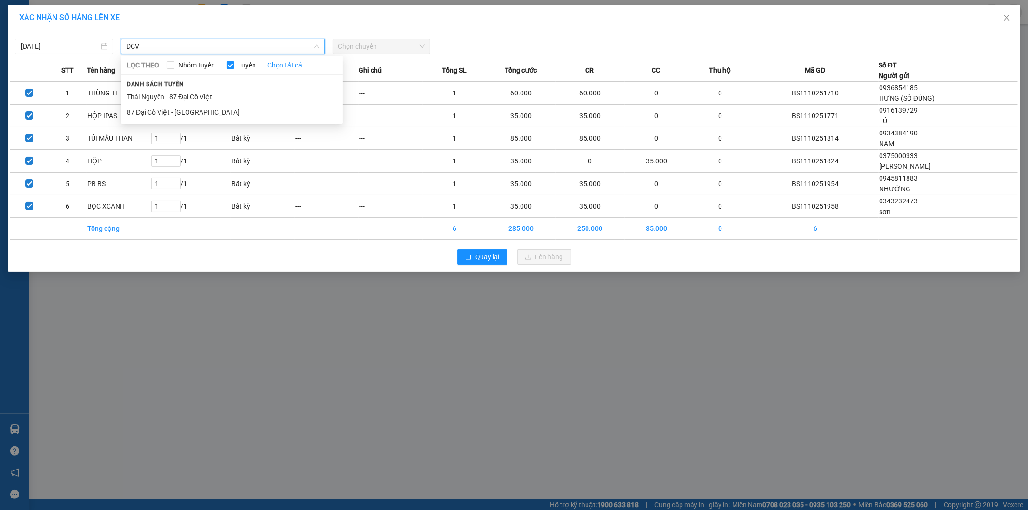
type input "DCV"
click at [270, 88] on div "Danh sách tuyến Thái Nguyên - 87 Đại Cồ Việt 87 Đại Cồ Việt - Thái Nguyên" at bounding box center [232, 99] width 222 height 41
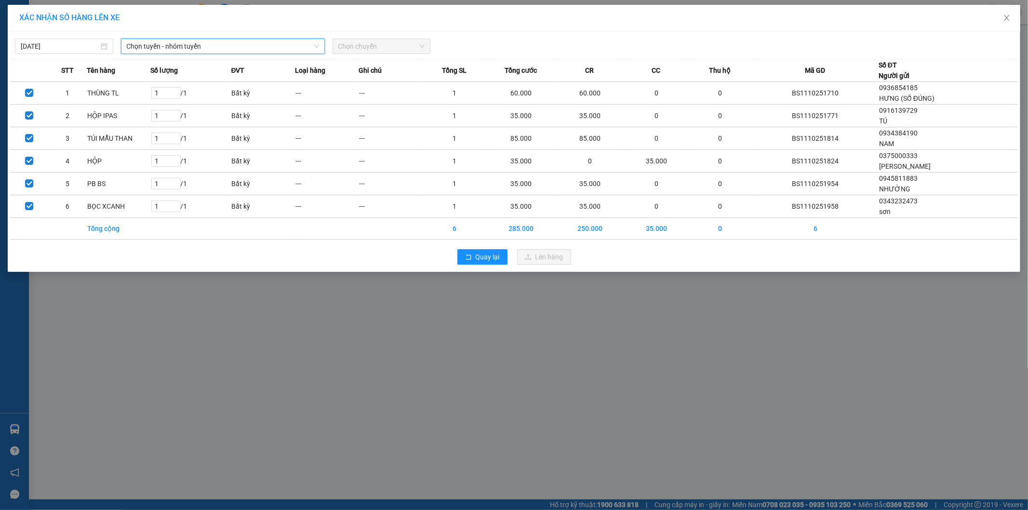
click at [360, 48] on span "Chọn chuyến" at bounding box center [381, 46] width 87 height 14
click at [360, 41] on span "Chọn chuyến" at bounding box center [381, 46] width 87 height 14
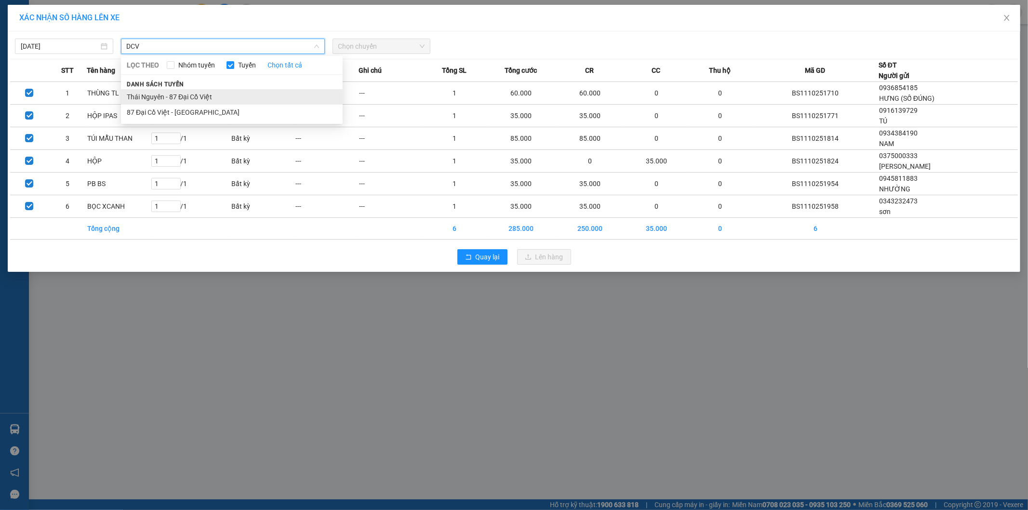
type input "DCV"
click at [244, 93] on li "Thái Nguyên - 87 Đại Cồ Việt" at bounding box center [232, 96] width 222 height 15
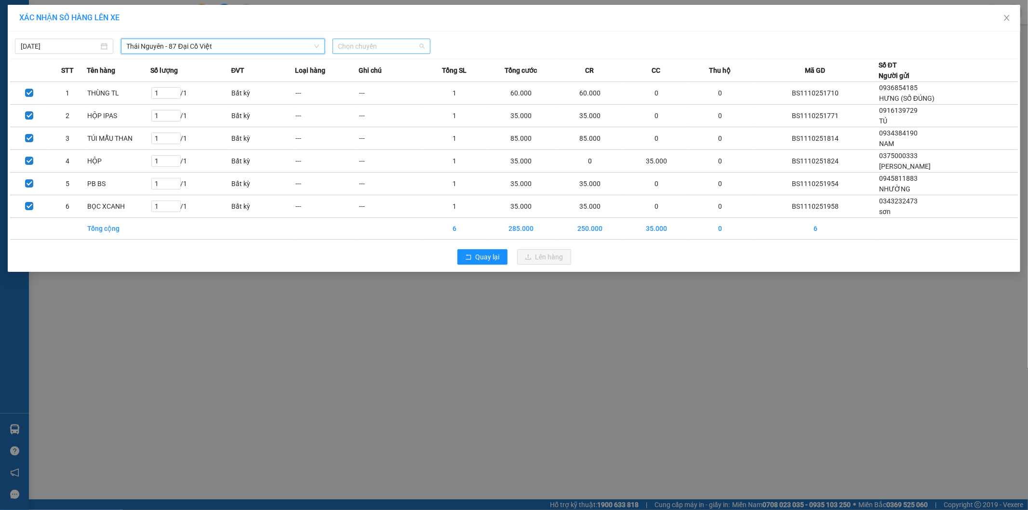
click at [372, 46] on span "Chọn chuyến" at bounding box center [381, 46] width 87 height 14
type input "859"
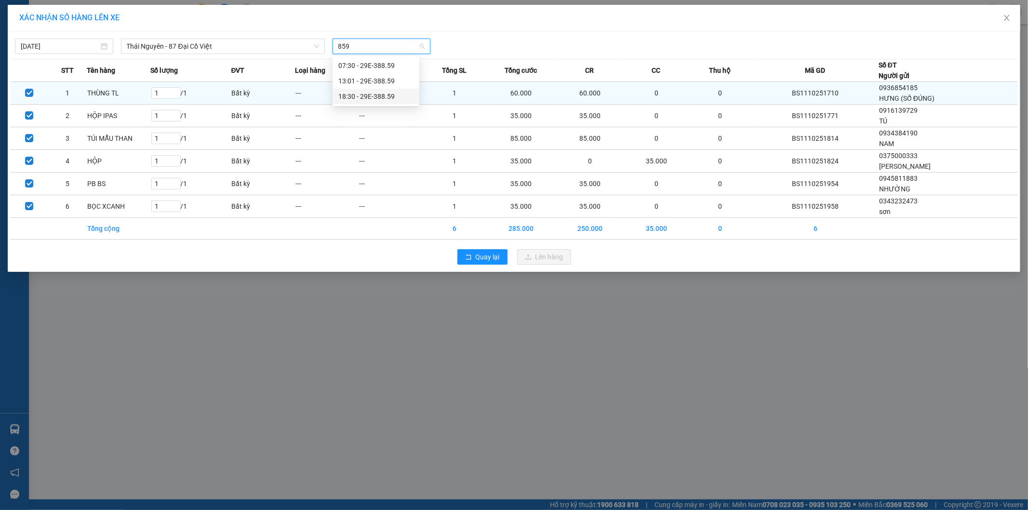
click at [377, 95] on div "18:30 - 29E-388.59" at bounding box center [375, 96] width 75 height 11
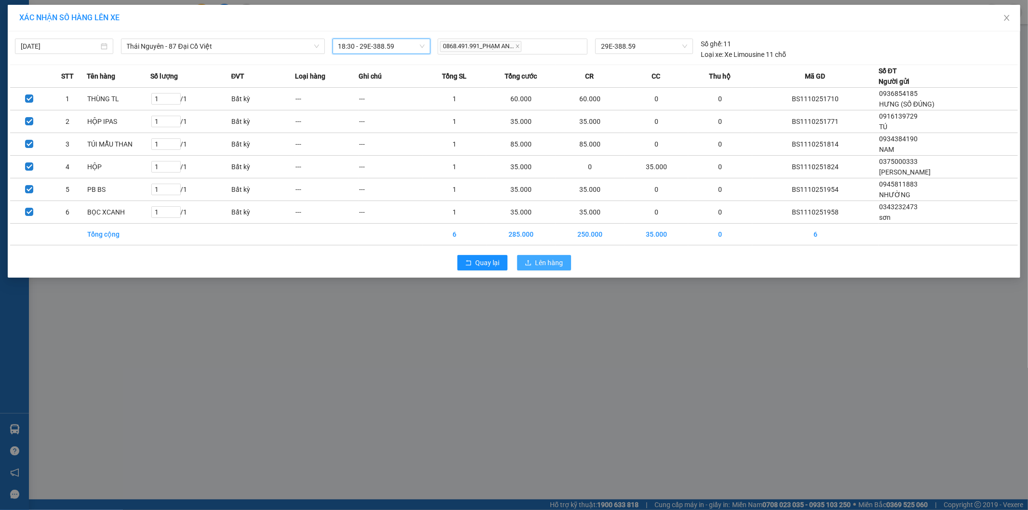
click at [542, 262] on span "Lên hàng" at bounding box center [550, 262] width 28 height 11
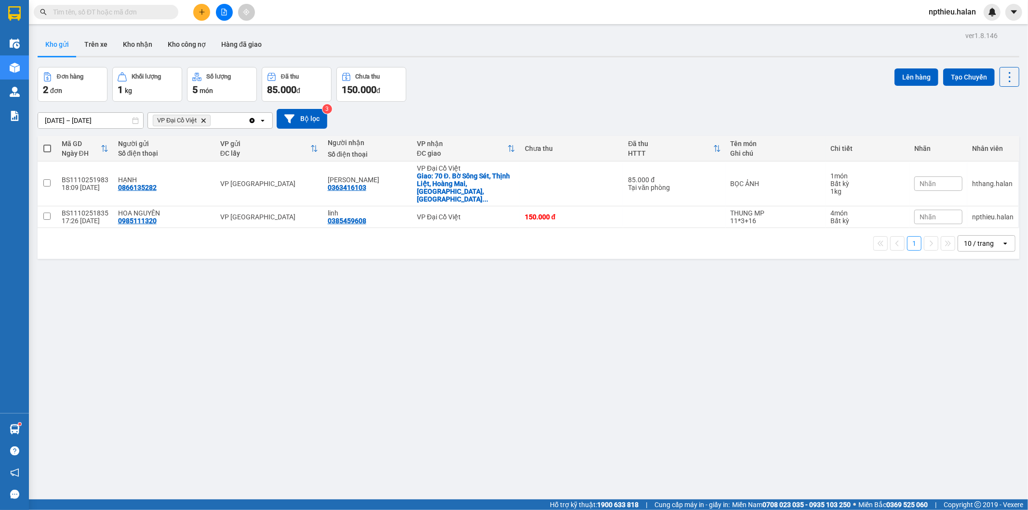
click at [157, 11] on input "text" at bounding box center [110, 12] width 114 height 11
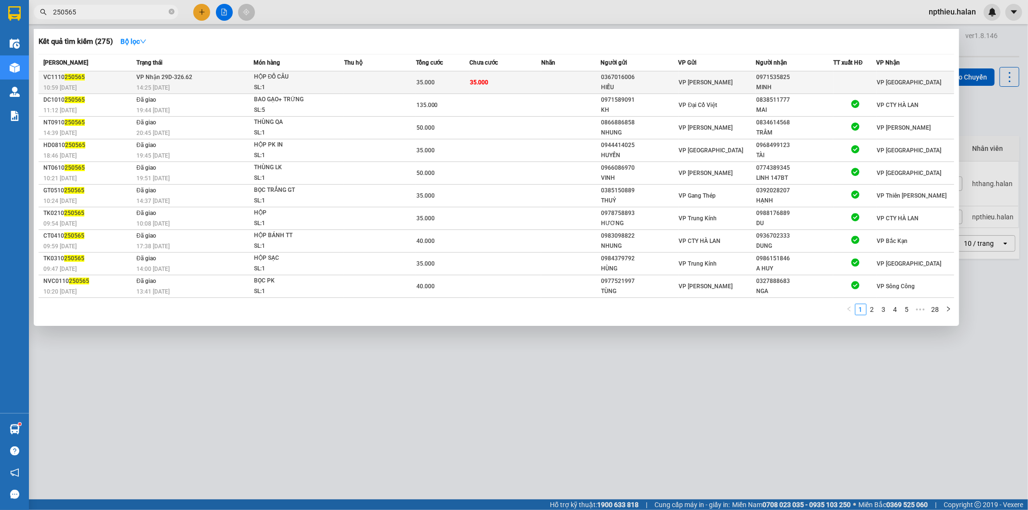
type input "250565"
click at [417, 73] on td "35.000" at bounding box center [443, 82] width 54 height 23
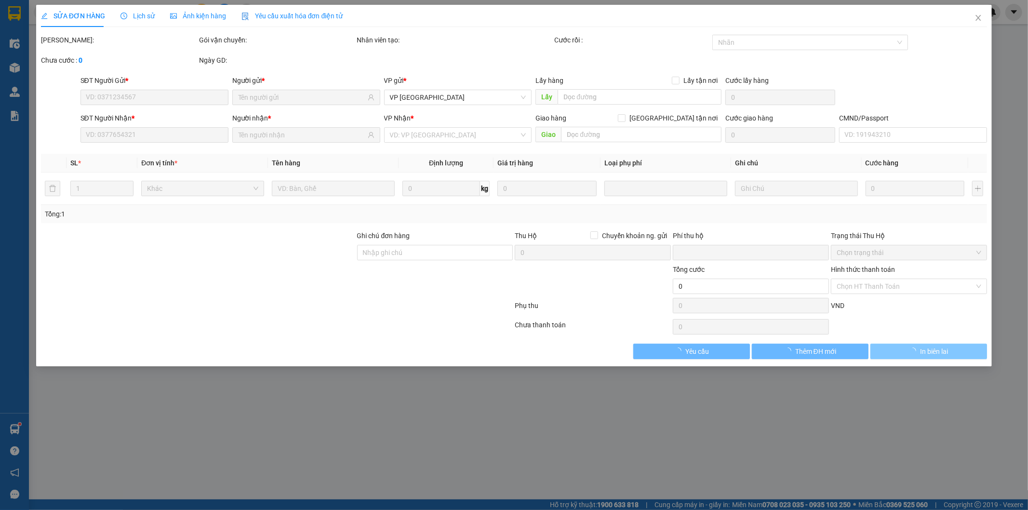
type input "0367016006"
type input "HIẾU"
type input "0971535825"
type input "MINH"
type input "0"
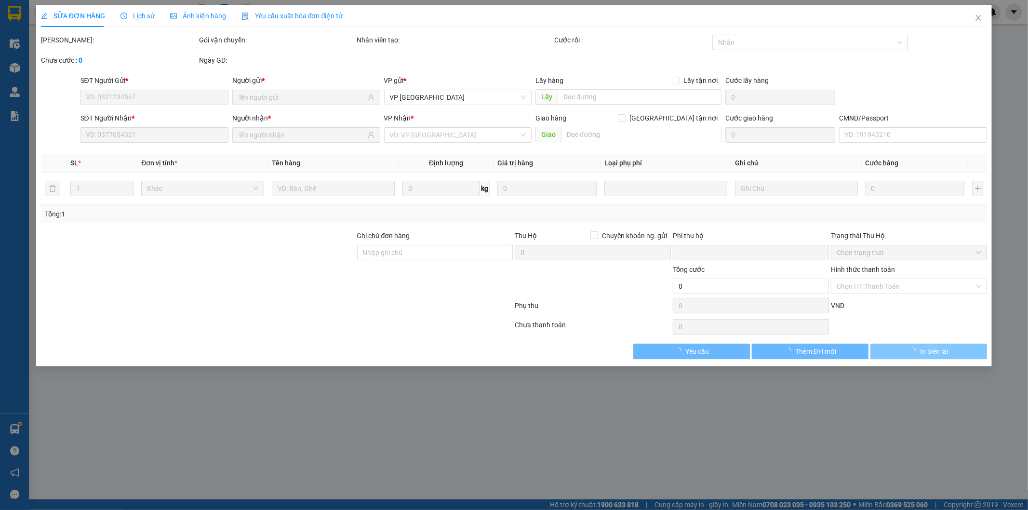
type input "35.000"
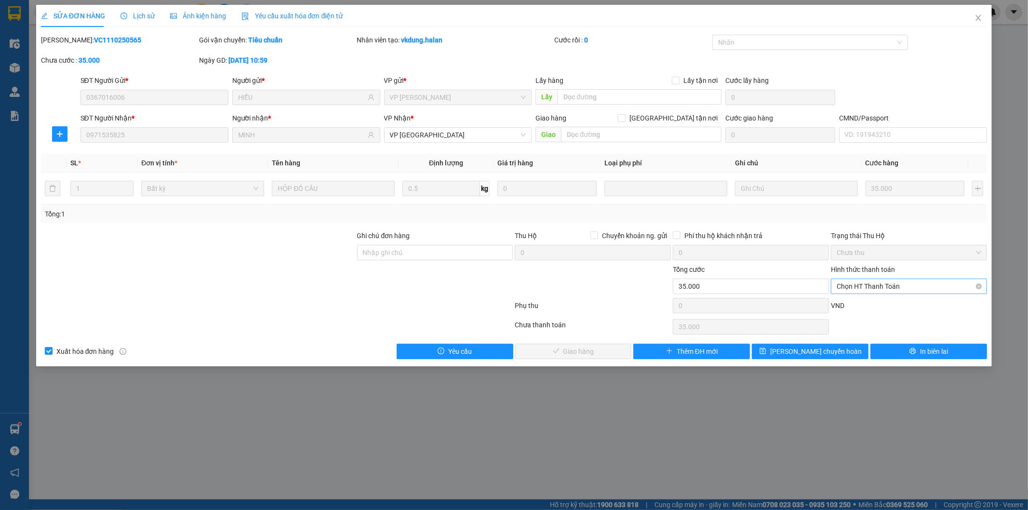
click at [897, 293] on span "Chọn HT Thanh Toán" at bounding box center [909, 286] width 145 height 14
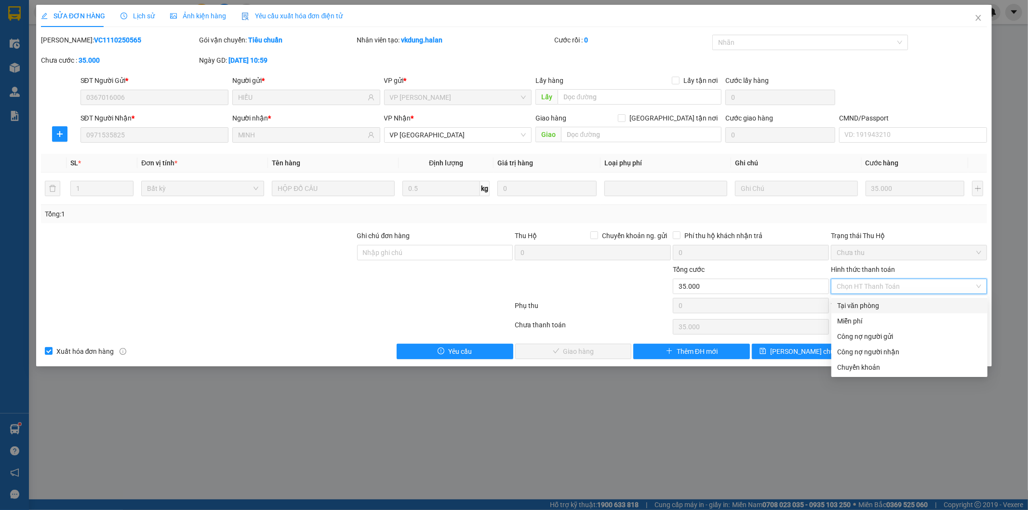
click at [894, 307] on div "Tại văn phòng" at bounding box center [909, 305] width 145 height 11
type input "0"
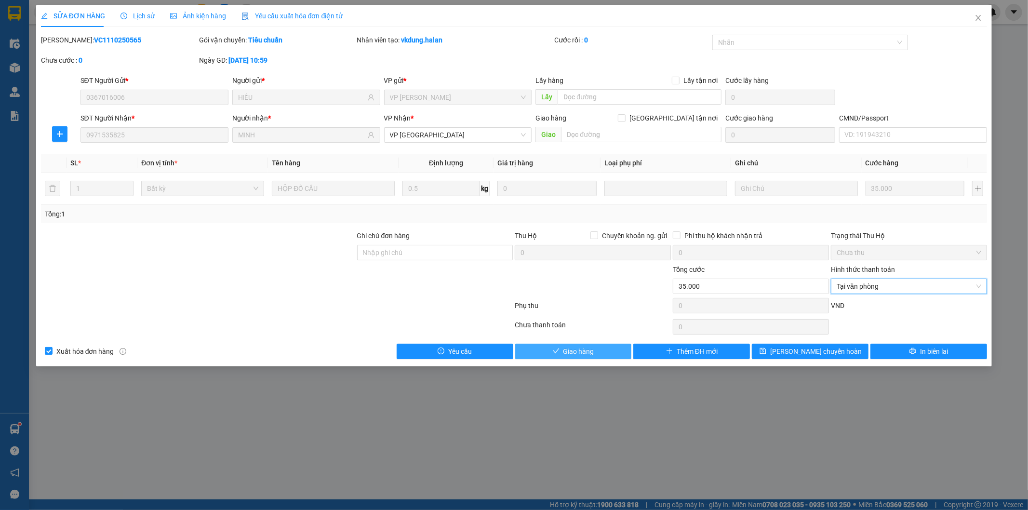
click at [604, 347] on button "Giao hàng" at bounding box center [573, 351] width 117 height 15
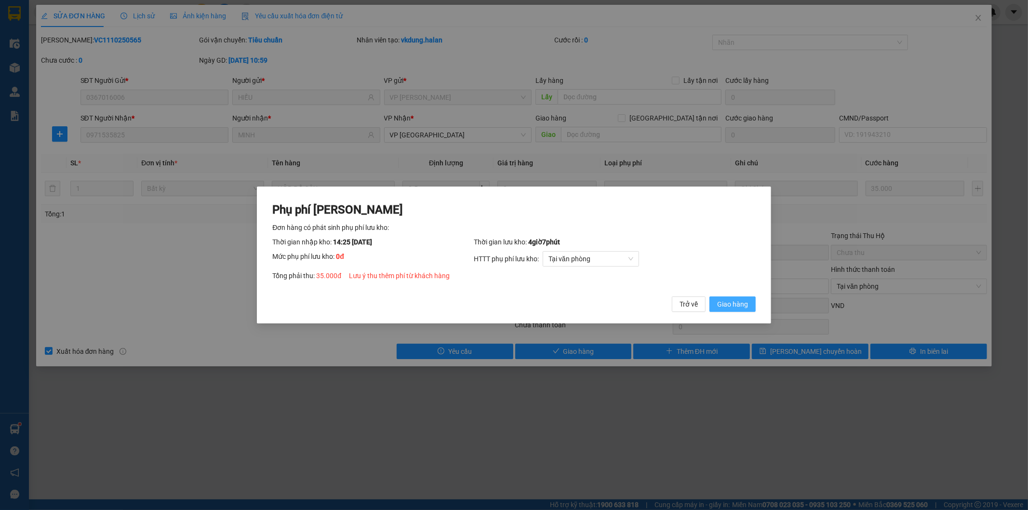
click at [729, 305] on span "Giao hàng" at bounding box center [732, 304] width 31 height 11
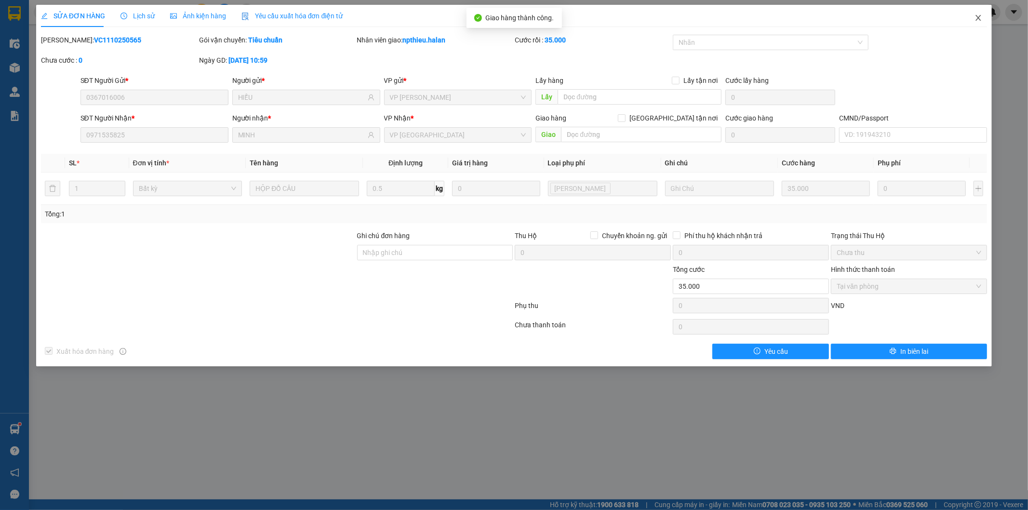
click at [972, 20] on span "Close" at bounding box center [978, 18] width 27 height 27
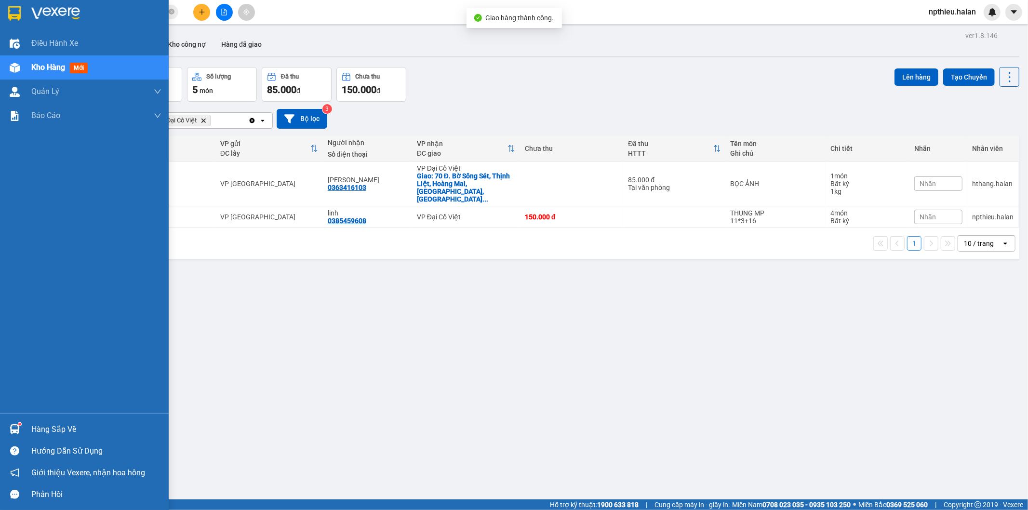
click at [60, 432] on div "Hàng sắp về" at bounding box center [96, 429] width 130 height 14
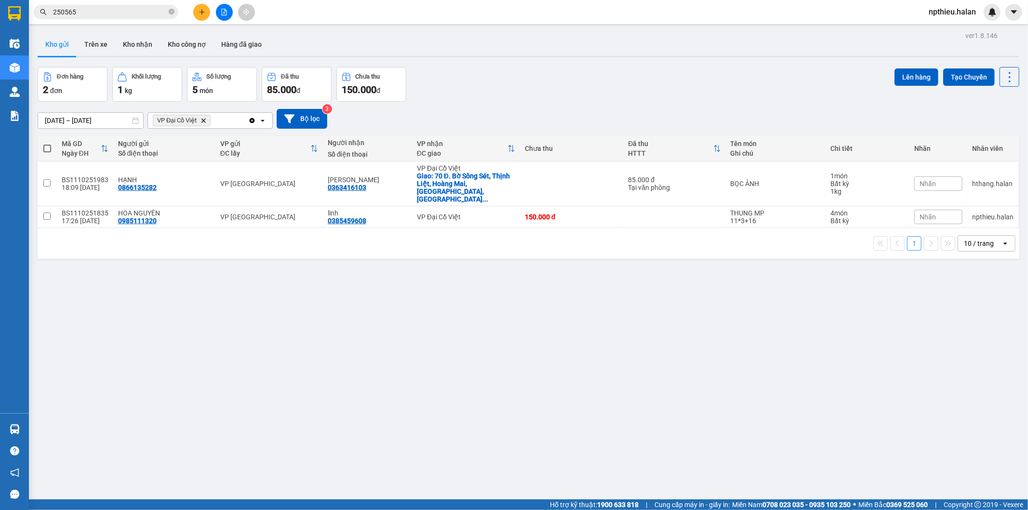
click at [527, 374] on section "Kết quả tìm kiếm ( 275 ) Bộ lọc Mã ĐH Trạng thái Món hàng Thu hộ Tổng cước Chưa…" at bounding box center [514, 255] width 1028 height 510
click at [1003, 78] on icon at bounding box center [1010, 77] width 14 height 14
click at [984, 134] on span "Làm mới" at bounding box center [988, 138] width 27 height 10
click at [251, 122] on icon "Clear all" at bounding box center [252, 120] width 5 height 5
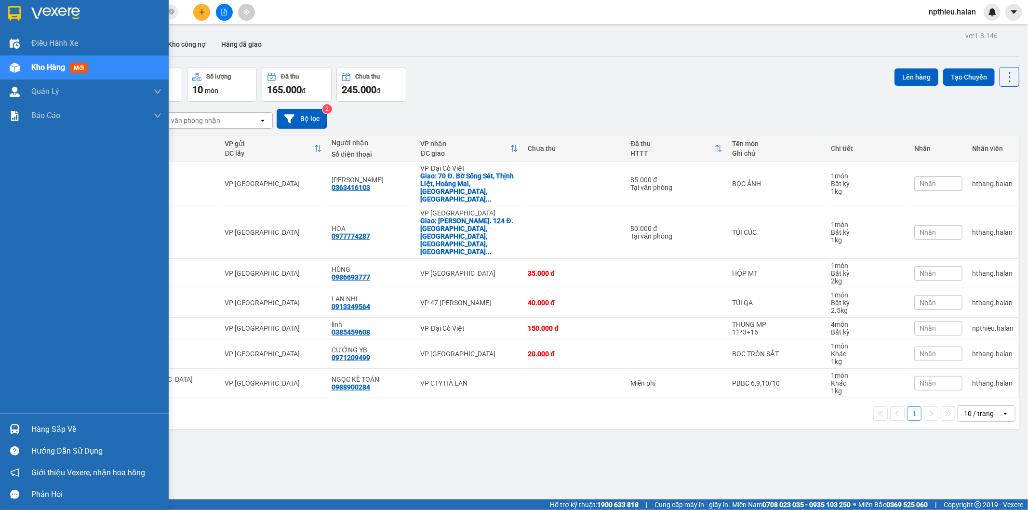
click at [25, 420] on div "Hàng sắp về" at bounding box center [84, 430] width 169 height 22
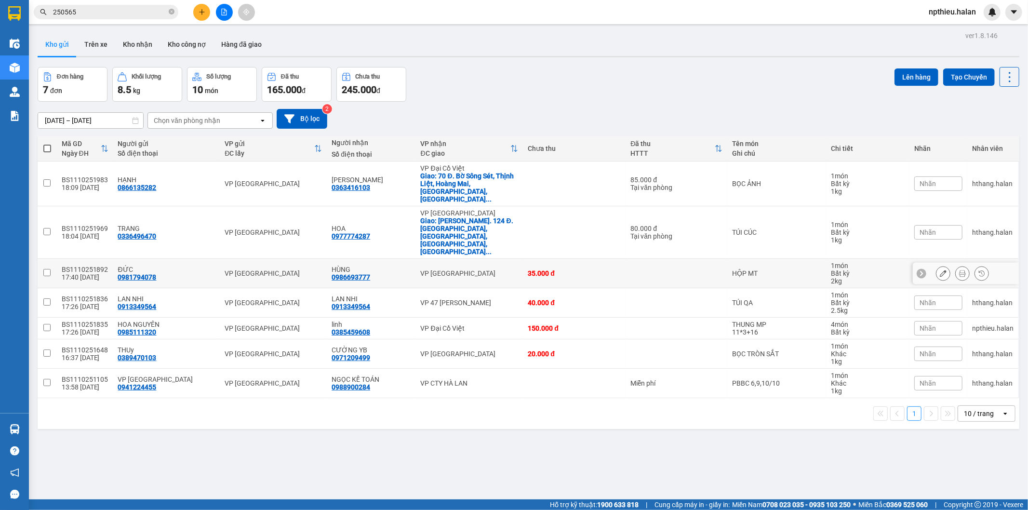
click at [358, 226] on section "Kết quả tìm kiếm ( 275 ) Bộ lọc Mã ĐH Trạng thái Món hàng Thu hộ Tổng cước Chưa…" at bounding box center [514, 255] width 1028 height 510
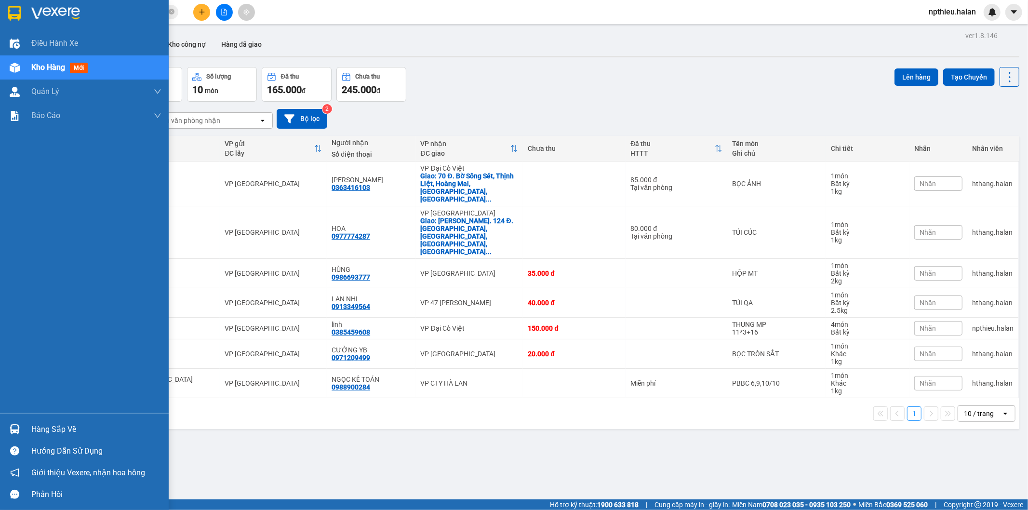
click at [40, 426] on div "Hàng sắp về" at bounding box center [96, 429] width 130 height 14
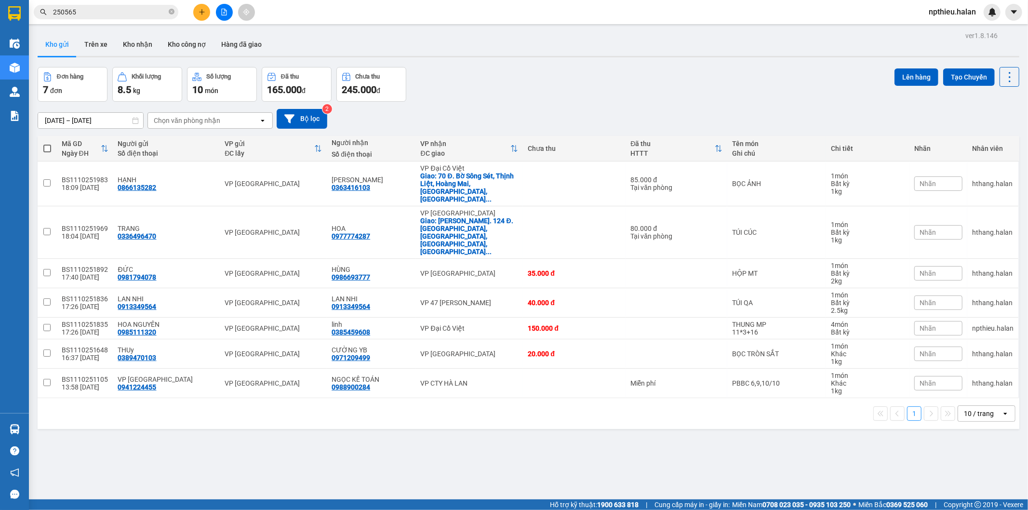
click at [471, 394] on section "Kết quả tìm kiếm ( 275 ) Bộ lọc Mã ĐH Trạng thái Món hàng Thu hộ Tổng cước Chưa…" at bounding box center [514, 255] width 1028 height 510
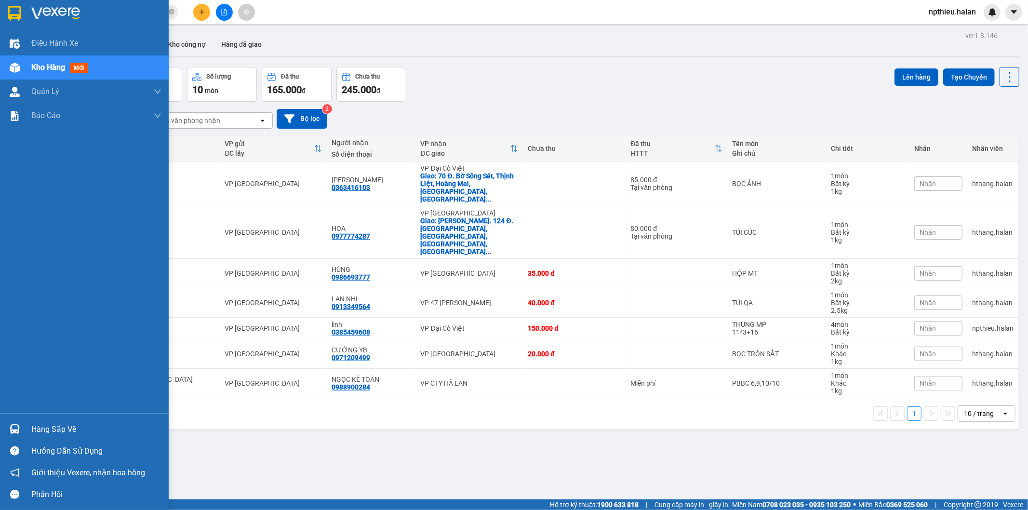
click at [27, 424] on div "Hàng sắp về" at bounding box center [84, 430] width 169 height 22
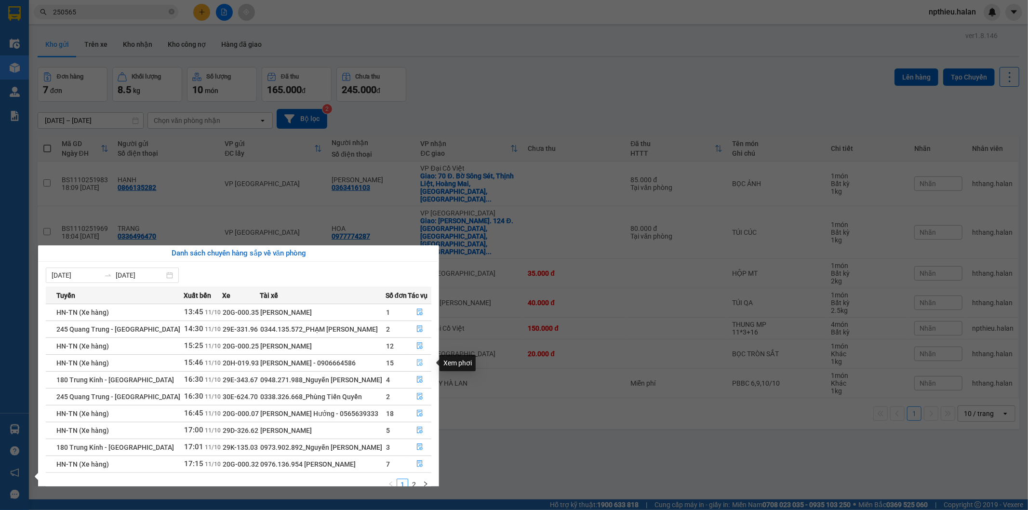
click at [413, 365] on button "button" at bounding box center [419, 362] width 23 height 15
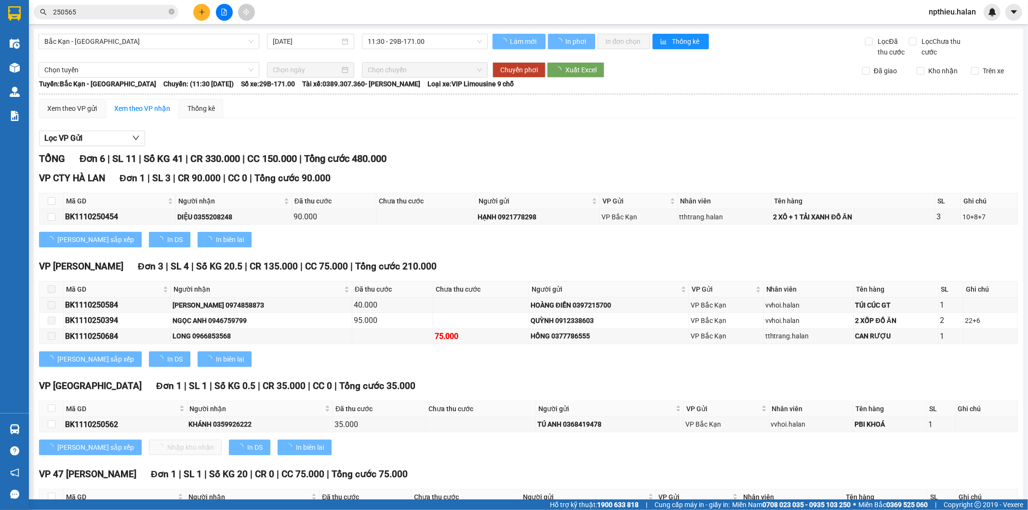
click at [979, 71] on span "Trên xe" at bounding box center [993, 71] width 29 height 11
click at [974, 71] on input "Trên xe" at bounding box center [976, 71] width 8 height 8
checkbox input "true"
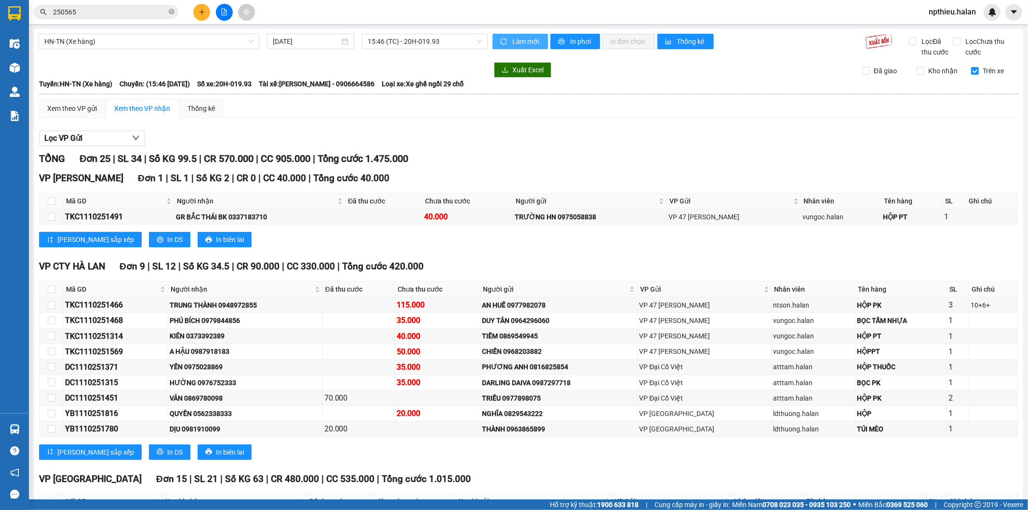
click at [508, 41] on button "Làm mới" at bounding box center [520, 41] width 55 height 15
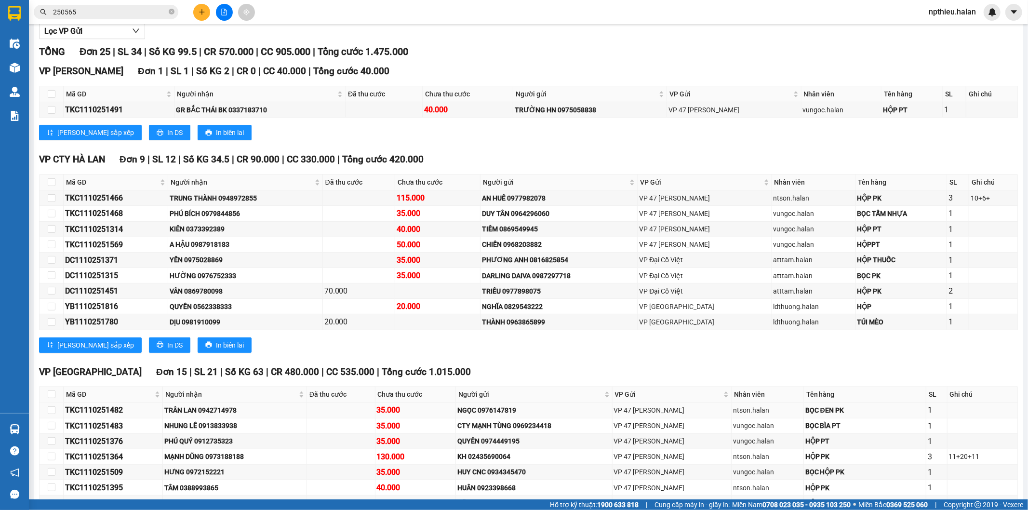
scroll to position [293, 0]
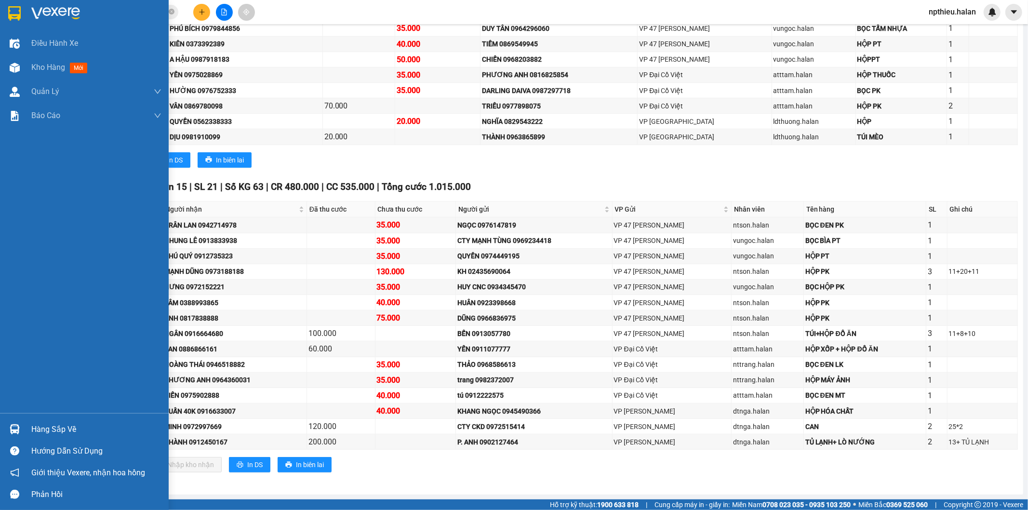
drag, startPoint x: 55, startPoint y: 424, endPoint x: 68, endPoint y: 410, distance: 19.1
click at [55, 425] on div "Hàng sắp về" at bounding box center [96, 429] width 130 height 14
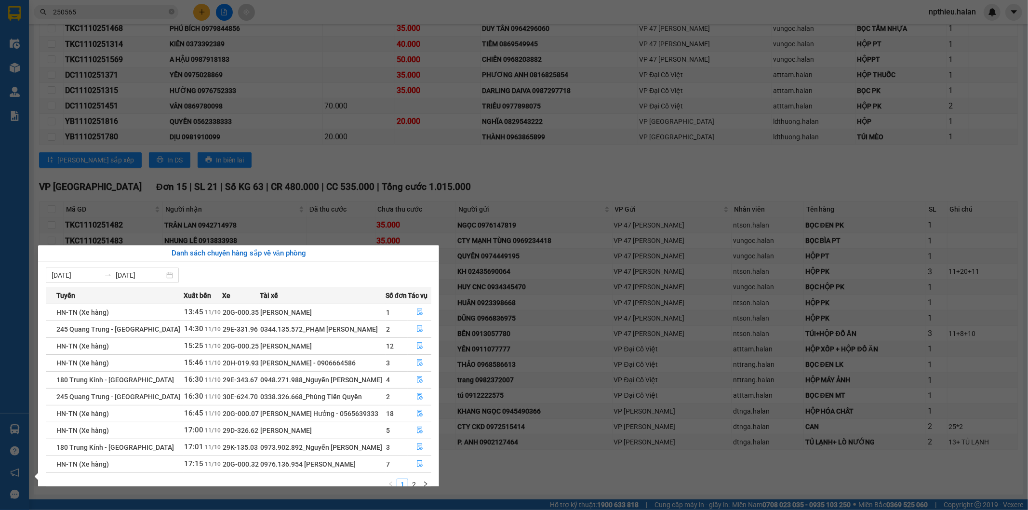
click at [388, 167] on section "Kết quả tìm kiếm ( 275 ) Bộ lọc Mã ĐH Trạng thái Món hàng Thu hộ Tổng cước Chưa…" at bounding box center [514, 255] width 1028 height 510
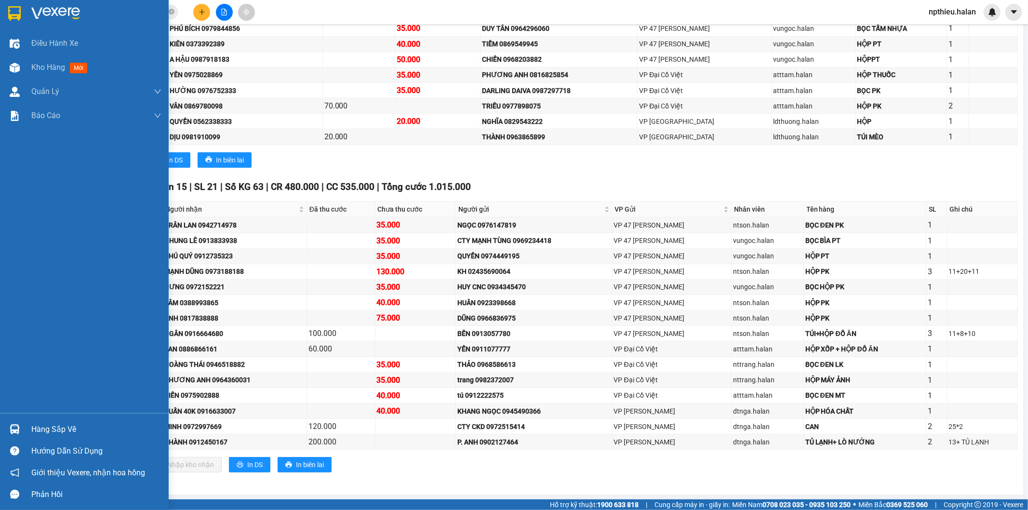
click at [26, 418] on div "Hàng sắp về Hướng dẫn sử dụng Giới thiệu Vexere, nhận hoa hồng Phản hồi" at bounding box center [84, 459] width 169 height 92
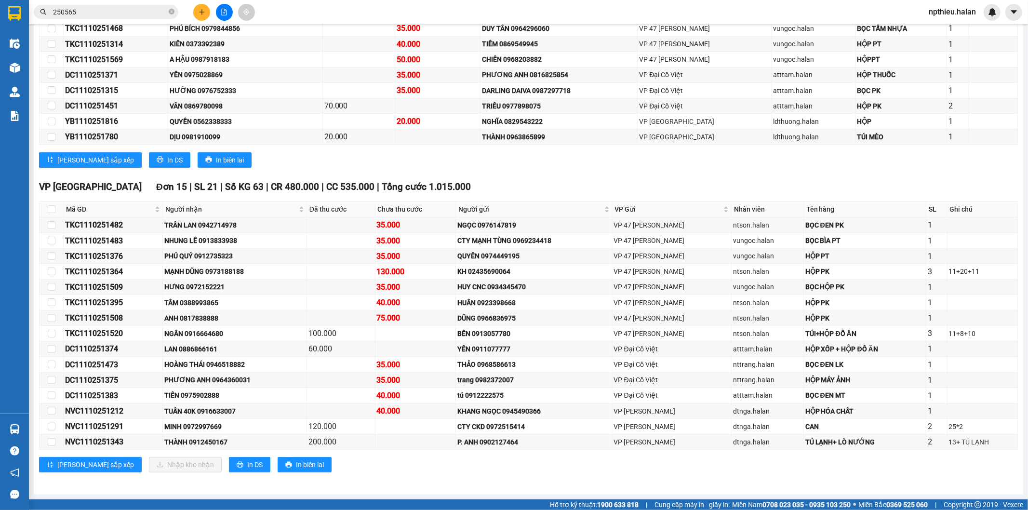
click at [473, 162] on div "Lưu sắp xếp In DS In biên lai" at bounding box center [528, 159] width 979 height 15
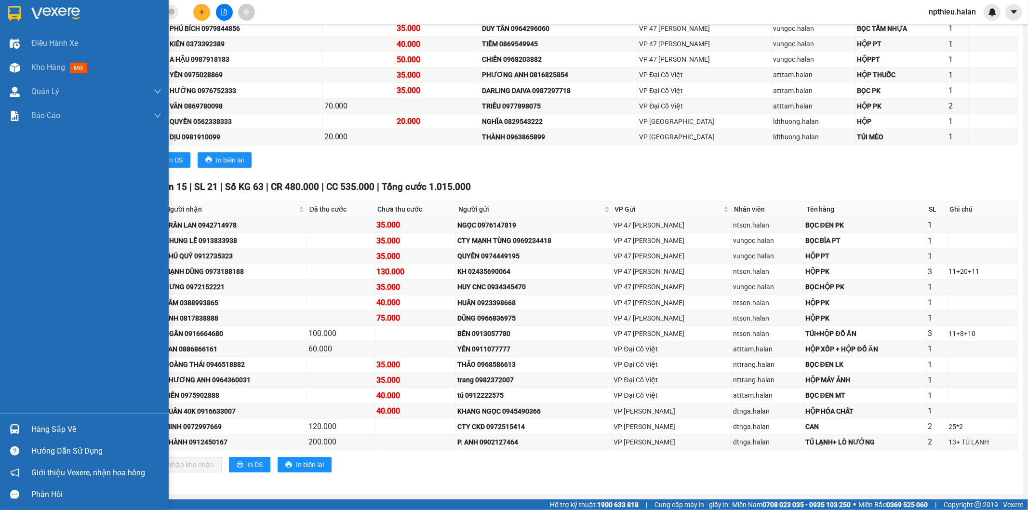
drag, startPoint x: 14, startPoint y: 426, endPoint x: 32, endPoint y: 417, distance: 19.4
click at [15, 425] on img at bounding box center [15, 429] width 10 height 10
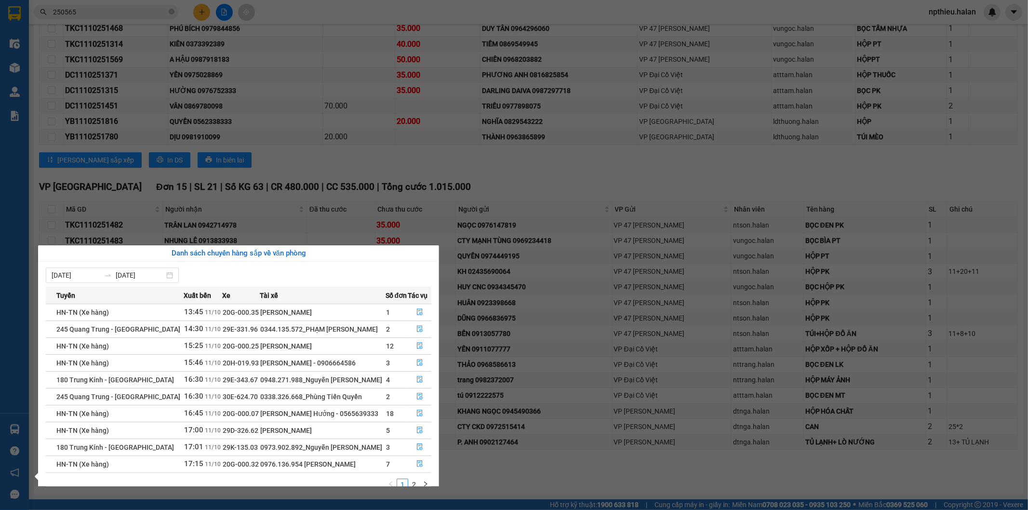
click at [487, 177] on section "Kết quả tìm kiếm ( 275 ) Bộ lọc Mã ĐH Trạng thái Món hàng Thu hộ Tổng cước Chưa…" at bounding box center [514, 255] width 1028 height 510
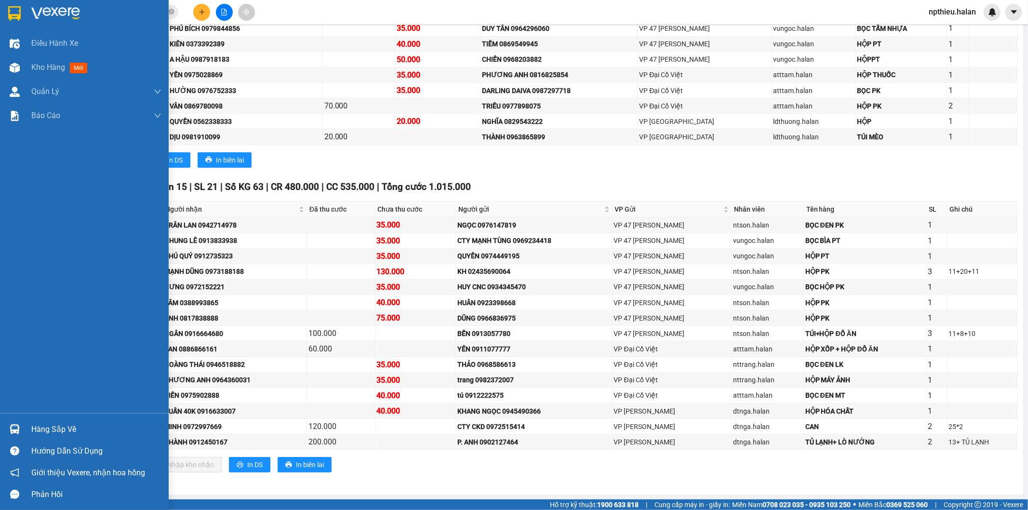
click at [14, 425] on img at bounding box center [15, 429] width 10 height 10
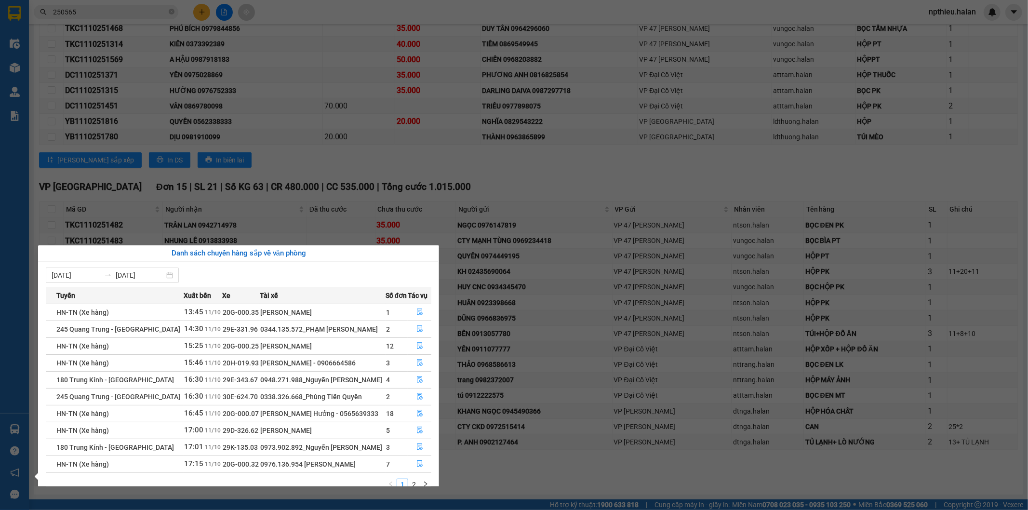
click at [606, 186] on section "Kết quả tìm kiếm ( 275 ) Bộ lọc Mã ĐH Trạng thái Món hàng Thu hộ Tổng cước Chưa…" at bounding box center [514, 255] width 1028 height 510
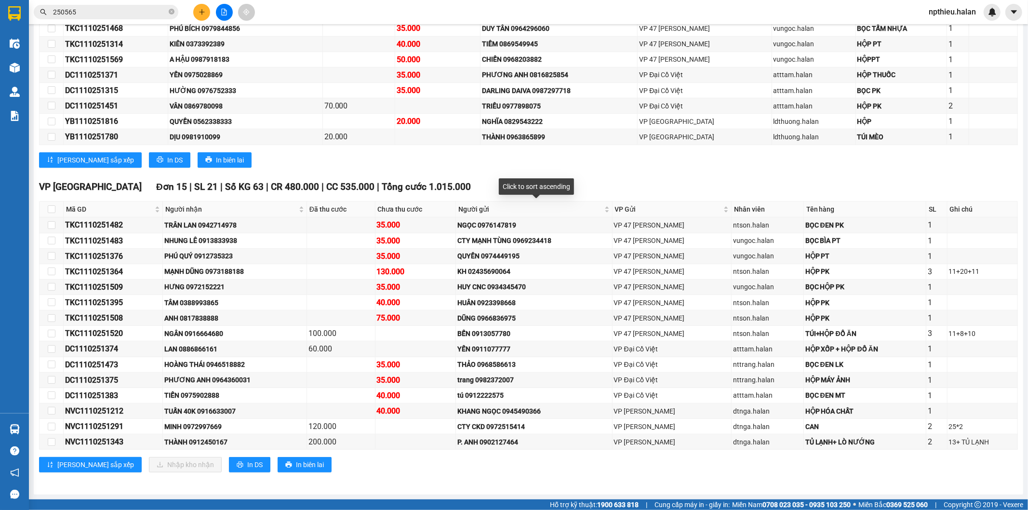
click at [565, 191] on div "Click to sort ascending" at bounding box center [536, 186] width 75 height 16
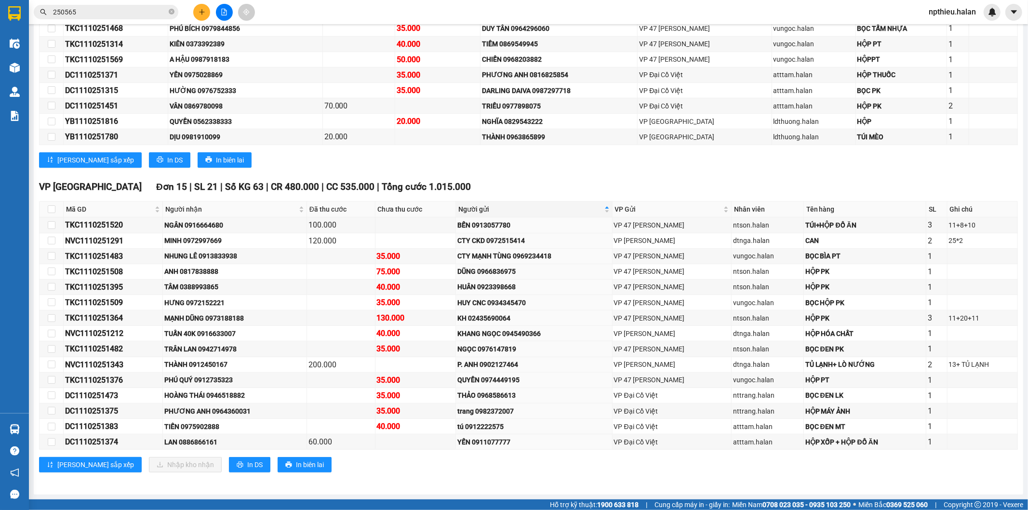
click at [629, 181] on div "VP Bắc Sơn Đơn 15 | SL 21 | Số KG 63 | CR 480.000 | CC 535.000 | Tổng cước 1.01…" at bounding box center [528, 187] width 979 height 14
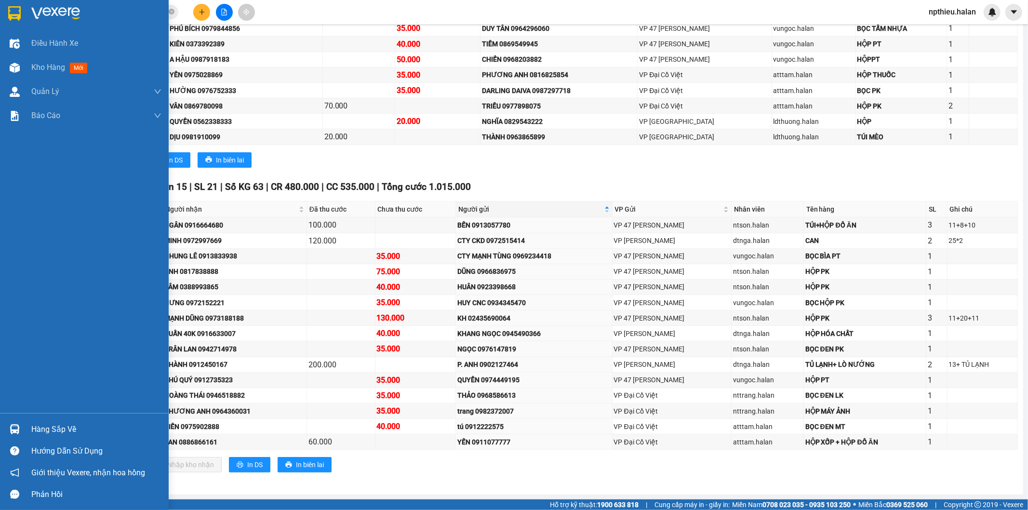
click at [76, 421] on div "Hàng sắp về" at bounding box center [84, 430] width 169 height 22
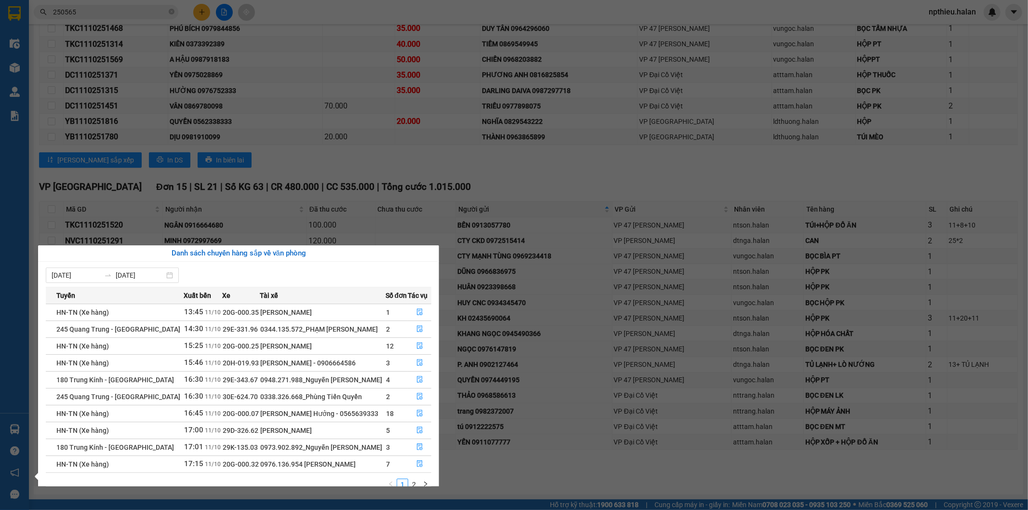
click at [545, 187] on section "Kết quả tìm kiếm ( 275 ) Bộ lọc Mã ĐH Trạng thái Món hàng Thu hộ Tổng cước Chưa…" at bounding box center [514, 255] width 1028 height 510
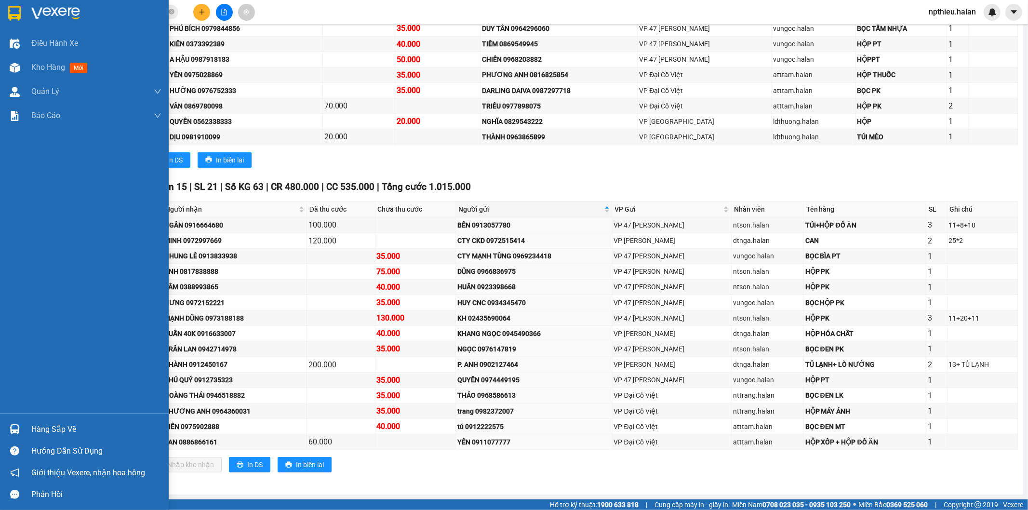
click at [55, 425] on div "Hàng sắp về" at bounding box center [96, 429] width 130 height 14
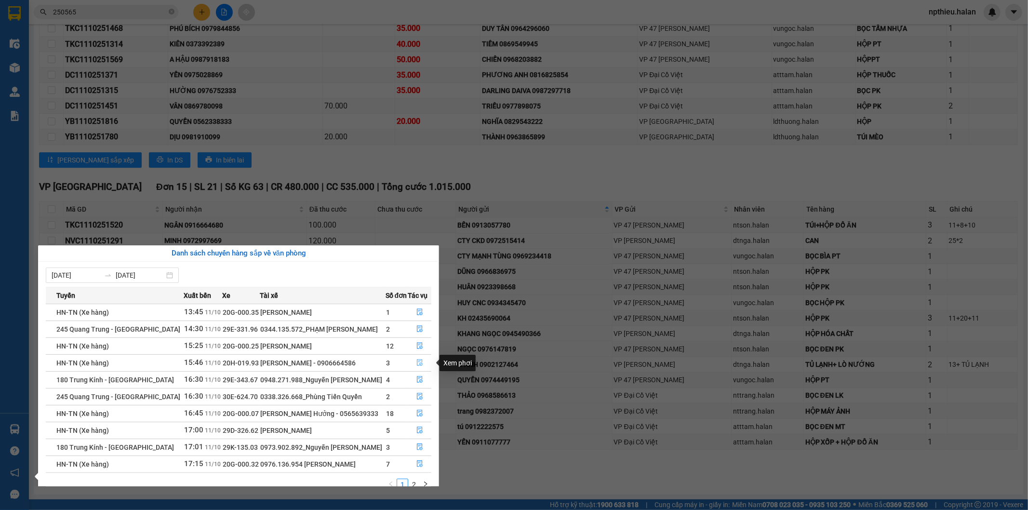
click at [418, 364] on icon "file-done" at bounding box center [420, 362] width 6 height 7
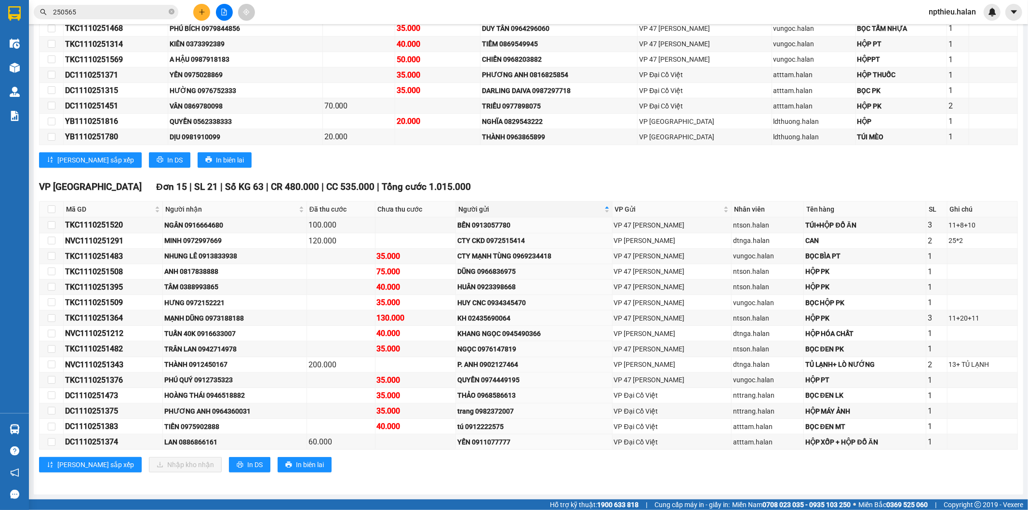
scroll to position [0, 0]
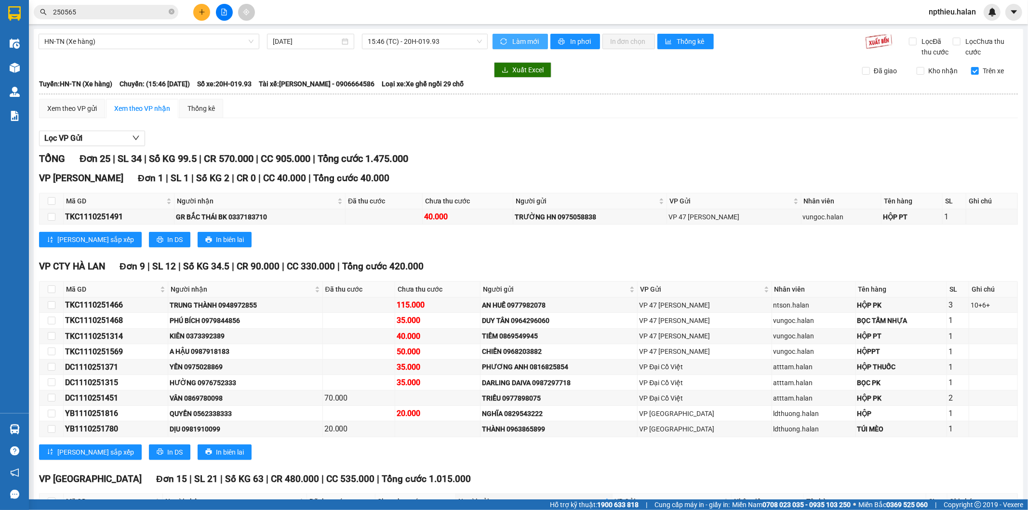
click at [517, 41] on span "Làm mới" at bounding box center [527, 41] width 28 height 11
click at [526, 41] on span "Làm mới" at bounding box center [527, 41] width 28 height 11
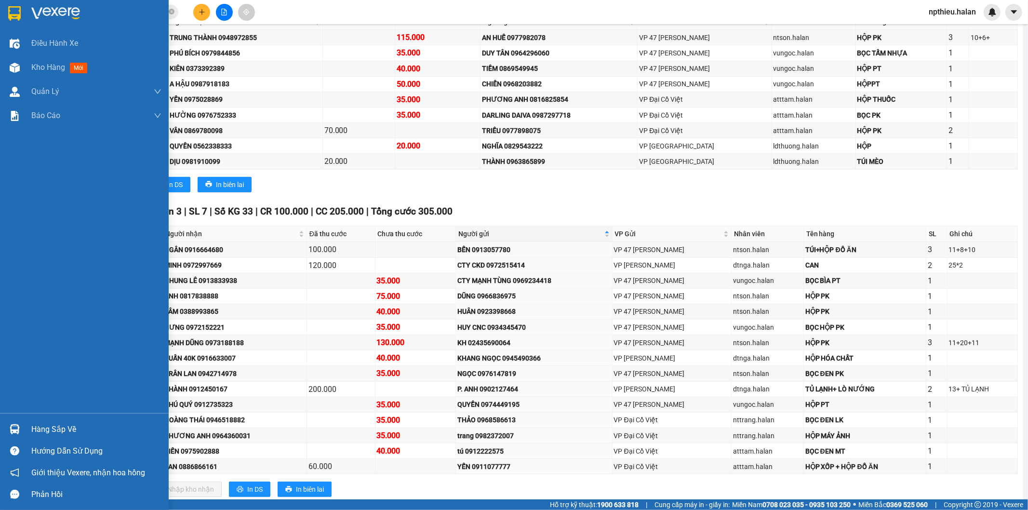
click at [74, 429] on div "Hàng sắp về" at bounding box center [96, 429] width 130 height 14
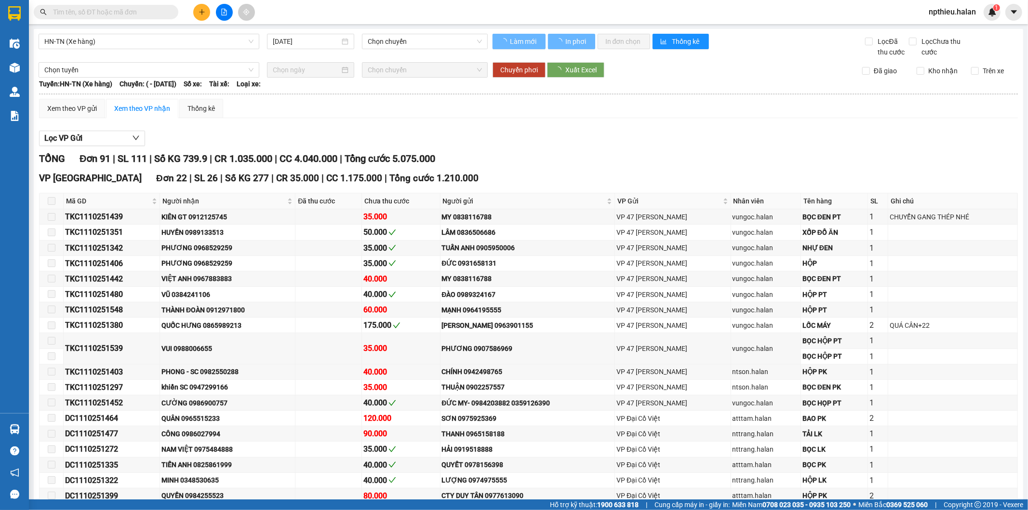
click at [972, 76] on div "Trên xe" at bounding box center [991, 72] width 54 height 13
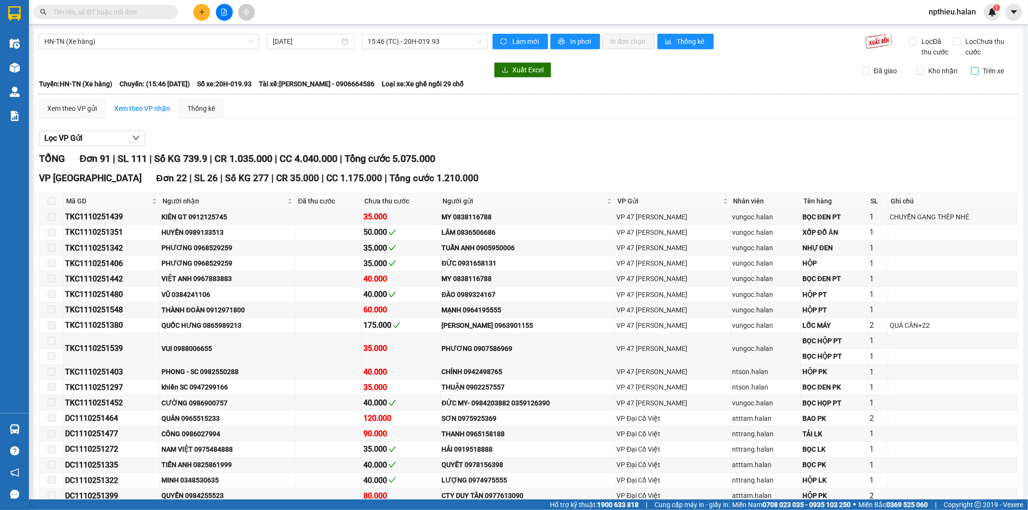
click at [972, 71] on input "Trên xe" at bounding box center [976, 71] width 8 height 8
checkbox input "true"
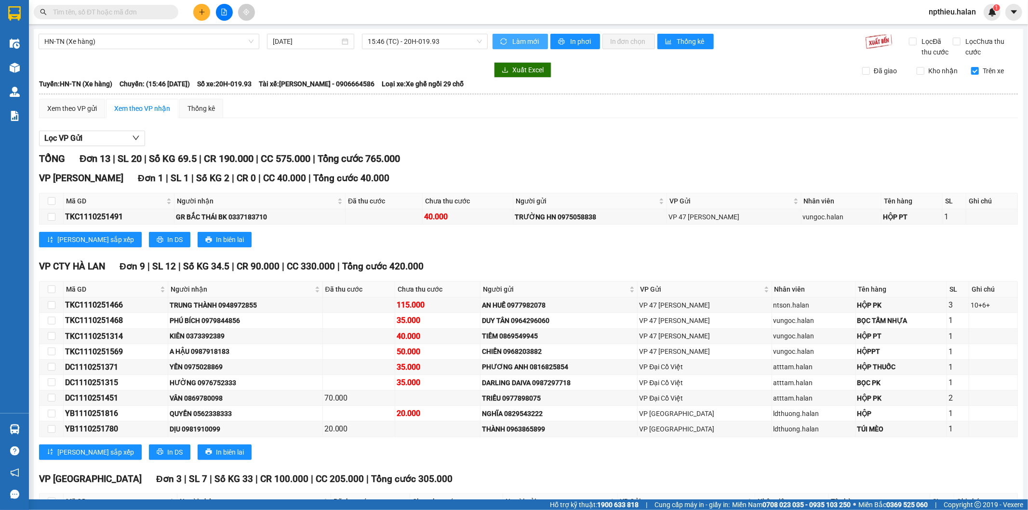
click at [505, 36] on button "Làm mới" at bounding box center [520, 41] width 55 height 15
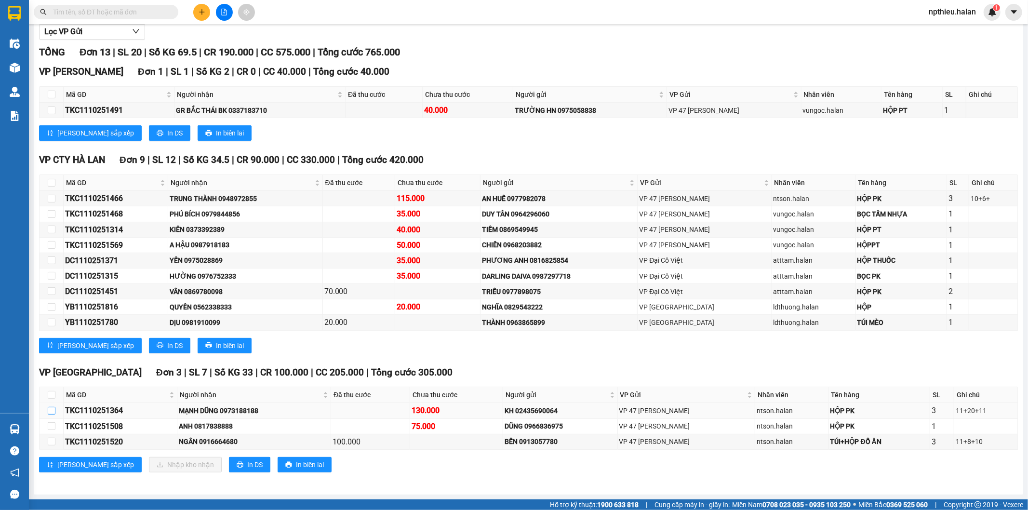
click at [48, 408] on input "checkbox" at bounding box center [52, 411] width 8 height 8
checkbox input "true"
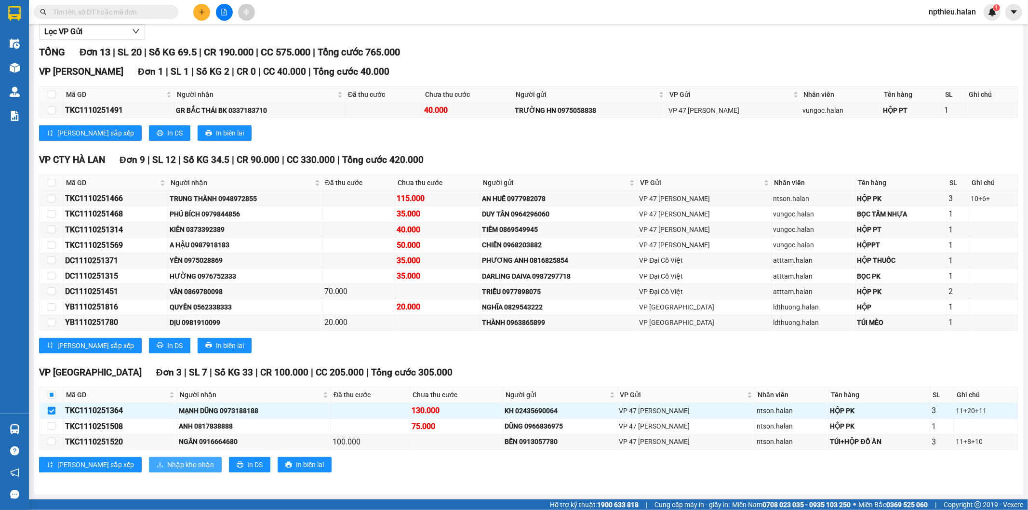
click at [167, 468] on span "Nhập kho nhận" at bounding box center [190, 464] width 47 height 11
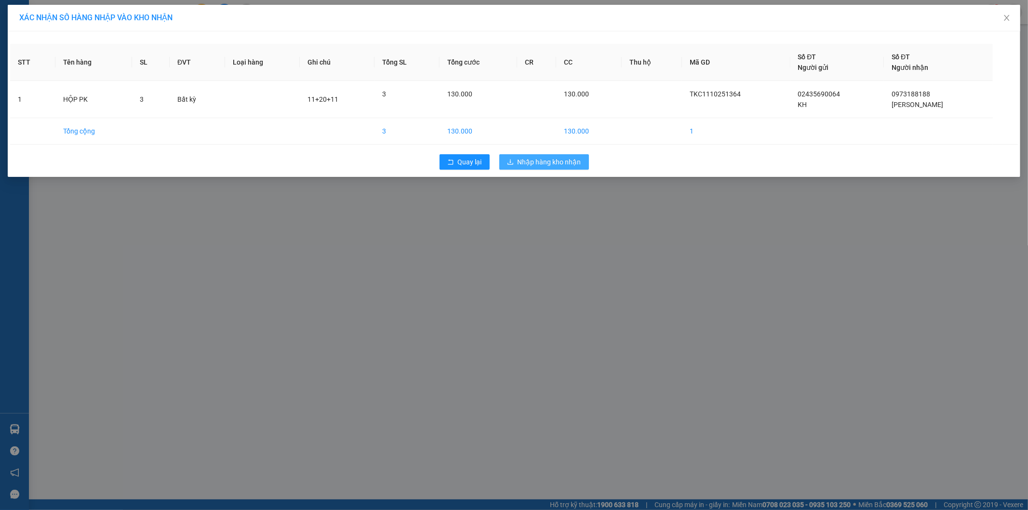
click at [531, 164] on span "Nhập hàng kho nhận" at bounding box center [550, 162] width 64 height 11
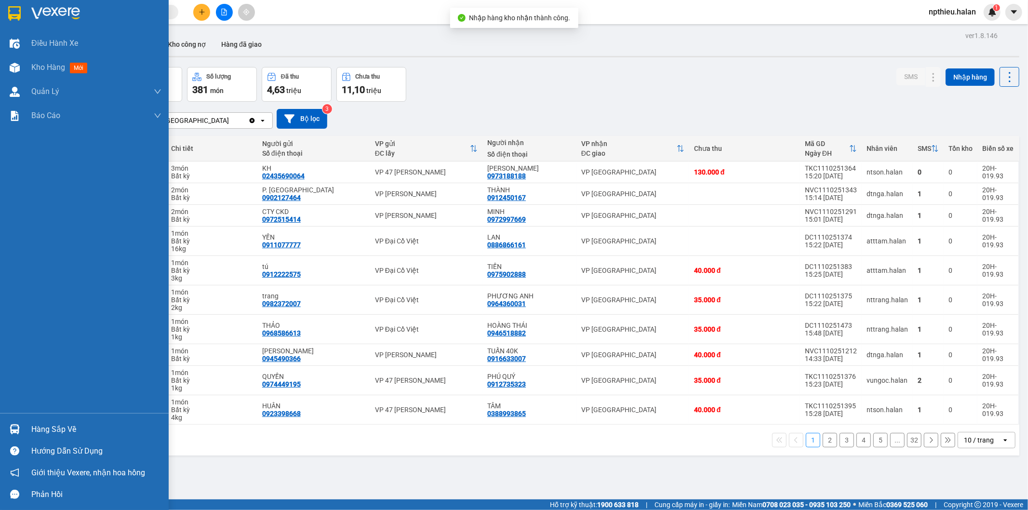
click at [32, 429] on div "Hàng sắp về" at bounding box center [96, 429] width 130 height 14
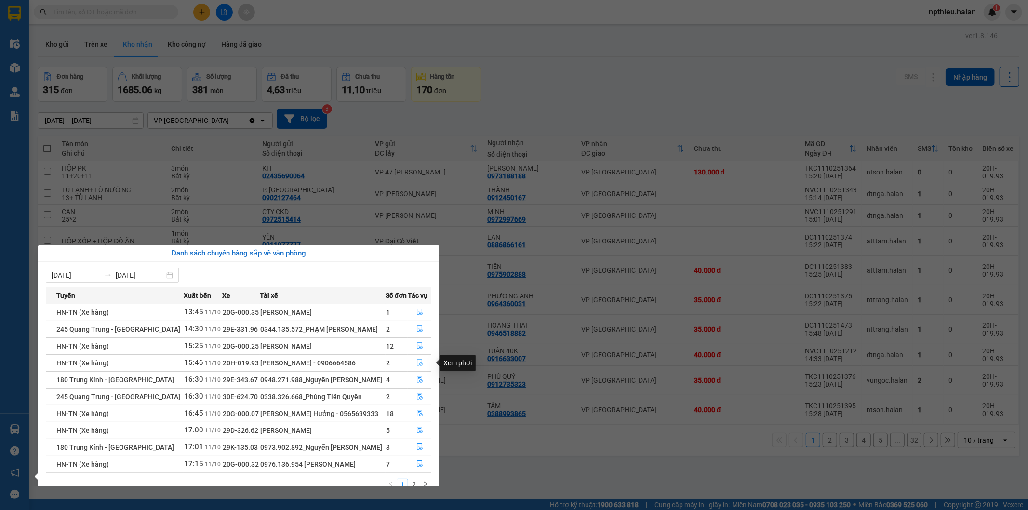
click at [418, 362] on icon "file-done" at bounding box center [420, 362] width 7 height 7
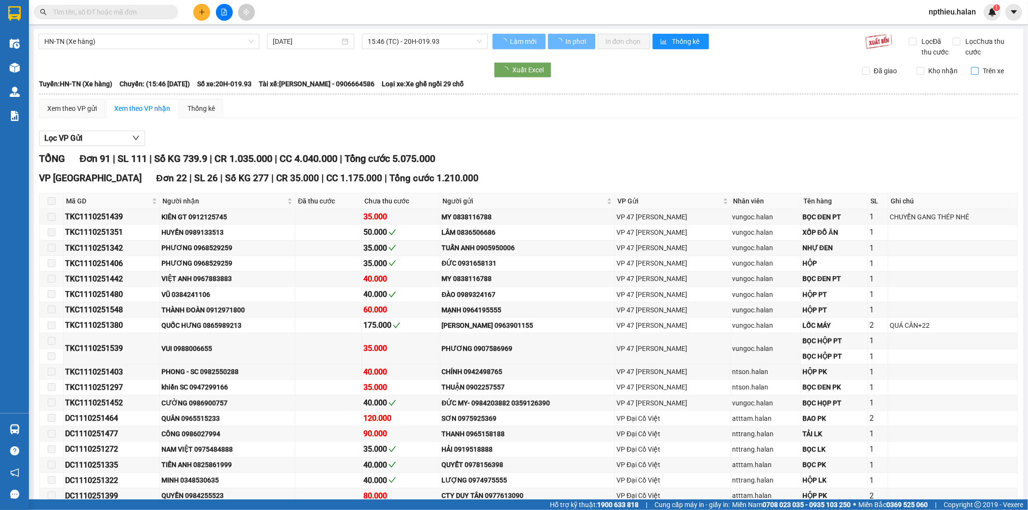
drag, startPoint x: 968, startPoint y: 70, endPoint x: 756, endPoint y: 111, distance: 215.7
click at [972, 70] on input "Trên xe" at bounding box center [976, 71] width 8 height 8
checkbox input "true"
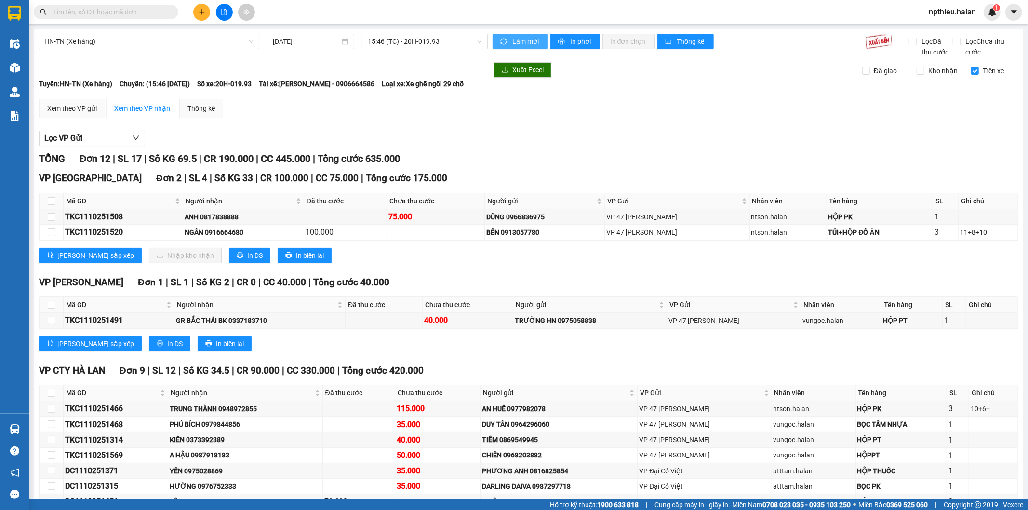
click at [523, 42] on span "Làm mới" at bounding box center [527, 41] width 28 height 11
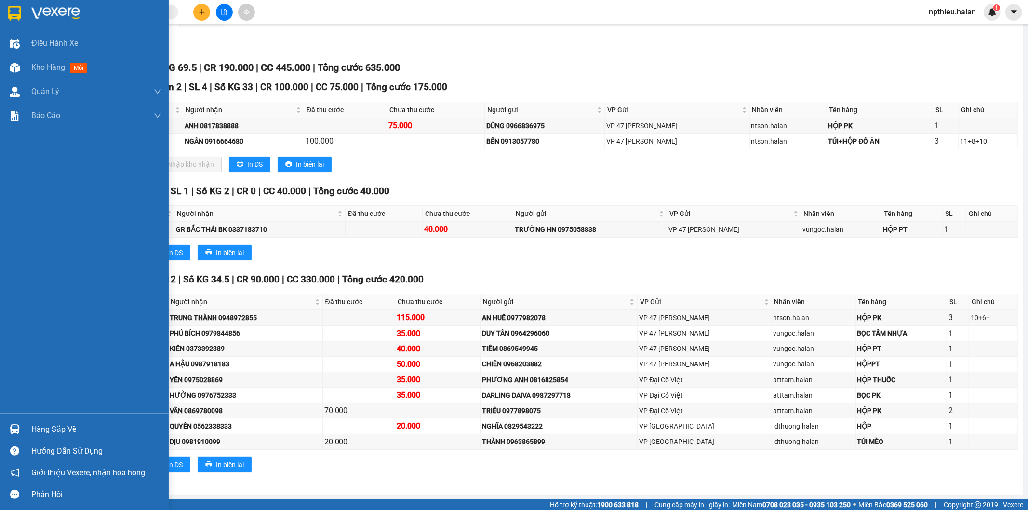
click at [20, 422] on div at bounding box center [14, 429] width 17 height 17
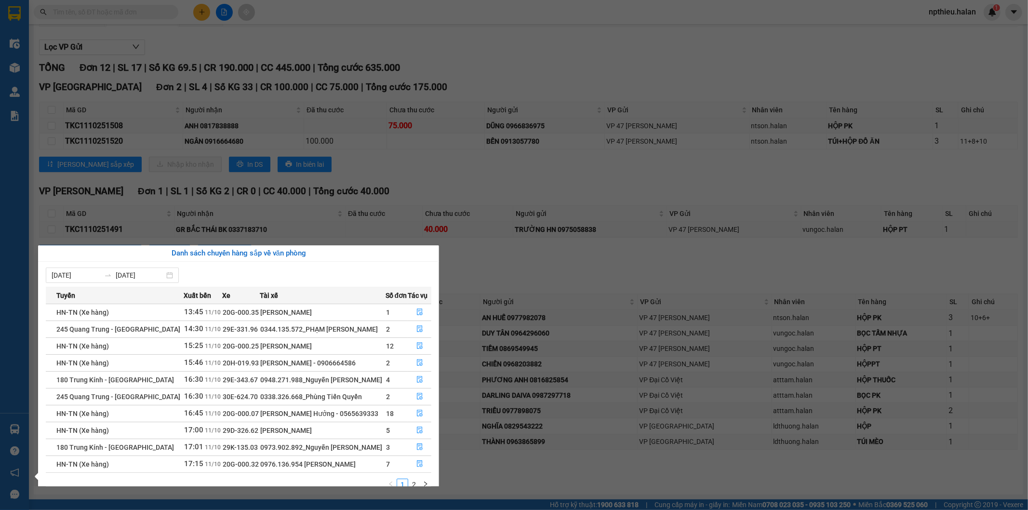
click at [567, 287] on section "Kết quả tìm kiếm ( 0 ) Bộ lọc No Data npthieu.halan 1 Điều hành xe Kho hàng mới…" at bounding box center [514, 255] width 1028 height 510
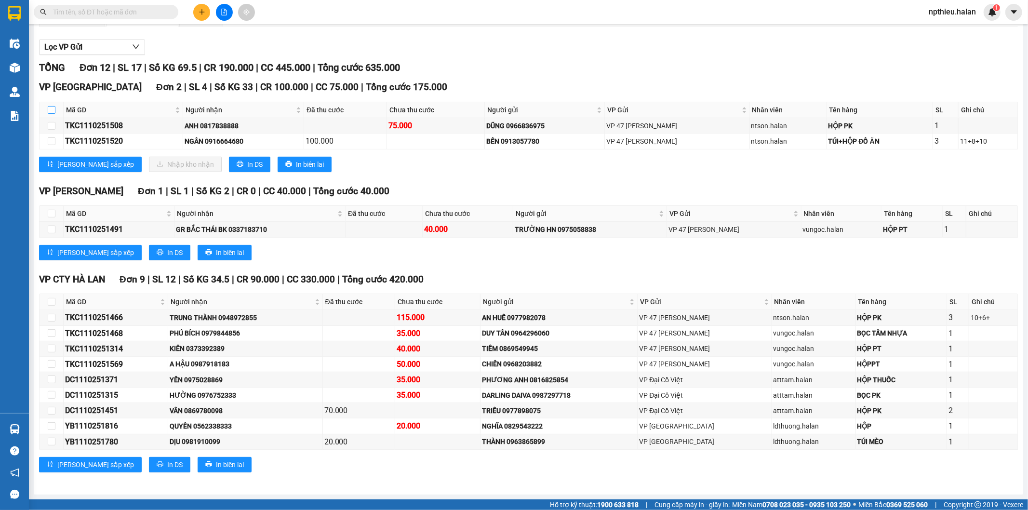
click at [52, 113] on input "checkbox" at bounding box center [52, 110] width 8 height 8
checkbox input "true"
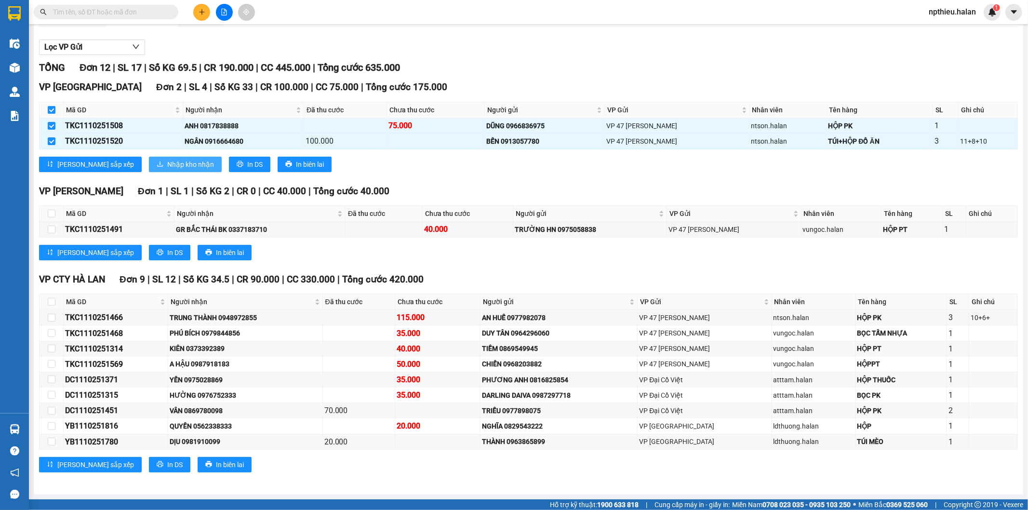
click at [167, 164] on span "Nhập kho nhận" at bounding box center [190, 164] width 47 height 11
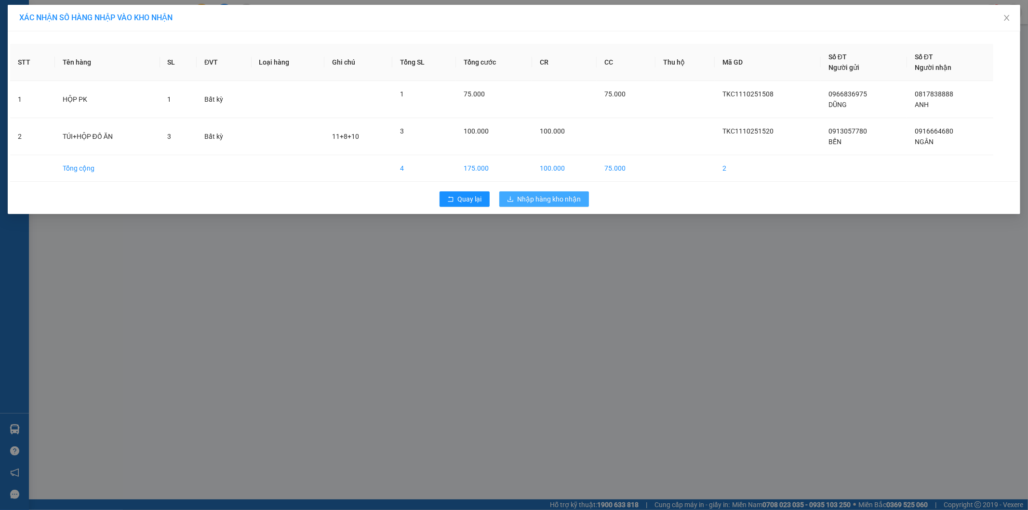
click at [541, 201] on span "Nhập hàng kho nhận" at bounding box center [550, 199] width 64 height 11
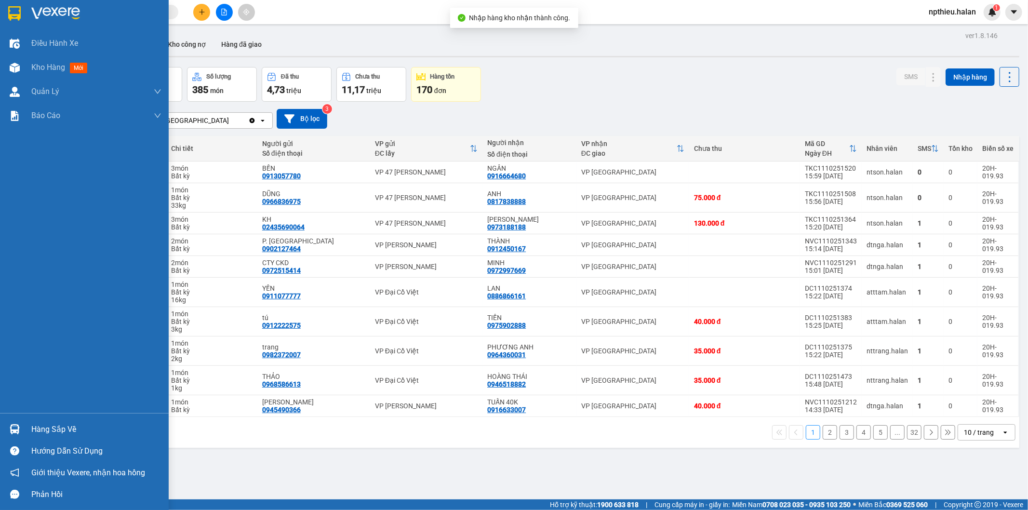
click at [19, 416] on div "Hàng sắp về Hướng dẫn sử dụng Giới thiệu Vexere, nhận hoa hồng Phản hồi" at bounding box center [84, 459] width 169 height 92
click at [22, 425] on div at bounding box center [14, 429] width 17 height 17
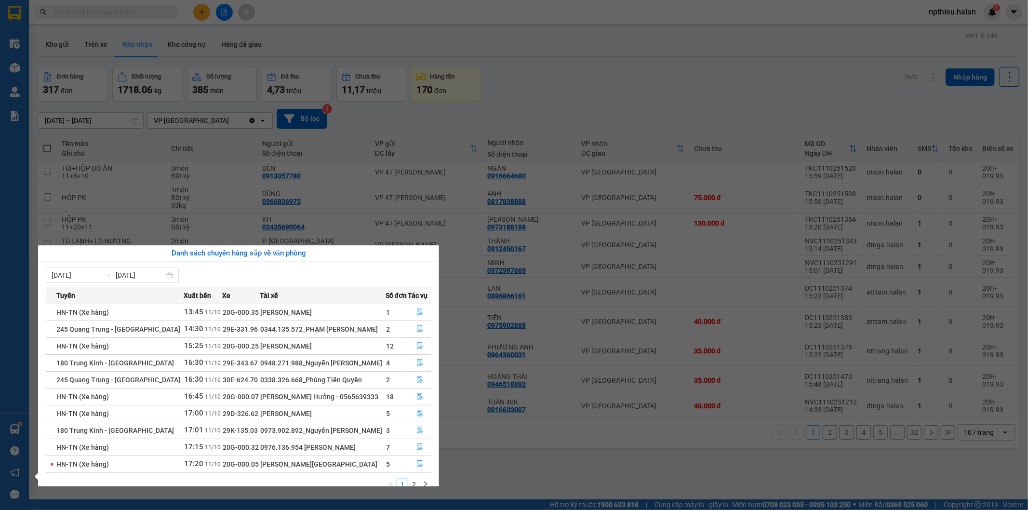
drag, startPoint x: 689, startPoint y: 68, endPoint x: 307, endPoint y: 78, distance: 381.5
click at [688, 68] on section "Kết quả tìm kiếm ( 0 ) Bộ lọc No Data npthieu.halan 1 Điều hành xe Kho hàng mới…" at bounding box center [514, 255] width 1028 height 510
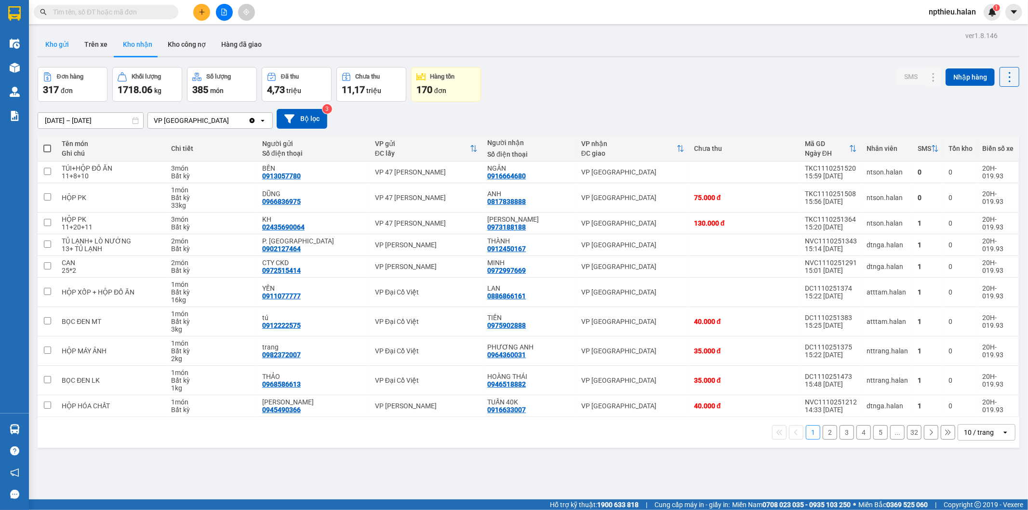
click at [50, 41] on button "Kho gửi" at bounding box center [57, 44] width 39 height 23
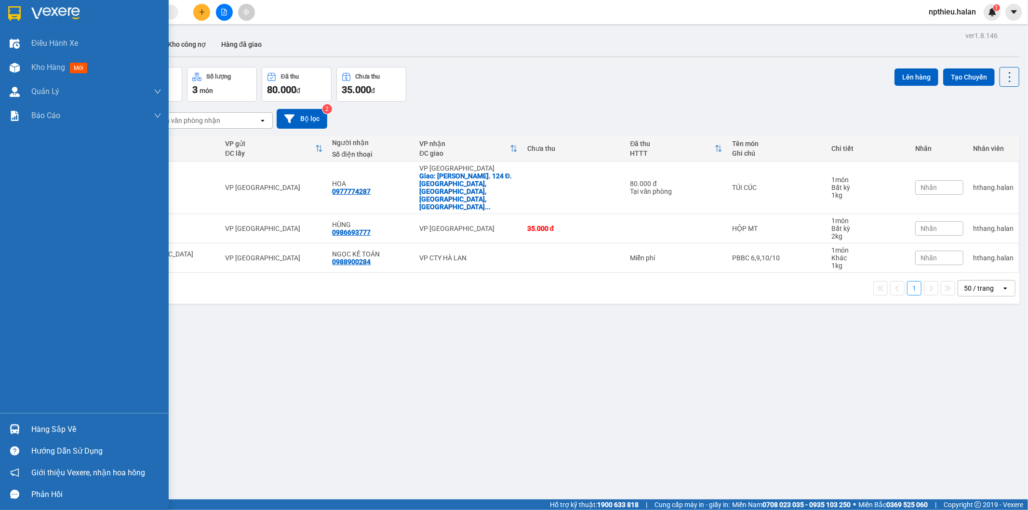
click at [41, 432] on div "Hàng sắp về" at bounding box center [96, 429] width 130 height 14
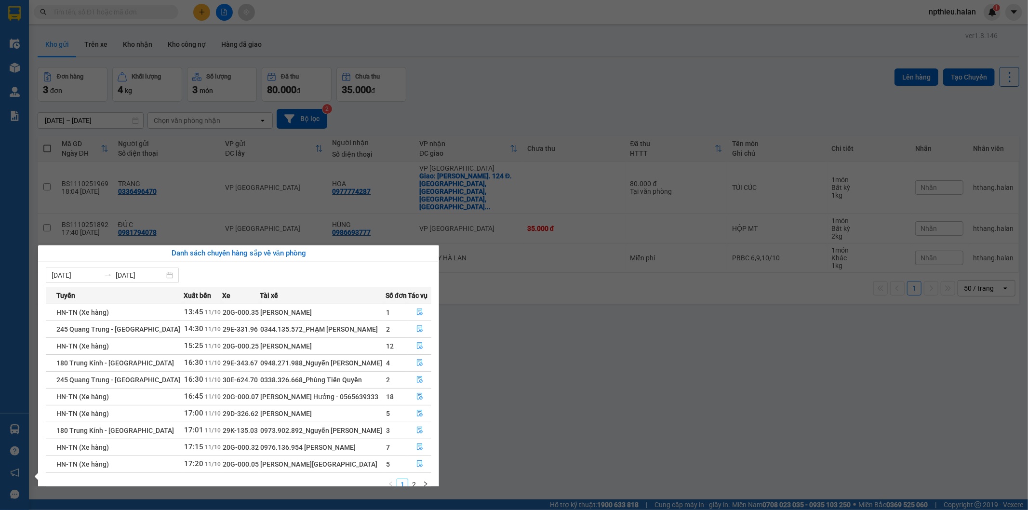
click at [173, 87] on section "Kết quả tìm kiếm ( 0 ) Bộ lọc No Data npthieu.halan 1 Điều hành xe Kho hàng mới…" at bounding box center [514, 255] width 1028 height 510
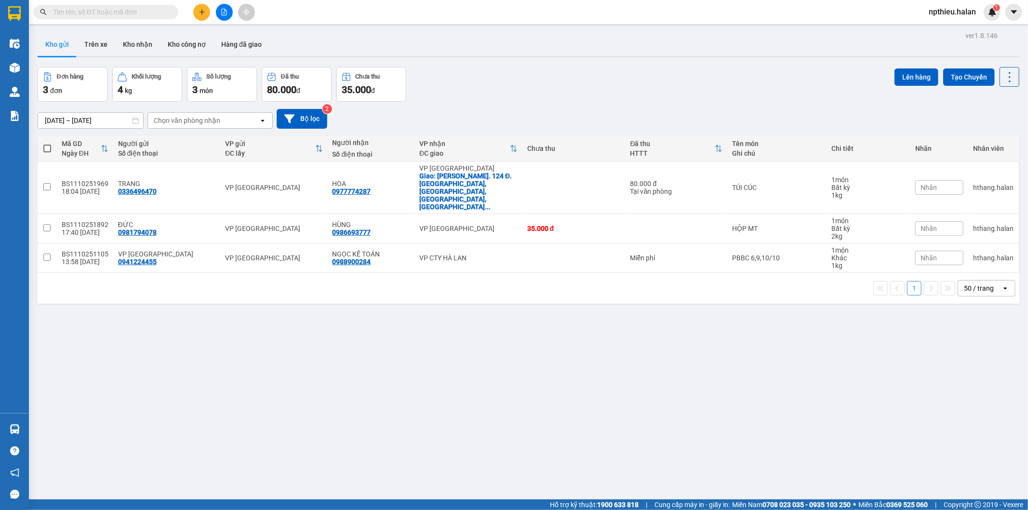
click at [135, 13] on input "text" at bounding box center [110, 12] width 114 height 11
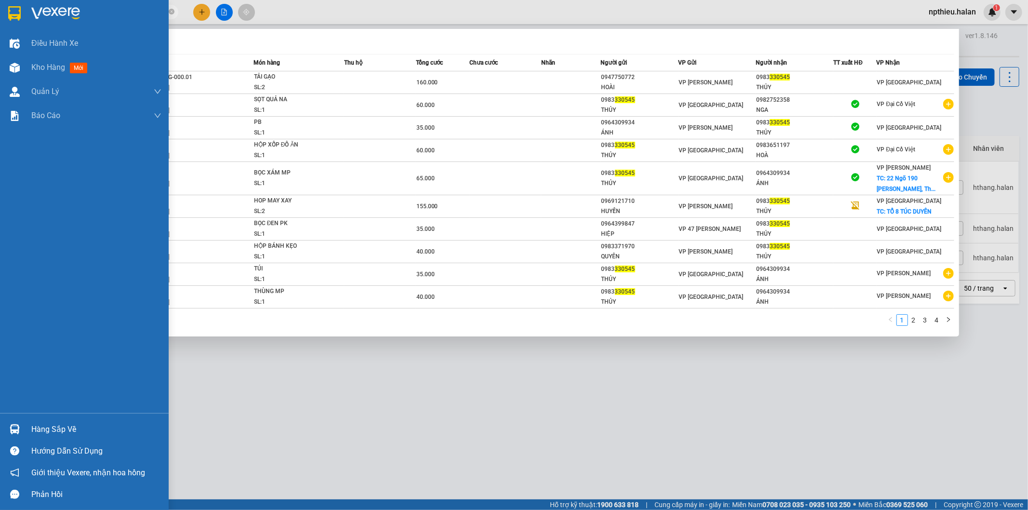
type input "330545"
click at [39, 429] on div "Hàng sắp về" at bounding box center [96, 429] width 130 height 14
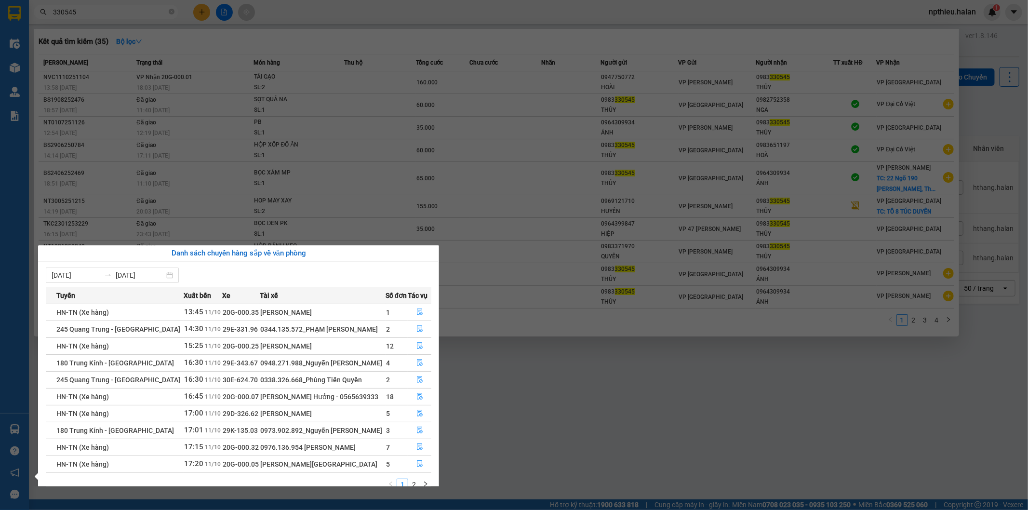
scroll to position [16, 0]
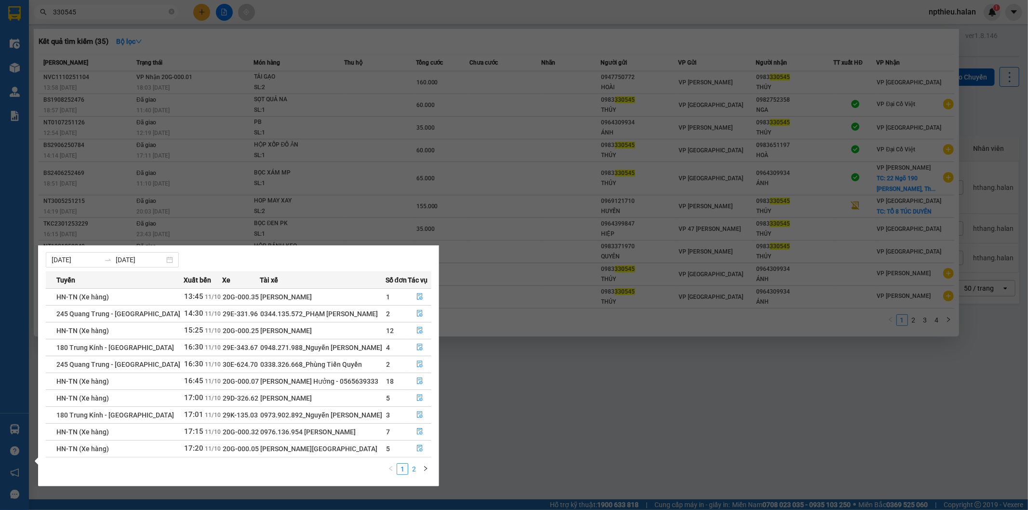
click at [411, 472] on link "2" at bounding box center [414, 469] width 11 height 11
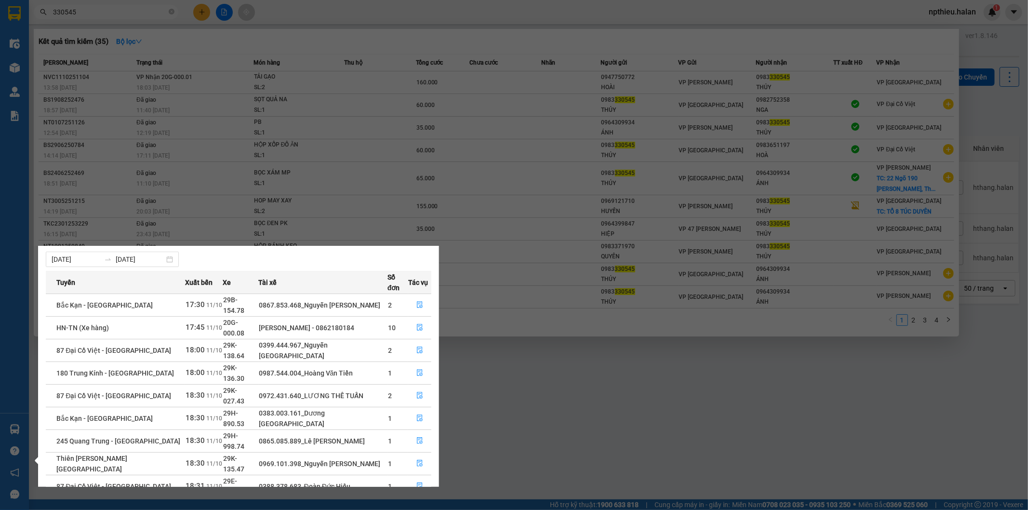
scroll to position [0, 0]
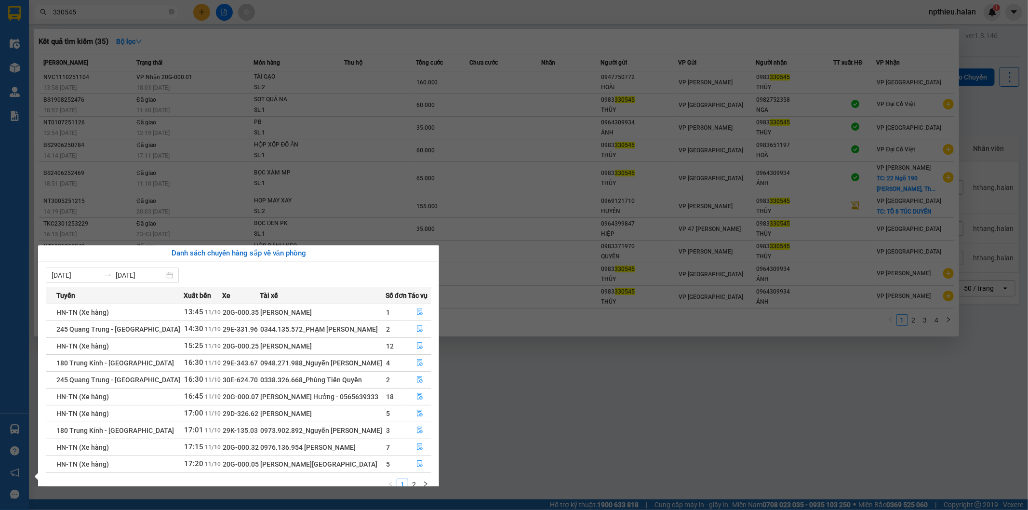
click at [513, 384] on section "Kết quả tìm kiếm ( 35 ) Bộ lọc Mã ĐH Trạng thái Món hàng Thu hộ Tổng cước Chưa …" at bounding box center [514, 255] width 1028 height 510
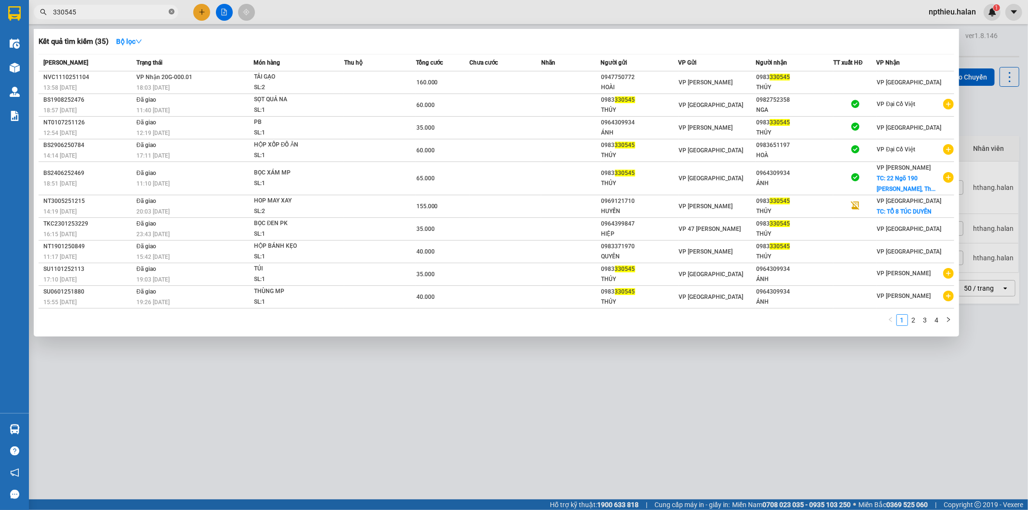
click at [169, 11] on icon "close-circle" at bounding box center [172, 12] width 6 height 6
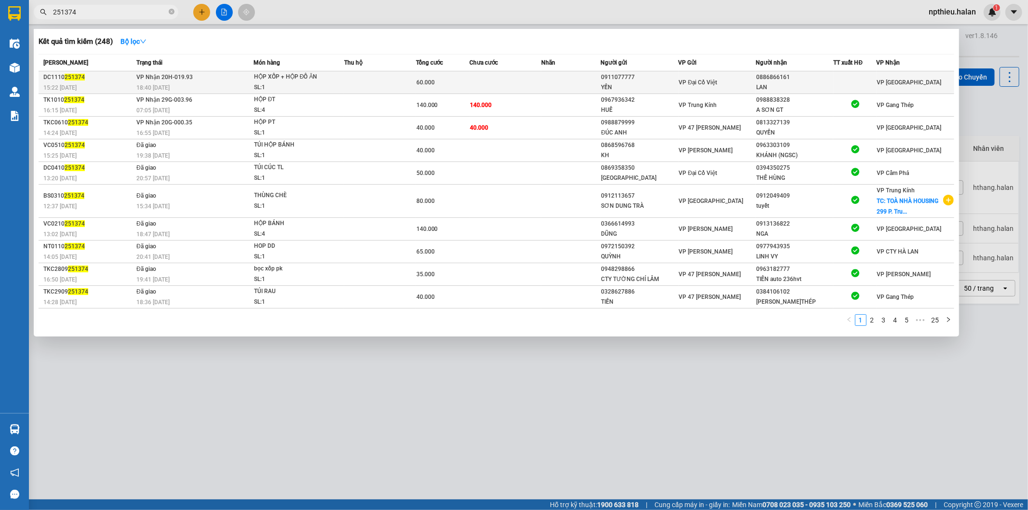
type input "251374"
click at [244, 79] on td "VP Nhận 20H-019.93 18:40 - 11/10" at bounding box center [194, 82] width 120 height 23
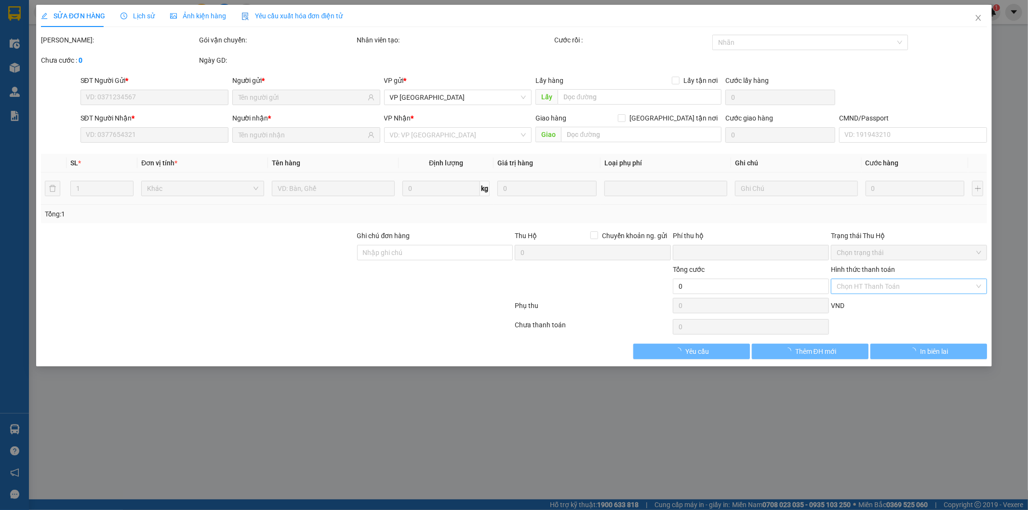
type input "0911077777"
type input "YẾN"
type input "0886866161"
type input "LAN"
type input "0"
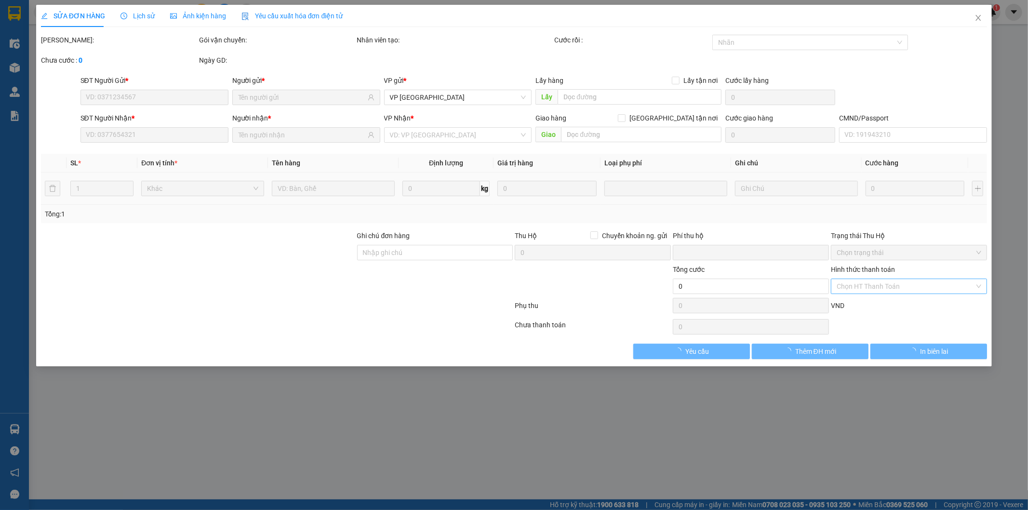
type input "60.000"
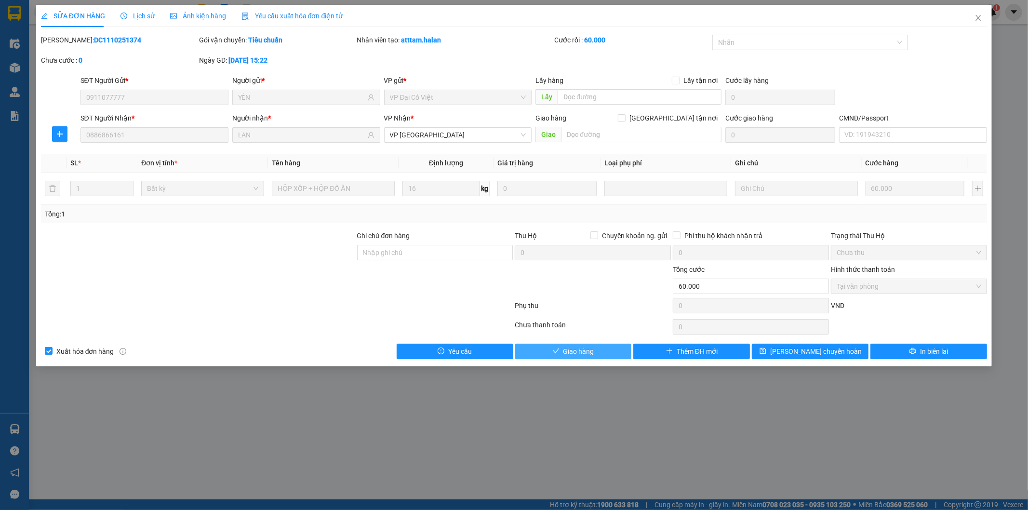
click at [594, 356] on span "Giao hàng" at bounding box center [579, 351] width 31 height 11
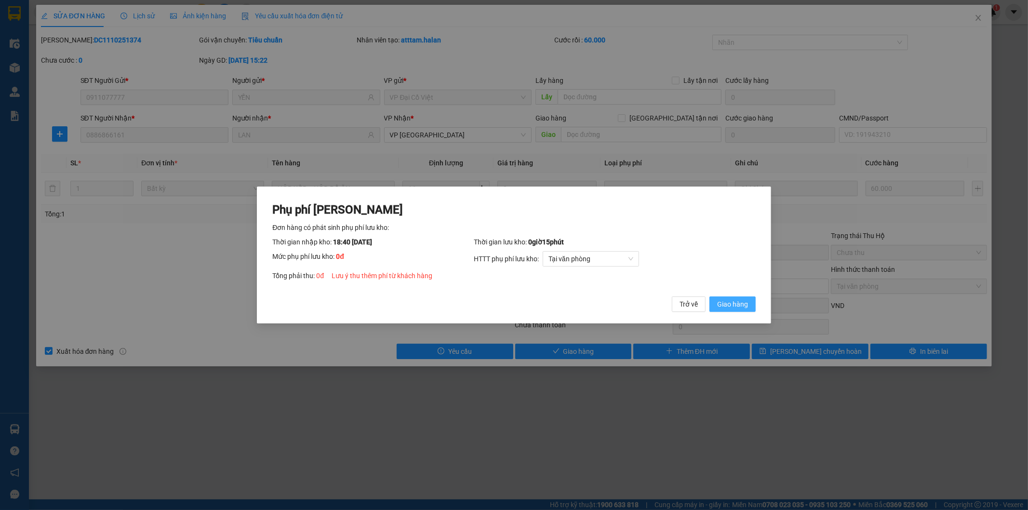
click at [743, 302] on span "Giao hàng" at bounding box center [732, 304] width 31 height 11
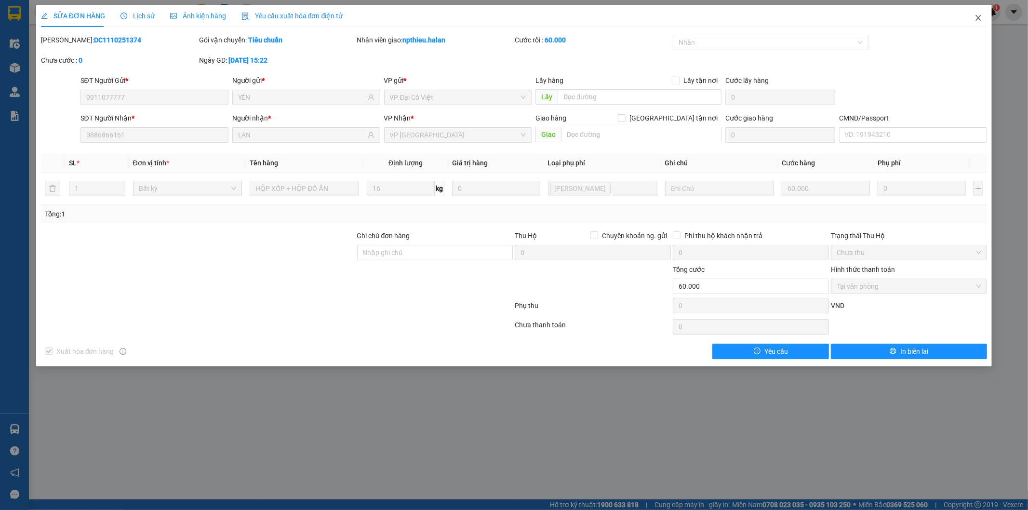
click at [979, 21] on icon "close" at bounding box center [979, 18] width 8 height 8
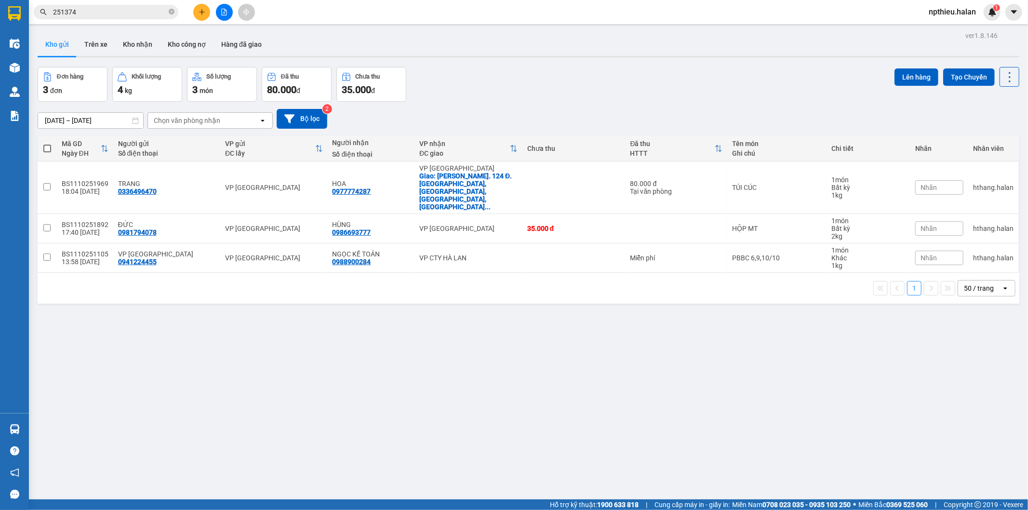
click at [111, 14] on input "251374" at bounding box center [110, 12] width 114 height 11
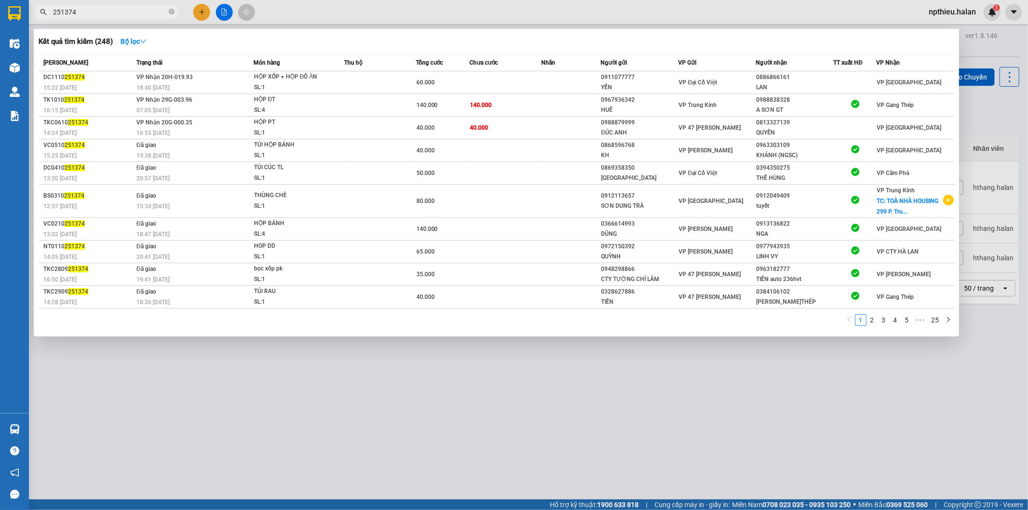
click at [111, 14] on input "251374" at bounding box center [110, 12] width 114 height 11
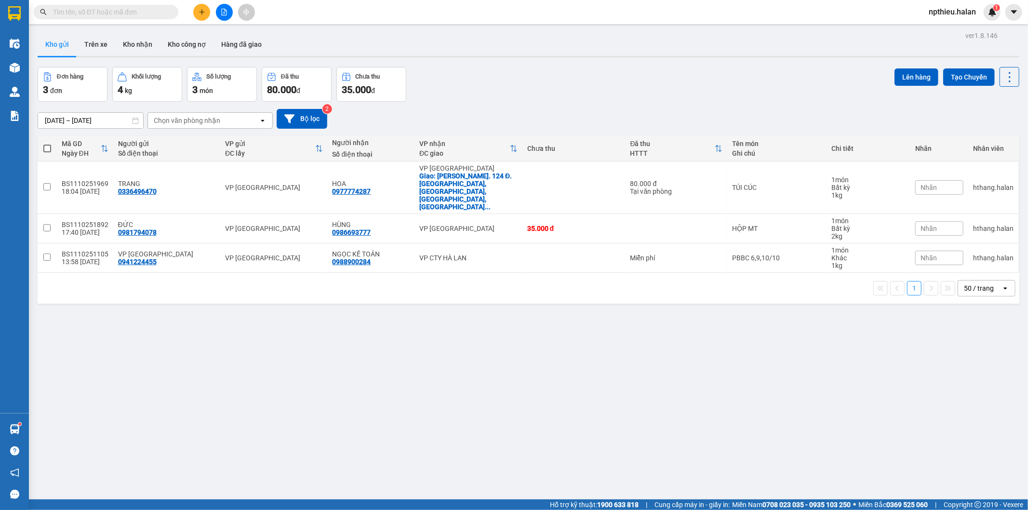
click at [152, 10] on input "text" at bounding box center [110, 12] width 114 height 11
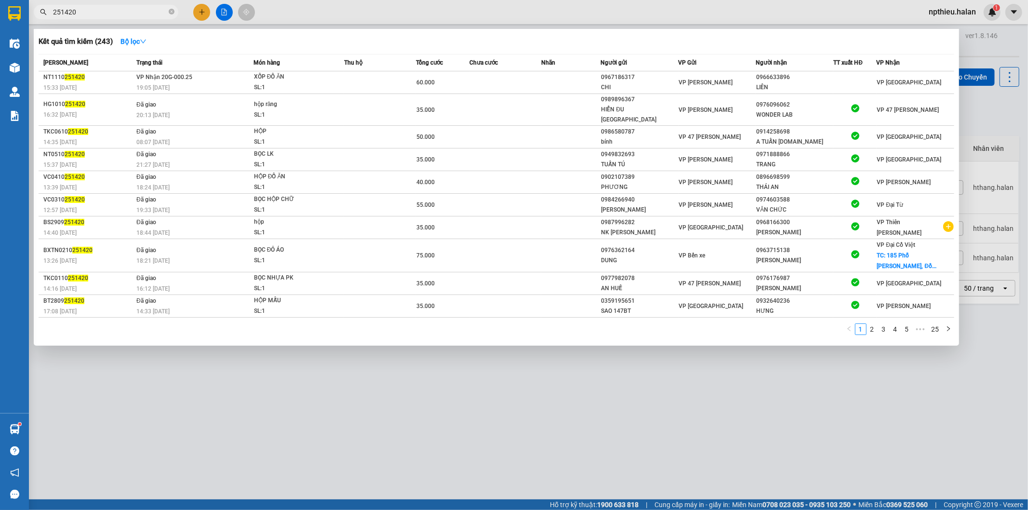
type input "251420"
